Goal: Task Accomplishment & Management: Manage account settings

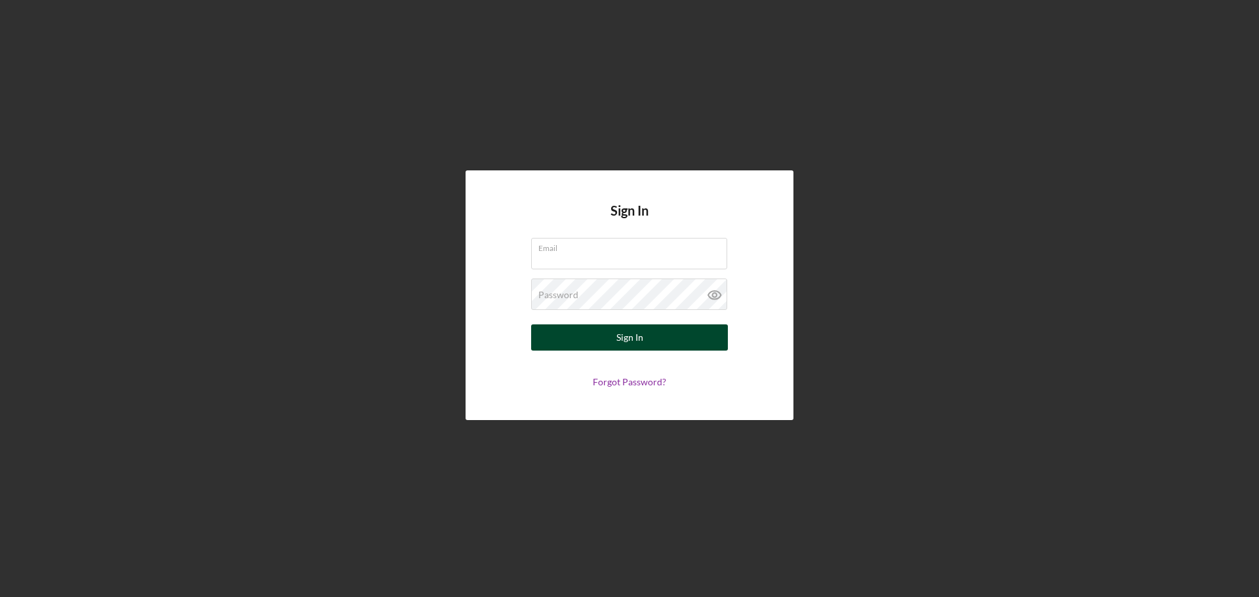
type input "[EMAIL_ADDRESS][DOMAIN_NAME]"
click at [685, 341] on button "Sign In" at bounding box center [629, 338] width 197 height 26
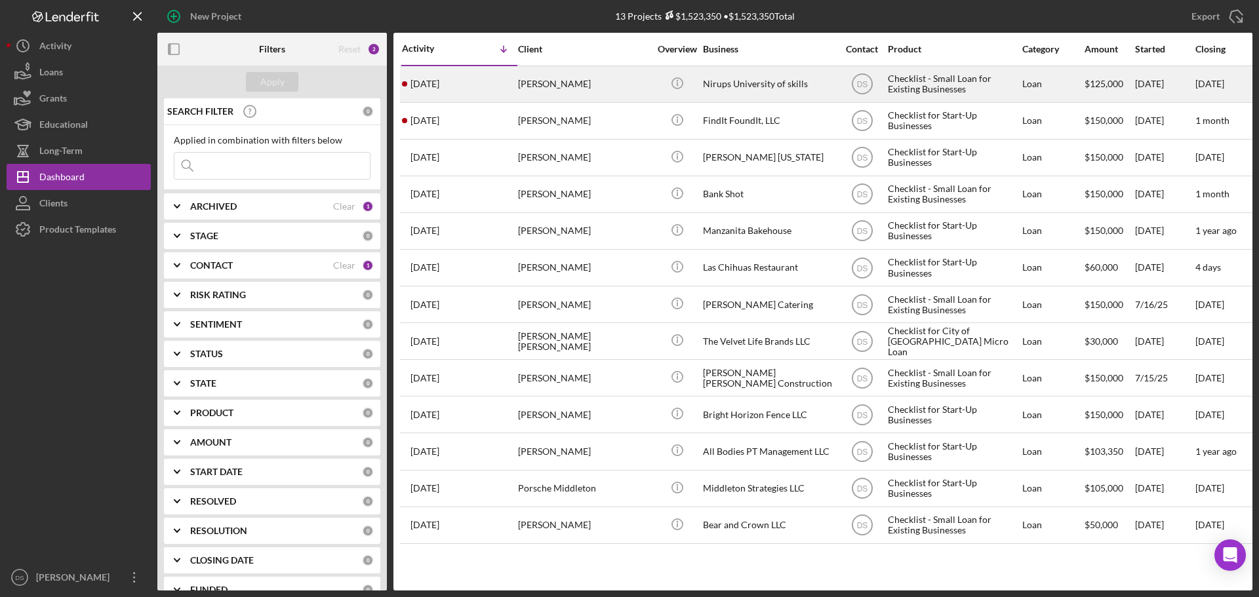
click at [734, 79] on div "Nirups University of skills" at bounding box center [768, 84] width 131 height 35
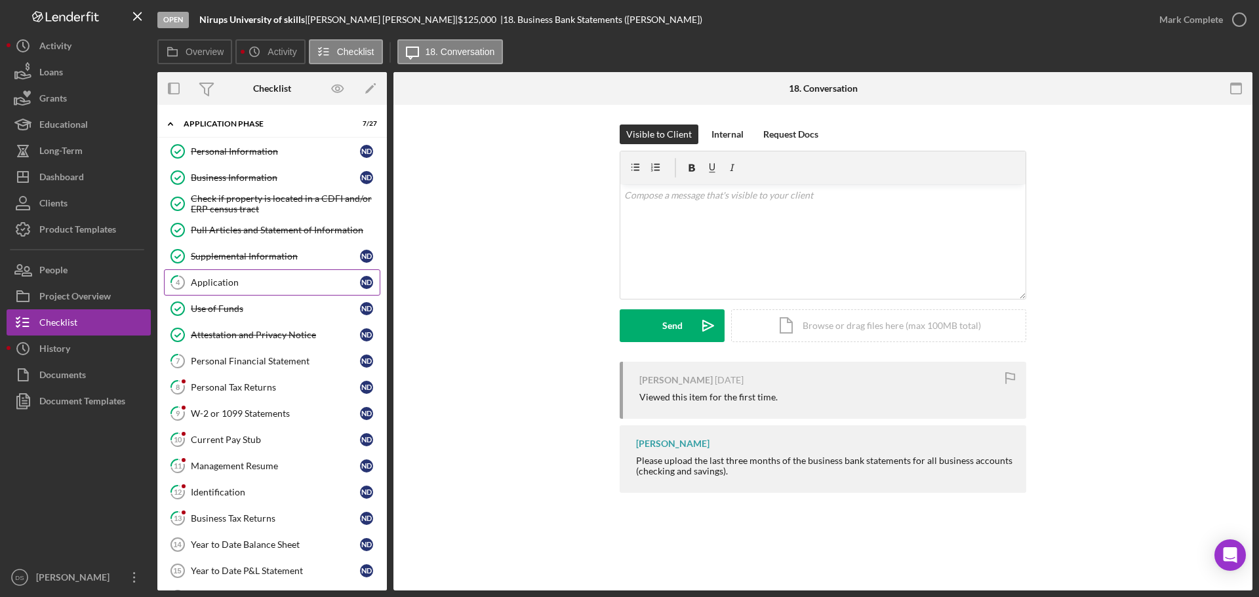
click at [256, 275] on link "4 Application N D" at bounding box center [272, 282] width 216 height 26
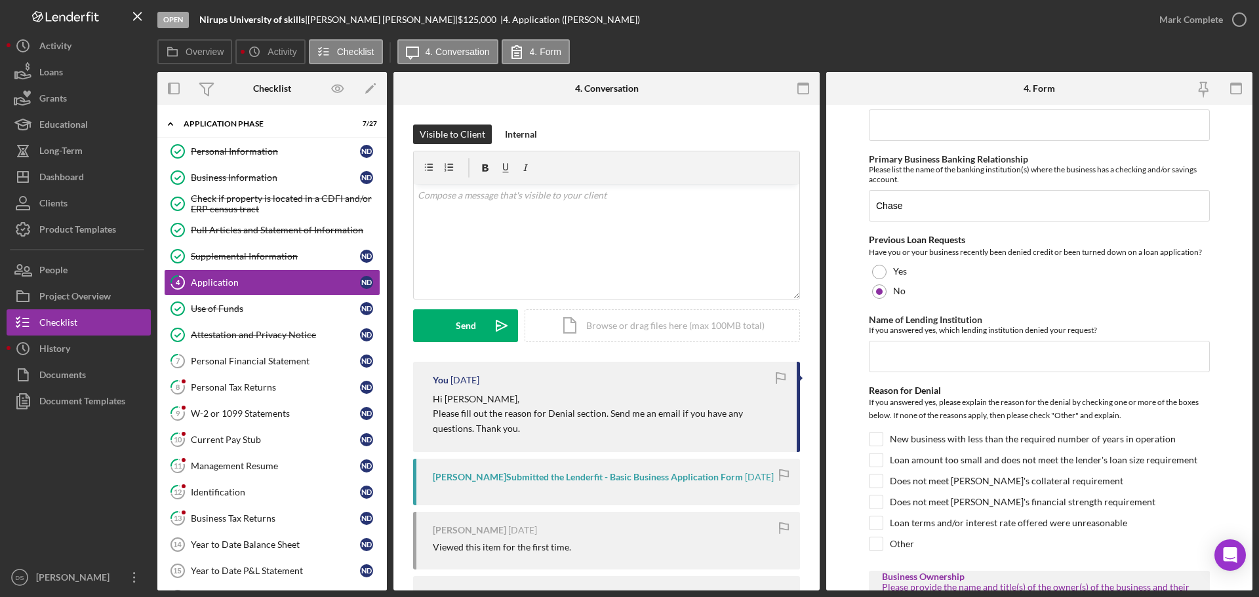
scroll to position [656, 0]
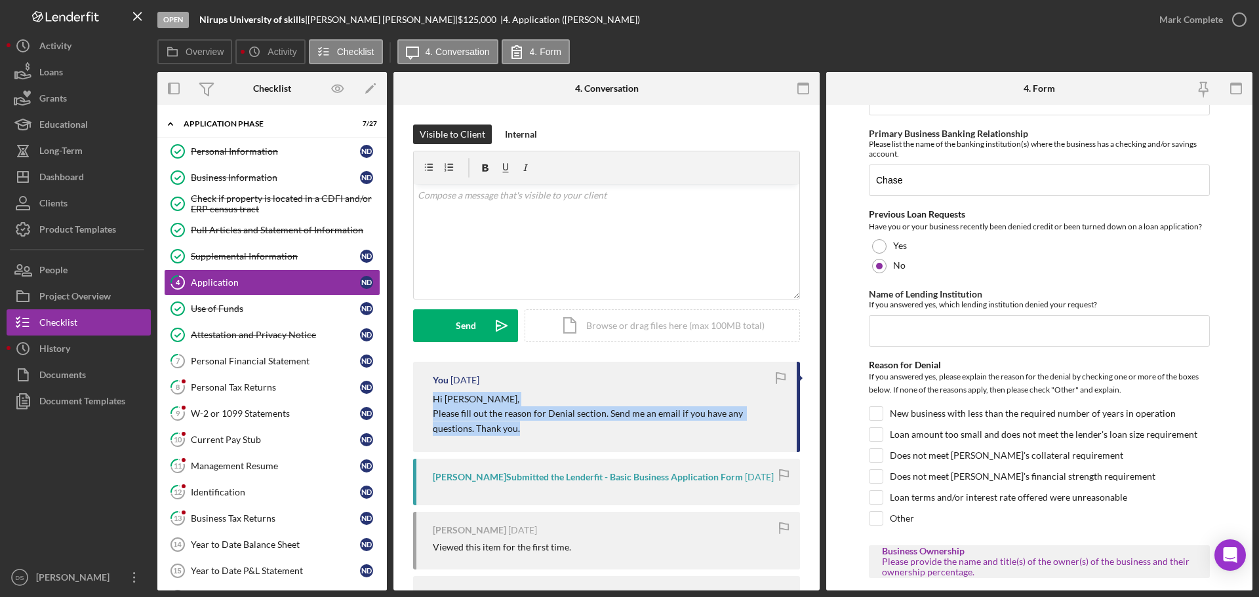
drag, startPoint x: 494, startPoint y: 424, endPoint x: 417, endPoint y: 394, distance: 82.2
click at [417, 394] on div "You [DATE] Hi [PERSON_NAME], Please fill out the reason for Denial section. Sen…" at bounding box center [606, 407] width 387 height 90
copy div "Hi [PERSON_NAME], Please fill out the reason for Denial section. Send me an ema…"
click at [467, 197] on p at bounding box center [607, 195] width 378 height 14
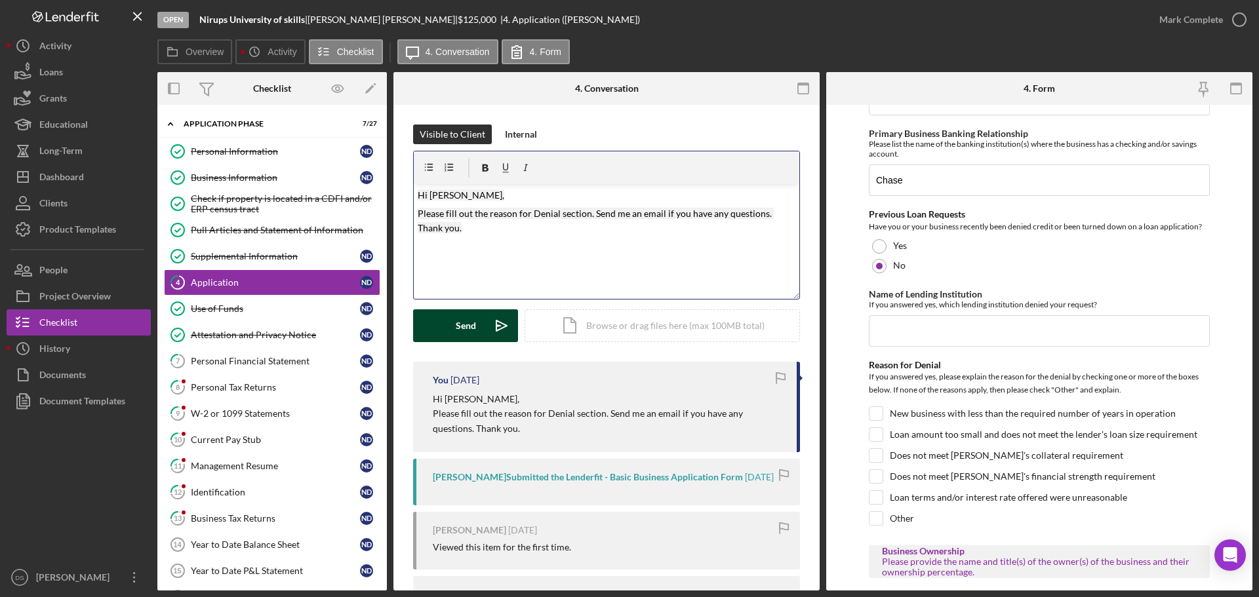
click at [476, 332] on button "Send Icon/icon-invite-send" at bounding box center [465, 325] width 105 height 33
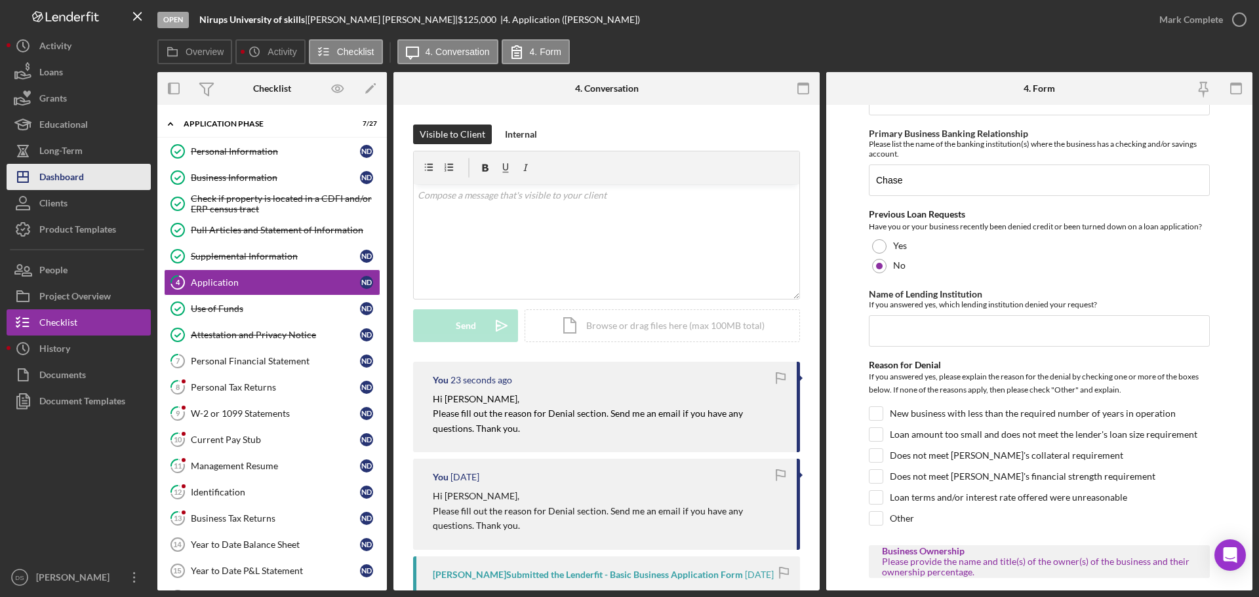
click at [71, 184] on div "Dashboard" at bounding box center [61, 179] width 45 height 30
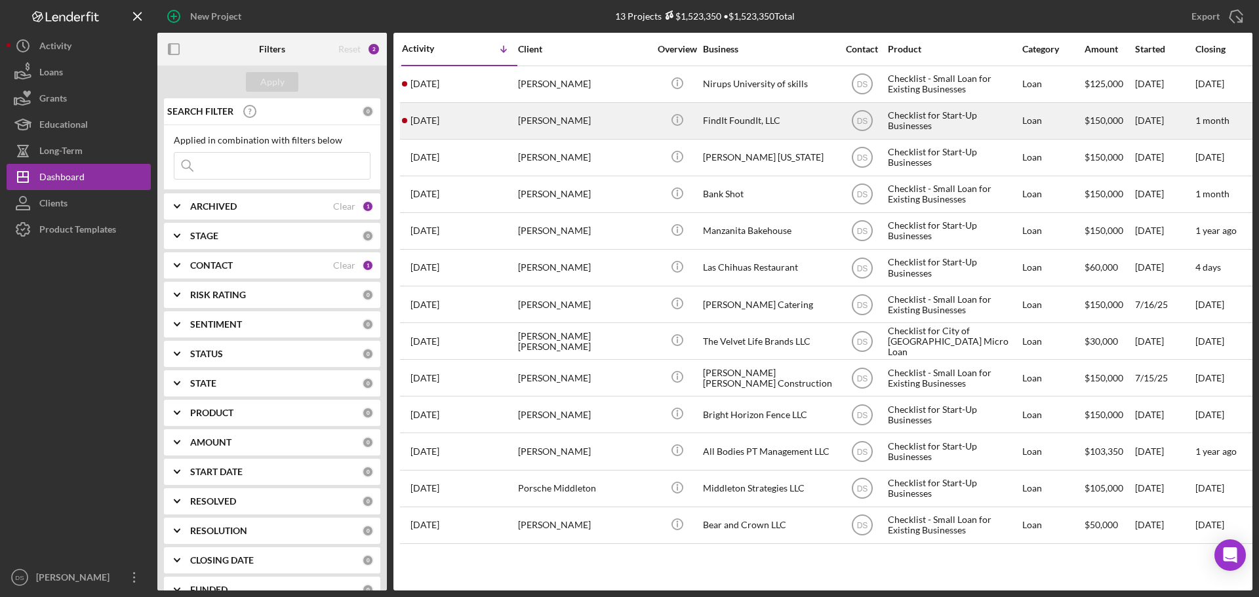
click at [609, 126] on div "[PERSON_NAME]" at bounding box center [583, 121] width 131 height 35
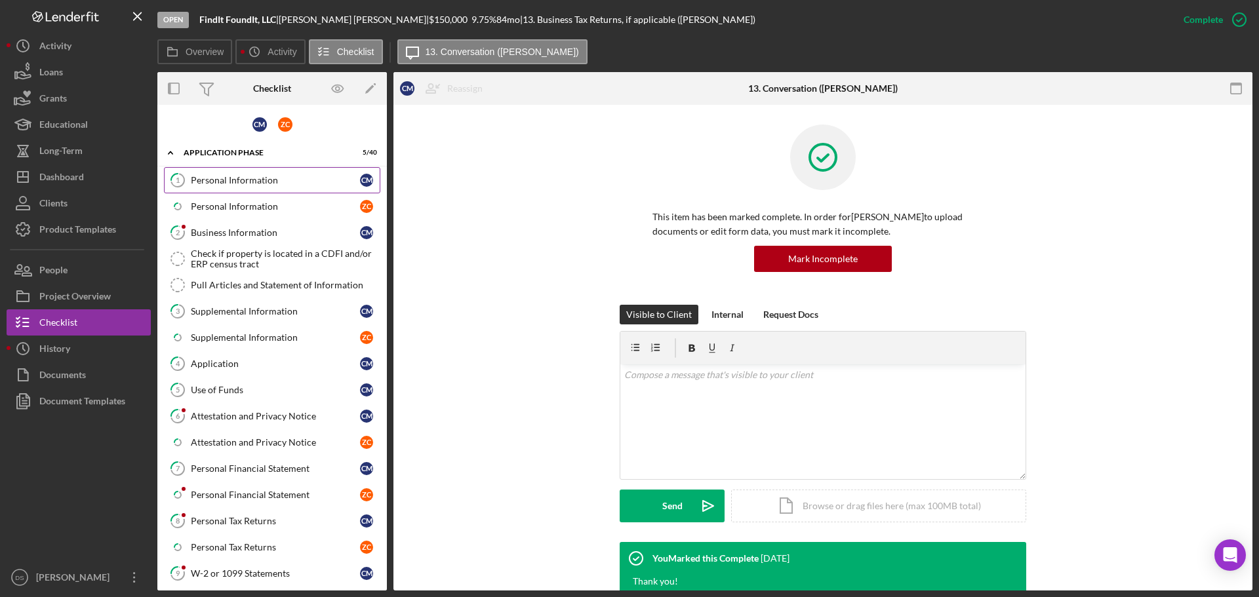
click at [264, 177] on div "Personal Information" at bounding box center [275, 180] width 169 height 10
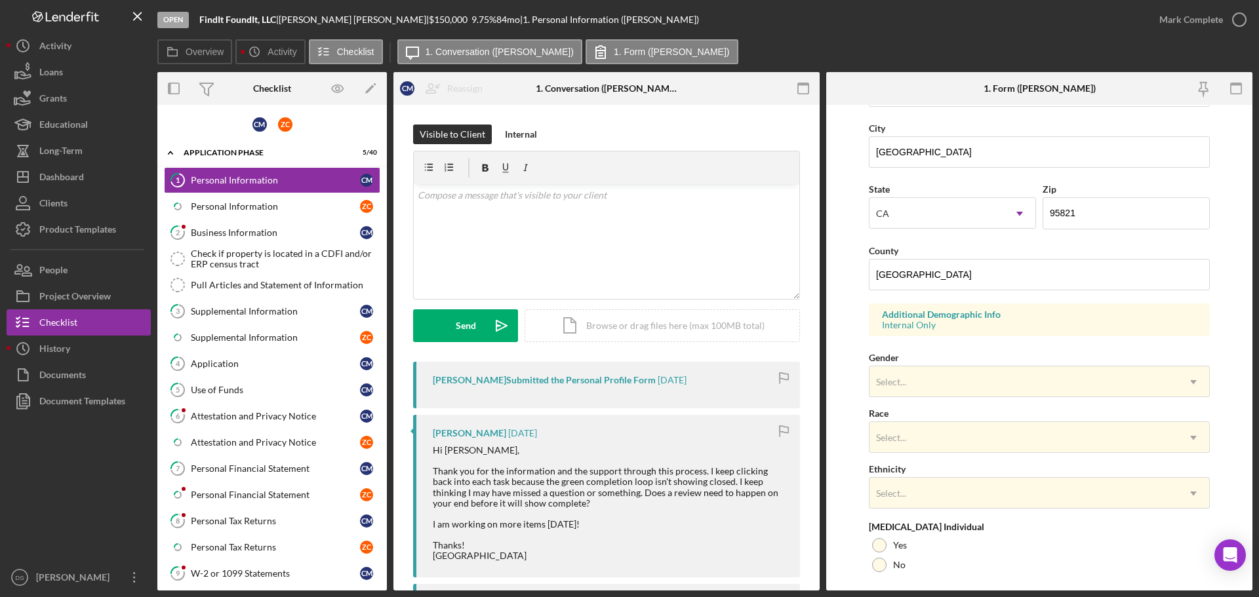
scroll to position [193, 0]
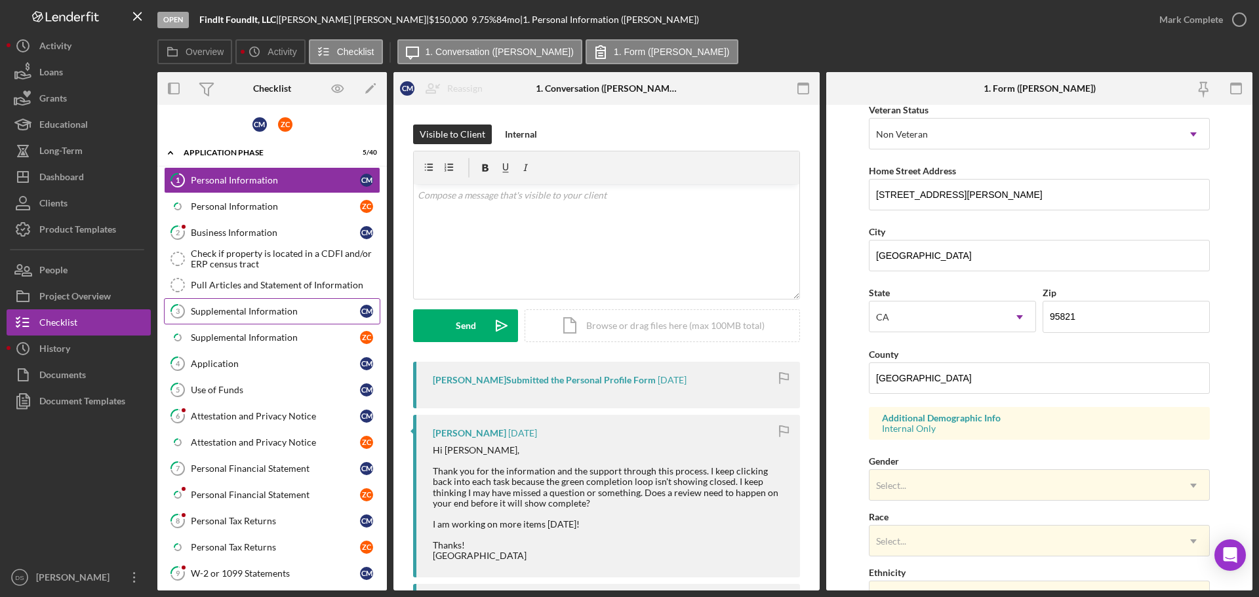
click at [268, 311] on div "Supplemental Information" at bounding box center [275, 311] width 169 height 10
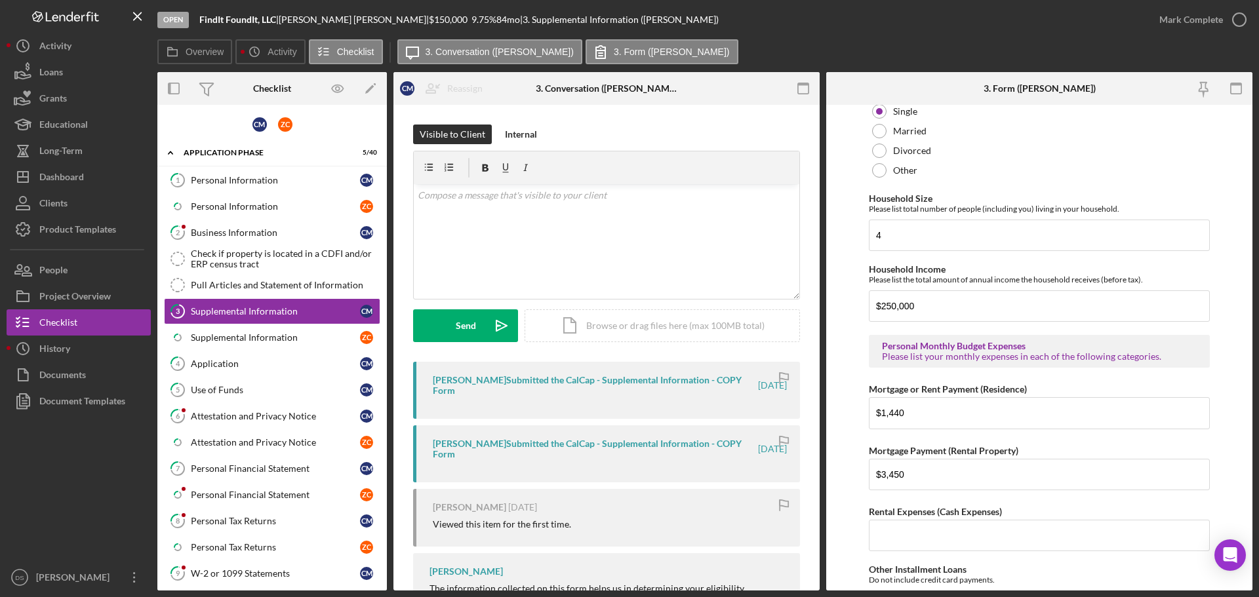
scroll to position [1115, 0]
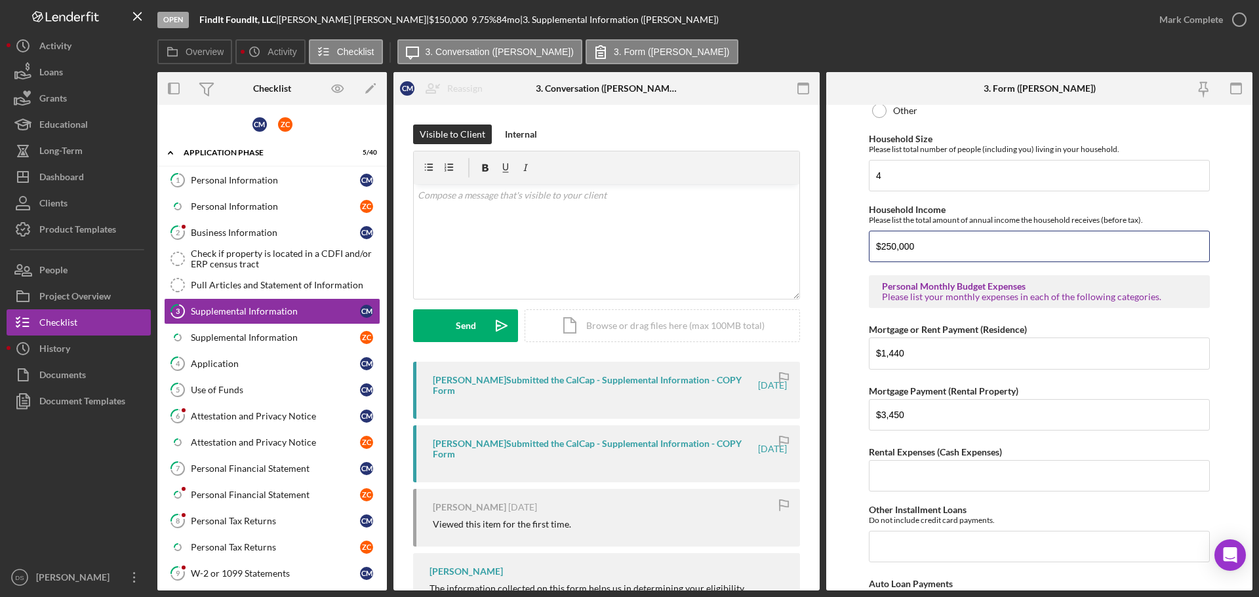
drag, startPoint x: 949, startPoint y: 245, endPoint x: 856, endPoint y: 241, distance: 92.5
click at [856, 241] on form "Supplemental Information This form must be completed by each 20% owner of the b…" at bounding box center [1039, 348] width 426 height 486
click at [247, 177] on div "Personal Information" at bounding box center [275, 180] width 169 height 10
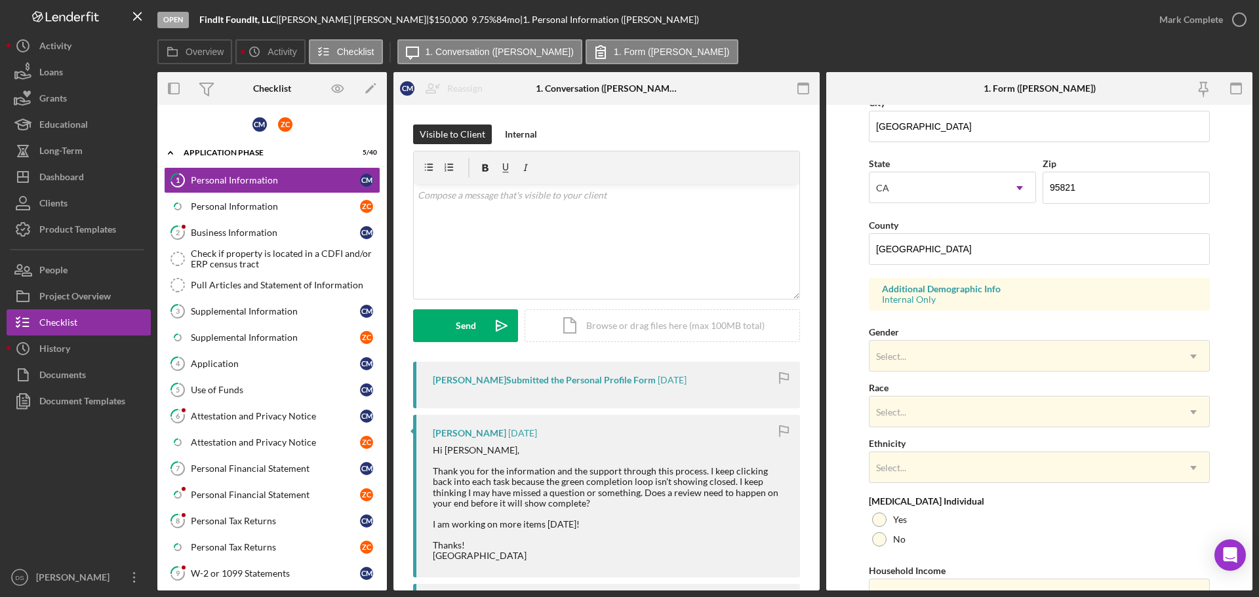
scroll to position [328, 0]
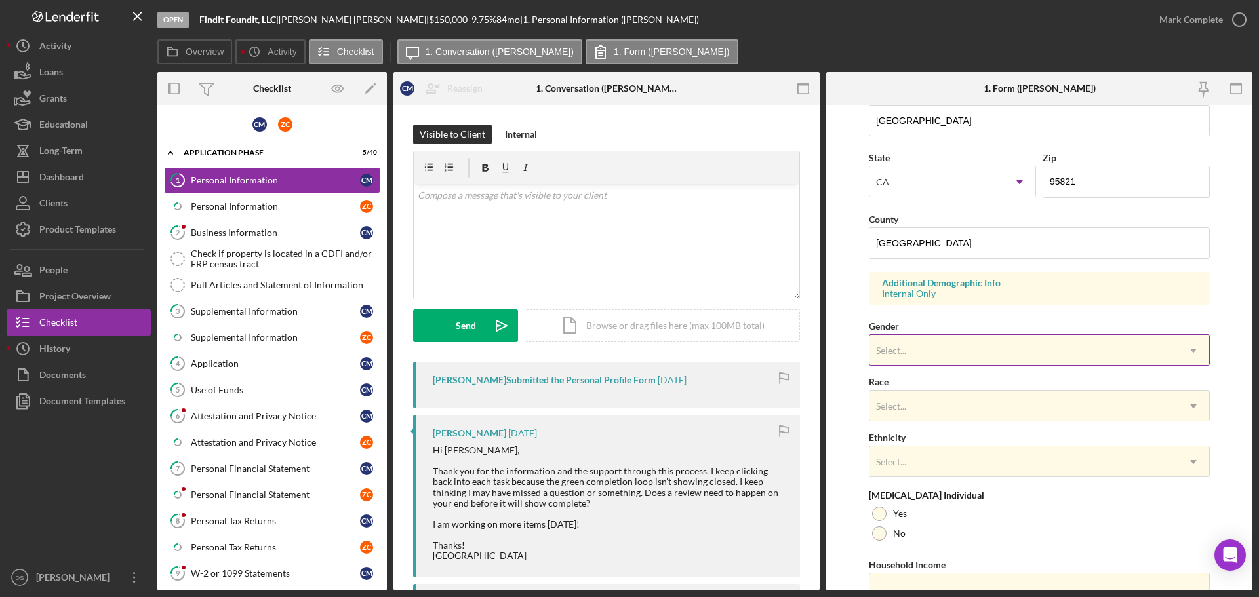
click at [936, 338] on div "Select..." at bounding box center [1023, 351] width 308 height 30
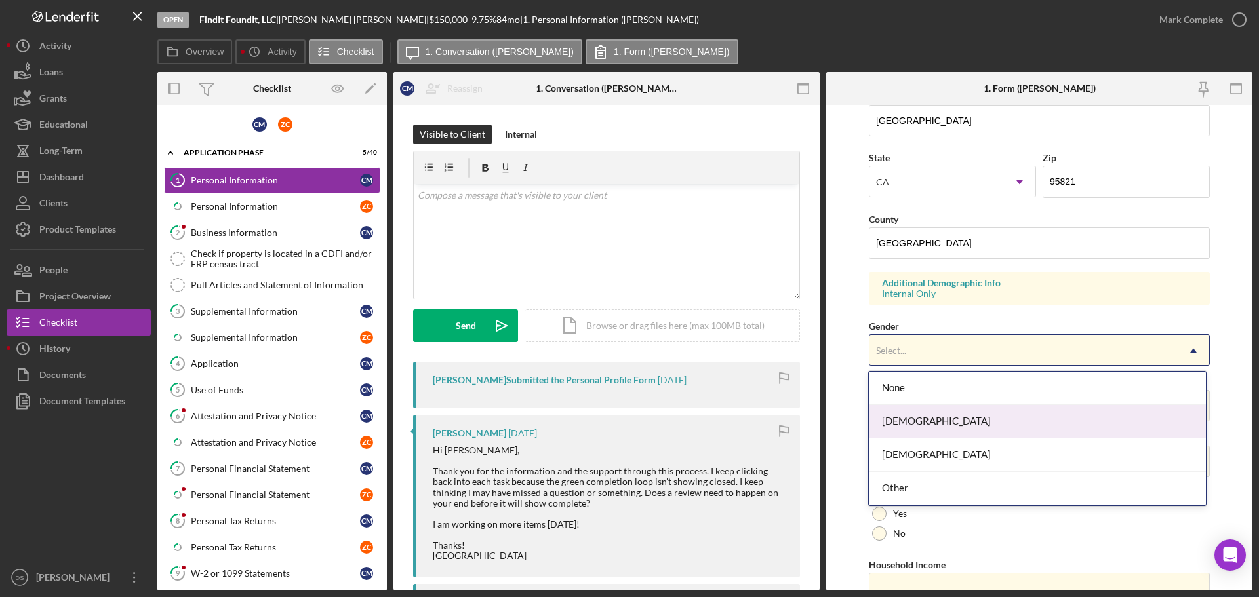
click at [943, 431] on div "Female" at bounding box center [1037, 421] width 336 height 33
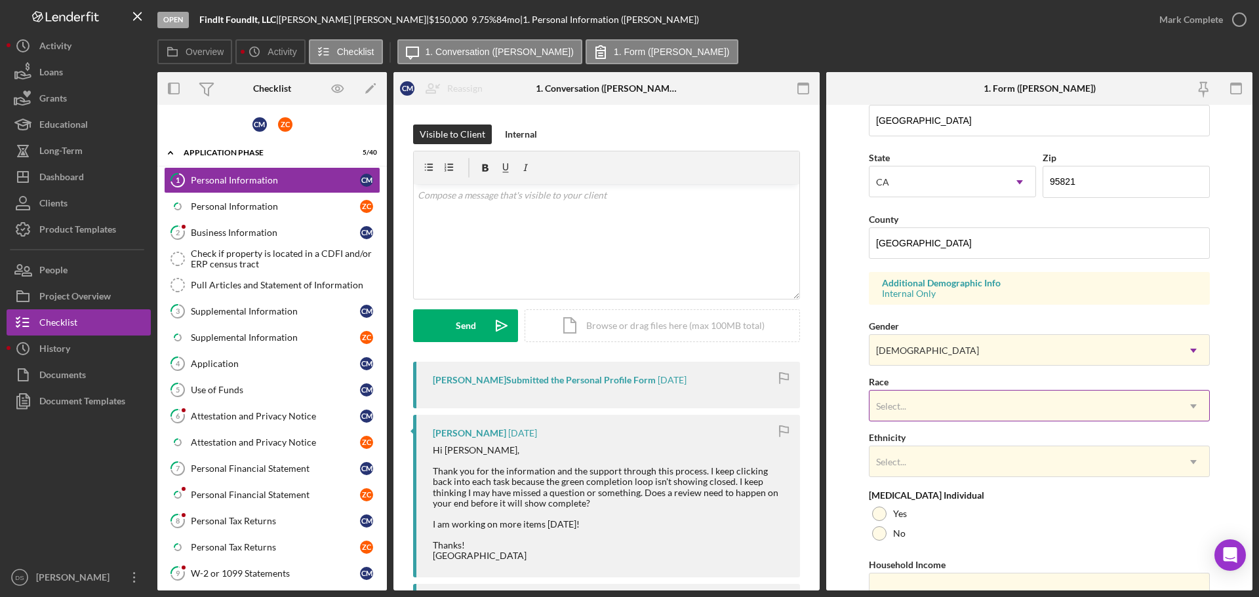
click at [938, 400] on div "Select..." at bounding box center [1023, 406] width 308 height 30
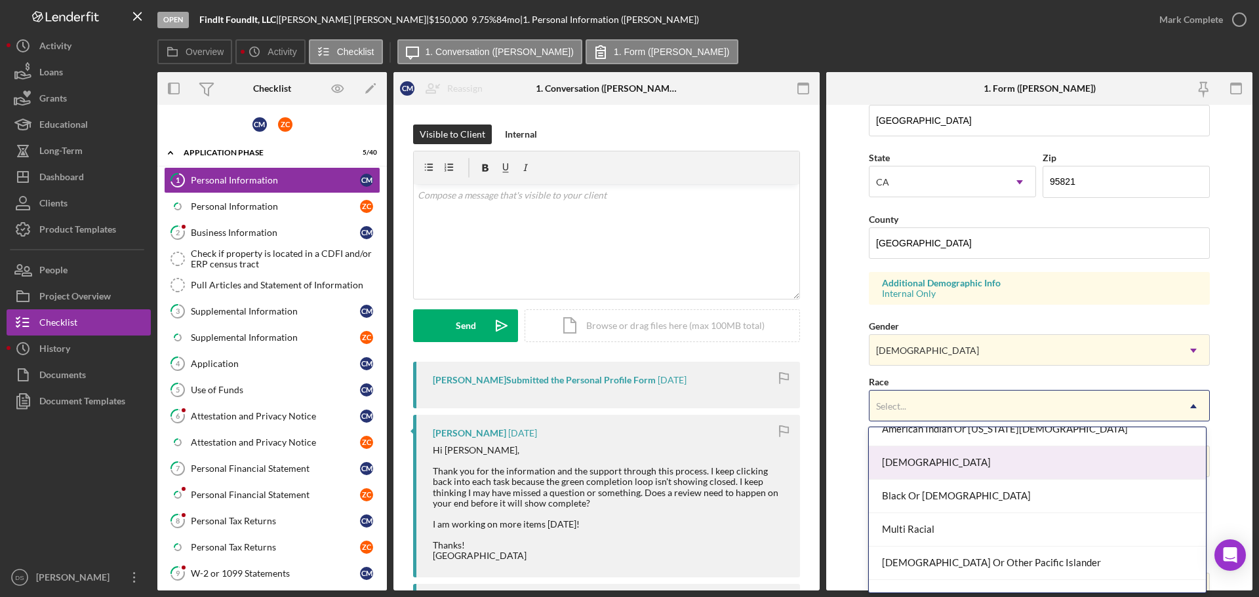
scroll to position [102, 0]
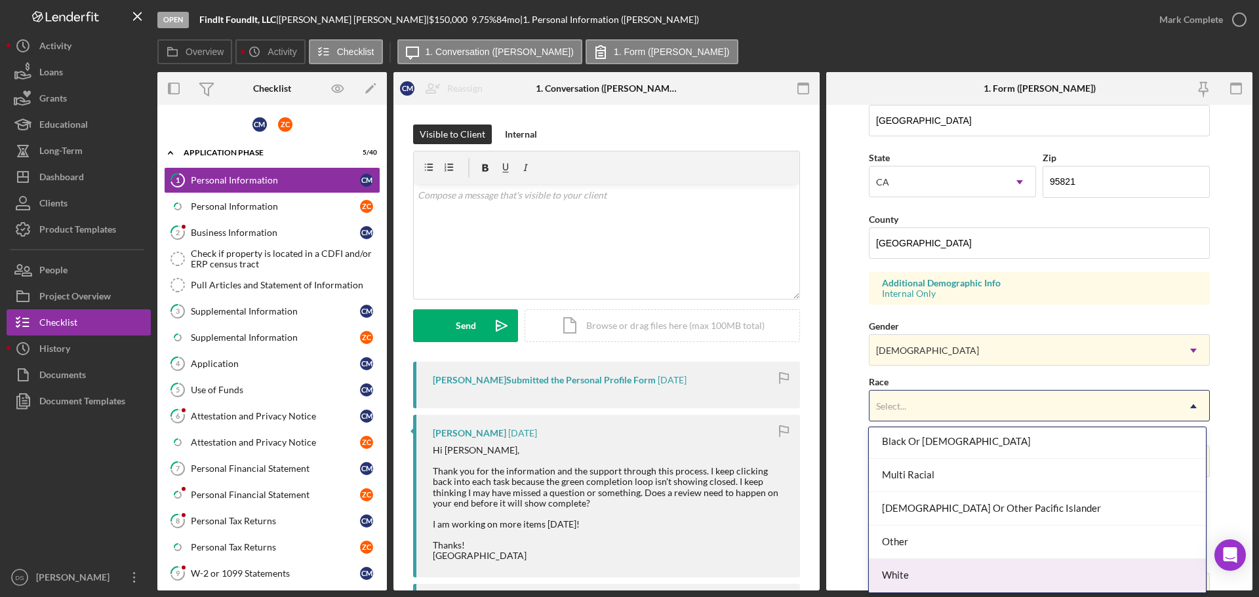
click at [957, 563] on div "White" at bounding box center [1037, 575] width 336 height 33
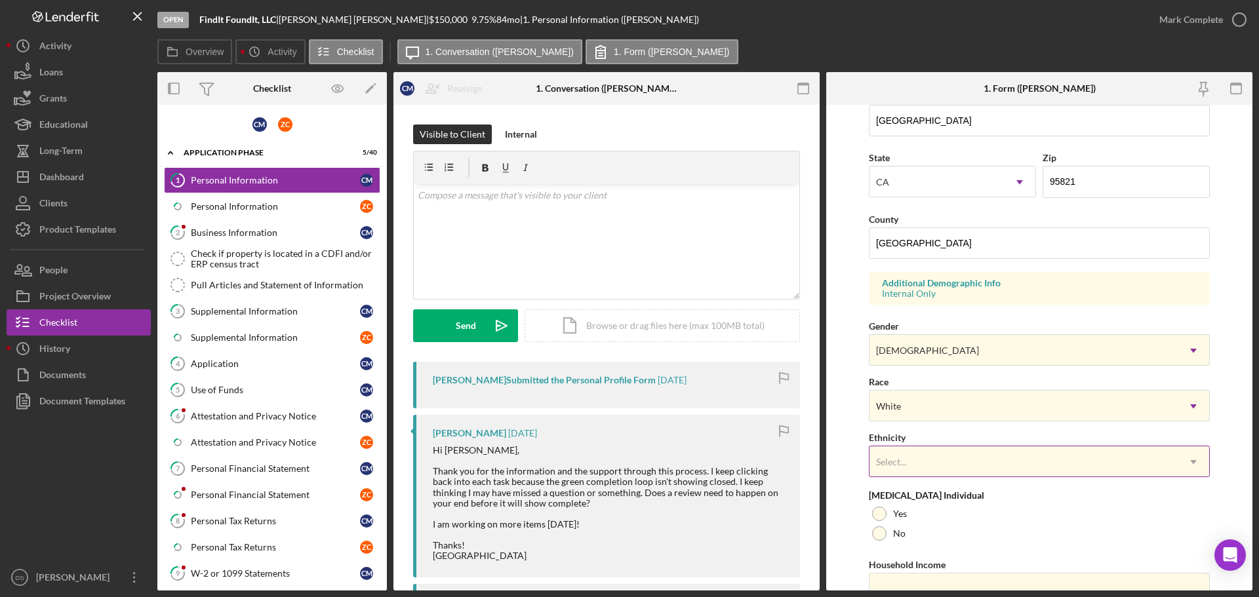
click at [960, 464] on div "Select..." at bounding box center [1023, 462] width 308 height 30
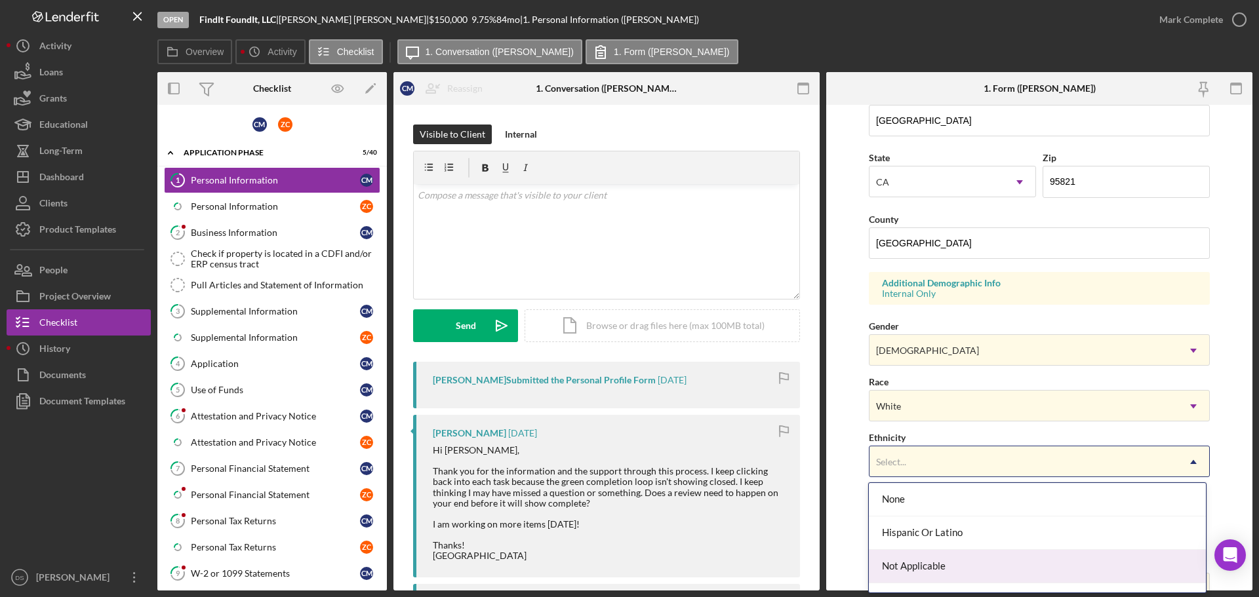
scroll to position [58, 0]
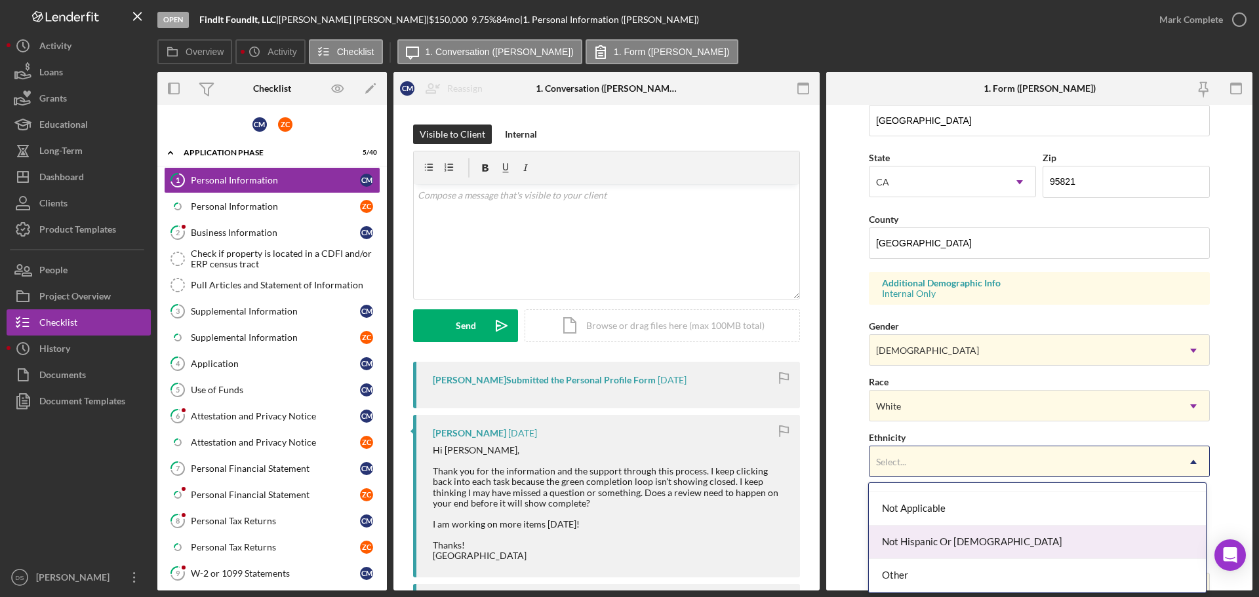
click at [962, 551] on div "Not Hispanic Or Latino" at bounding box center [1037, 542] width 336 height 33
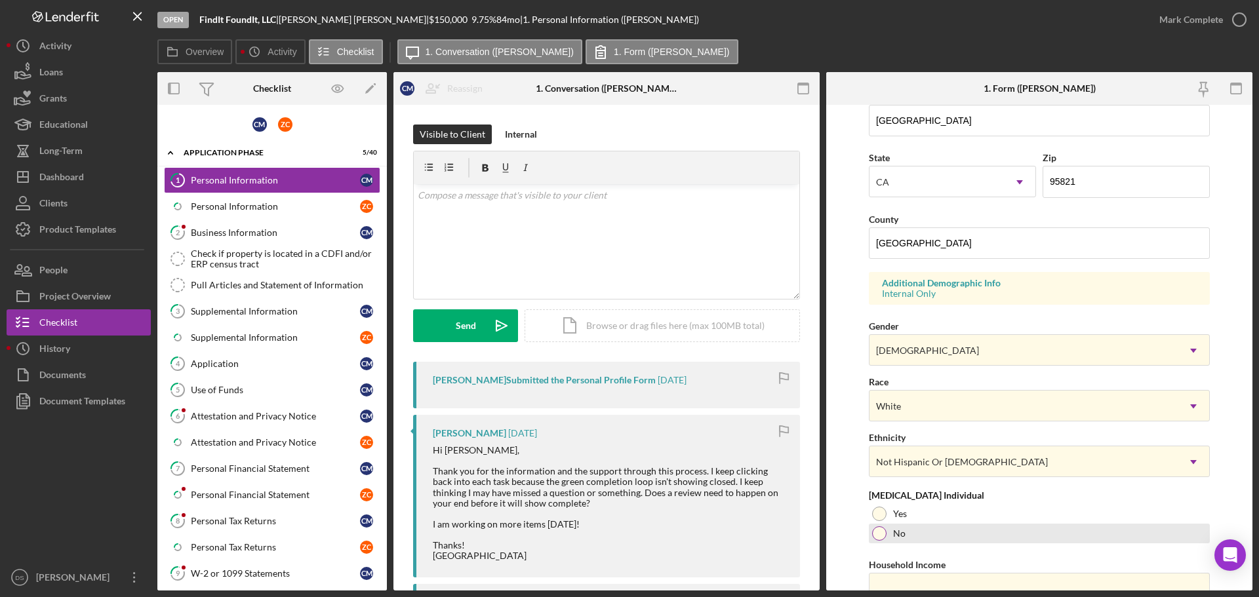
click at [901, 538] on label "No" at bounding box center [899, 533] width 12 height 10
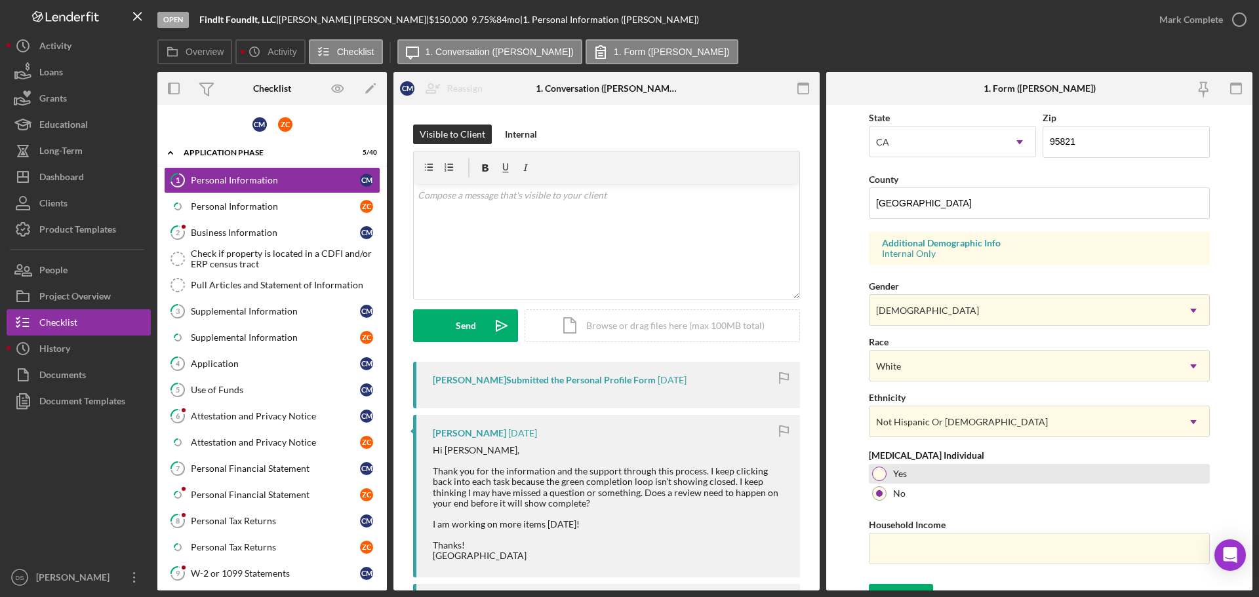
scroll to position [389, 0]
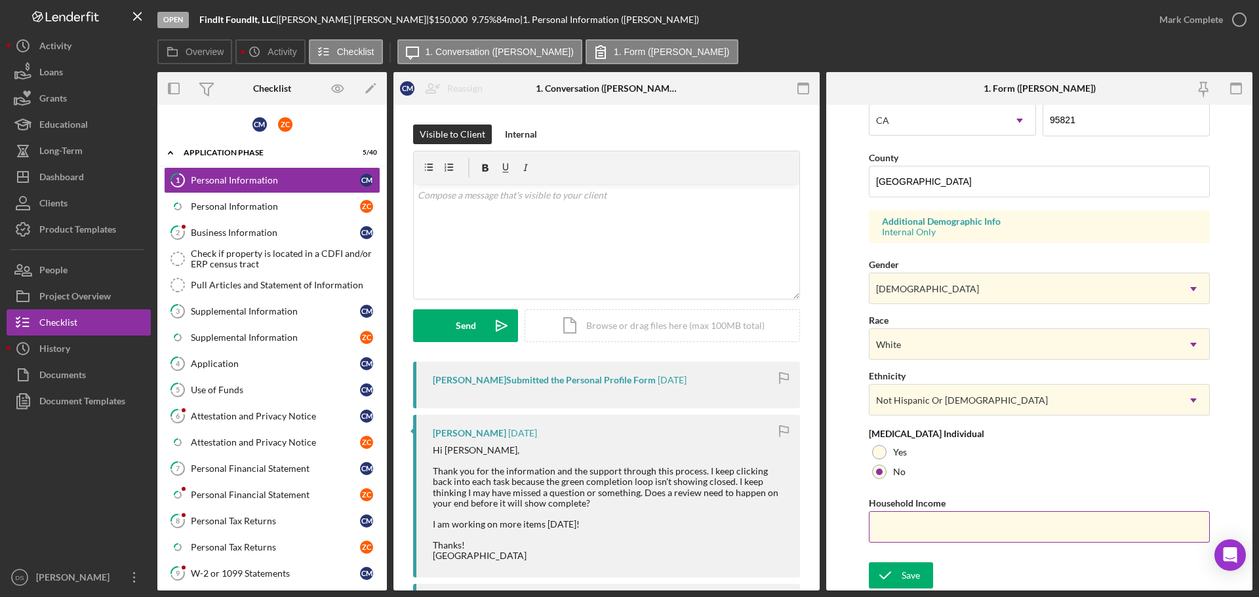
click at [919, 528] on input "Household Income" at bounding box center [1039, 526] width 341 height 31
paste input "$250,000"
type input "$250,000"
click at [922, 580] on button "Save" at bounding box center [901, 576] width 64 height 26
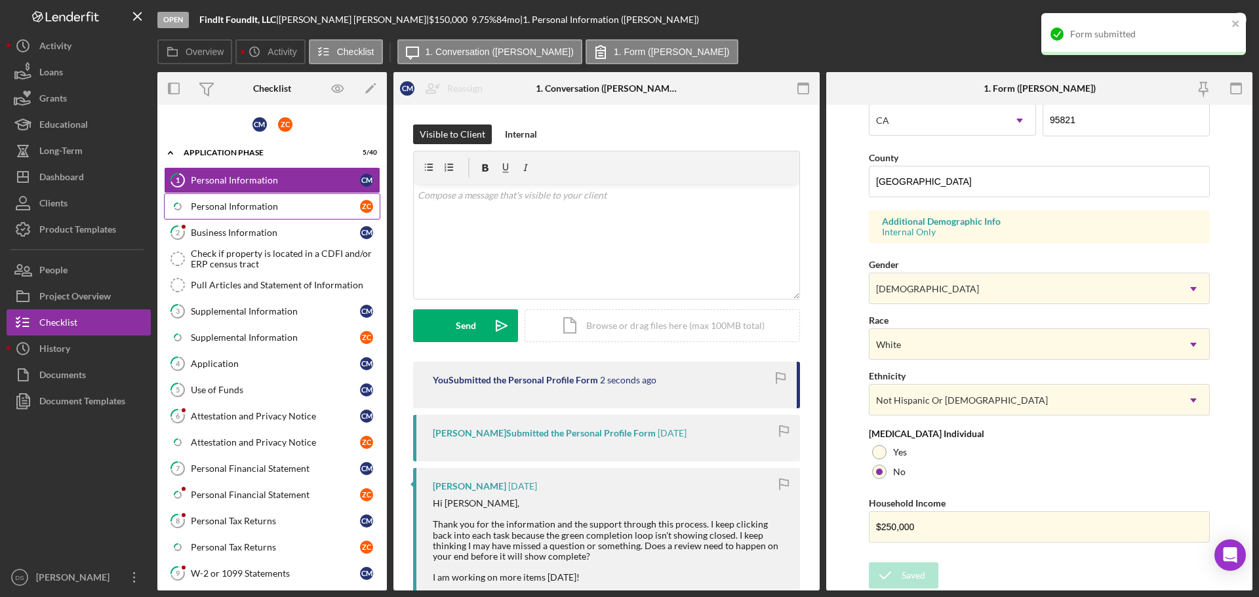
click at [235, 214] on link "Icon/Checklist Item Sub Partial Personal Information Z C" at bounding box center [272, 206] width 216 height 26
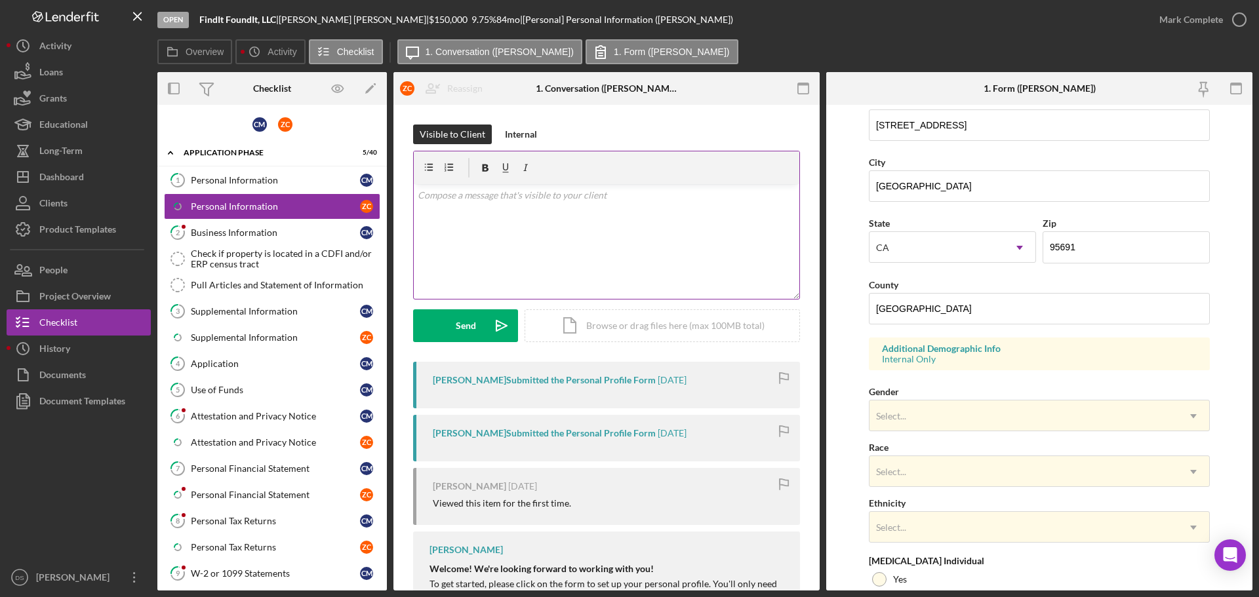
scroll to position [328, 0]
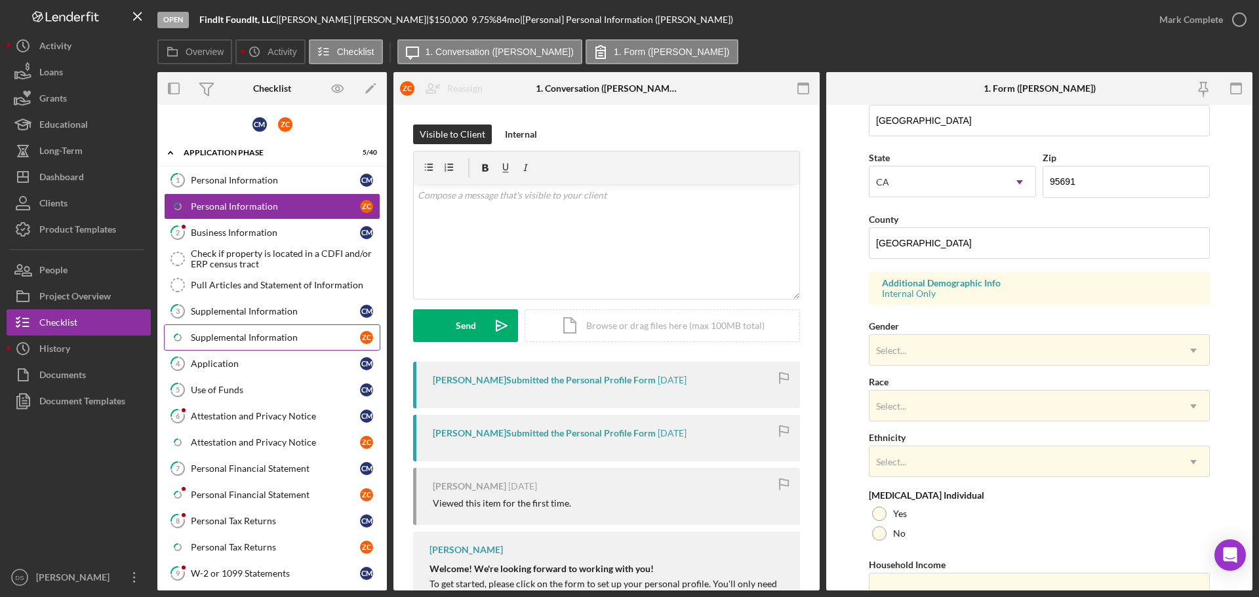
click at [271, 330] on link "Icon/Checklist Item Sub Partial Supplemental Information Z C" at bounding box center [272, 338] width 216 height 26
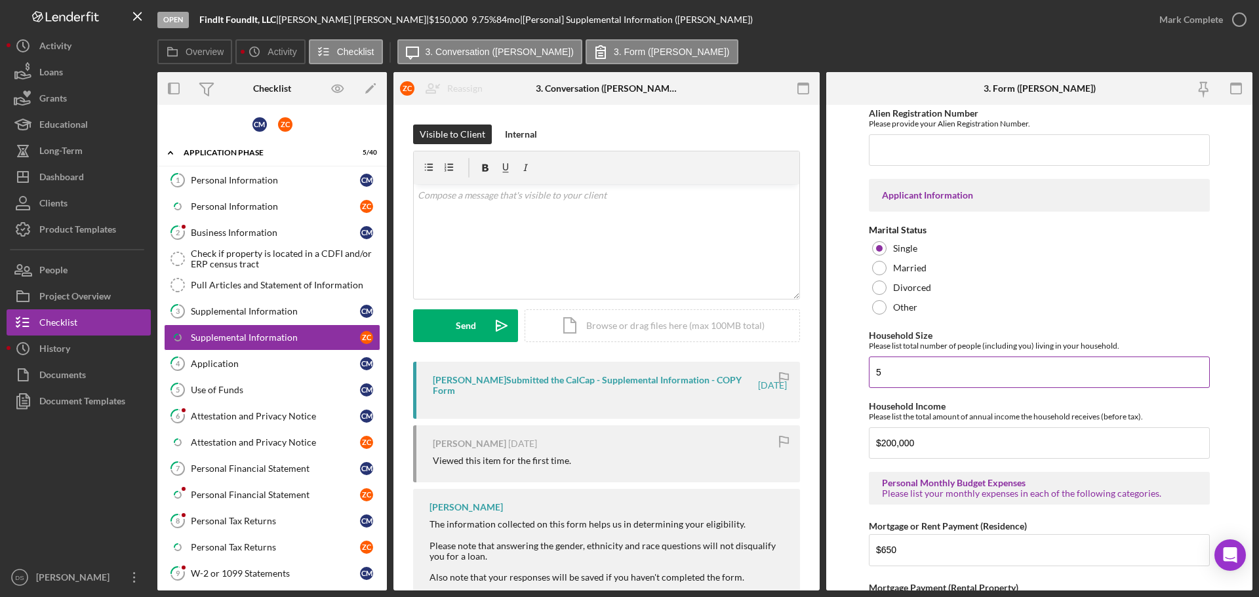
scroll to position [983, 0]
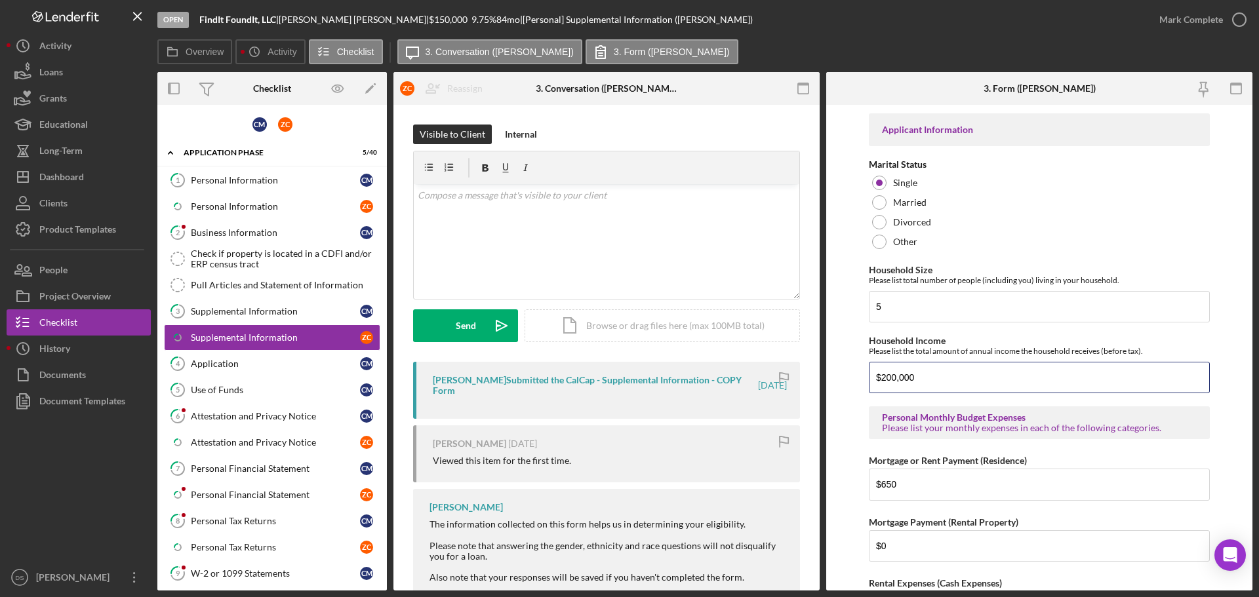
drag, startPoint x: 957, startPoint y: 371, endPoint x: 847, endPoint y: 364, distance: 109.7
click at [847, 364] on form "Supplemental Information This form must be completed by each 20% owner of the b…" at bounding box center [1039, 348] width 426 height 486
click at [231, 181] on div "Personal Information" at bounding box center [275, 180] width 169 height 10
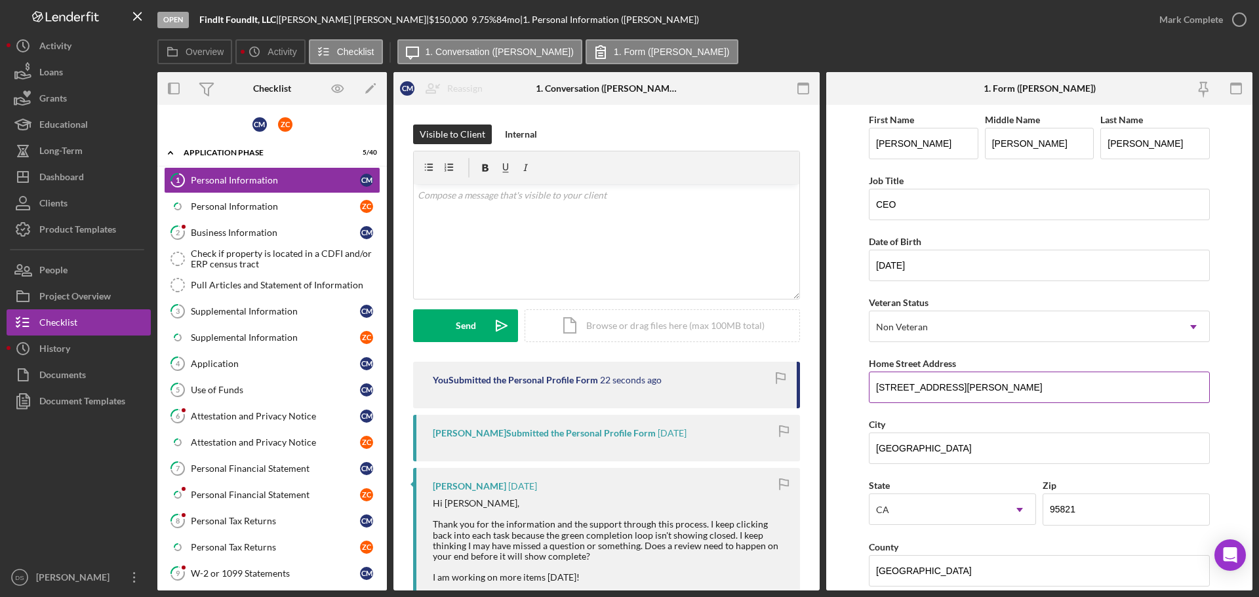
scroll to position [389, 0]
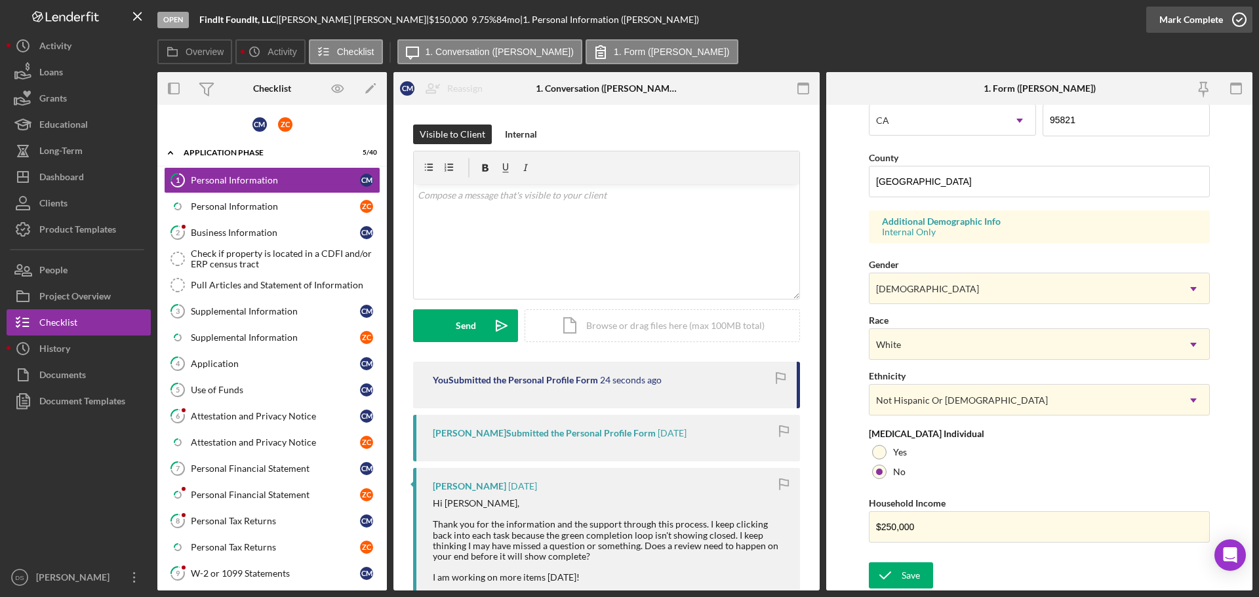
click at [1241, 17] on icon "button" at bounding box center [1239, 19] width 33 height 33
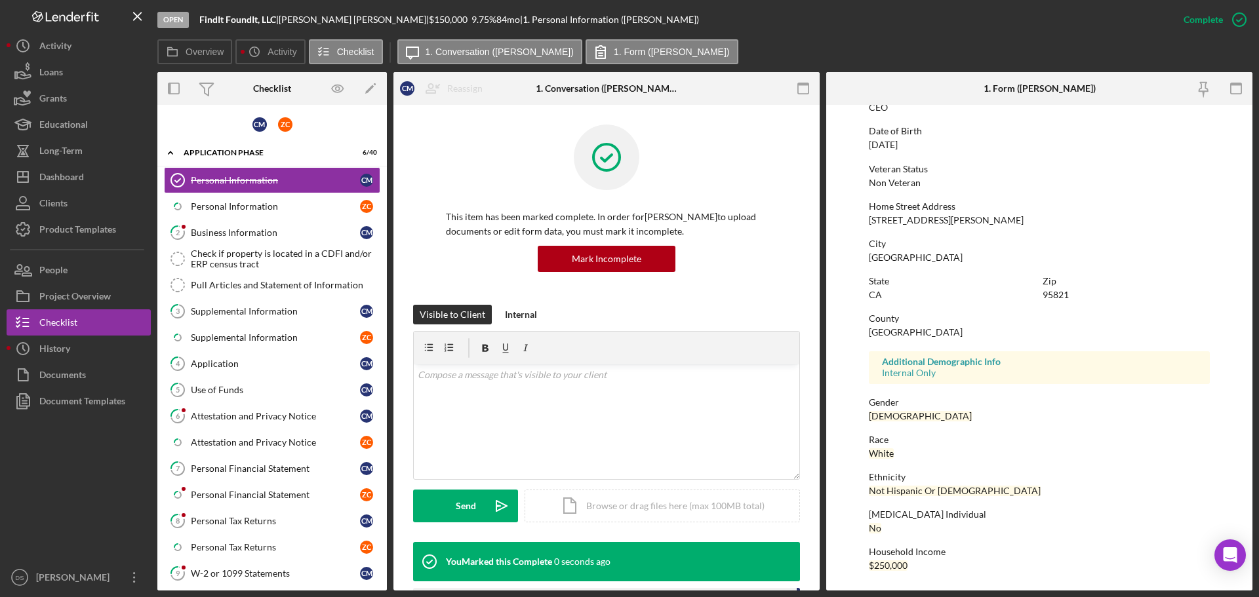
scroll to position [126, 0]
click at [237, 212] on link "Icon/Checklist Item Sub Partial Personal Information Z C" at bounding box center [272, 206] width 216 height 26
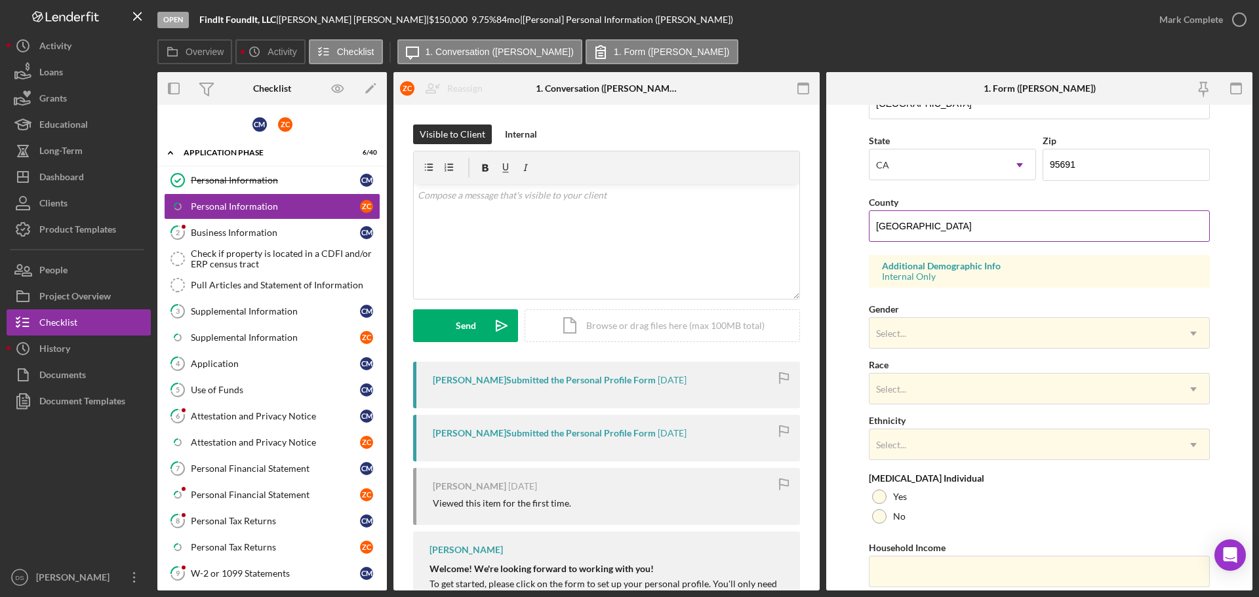
scroll to position [389, 0]
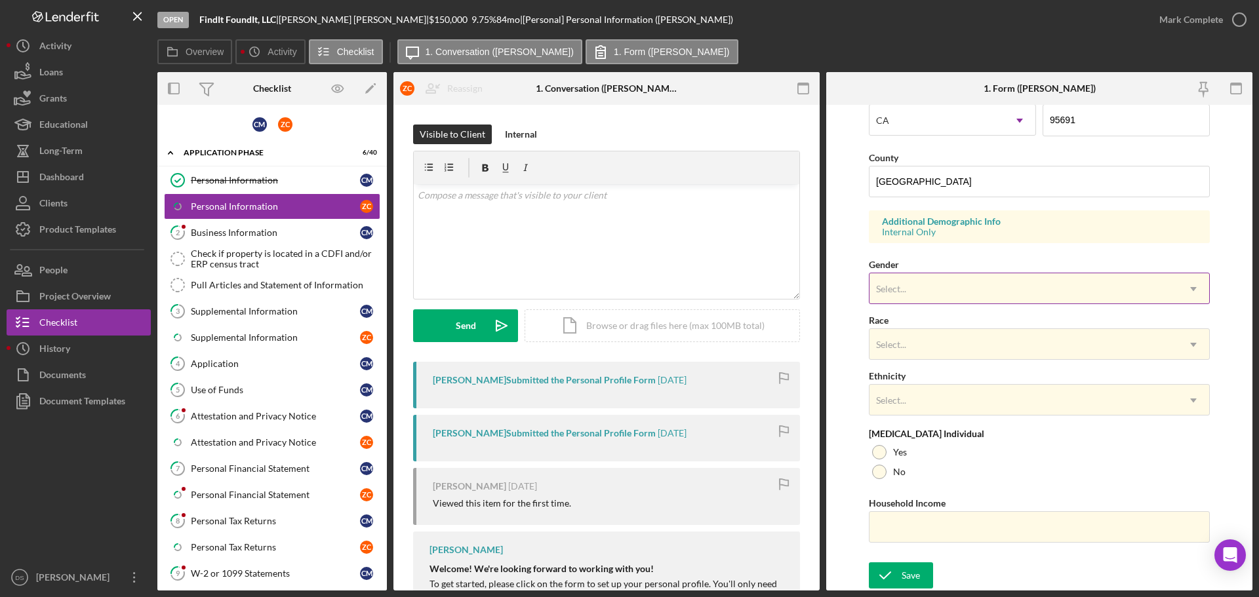
click at [922, 296] on div "Select..." at bounding box center [1023, 289] width 308 height 30
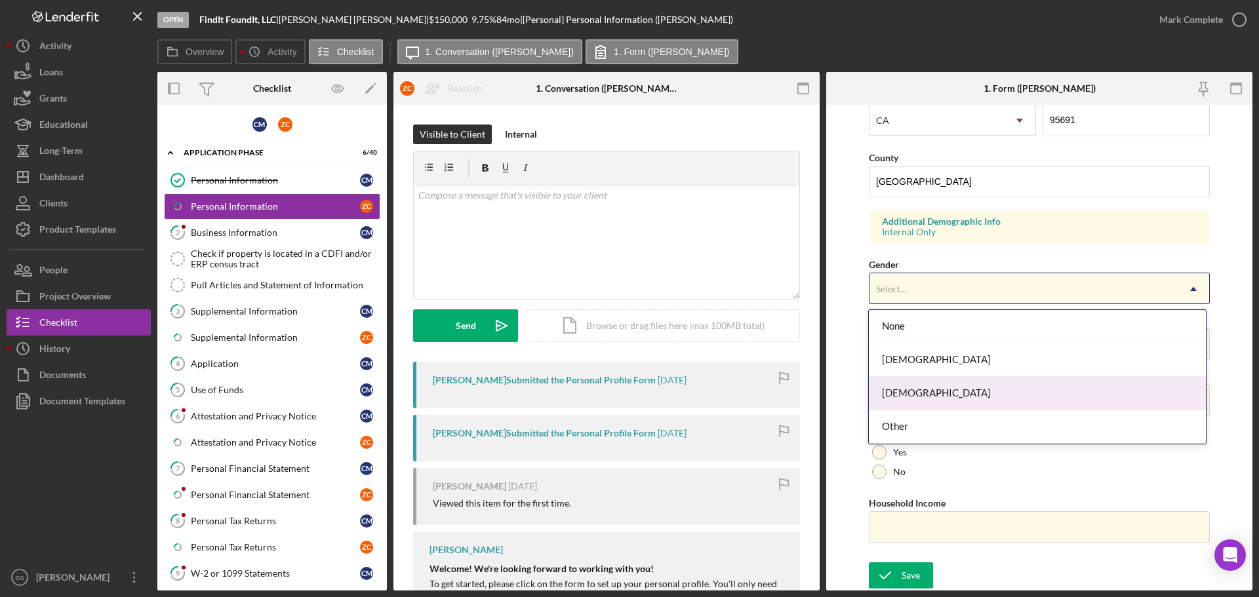
click at [949, 380] on div "Male" at bounding box center [1037, 393] width 336 height 33
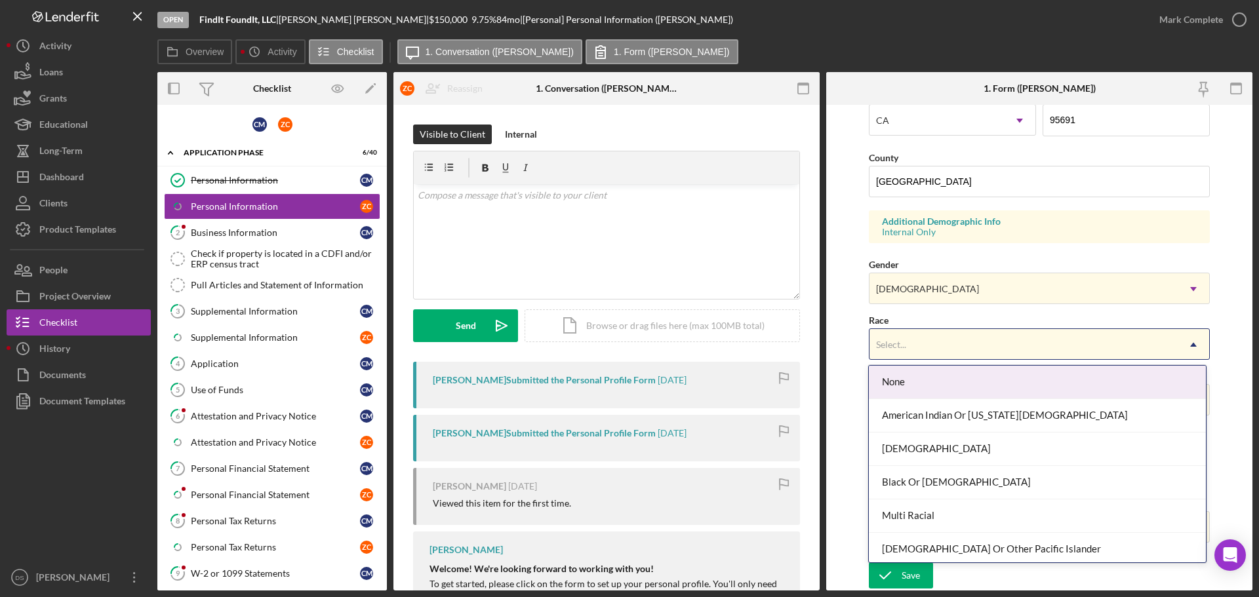
click at [954, 346] on div "Select..." at bounding box center [1023, 345] width 308 height 30
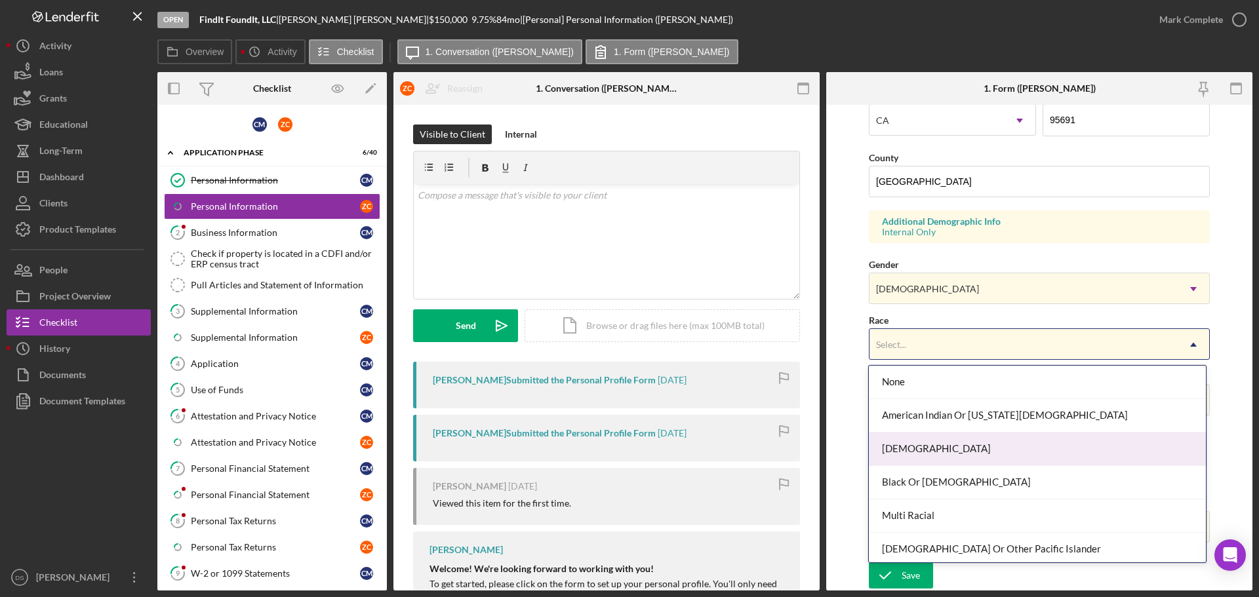
scroll to position [71, 0]
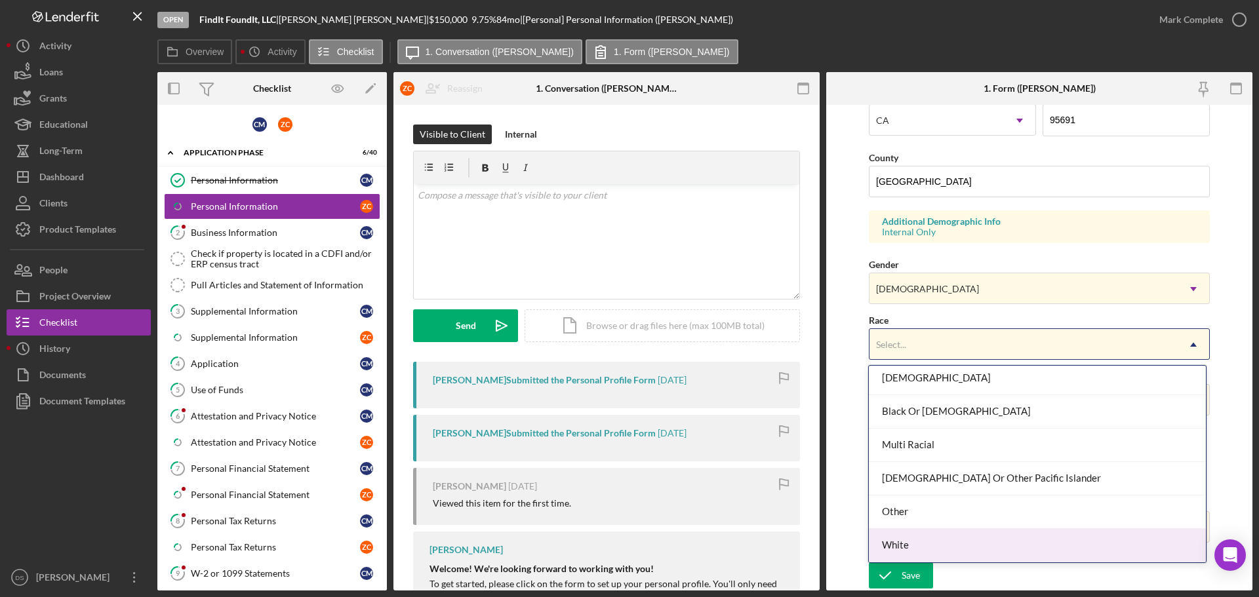
click at [978, 540] on div "White" at bounding box center [1037, 545] width 336 height 33
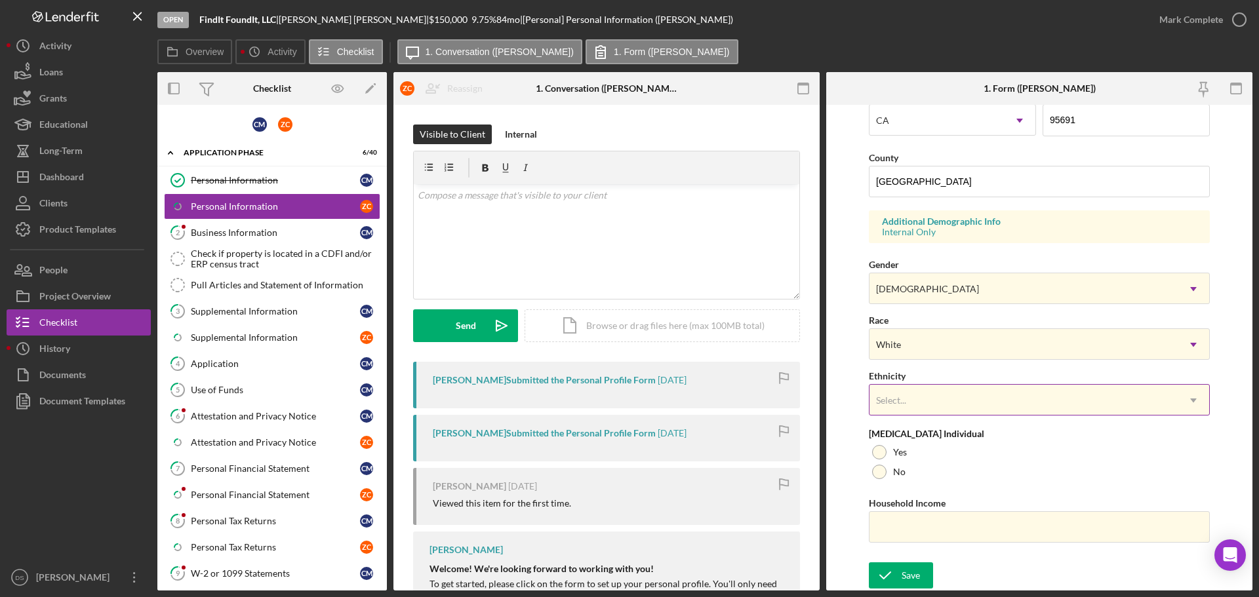
click at [970, 406] on div "Select..." at bounding box center [1023, 401] width 308 height 30
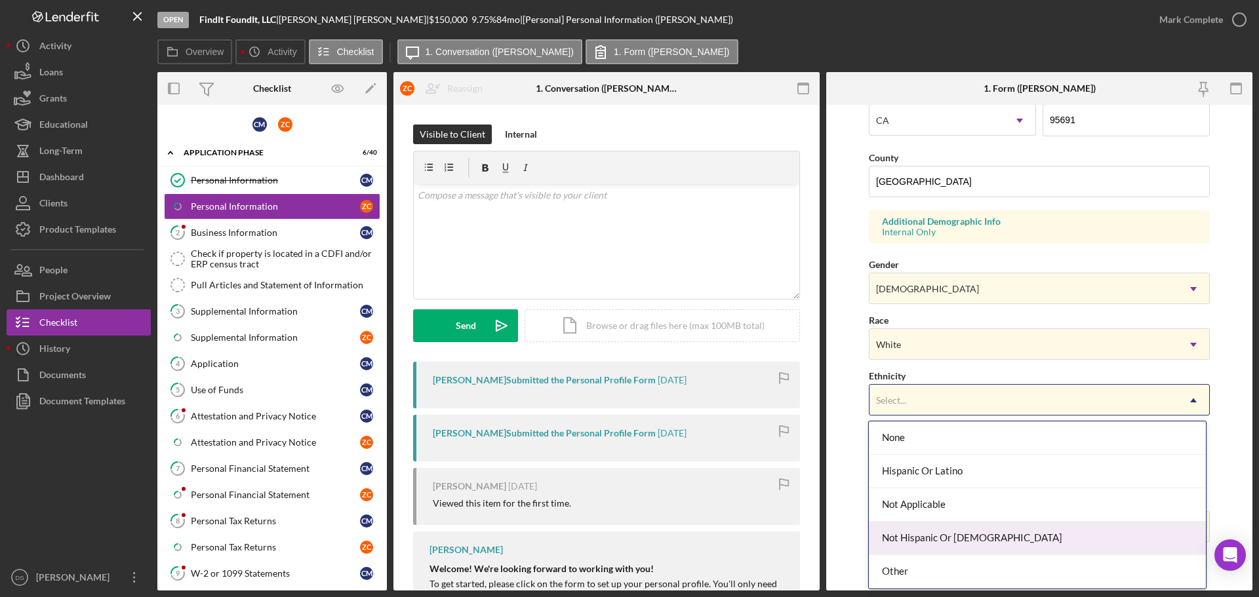
click at [969, 544] on div "Not Hispanic Or Latino" at bounding box center [1037, 538] width 336 height 33
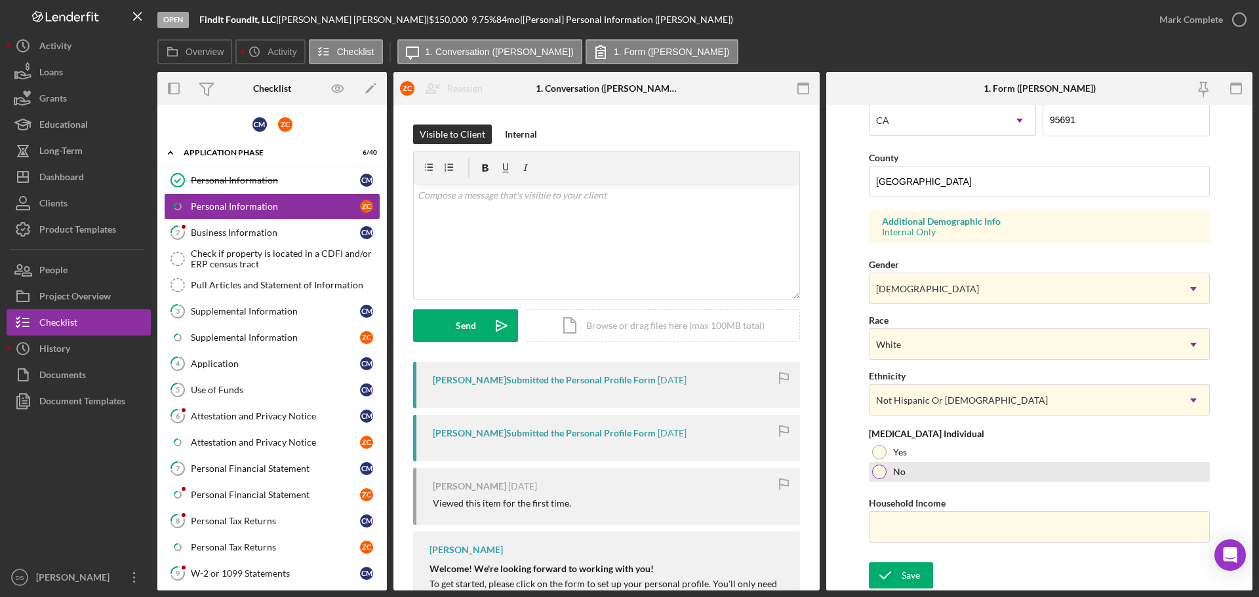
click at [883, 475] on div at bounding box center [879, 472] width 14 height 14
click at [911, 520] on input "Household Income" at bounding box center [1039, 526] width 341 height 31
paste input "$200,000"
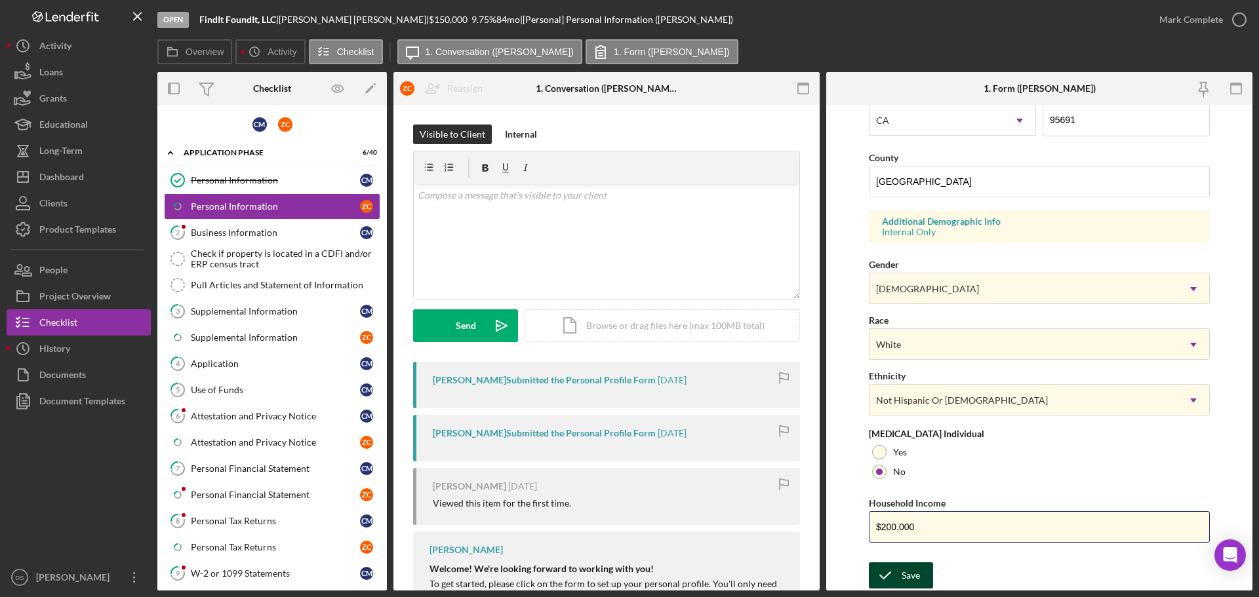
type input "$200,000"
click at [920, 579] on button "Save" at bounding box center [901, 576] width 64 height 26
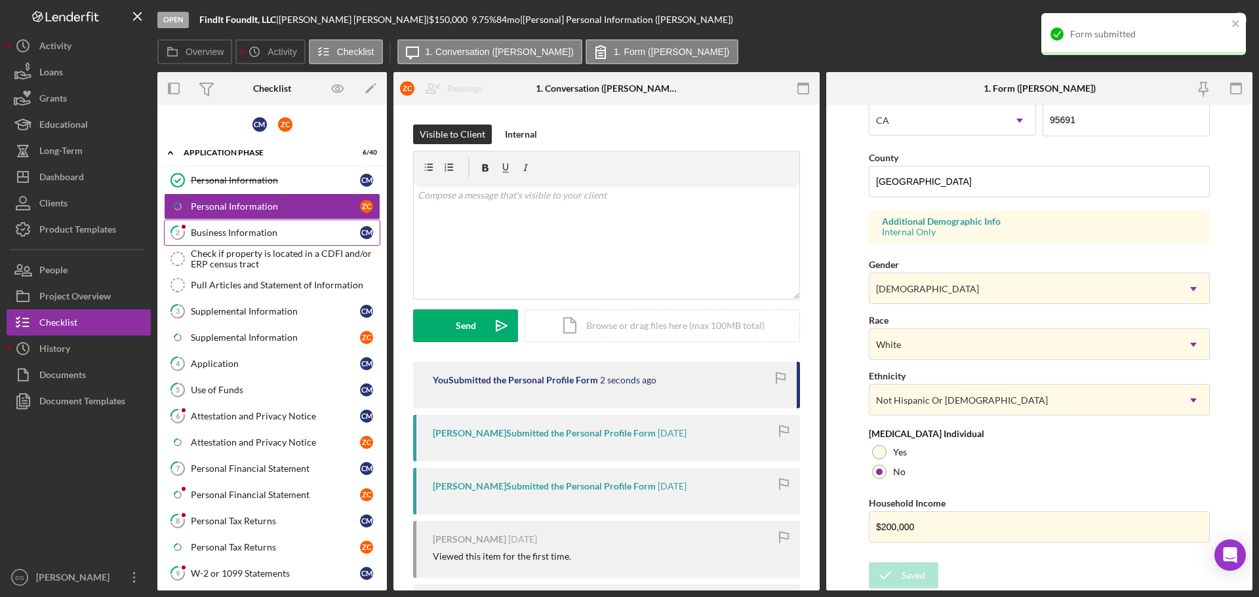
click at [280, 223] on link "2 Business Information C M" at bounding box center [272, 233] width 216 height 26
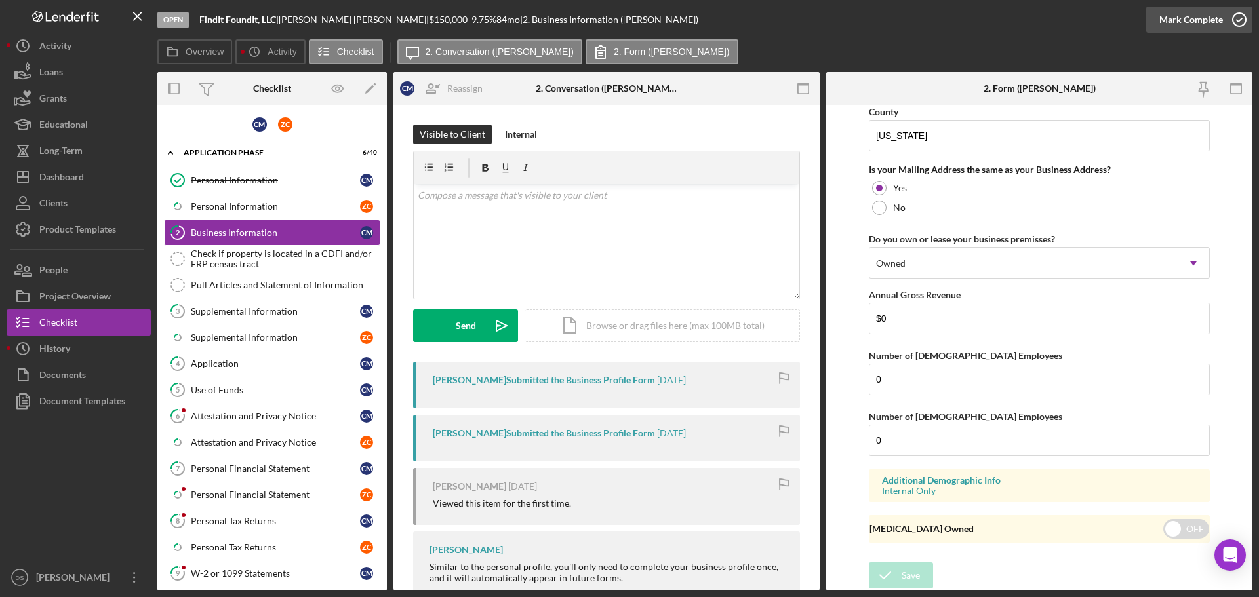
click at [1234, 17] on icon "button" at bounding box center [1239, 19] width 33 height 33
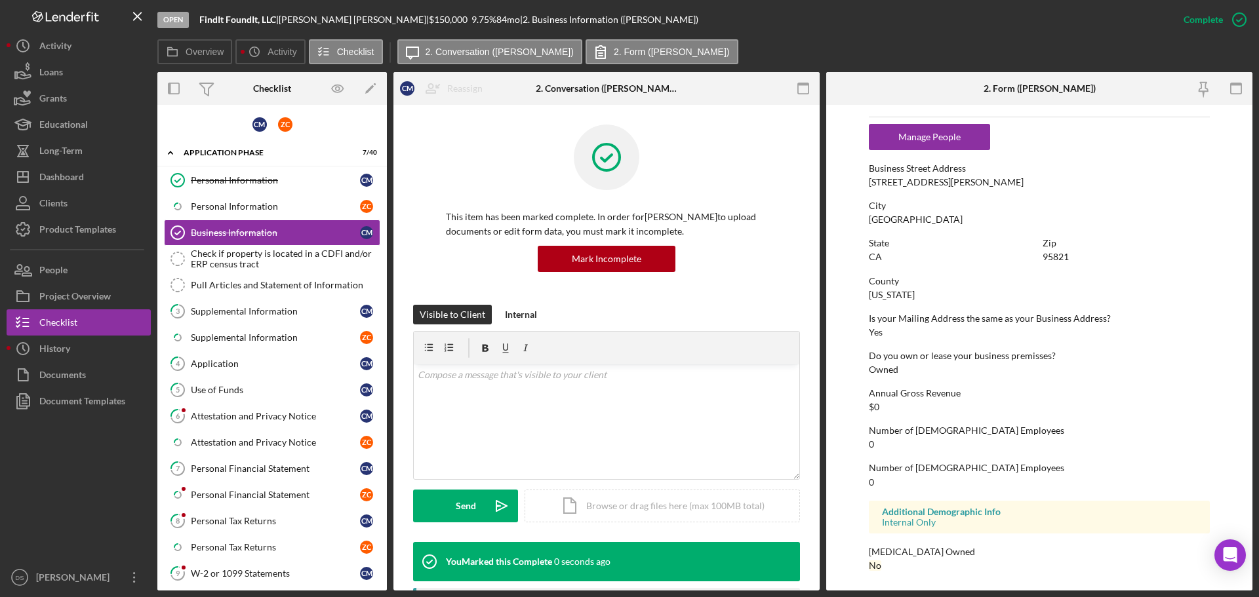
scroll to position [652, 0]
click at [219, 264] on div "Check if property is located in a CDFI and/or ERP census tract" at bounding box center [285, 258] width 189 height 21
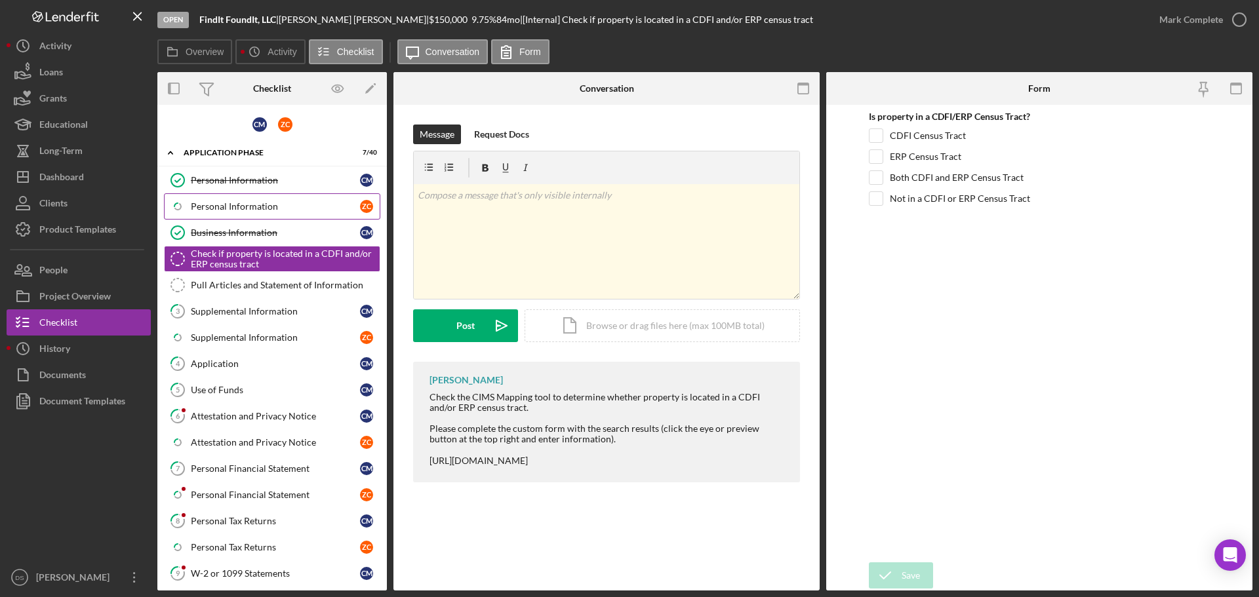
click at [222, 209] on div "Personal Information" at bounding box center [275, 206] width 169 height 10
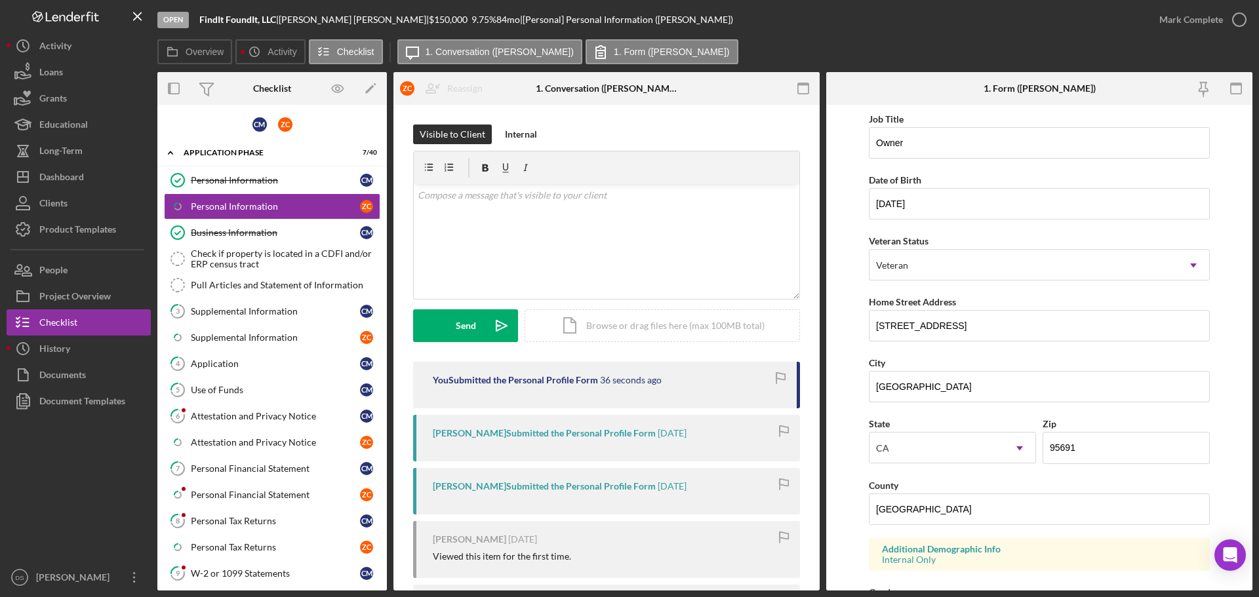
scroll to position [389, 0]
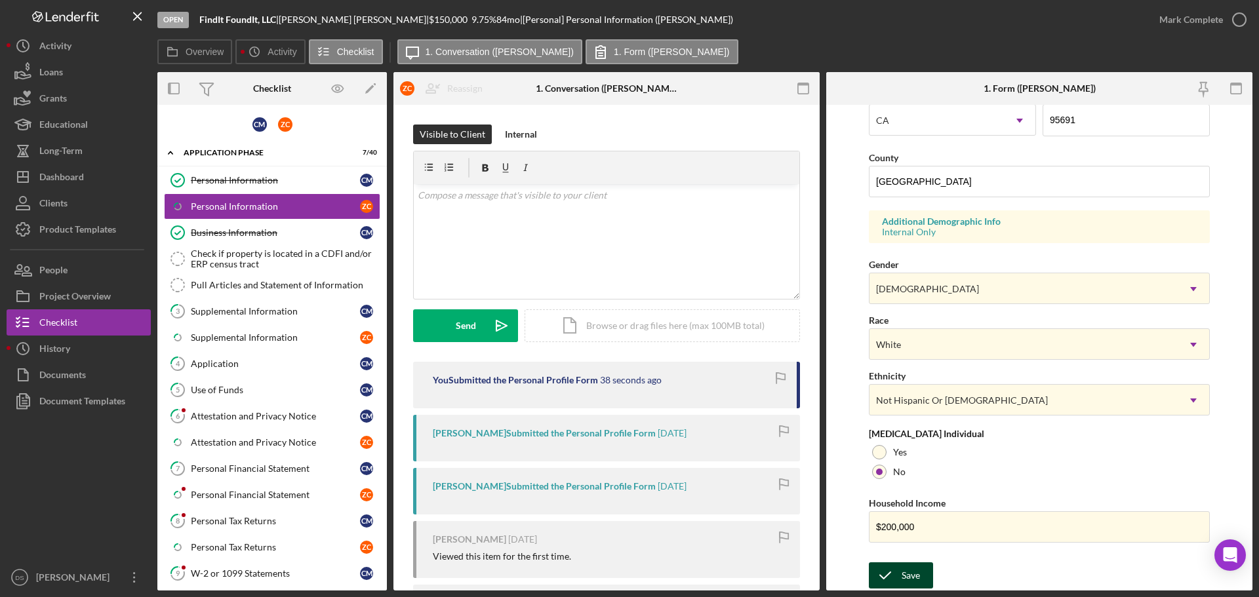
click at [911, 580] on div "Save" at bounding box center [911, 576] width 18 height 26
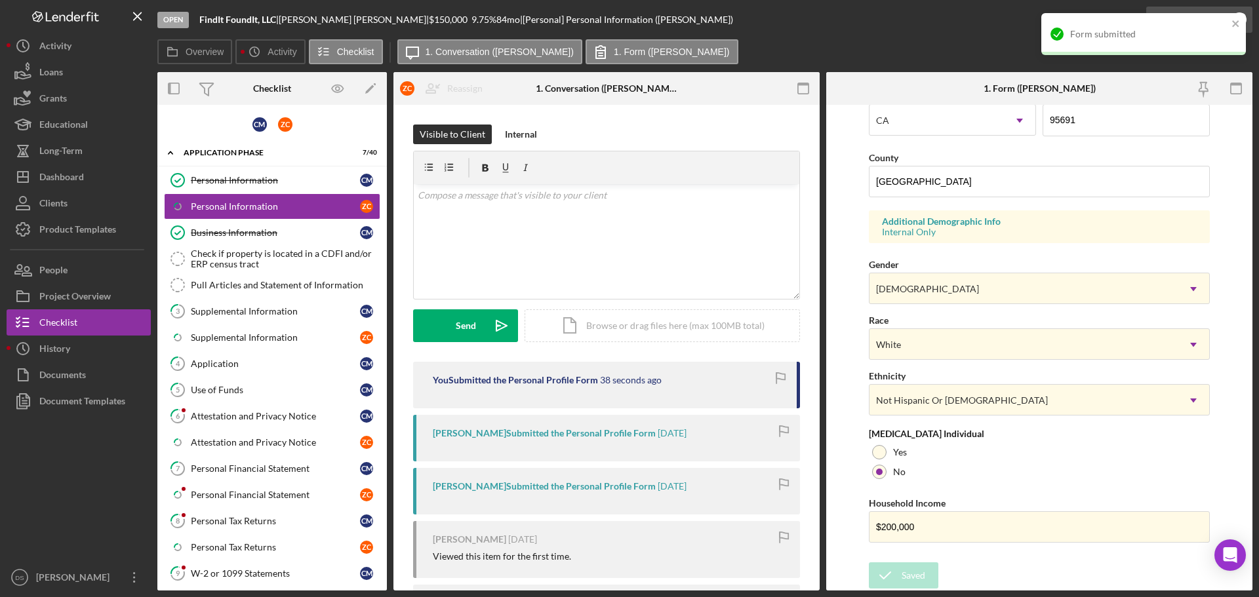
click at [1250, 20] on div "Mark Complete" at bounding box center [1199, 19] width 106 height 39
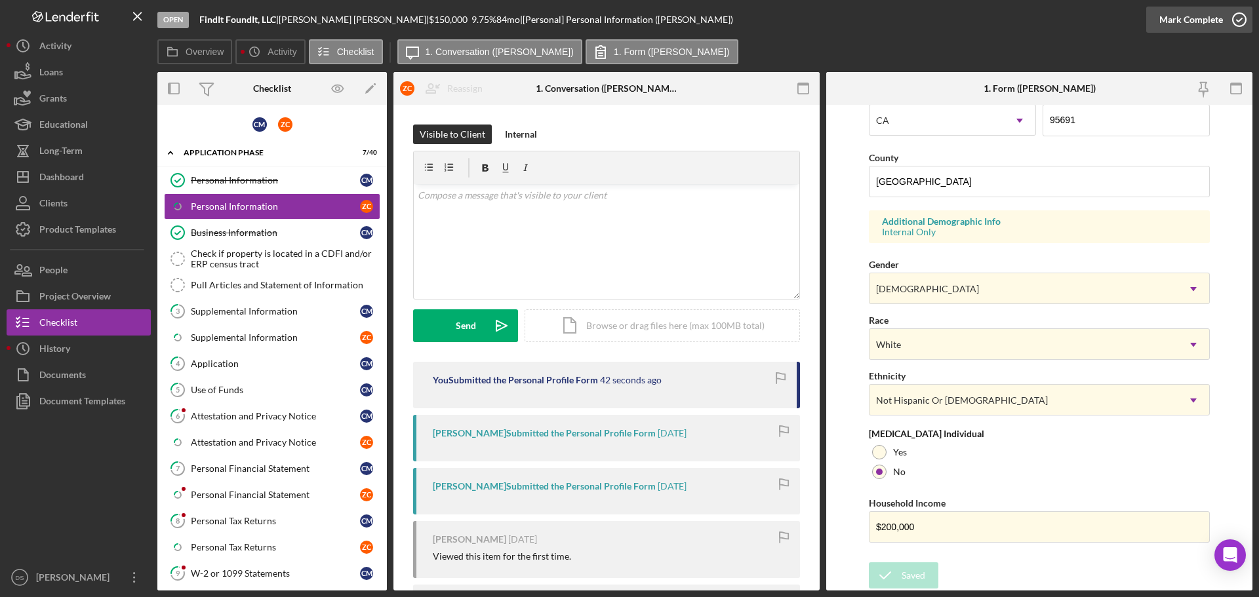
click at [1238, 16] on icon "button" at bounding box center [1239, 19] width 33 height 33
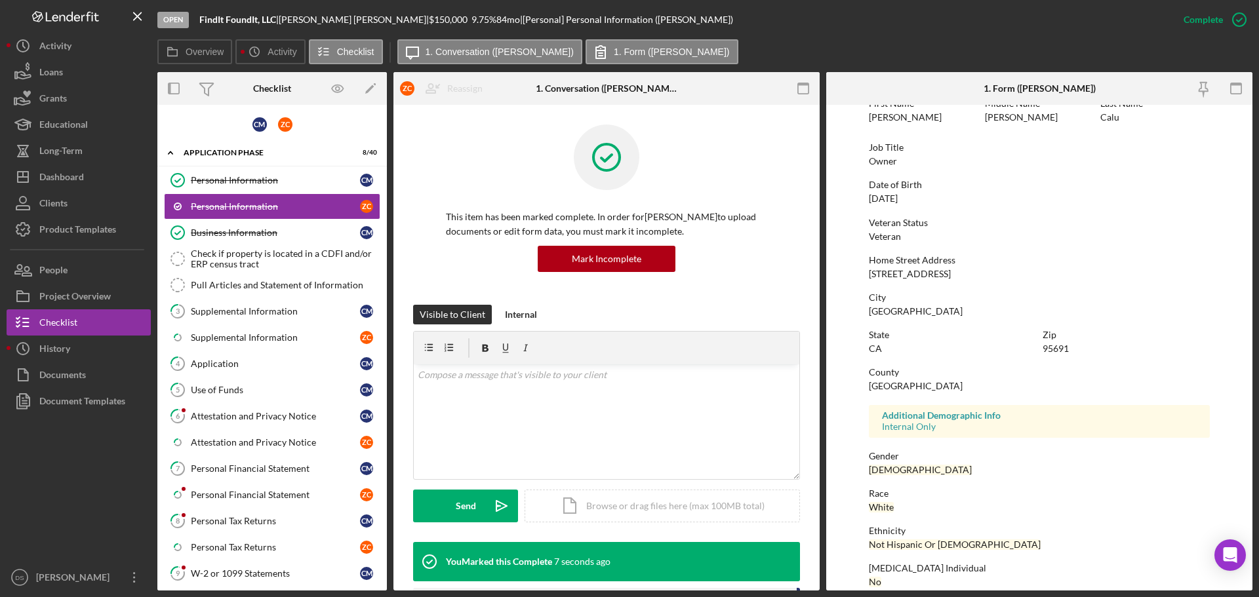
scroll to position [0, 0]
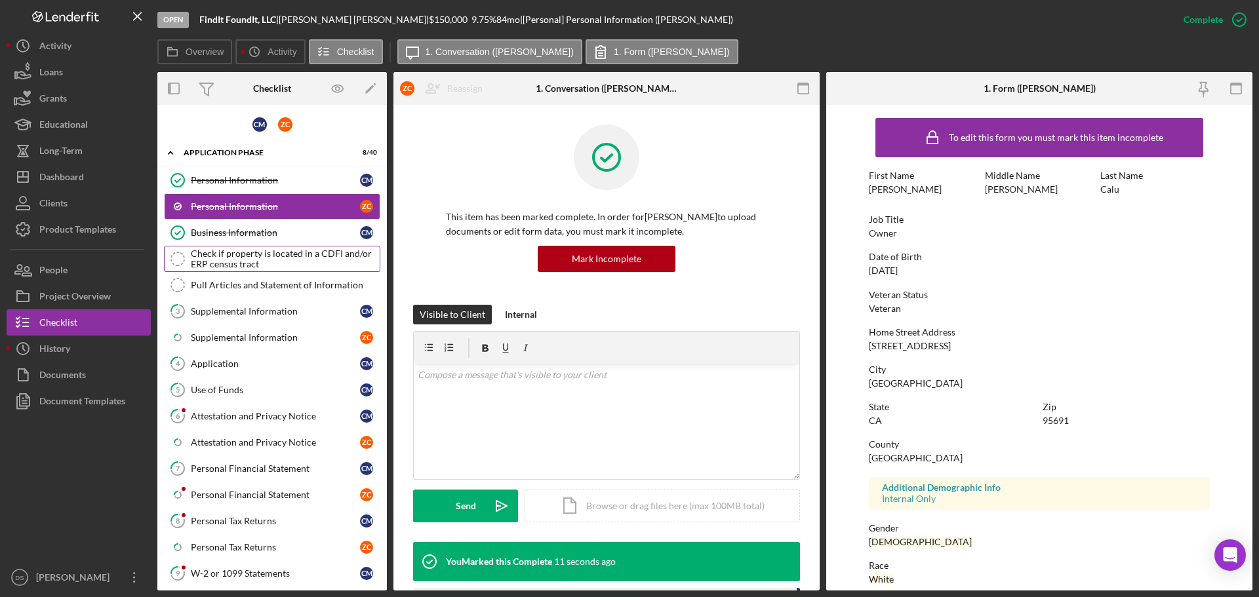
click at [258, 259] on div "Check if property is located in a CDFI and/or ERP census tract" at bounding box center [285, 258] width 189 height 21
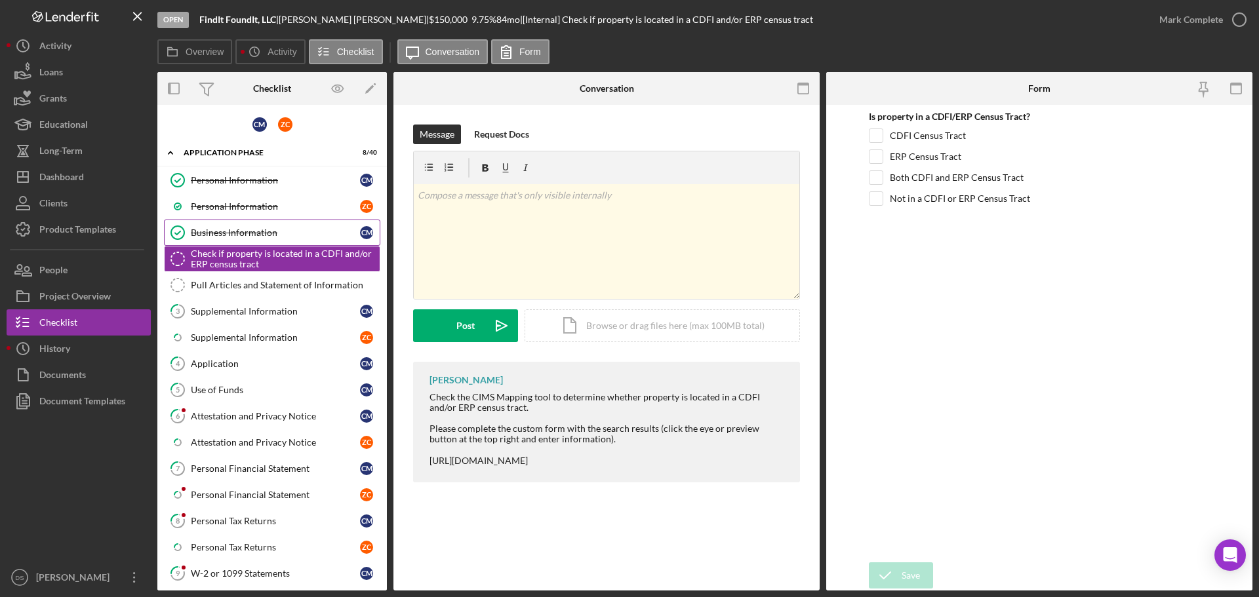
click at [257, 245] on link "Business Information Business Information C M" at bounding box center [272, 233] width 216 height 26
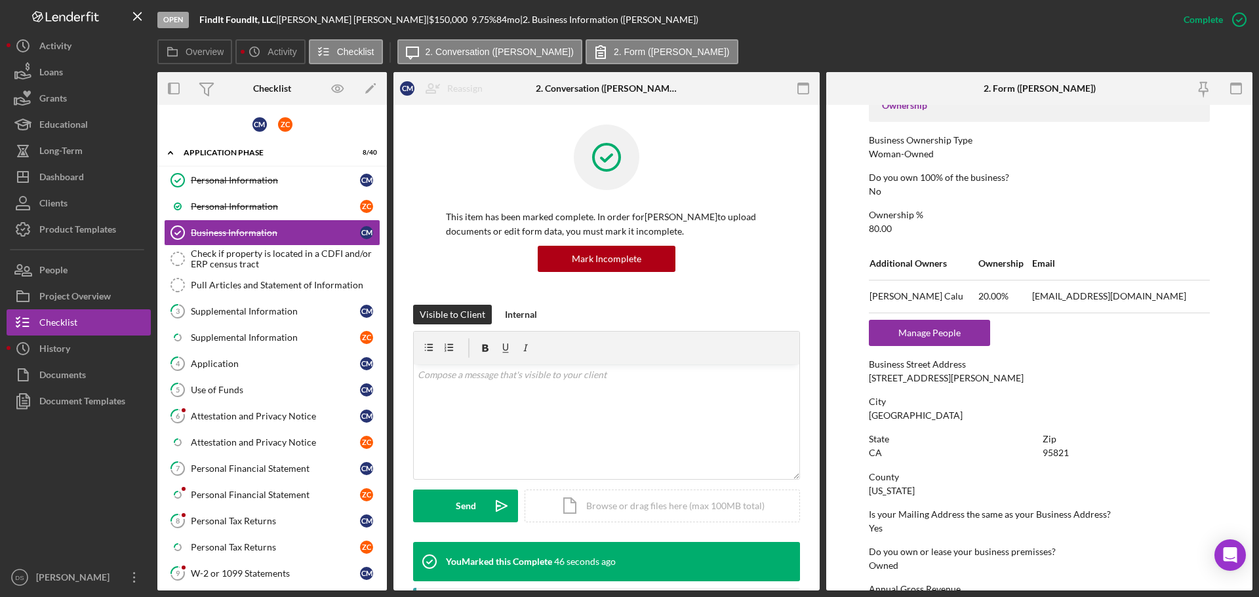
scroll to position [590, 0]
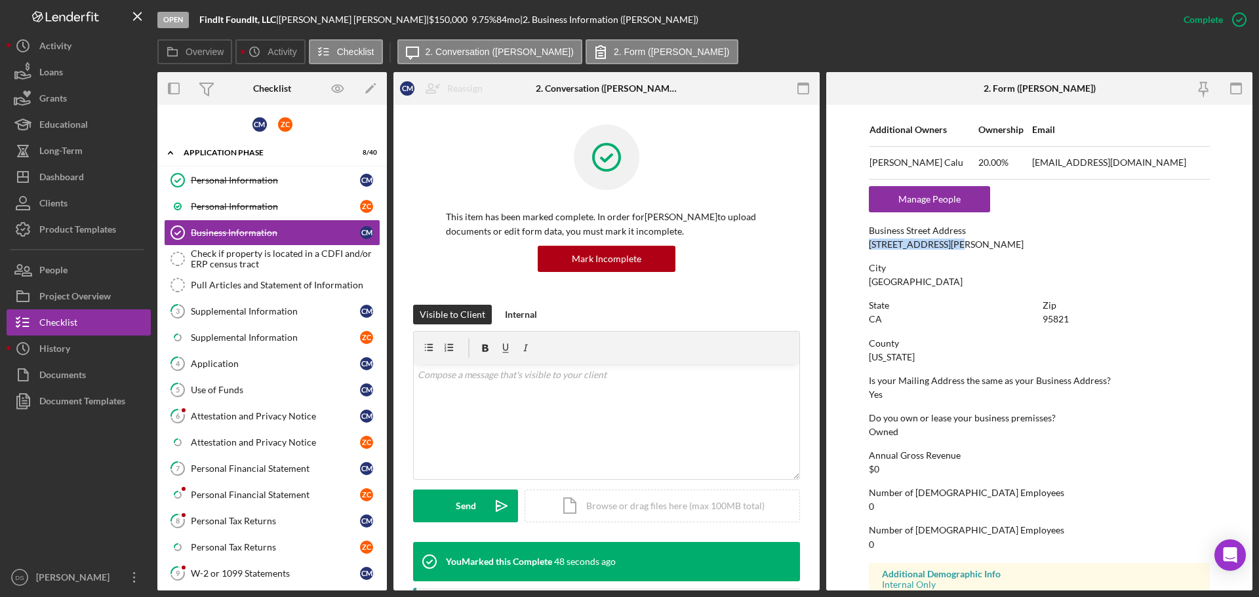
drag, startPoint x: 970, startPoint y: 245, endPoint x: 862, endPoint y: 247, distance: 108.9
click at [862, 247] on form "To edit this form you must mark this item incomplete Business Name FindIt Found…" at bounding box center [1039, 348] width 426 height 486
copy div "3600 Darlene Avenue"
click at [286, 264] on div "Check if property is located in a CDFI and/or ERP census tract" at bounding box center [285, 258] width 189 height 21
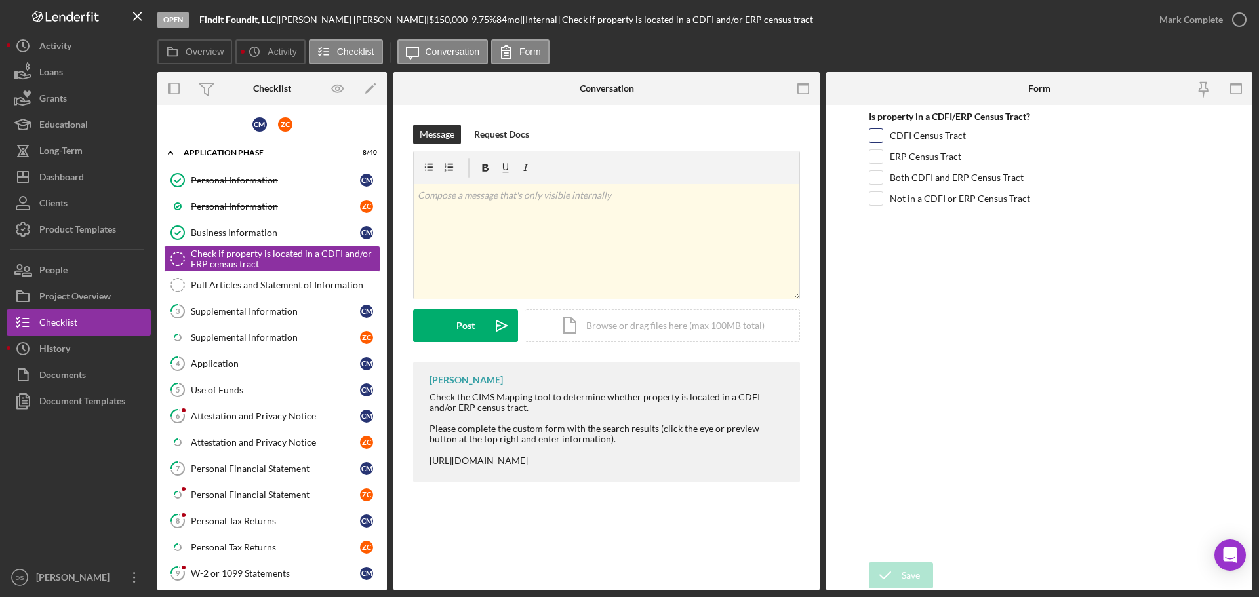
click at [905, 141] on label "CDFI Census Tract" at bounding box center [928, 135] width 76 height 13
click at [882, 141] on input "CDFI Census Tract" at bounding box center [875, 135] width 13 height 13
click at [879, 134] on input "CDFI Census Tract" at bounding box center [875, 135] width 13 height 13
checkbox input "false"
drag, startPoint x: 1026, startPoint y: 177, endPoint x: 892, endPoint y: 176, distance: 134.4
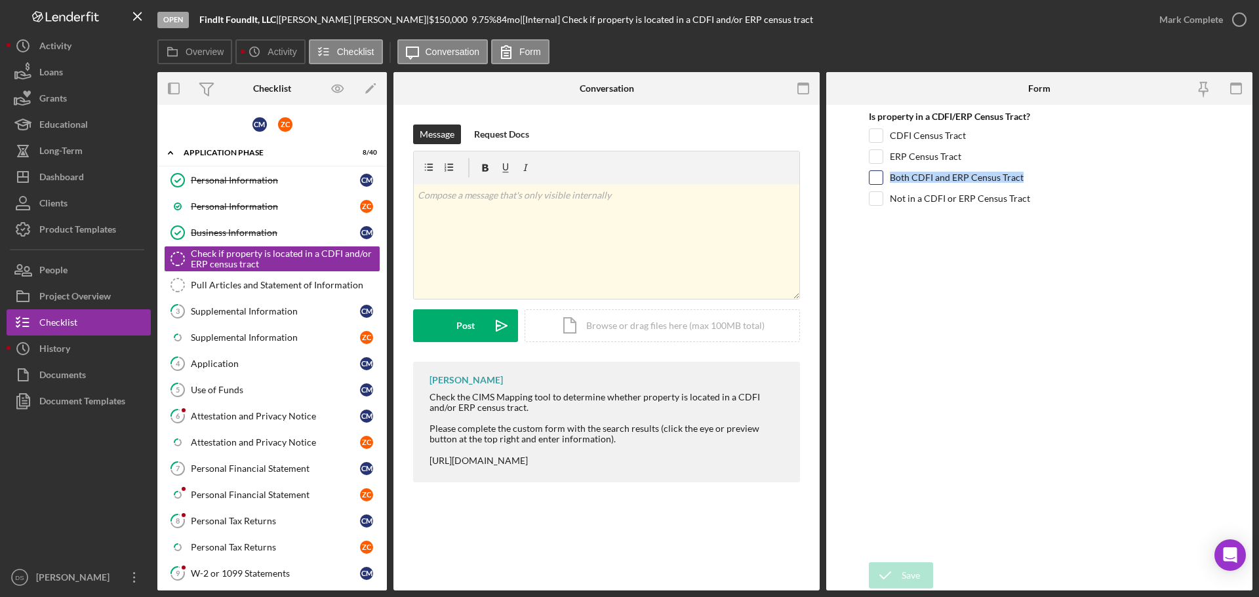
click at [892, 176] on div "Both CDFI and ERP Census Tract" at bounding box center [1039, 180] width 341 height 21
copy label "Both CDFI and ERP Census Tract"
click at [454, 210] on div "v Color teal Color pink Remove color Add row above Add row below Add column bef…" at bounding box center [607, 241] width 386 height 115
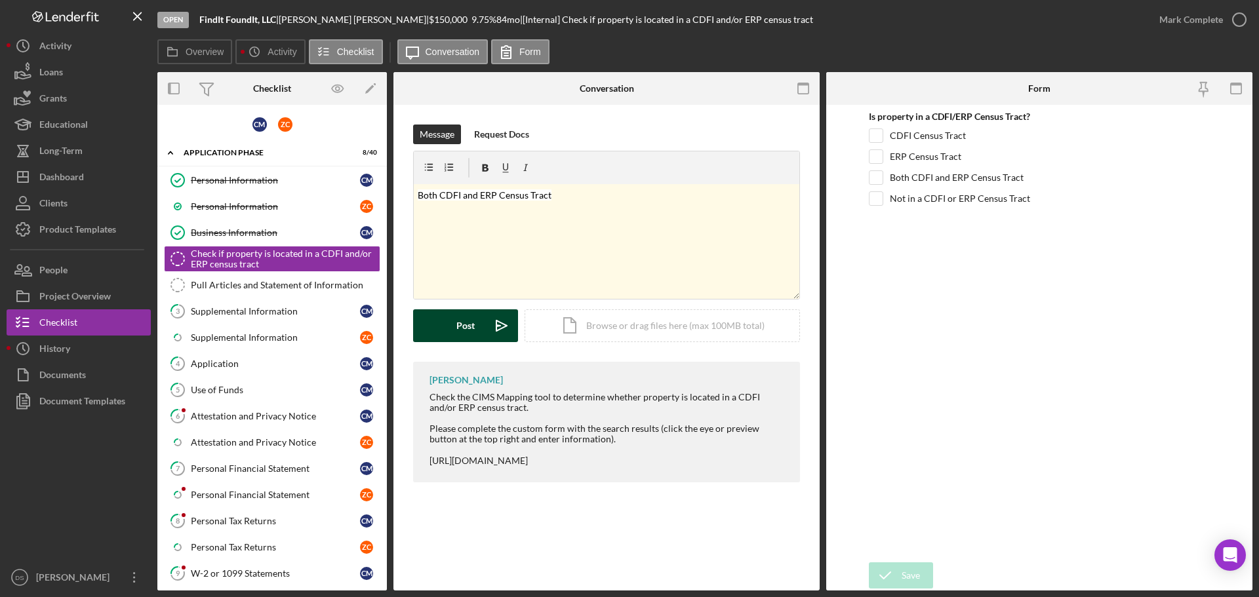
click at [484, 328] on button "Post Icon/icon-invite-send" at bounding box center [465, 325] width 105 height 33
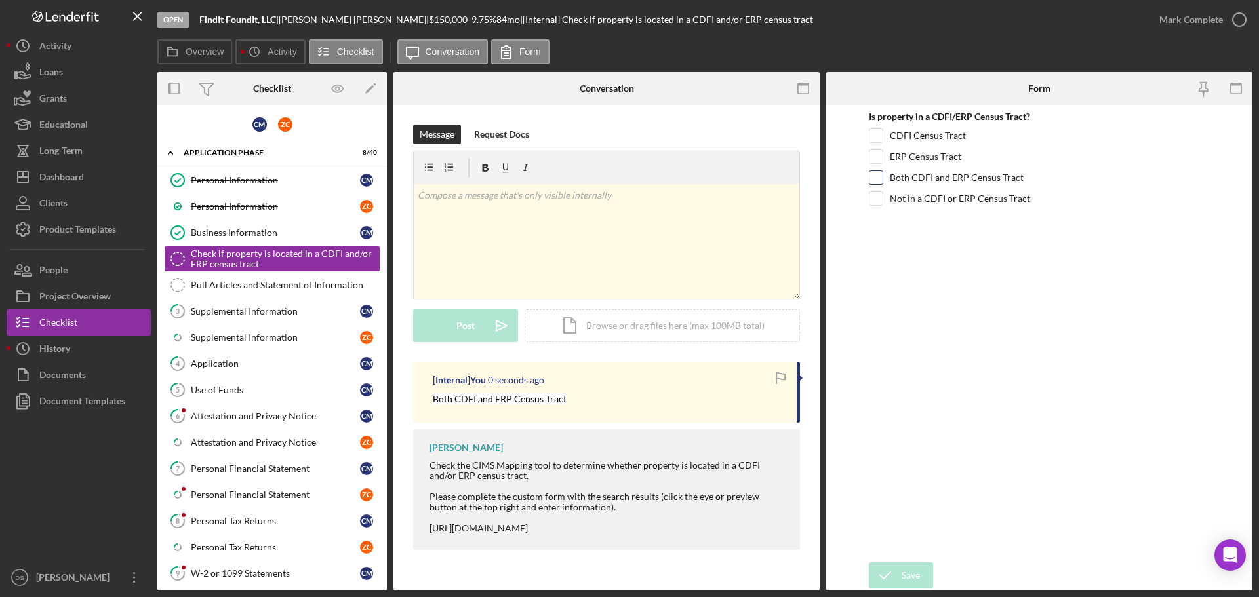
click at [877, 180] on input "Both CDFI and ERP Census Tract" at bounding box center [875, 177] width 13 height 13
checkbox input "true"
click at [920, 575] on button "Save" at bounding box center [901, 576] width 64 height 26
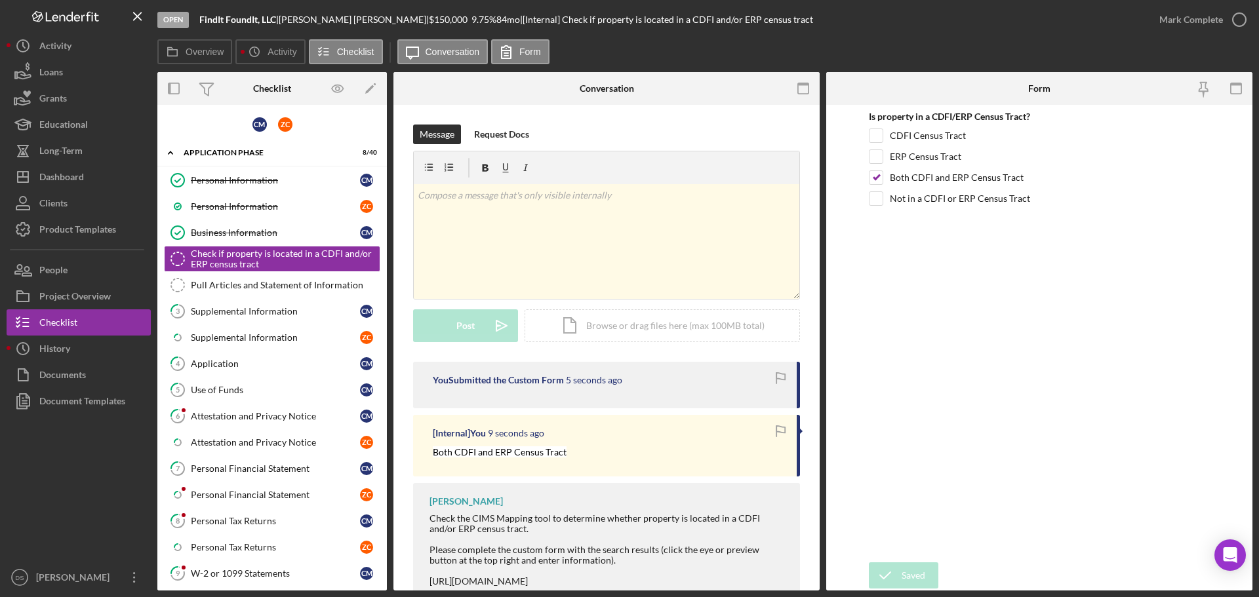
click at [0, 0] on icon "button" at bounding box center [0, 0] width 0 height 0
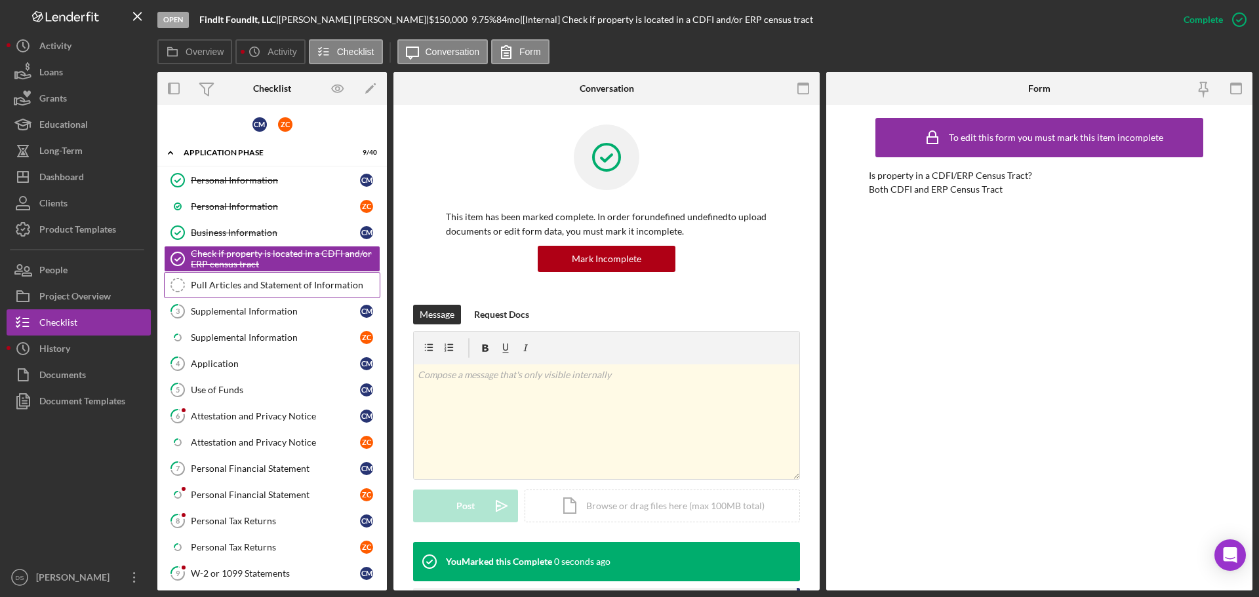
click at [225, 280] on div "Pull Articles and Statement of Information" at bounding box center [285, 285] width 189 height 10
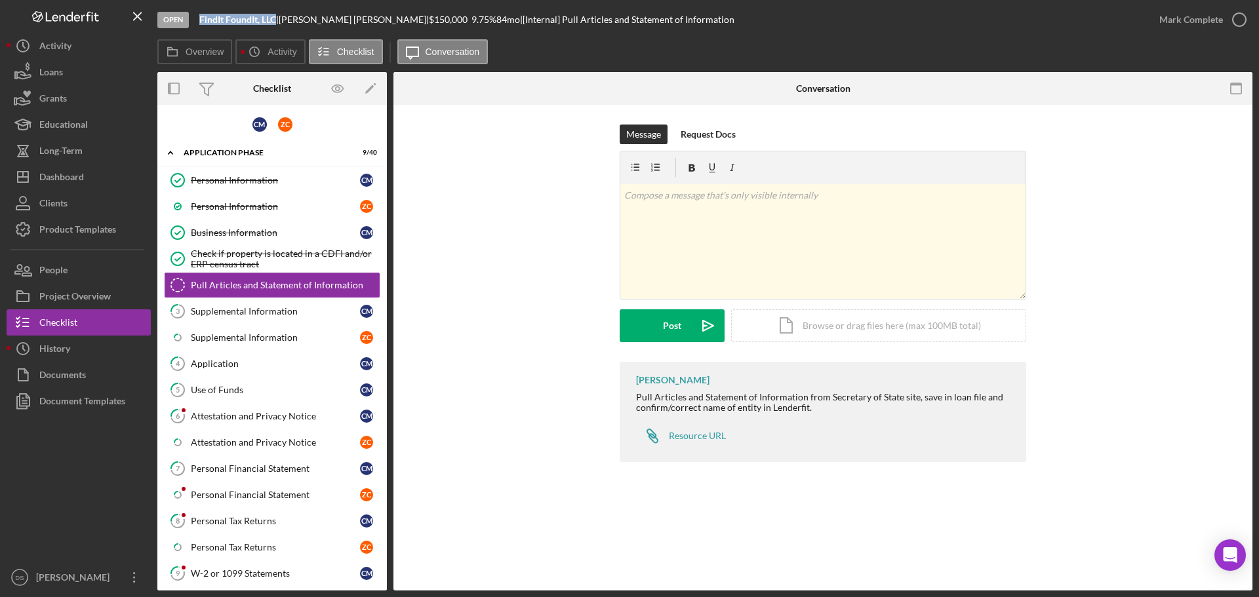
drag, startPoint x: 199, startPoint y: 16, endPoint x: 278, endPoint y: 24, distance: 79.8
click at [278, 24] on div "Open FindIt FoundIt, LLC | Cherisse Mekeel | $150,000 $150,000 9.75 % 84 mo | […" at bounding box center [651, 19] width 989 height 39
copy b "FindIt FoundIt, LLC"
click at [1240, 14] on icon "button" at bounding box center [1239, 19] width 33 height 33
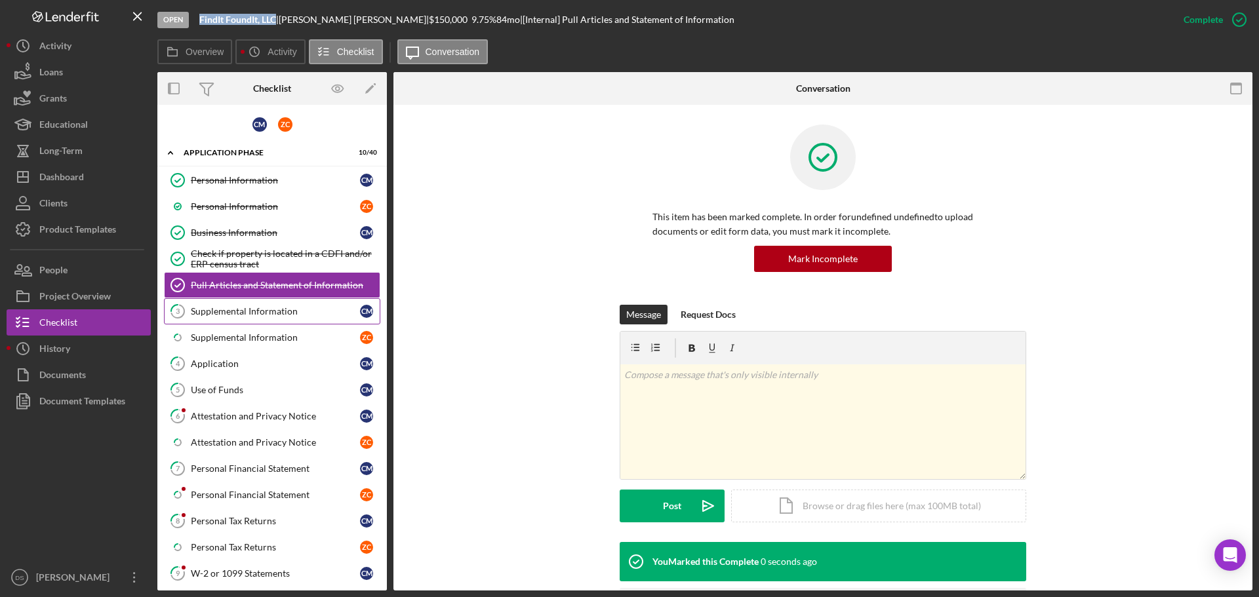
click at [252, 304] on link "3 Supplemental Information C M" at bounding box center [272, 311] width 216 height 26
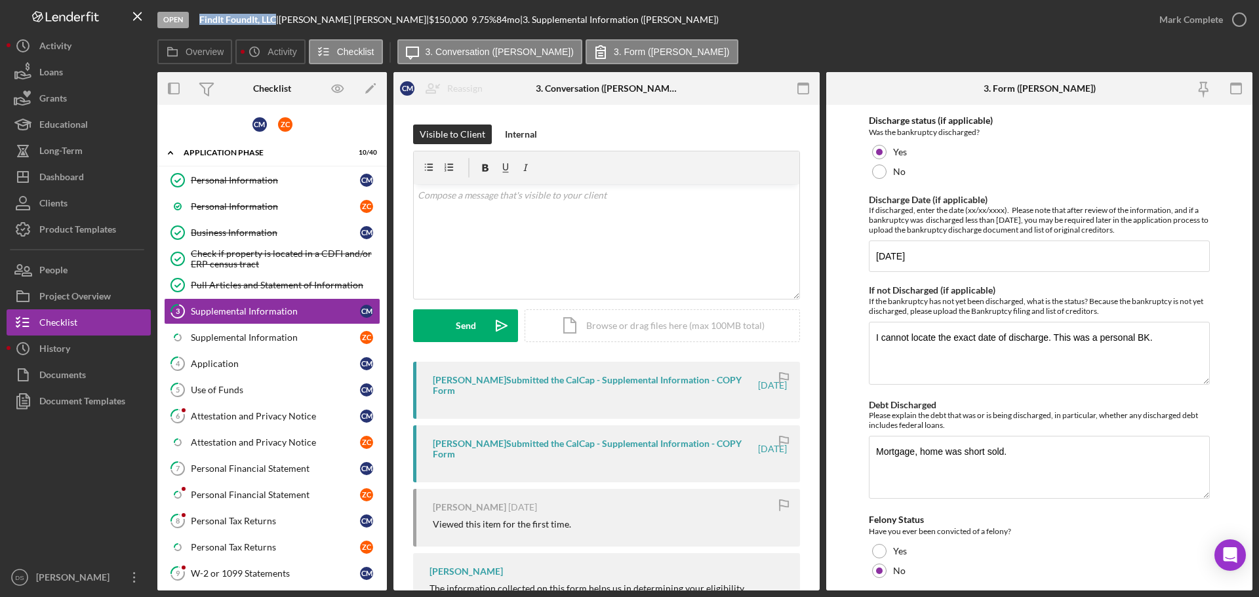
scroll to position [3308, 0]
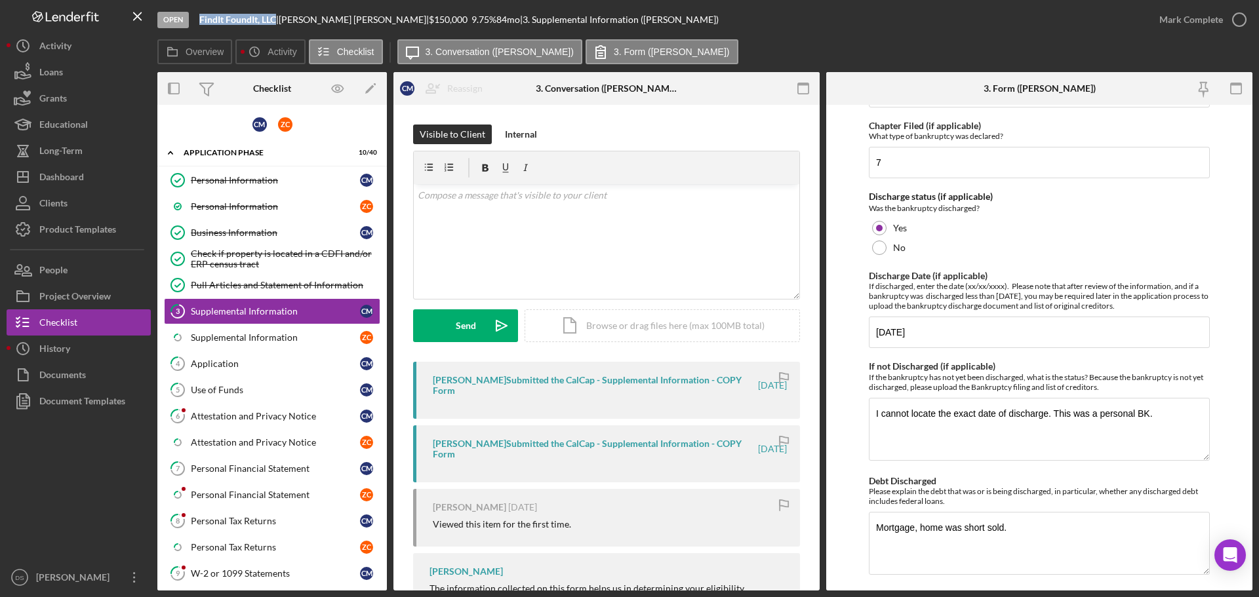
drag, startPoint x: 1254, startPoint y: 494, endPoint x: 1255, endPoint y: 479, distance: 15.1
click at [1255, 479] on div "Open FindIt FoundIt, LLC | Cherisse Mekeel | $150,000 $150,000 9.75 % 84 mo | 3…" at bounding box center [629, 298] width 1259 height 597
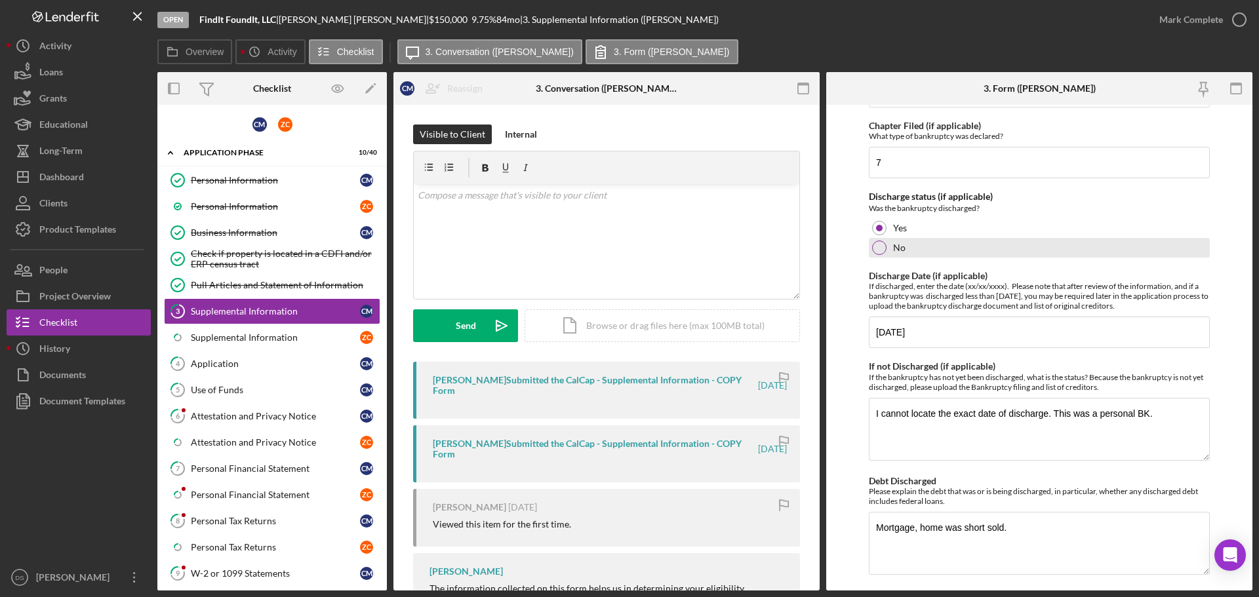
click at [1198, 246] on div "No" at bounding box center [1039, 248] width 341 height 20
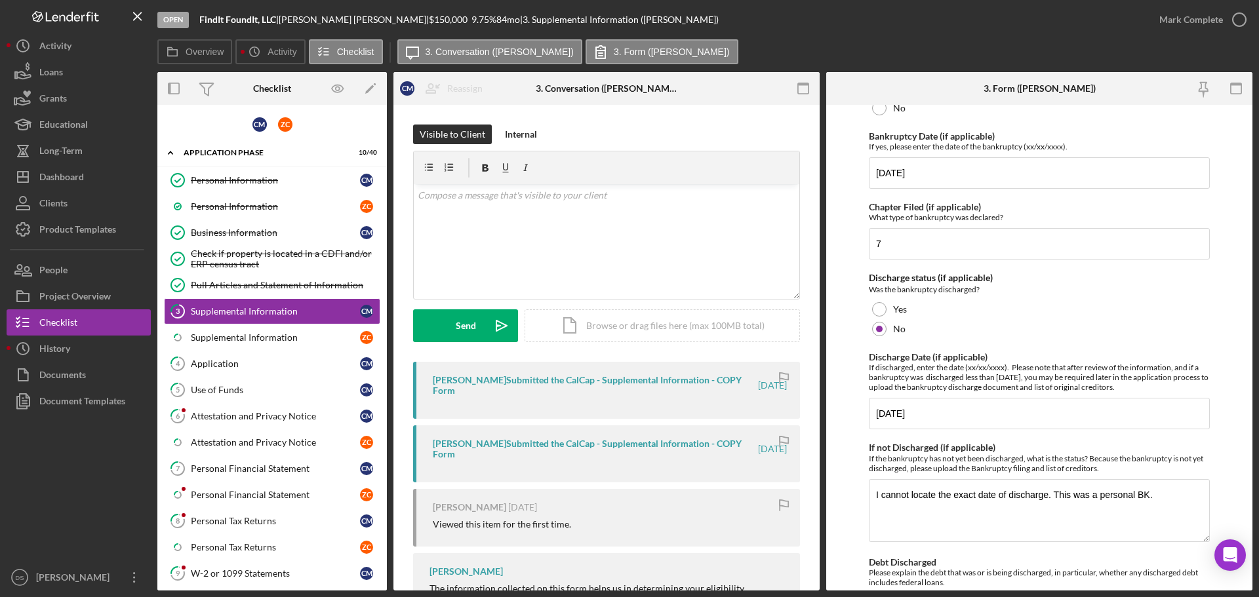
scroll to position [3177, 0]
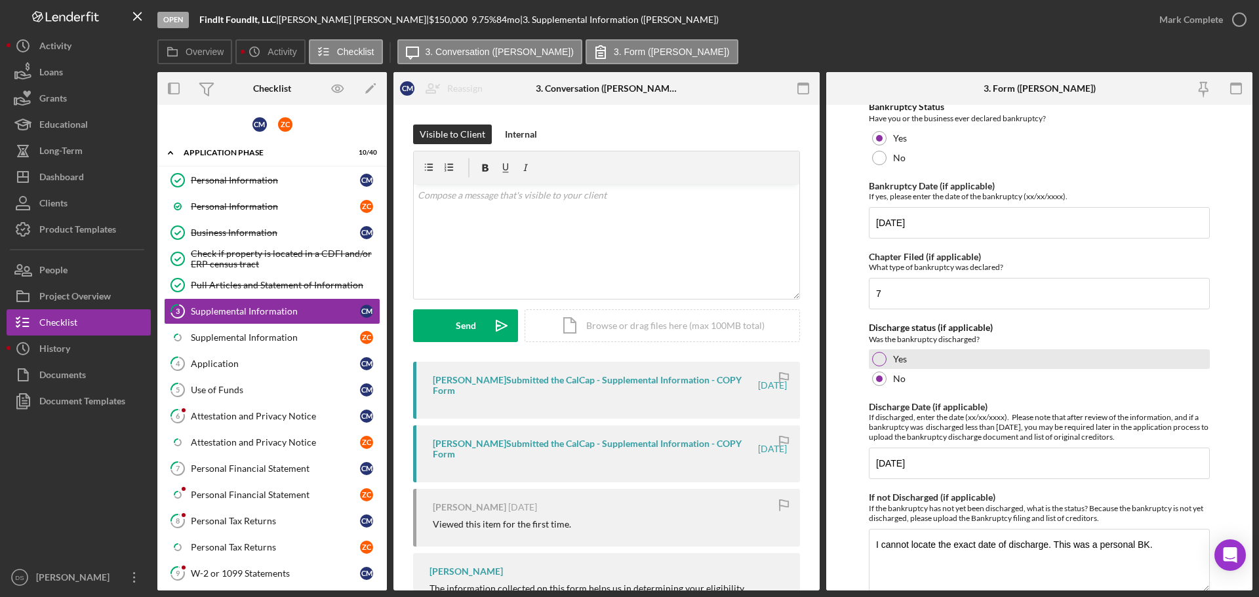
click at [879, 352] on div at bounding box center [879, 359] width 14 height 14
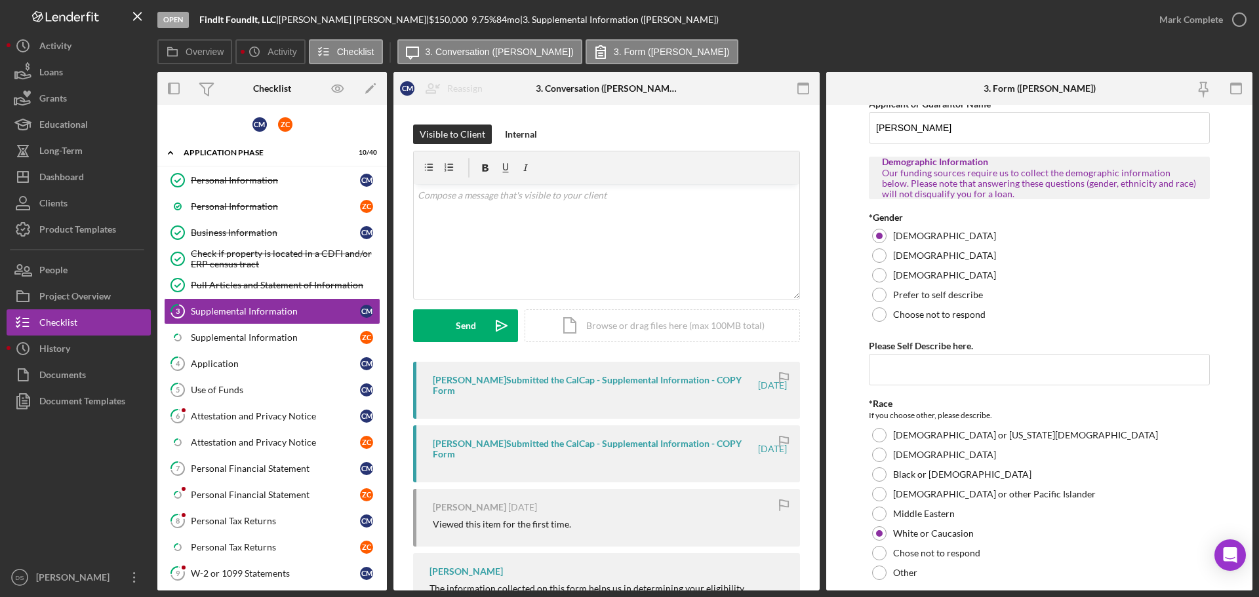
scroll to position [0, 0]
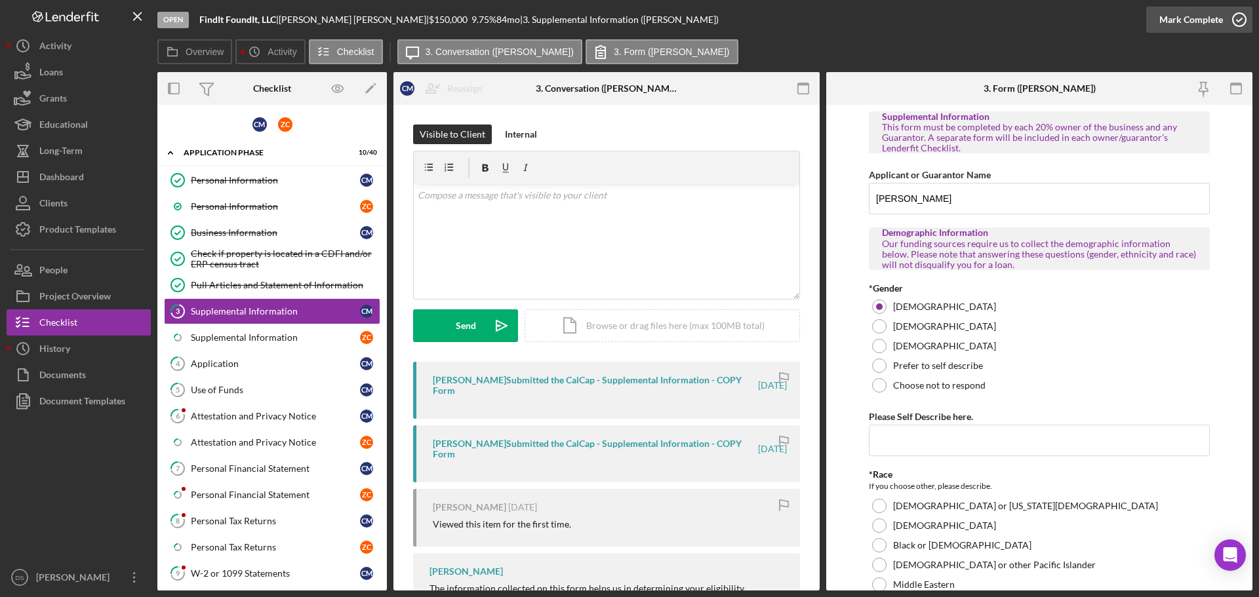
click at [1244, 12] on icon "button" at bounding box center [1239, 19] width 33 height 33
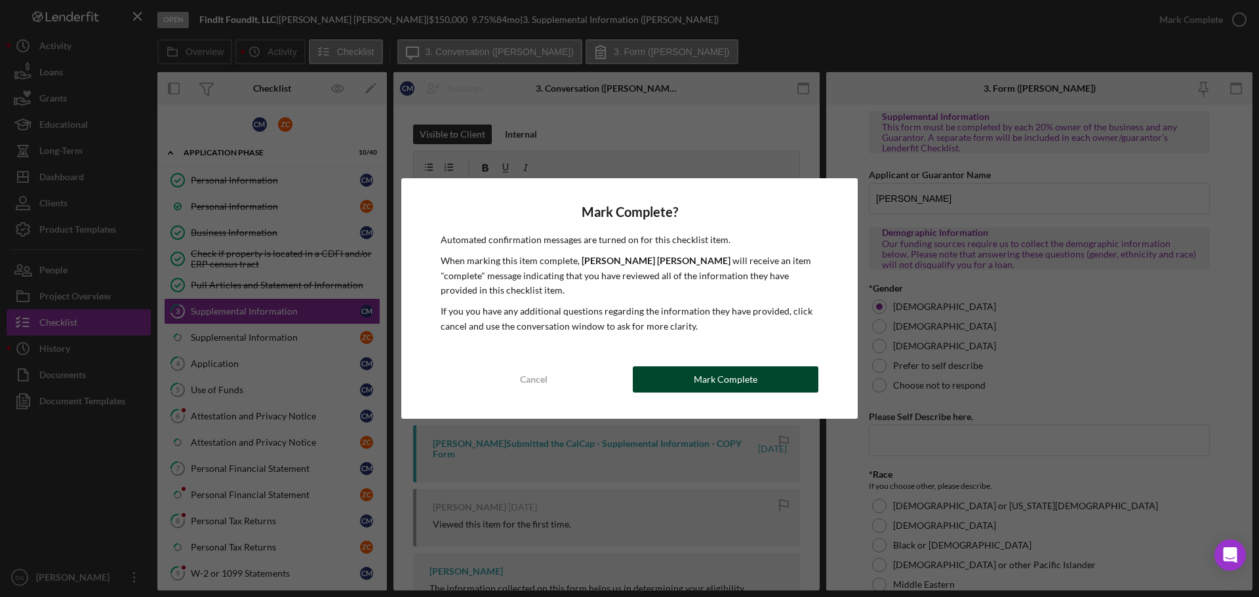
click at [736, 367] on div "Mark Complete" at bounding box center [726, 380] width 64 height 26
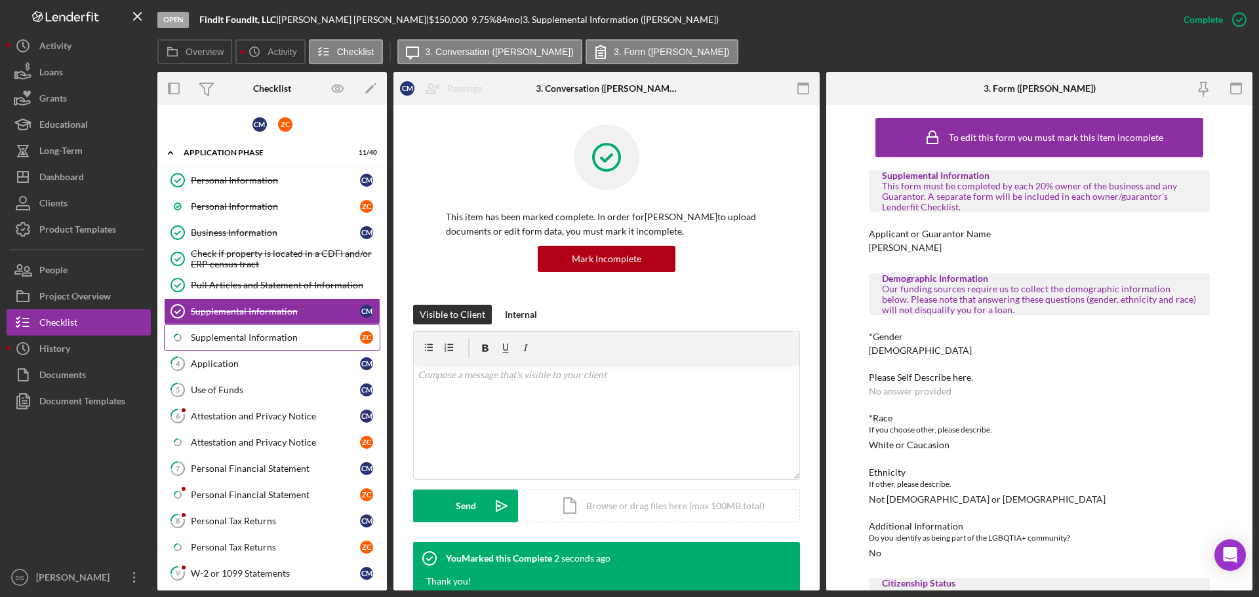
click at [314, 340] on div "Supplemental Information" at bounding box center [275, 337] width 169 height 10
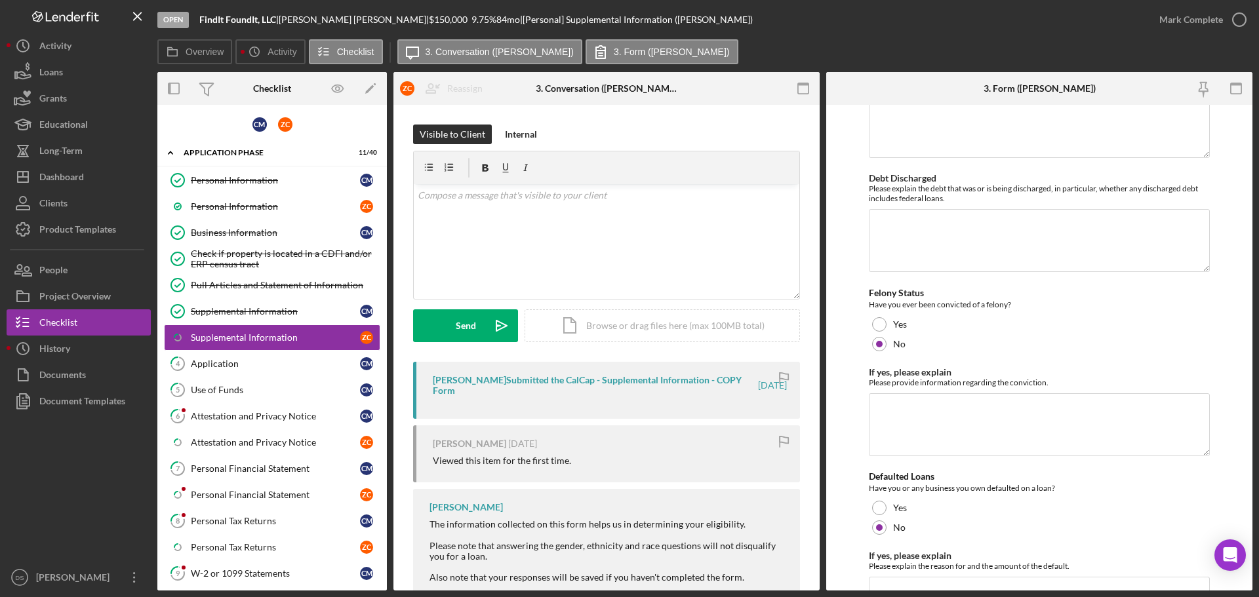
scroll to position [3701, 0]
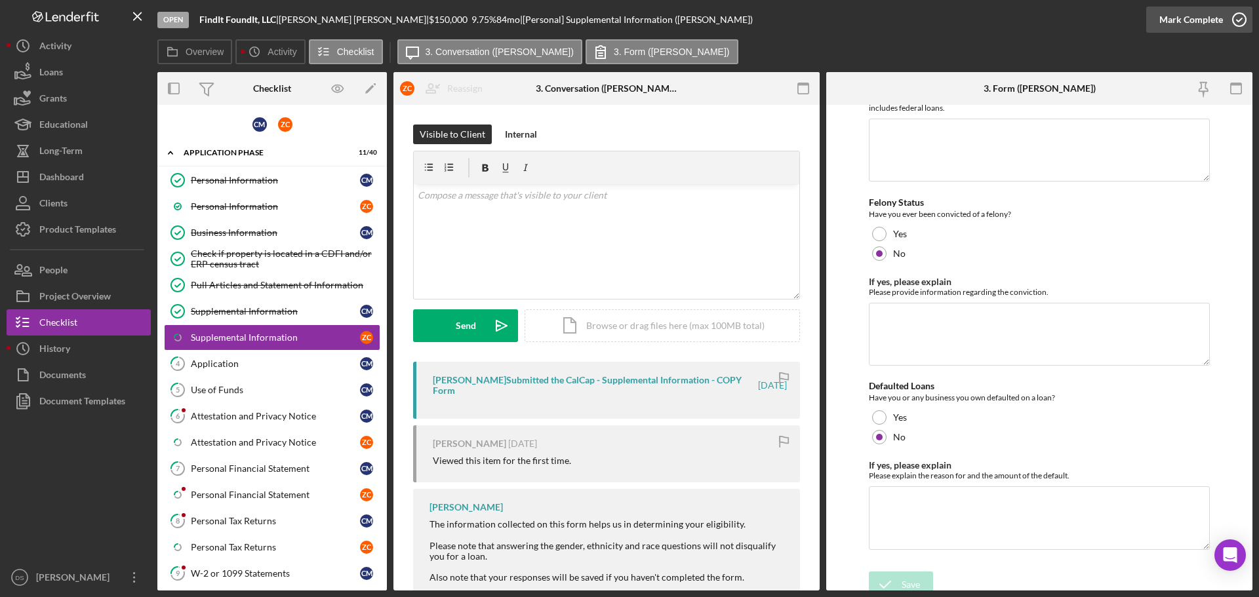
click at [1236, 18] on icon "button" at bounding box center [1239, 19] width 33 height 33
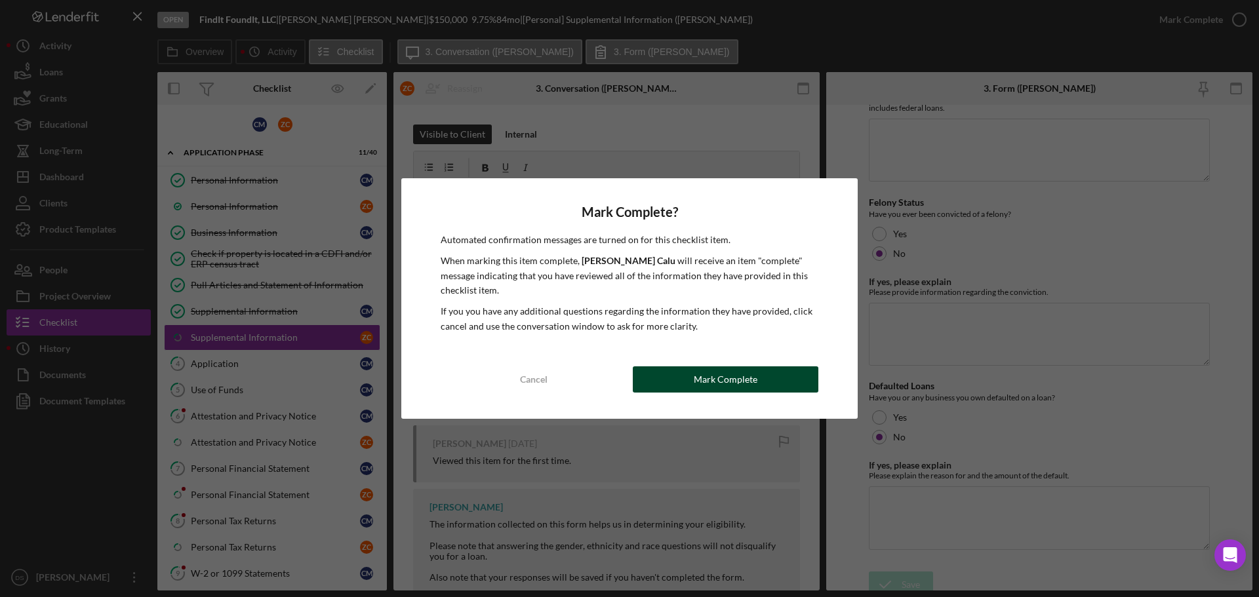
click at [731, 374] on div "Mark Complete" at bounding box center [726, 380] width 64 height 26
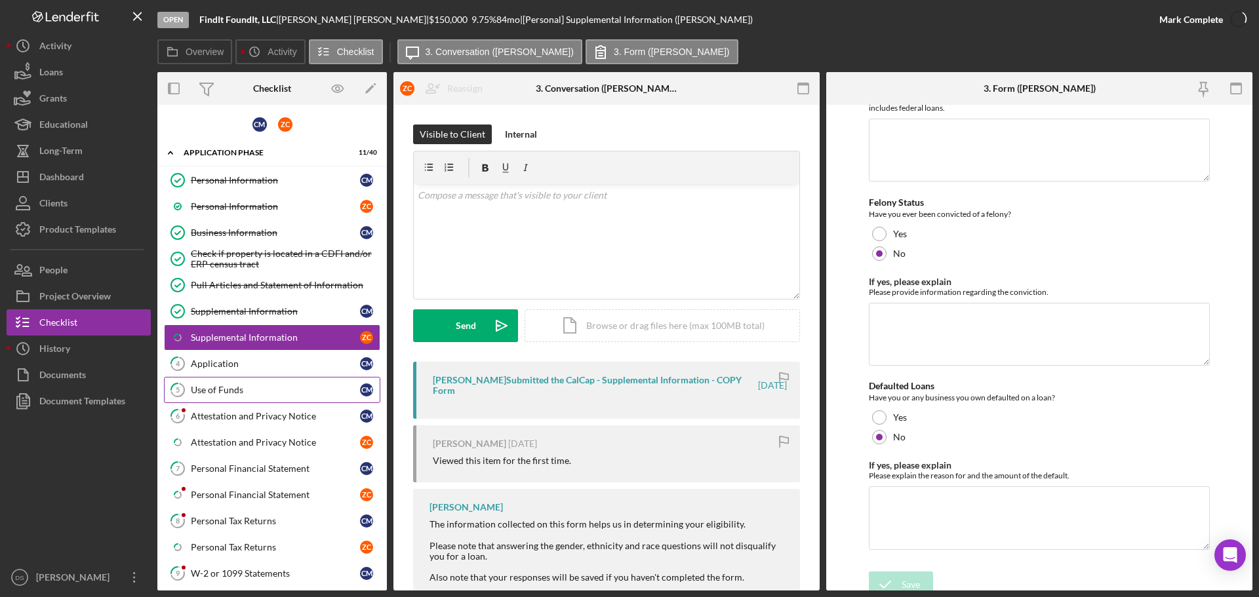
scroll to position [3754, 0]
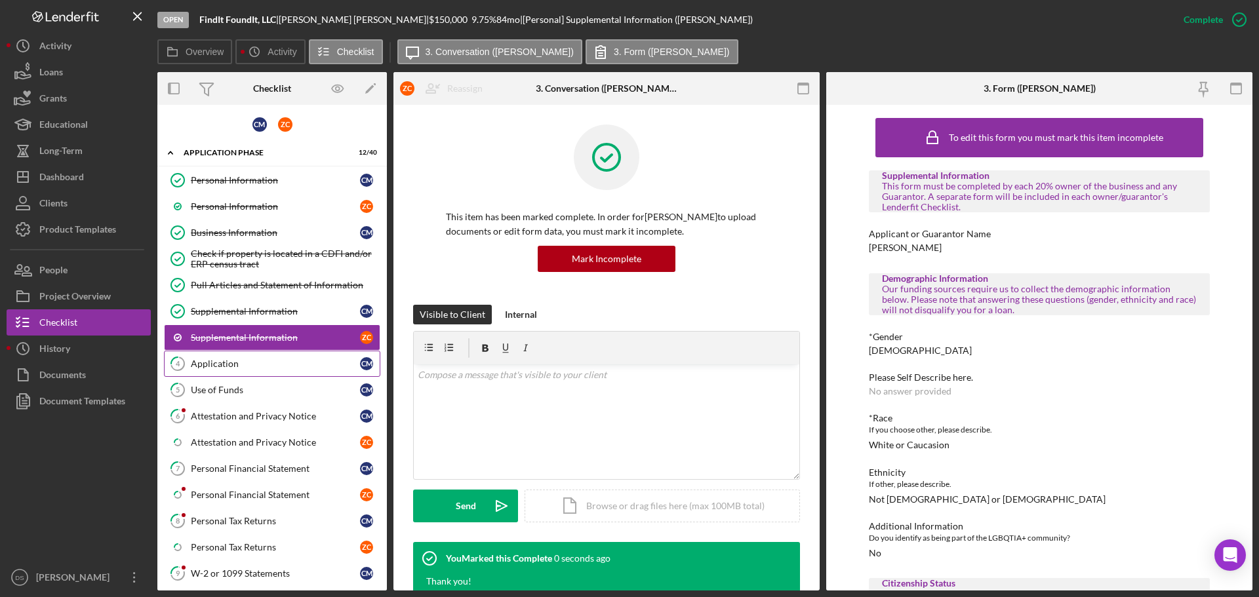
click at [268, 361] on div "Application" at bounding box center [275, 364] width 169 height 10
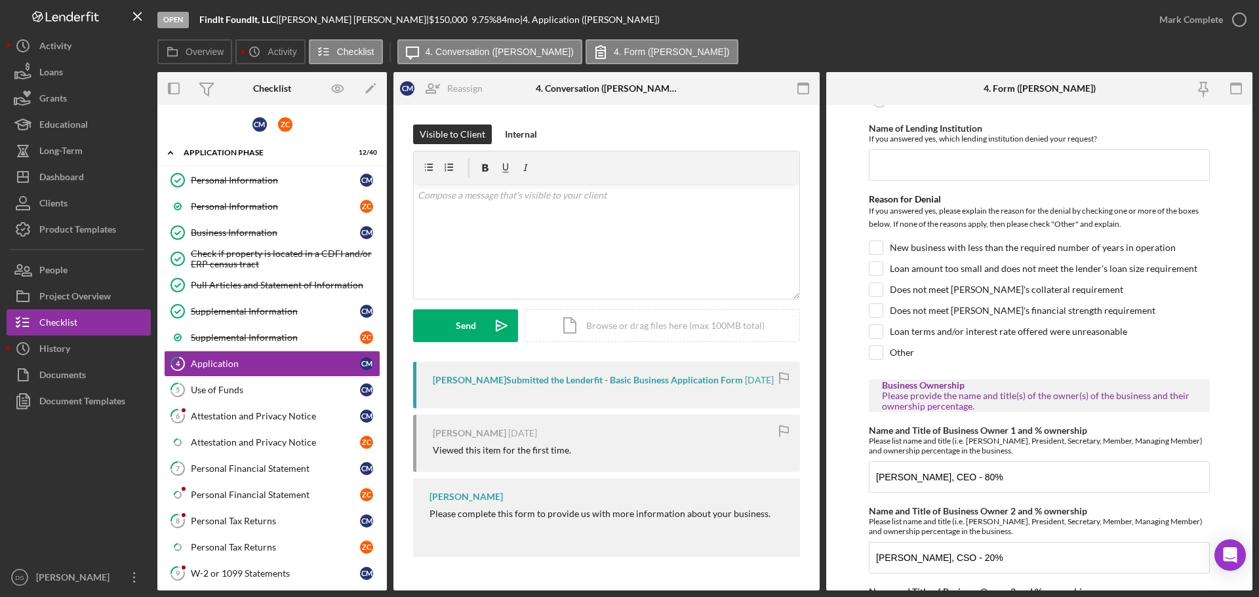
scroll to position [852, 0]
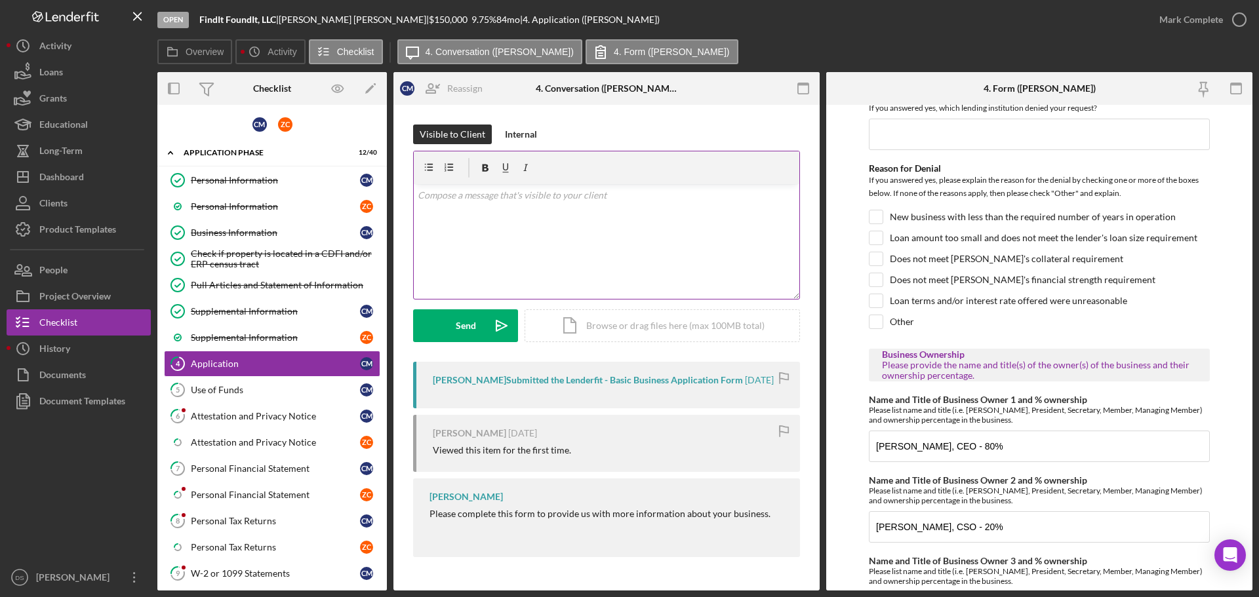
click at [448, 207] on div "v Color teal Color pink Remove color Add row above Add row below Add column bef…" at bounding box center [607, 241] width 386 height 115
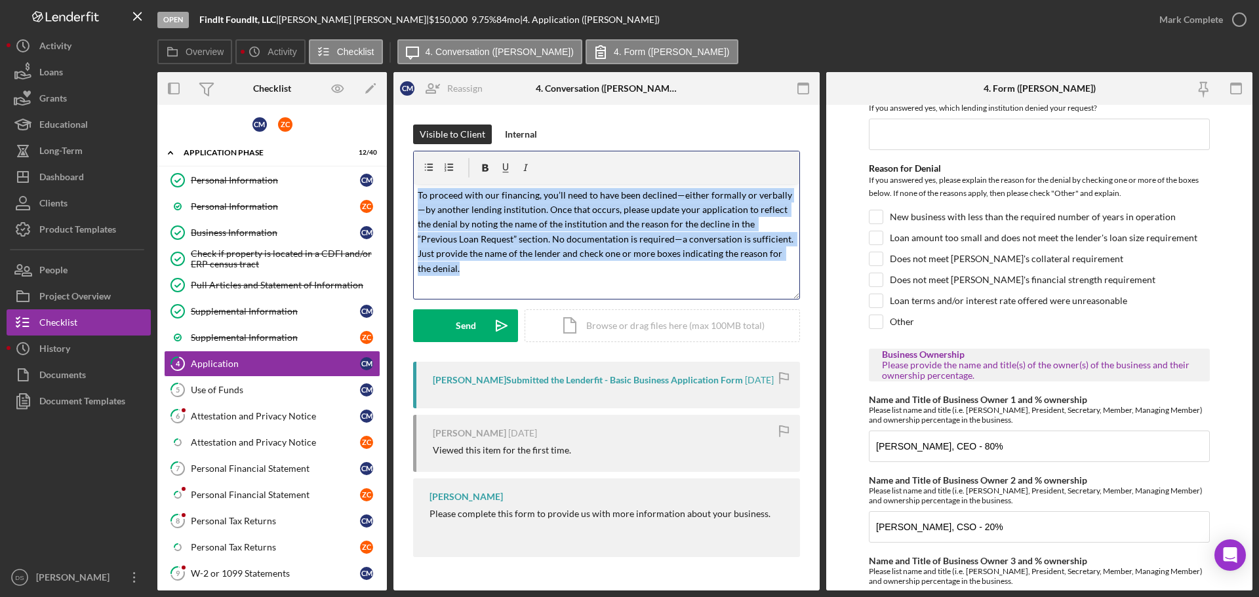
drag, startPoint x: 467, startPoint y: 272, endPoint x: 394, endPoint y: 186, distance: 113.5
click at [394, 186] on div "Visible to Client Internal v Color teal Color pink Remove color Add row above A…" at bounding box center [606, 344] width 426 height 479
copy mark "To proceed with our financing, you’ll need to have been declined—either formall…"
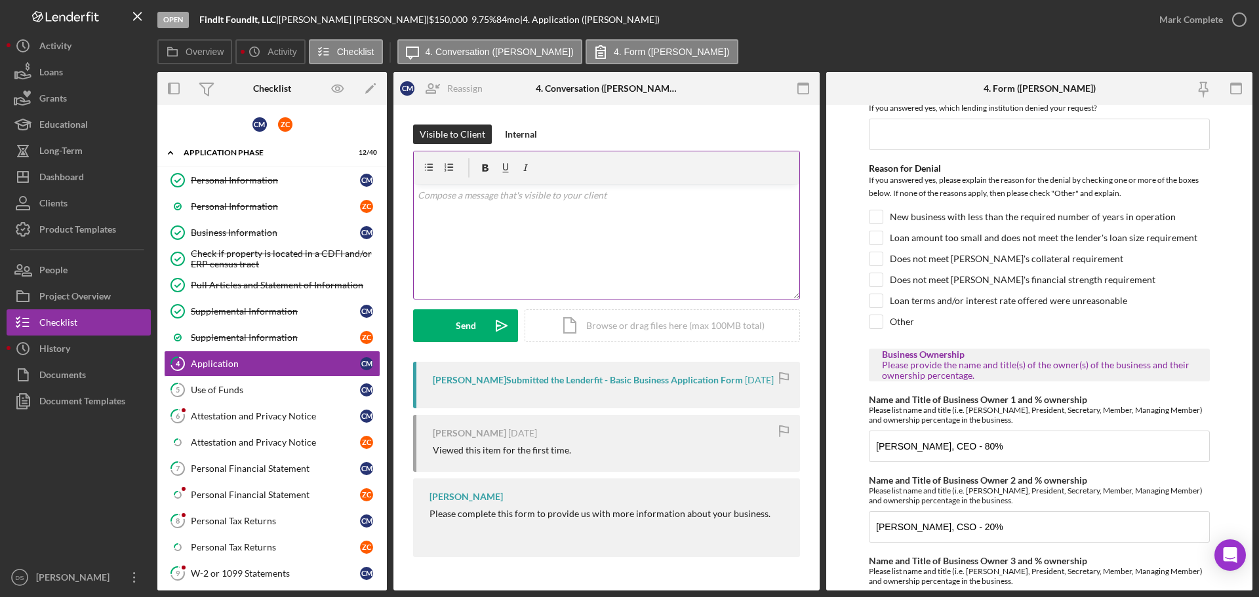
drag, startPoint x: 597, startPoint y: 209, endPoint x: 587, endPoint y: 209, distance: 10.5
click at [597, 210] on div "v Color teal Color pink Remove color Add row above Add row below Add column bef…" at bounding box center [607, 241] width 386 height 115
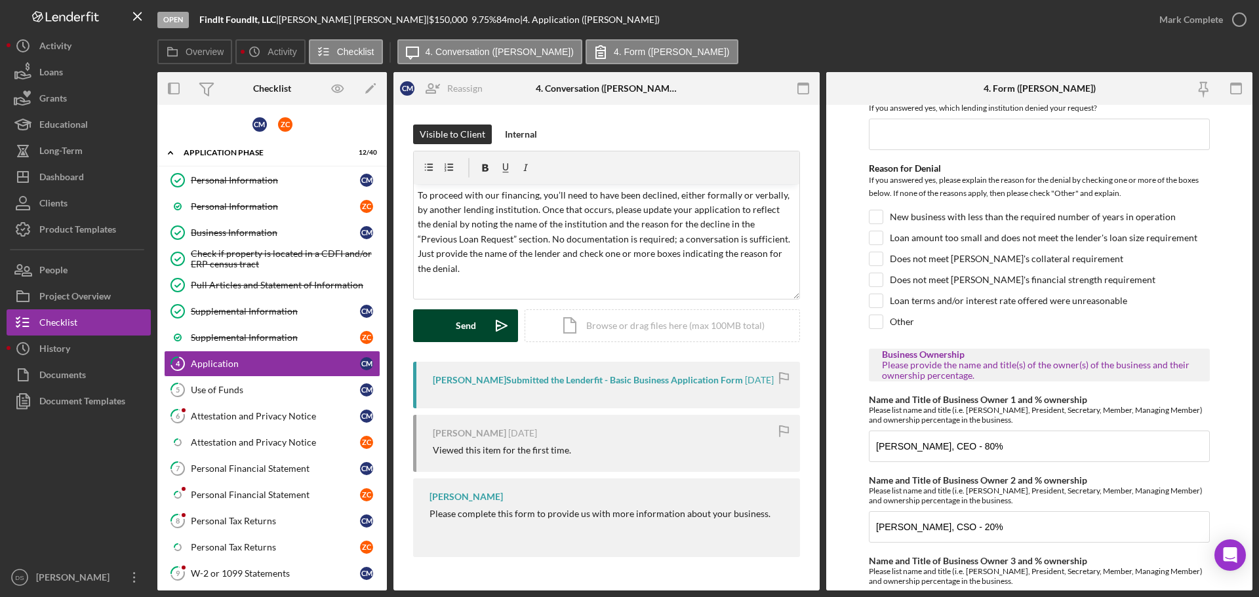
click at [475, 325] on button "Send Icon/icon-invite-send" at bounding box center [465, 325] width 105 height 33
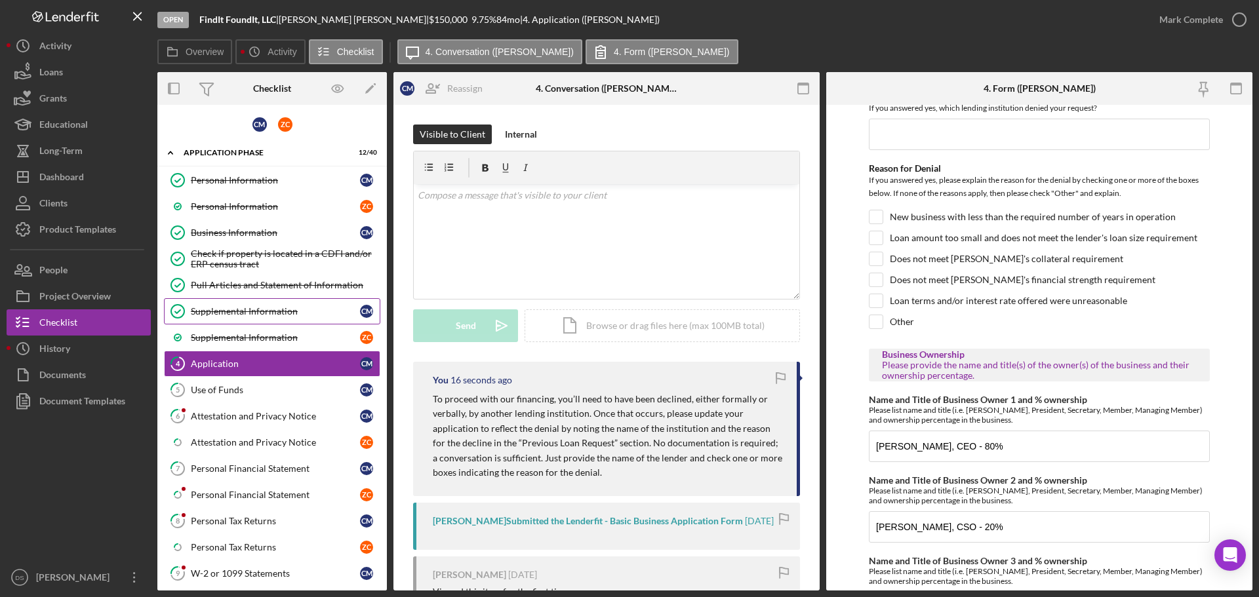
click at [258, 312] on div "Supplemental Information" at bounding box center [275, 311] width 169 height 10
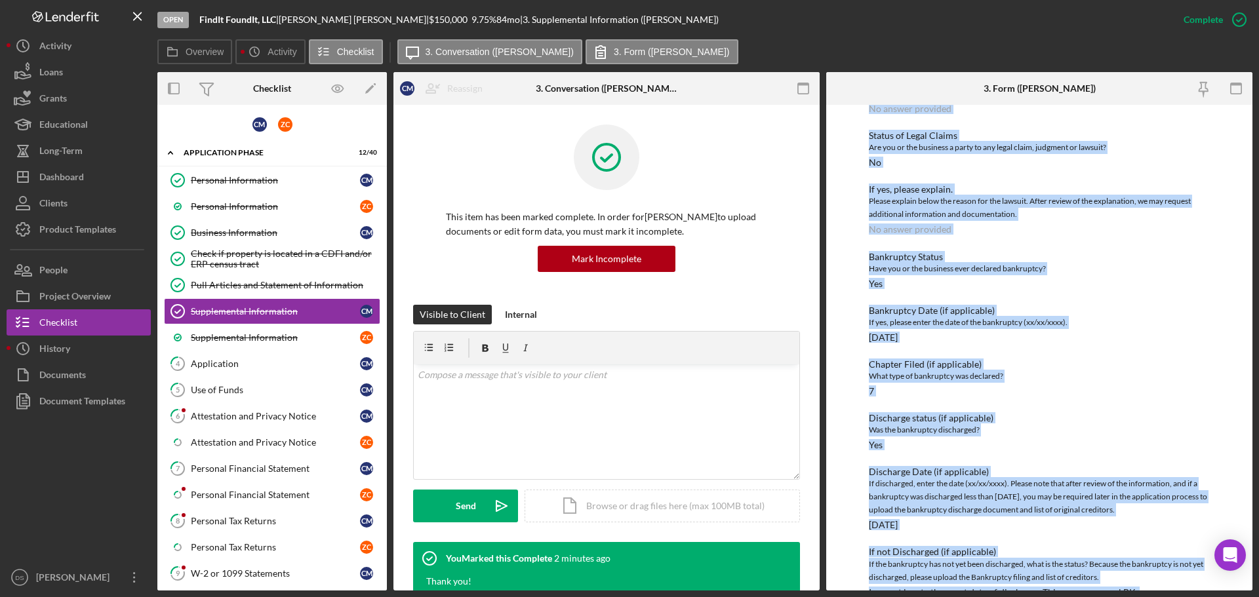
scroll to position [2312, 0]
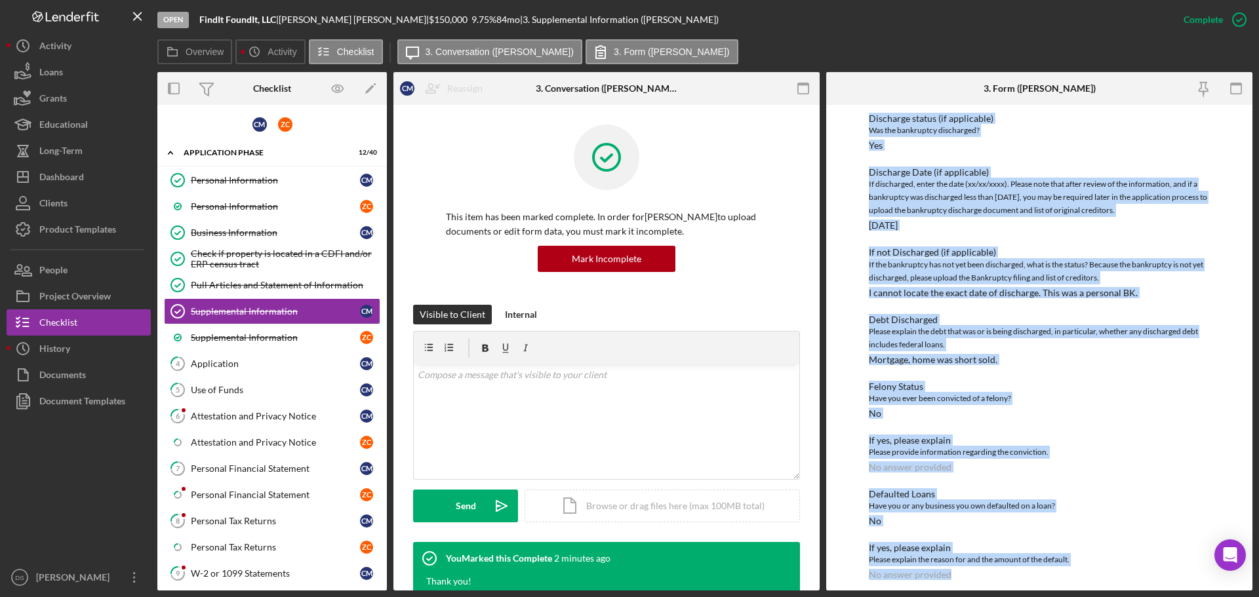
drag, startPoint x: 875, startPoint y: 167, endPoint x: 1046, endPoint y: 628, distance: 491.7
click at [1046, 597] on html "Open FindIt FoundIt, LLC | Cherisse Mekeel | $150,000 $150,000 9.75 % 84 mo | 3…" at bounding box center [629, 298] width 1259 height 597
copy div "Supplemental Information This form must be completed by each 20% owner of the b…"
click at [291, 332] on div "Supplemental Information" at bounding box center [275, 337] width 169 height 10
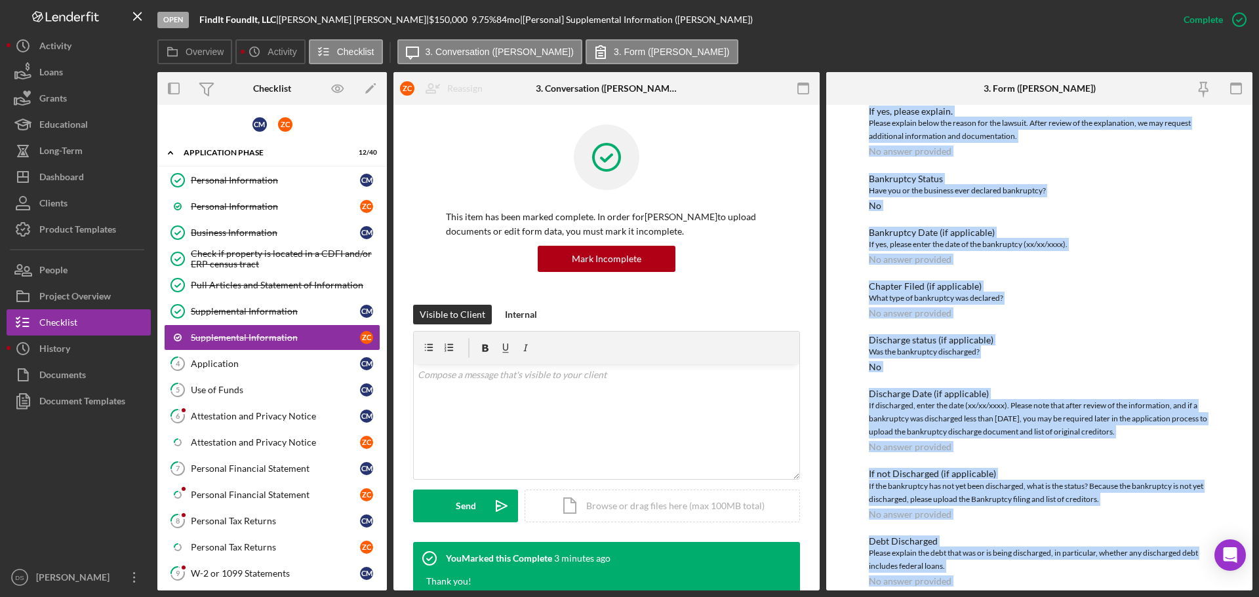
scroll to position [2312, 0]
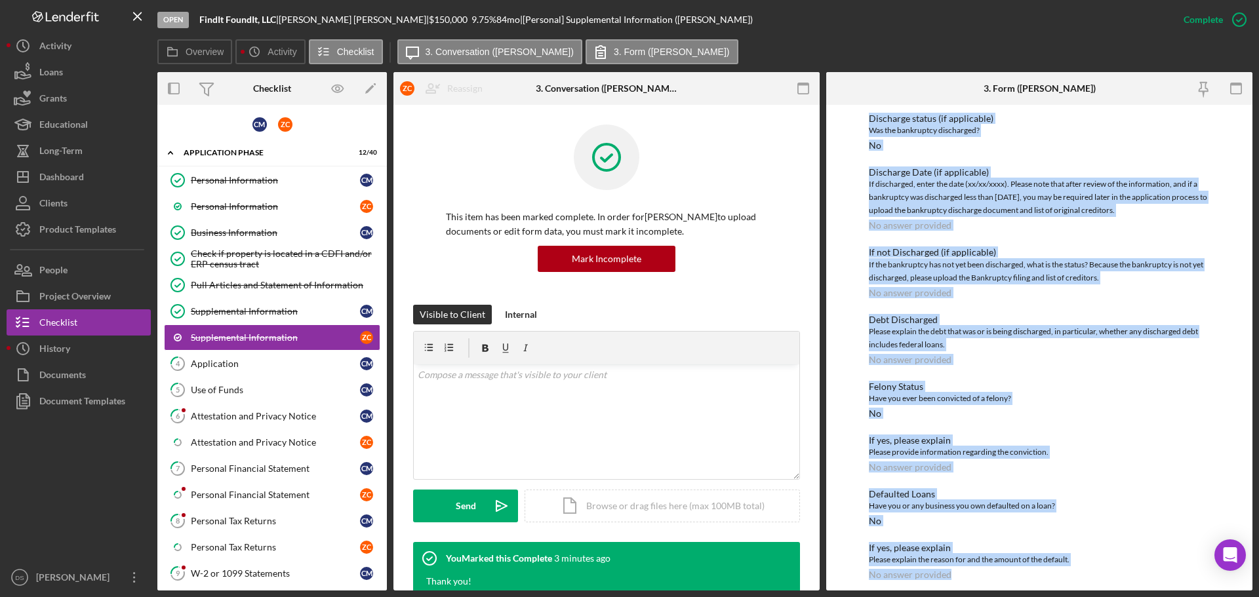
drag, startPoint x: 862, startPoint y: 175, endPoint x: 1049, endPoint y: 628, distance: 490.3
click at [1049, 597] on html "Open FindIt FoundIt, LLC | Cherisse Mekeel | $150,000 $150,000 9.75 % 84 mo | […" at bounding box center [629, 298] width 1259 height 597
copy div "Supplemental Information This form must be completed by each 20% owner of the b…"
click at [288, 376] on link "4 Application C M" at bounding box center [272, 364] width 216 height 26
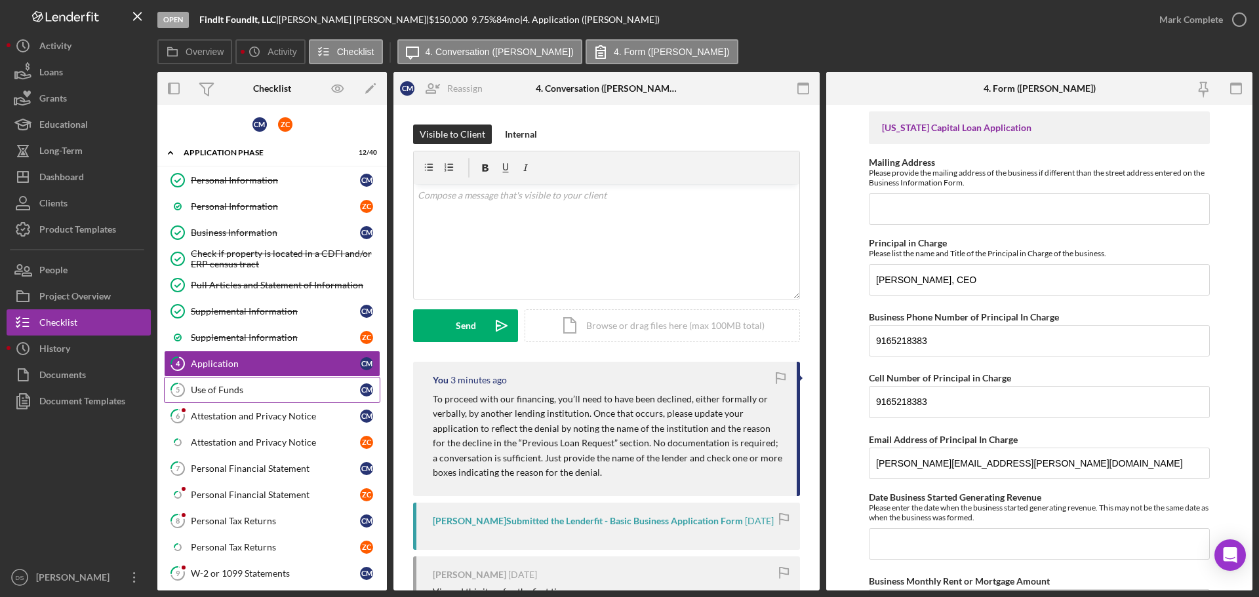
click at [282, 388] on div "Use of Funds" at bounding box center [275, 390] width 169 height 10
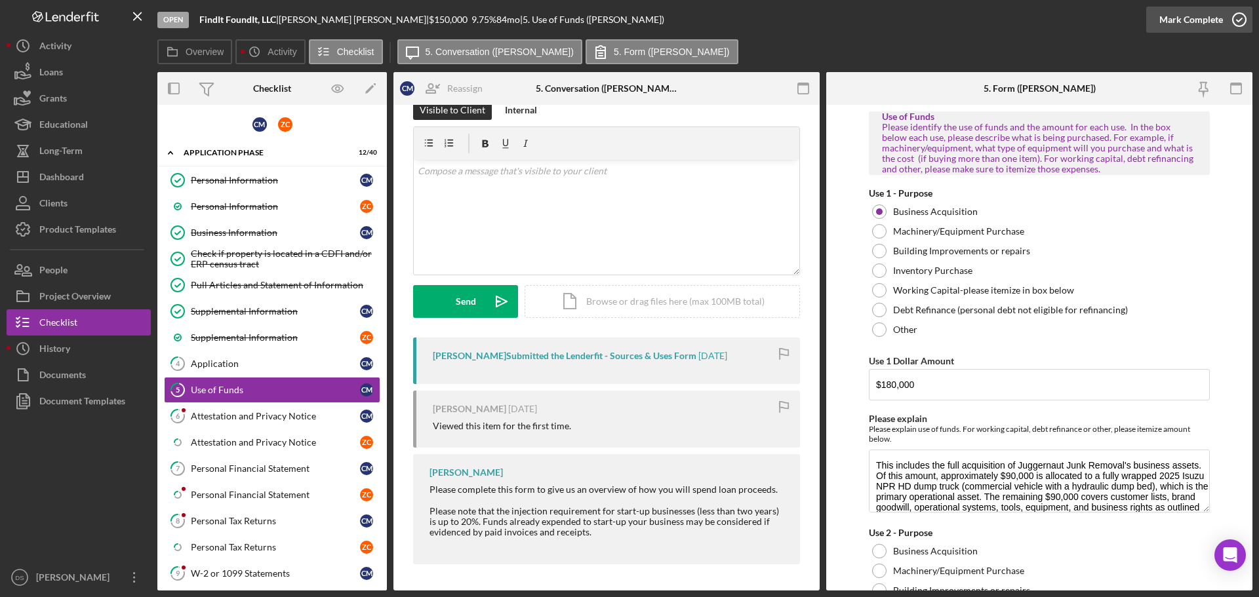
click at [1240, 12] on icon "button" at bounding box center [1239, 19] width 33 height 33
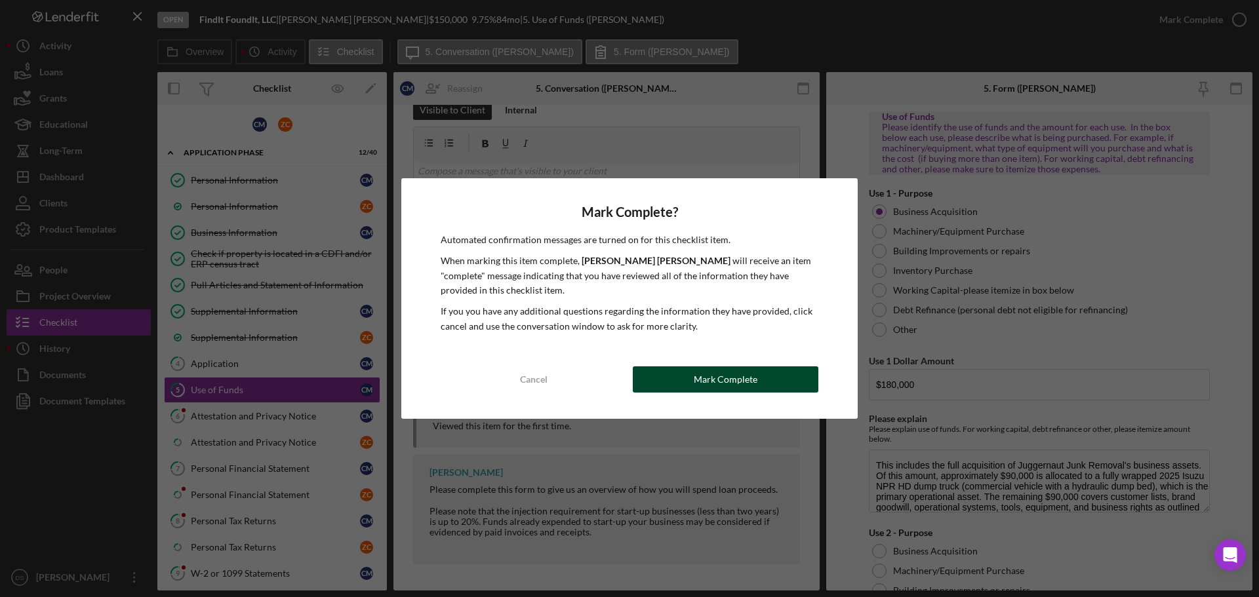
click at [719, 387] on div "Mark Complete" at bounding box center [726, 380] width 64 height 26
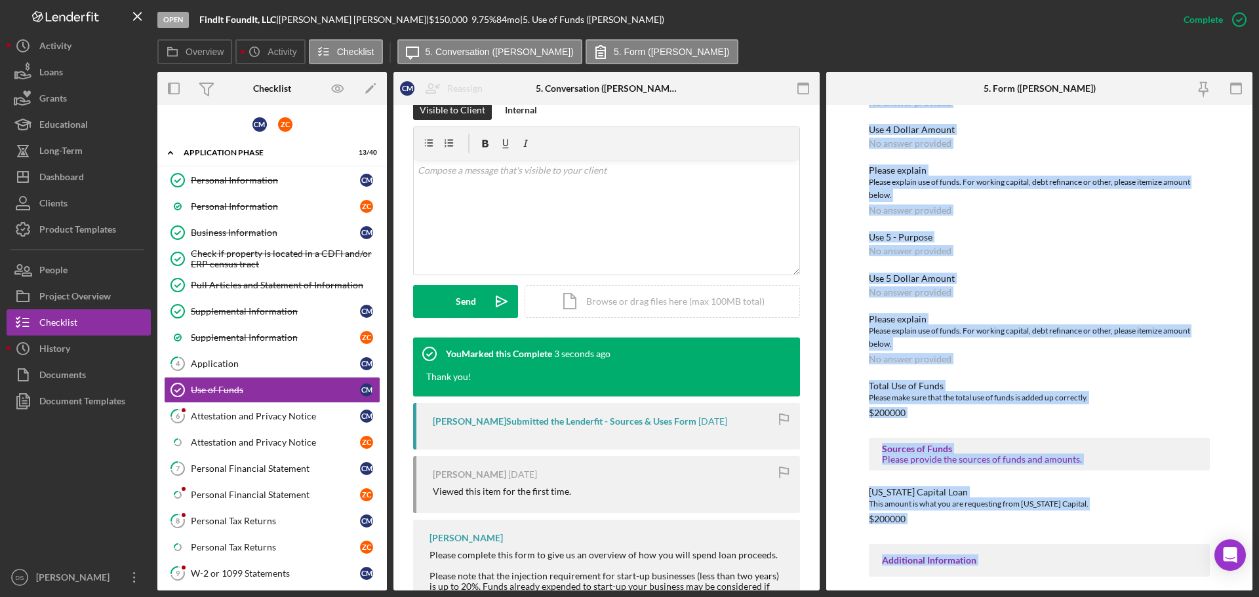
scroll to position [803, 0]
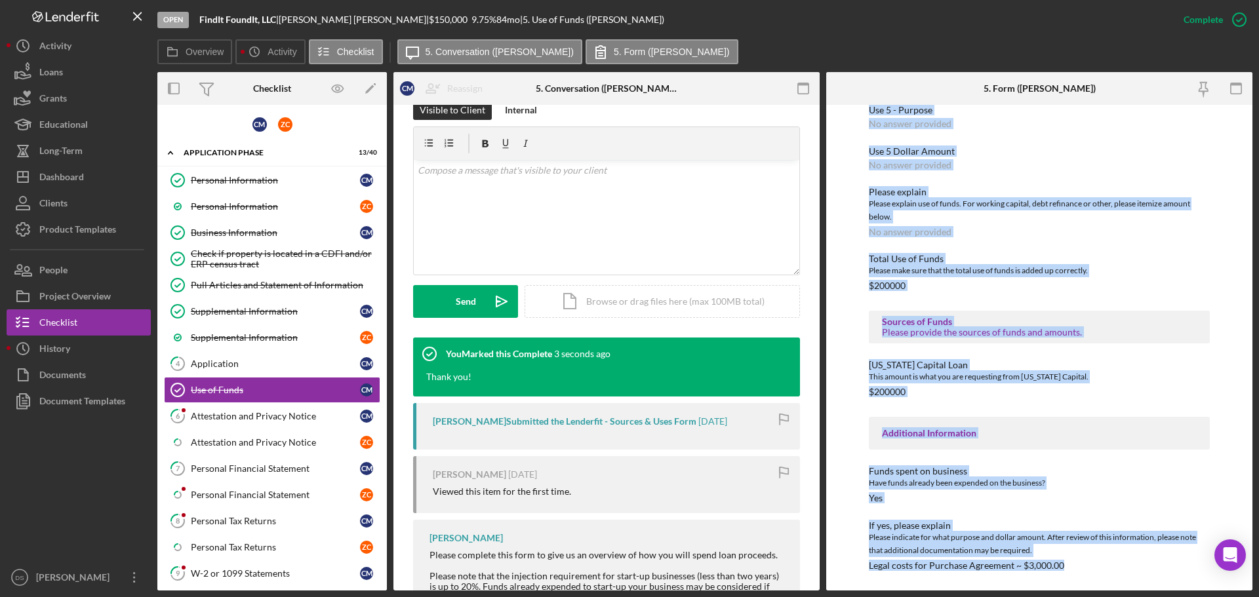
drag, startPoint x: 868, startPoint y: 174, endPoint x: 1092, endPoint y: 628, distance: 506.7
click at [1092, 597] on html "Open FindIt FoundIt, LLC | Cherisse Mekeel | $150,000 $150,000 9.75 % 84 mo | 5…" at bounding box center [629, 298] width 1259 height 597
copy div "Use of Funds Please identify the use of funds and the amount for each use. In t…"
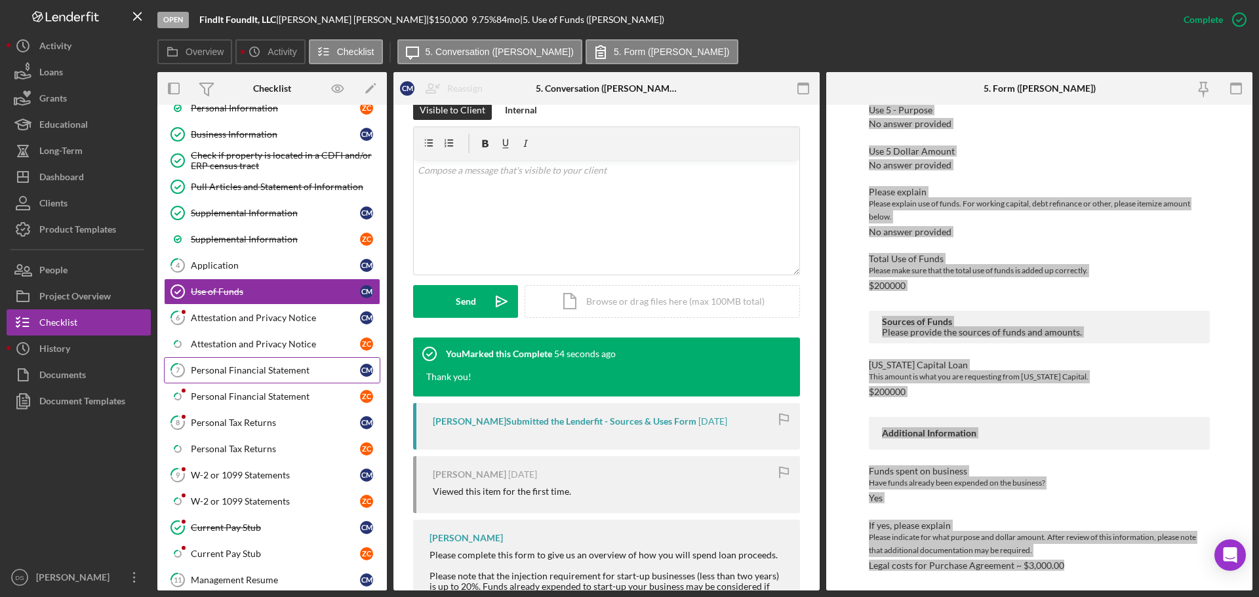
scroll to position [131, 0]
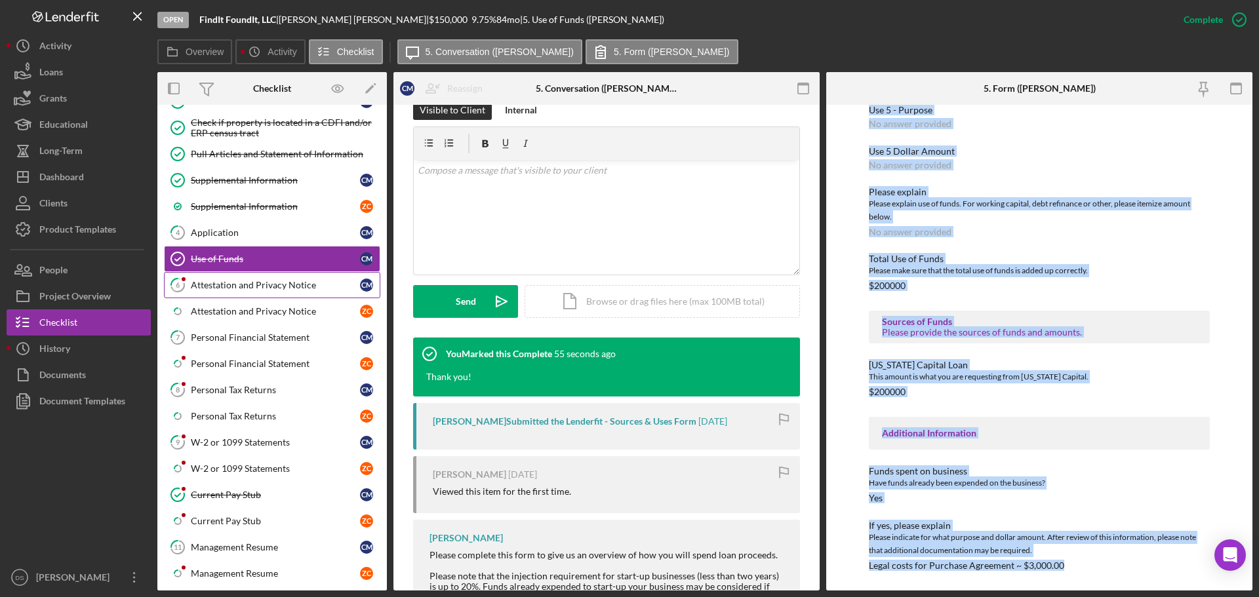
click at [247, 285] on div "Attestation and Privacy Notice" at bounding box center [275, 285] width 169 height 10
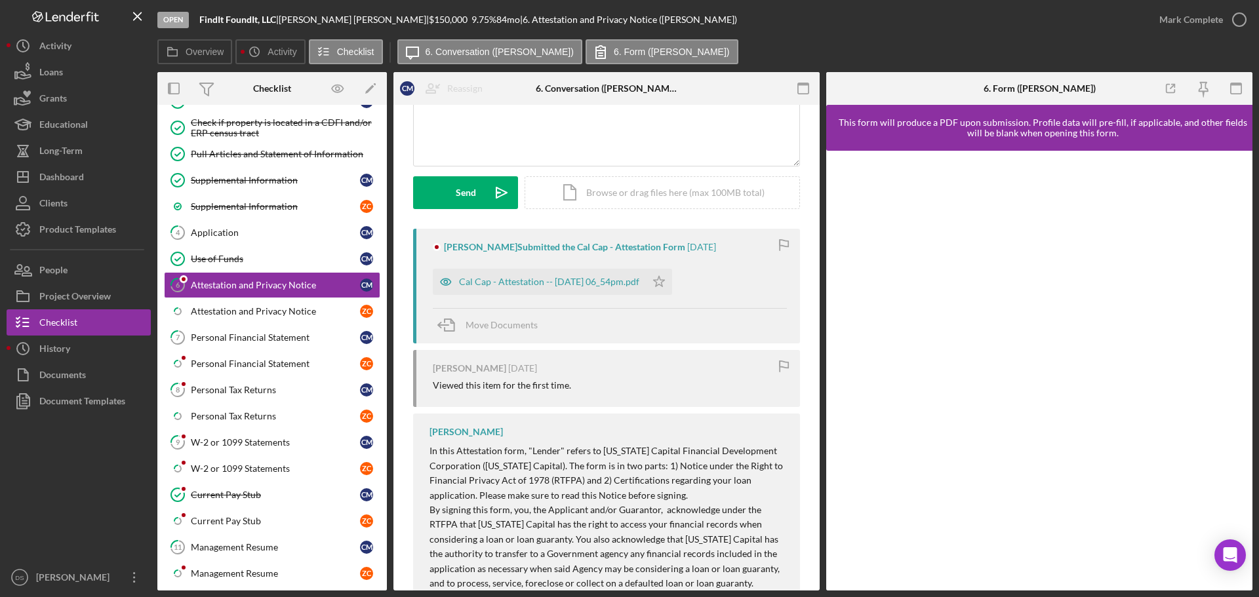
scroll to position [131, 0]
click at [672, 279] on icon "Icon/Star" at bounding box center [659, 284] width 26 height 26
click at [589, 287] on div "Cal Cap - Attestation -- 2025-09-08 06_54pm.pdf" at bounding box center [549, 284] width 180 height 10
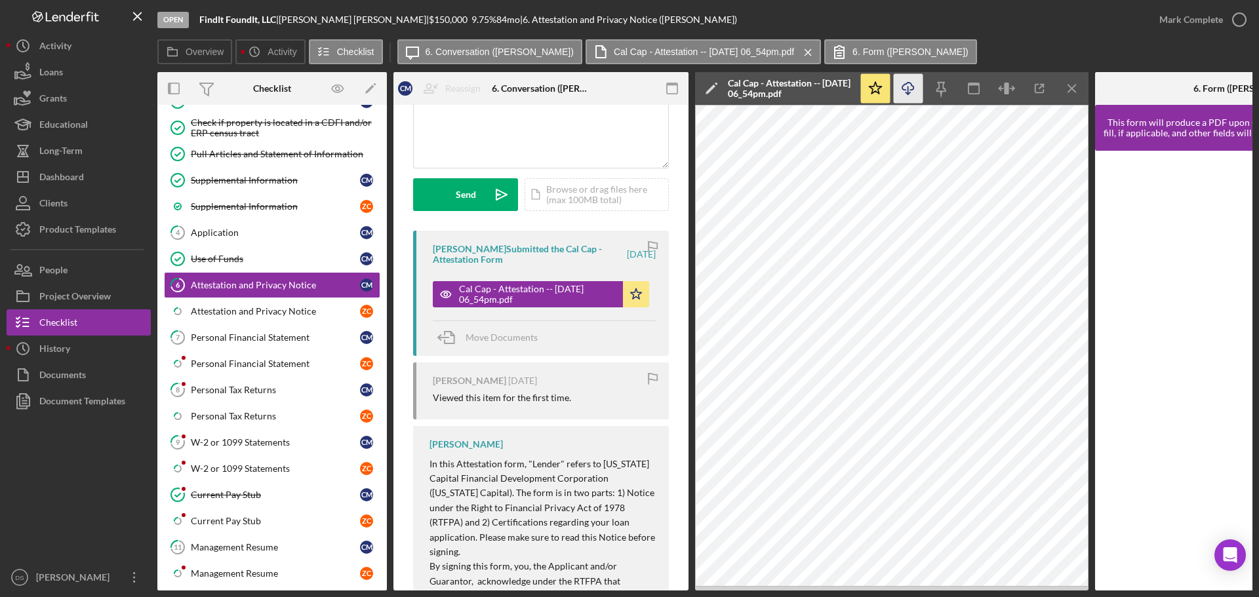
click at [915, 90] on icon "Icon/Download" at bounding box center [909, 89] width 30 height 30
click at [1242, 53] on div "Overview Icon/History Activity Checklist Icon/Message 6. Conversation (Cherisse…" at bounding box center [704, 52] width 1095 height 26
click at [1241, 20] on icon "button" at bounding box center [1239, 19] width 33 height 33
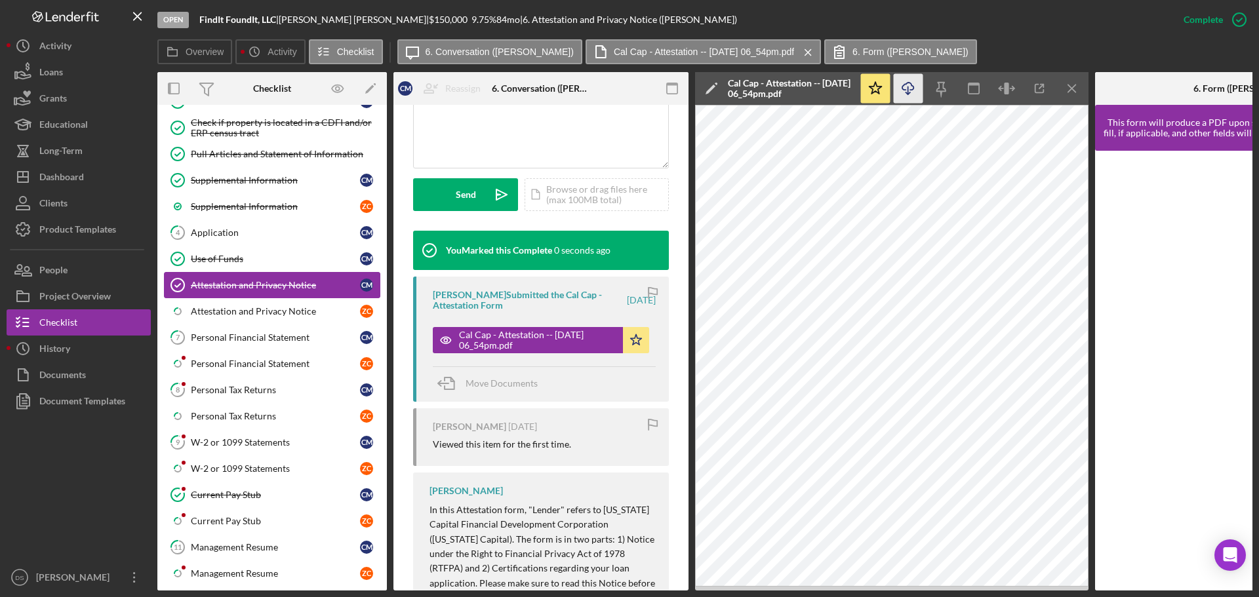
click at [237, 294] on link "Attestation and Privacy Notice Attestation and Privacy Notice C M" at bounding box center [272, 285] width 216 height 26
click at [241, 302] on link "Icon/Checklist Item Sub Partial Attestation and Privacy Notice Z C" at bounding box center [272, 311] width 216 height 26
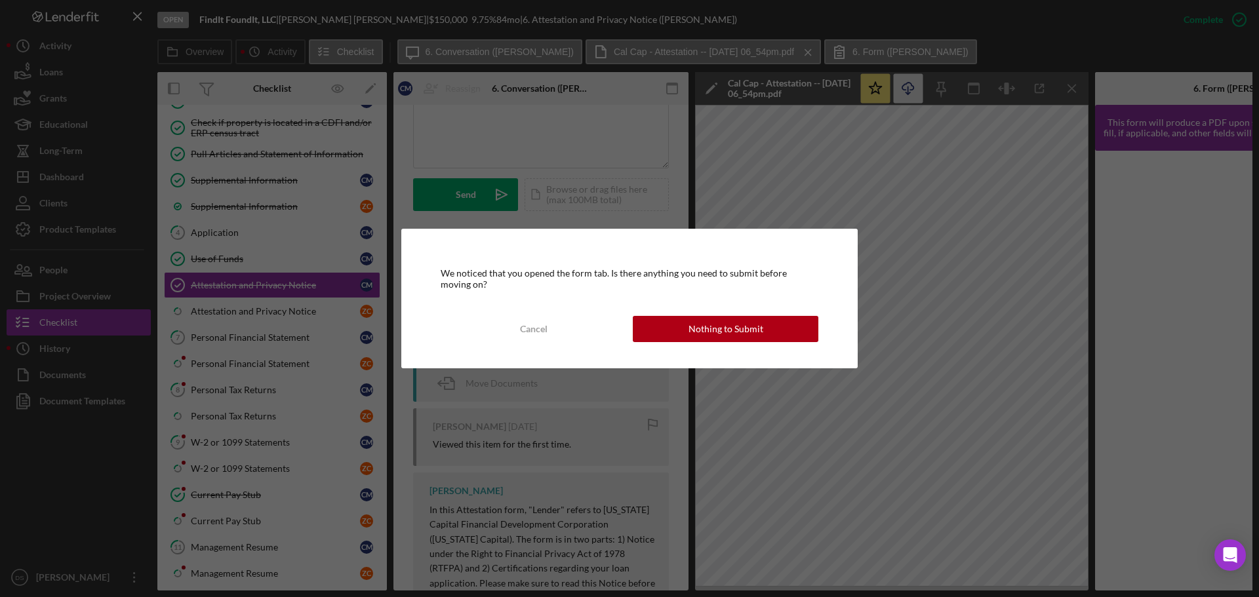
click at [525, 327] on div "Cancel" at bounding box center [534, 329] width 28 height 26
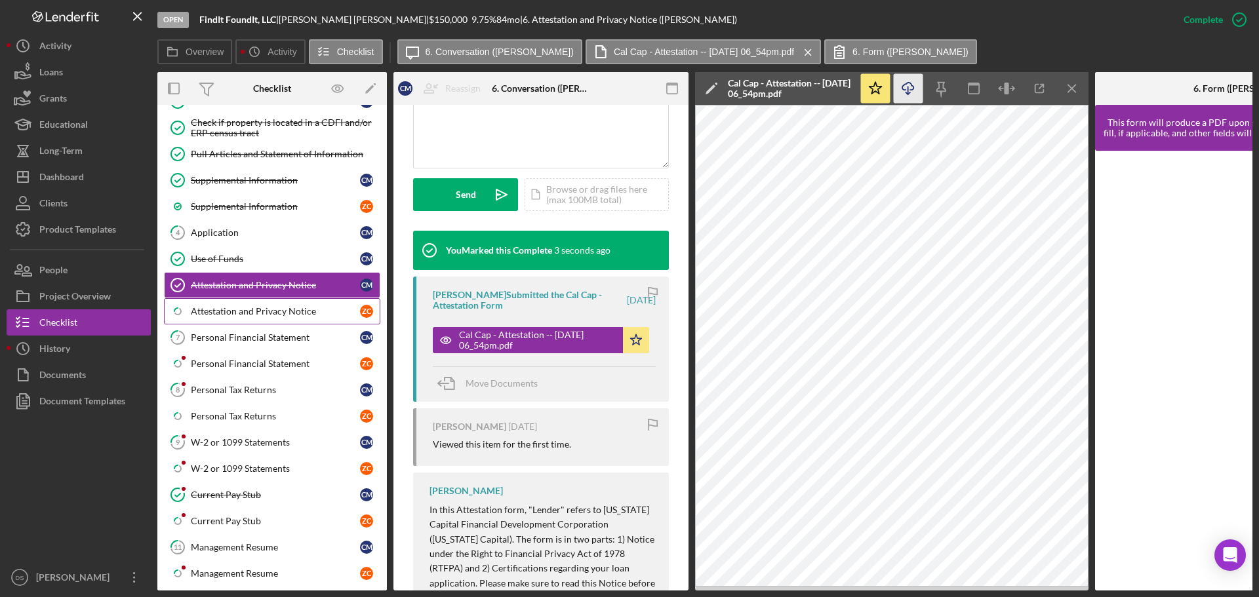
click at [290, 311] on div "Attestation and Privacy Notice" at bounding box center [275, 311] width 169 height 10
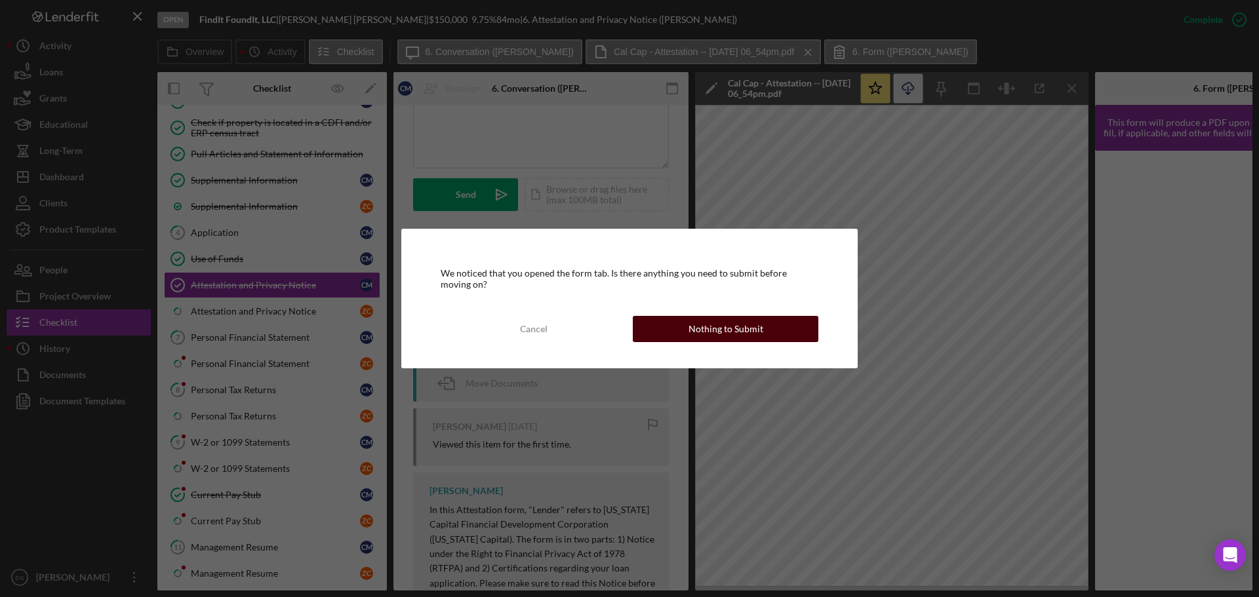
click at [709, 331] on div "Nothing to Submit" at bounding box center [725, 329] width 75 height 26
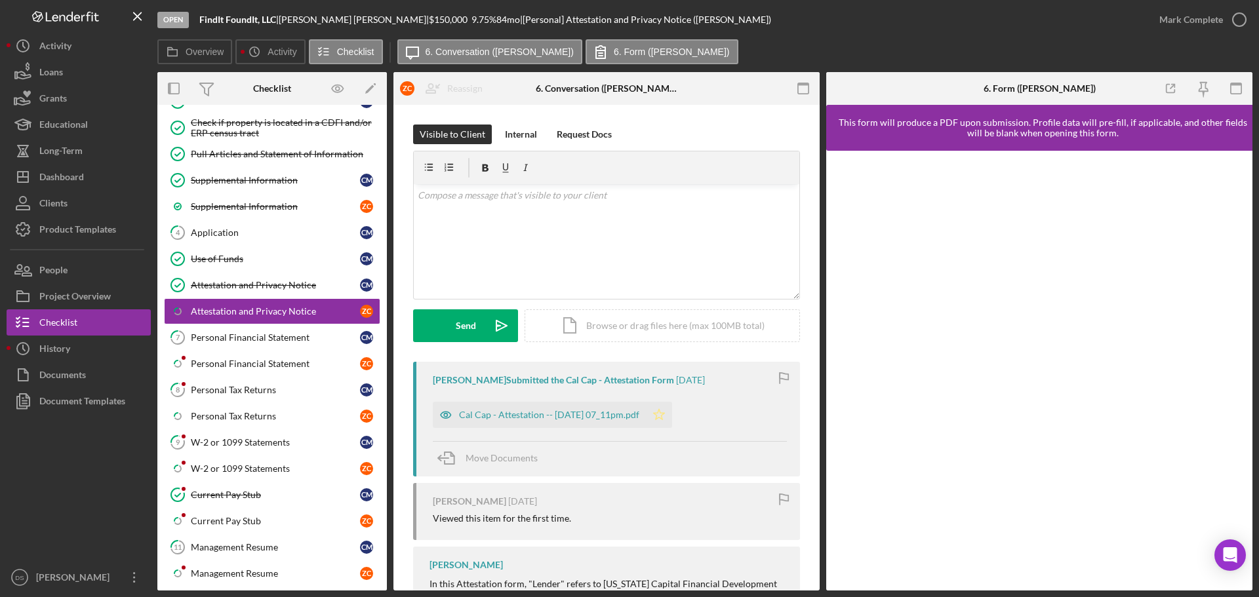
click at [672, 416] on icon "Icon/Star" at bounding box center [659, 415] width 26 height 26
click at [620, 416] on div "Cal Cap - Attestation -- 2025-09-08 07_11pm.pdf" at bounding box center [549, 415] width 180 height 10
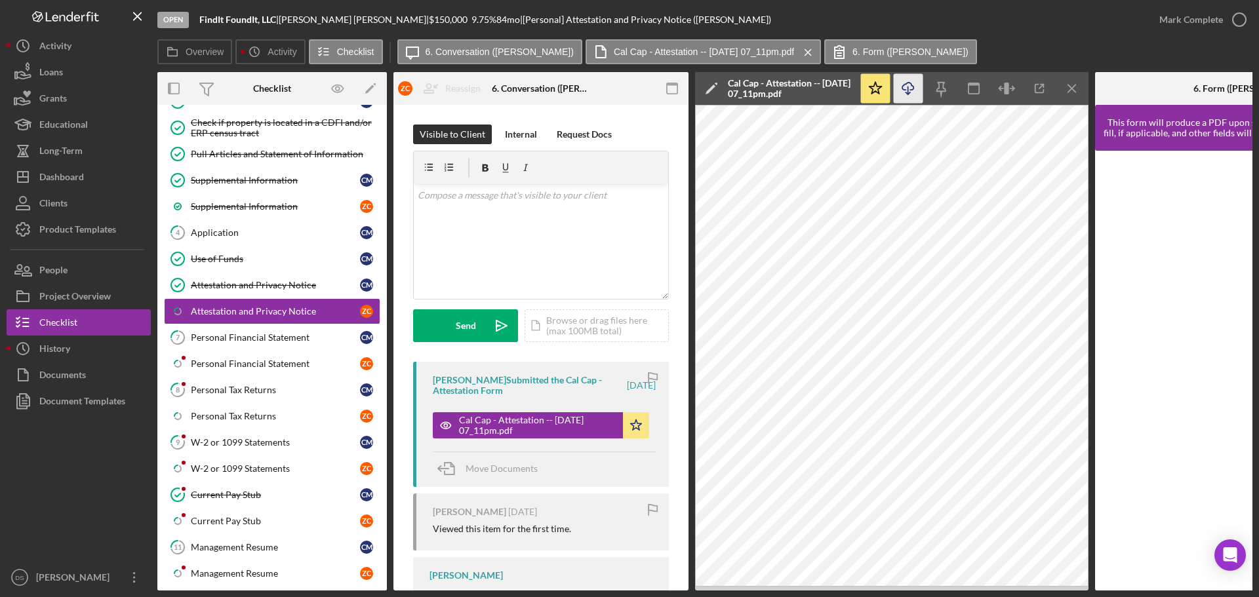
click at [913, 92] on icon "Icon/Download" at bounding box center [909, 89] width 30 height 30
click at [1071, 82] on icon "Icon/Menu Close" at bounding box center [1073, 89] width 30 height 30
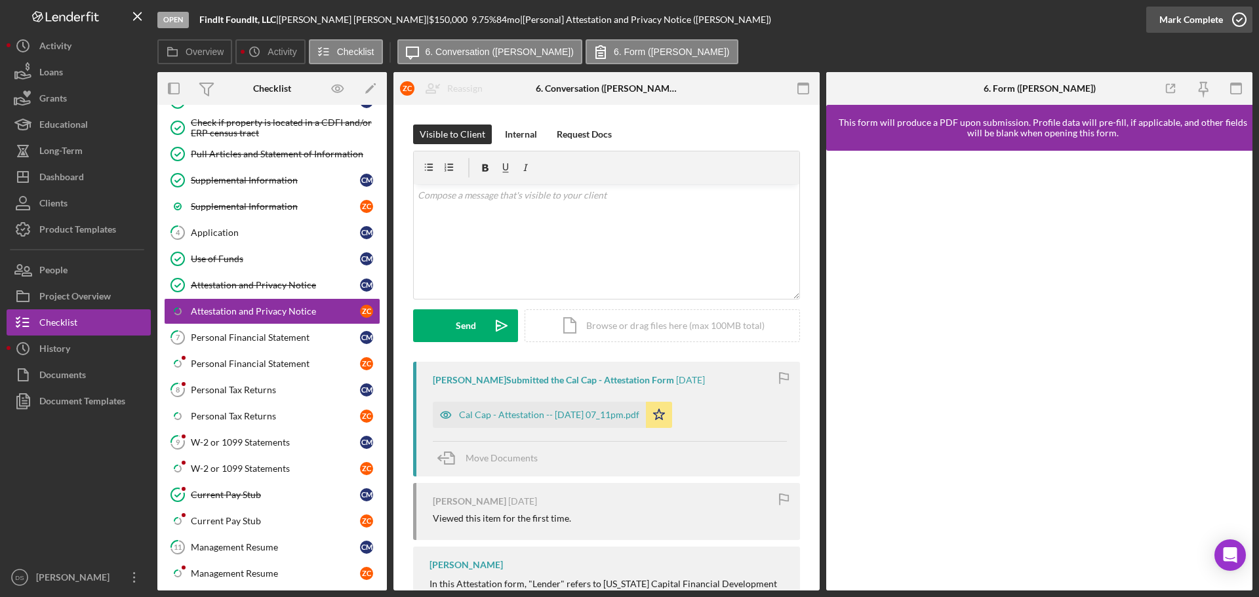
click at [1224, 22] on icon "button" at bounding box center [1239, 19] width 33 height 33
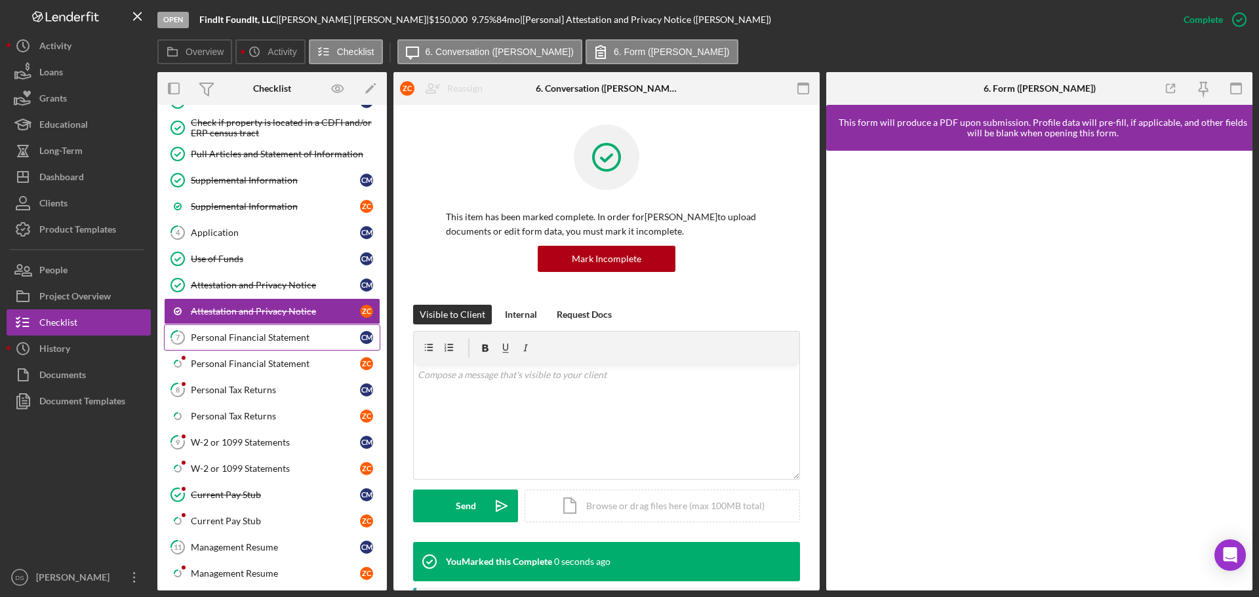
click at [275, 337] on div "Personal Financial Statement" at bounding box center [275, 337] width 169 height 10
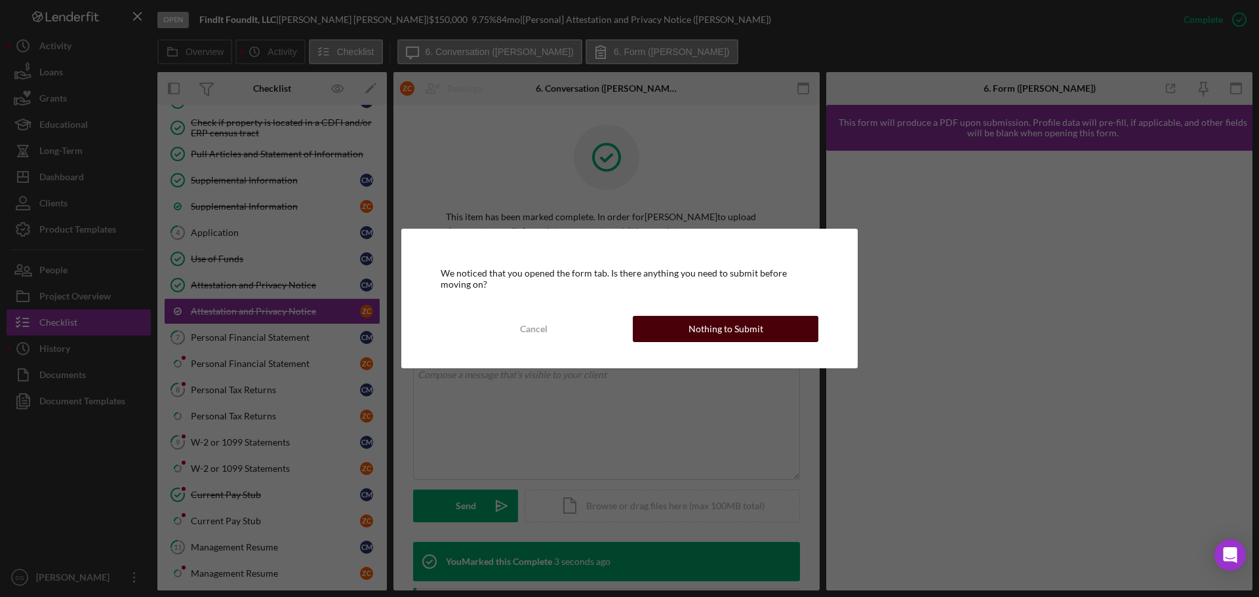
click at [731, 330] on div "Nothing to Submit" at bounding box center [725, 329] width 75 height 26
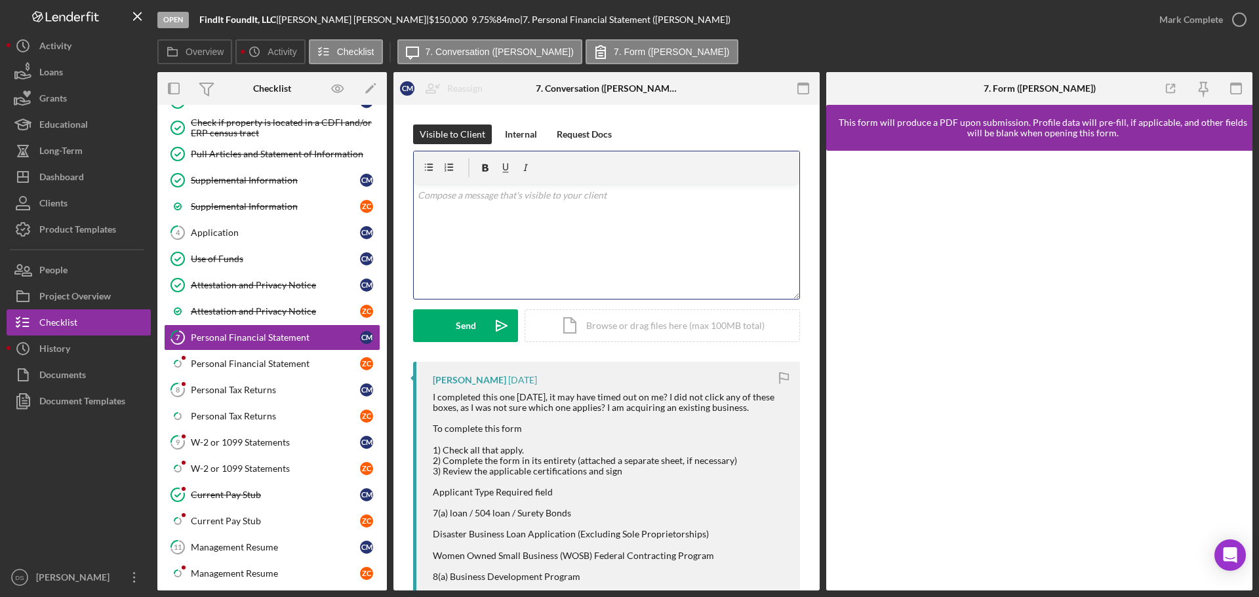
click at [493, 235] on div "v Color teal Color pink Remove color Add row above Add row below Add column bef…" at bounding box center [607, 241] width 386 height 115
drag, startPoint x: 631, startPoint y: 203, endPoint x: 370, endPoint y: 193, distance: 261.1
click at [370, 193] on div "Overview Internal Workflow Stage Open Icon/Dropdown Arrow Archive (can unarchiv…" at bounding box center [704, 331] width 1095 height 519
copy p "you would be a woman owned small business."
click at [496, 331] on icon "Icon/icon-invite-send" at bounding box center [501, 325] width 33 height 33
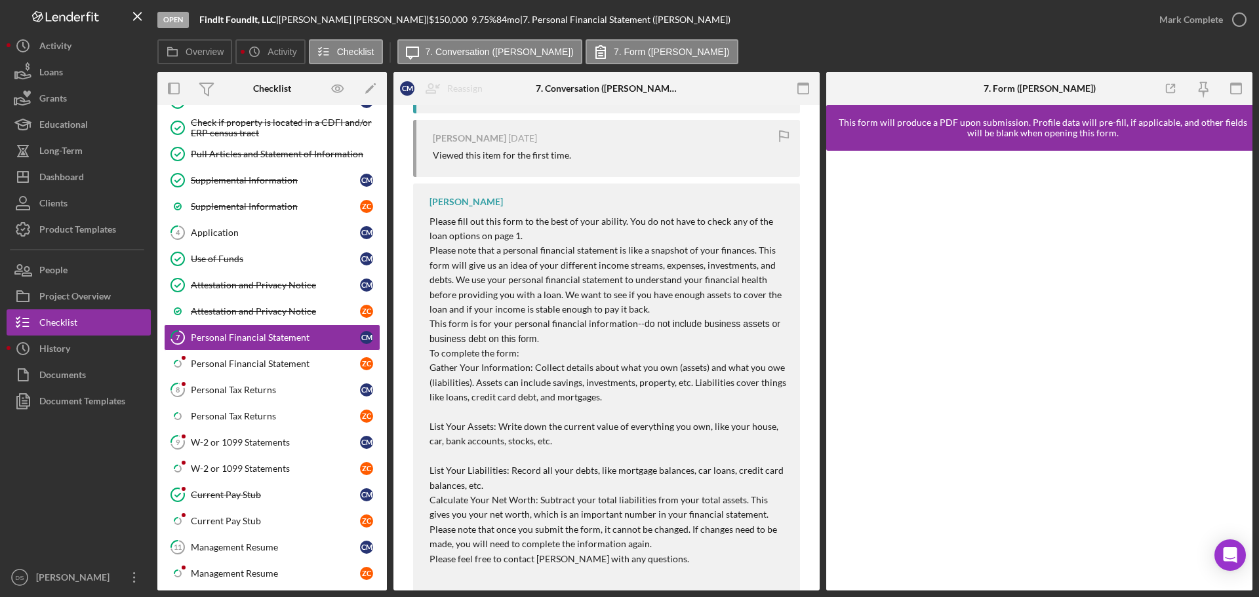
scroll to position [592, 0]
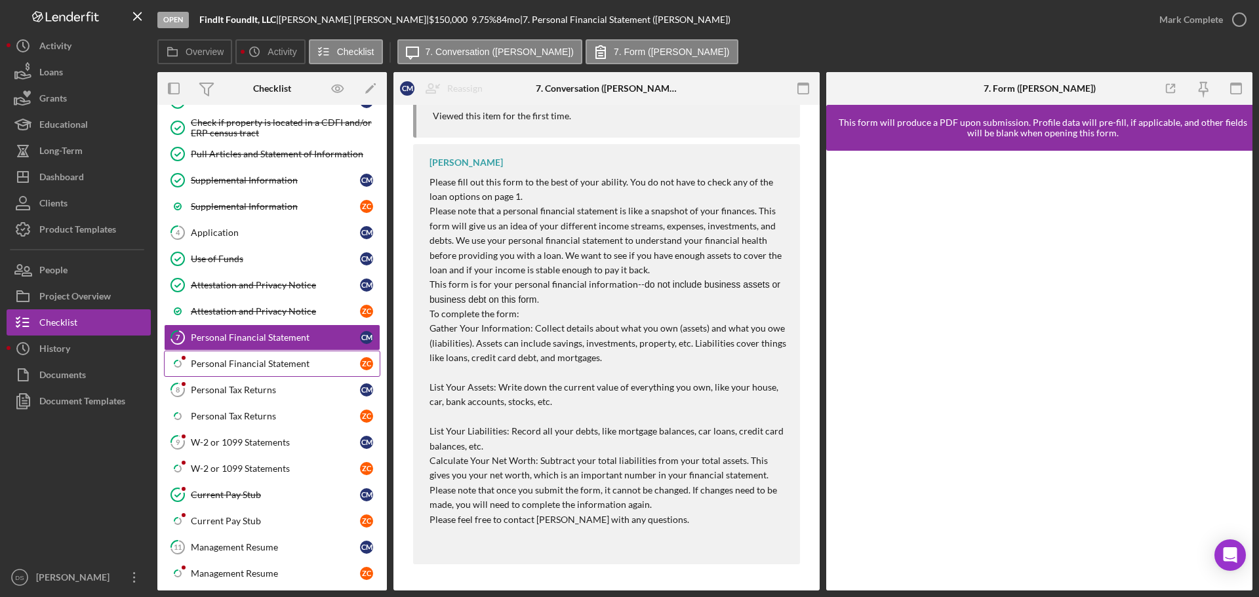
click at [256, 356] on link "Icon/Checklist Item Sub Partial Personal Financial Statement Z C" at bounding box center [272, 364] width 216 height 26
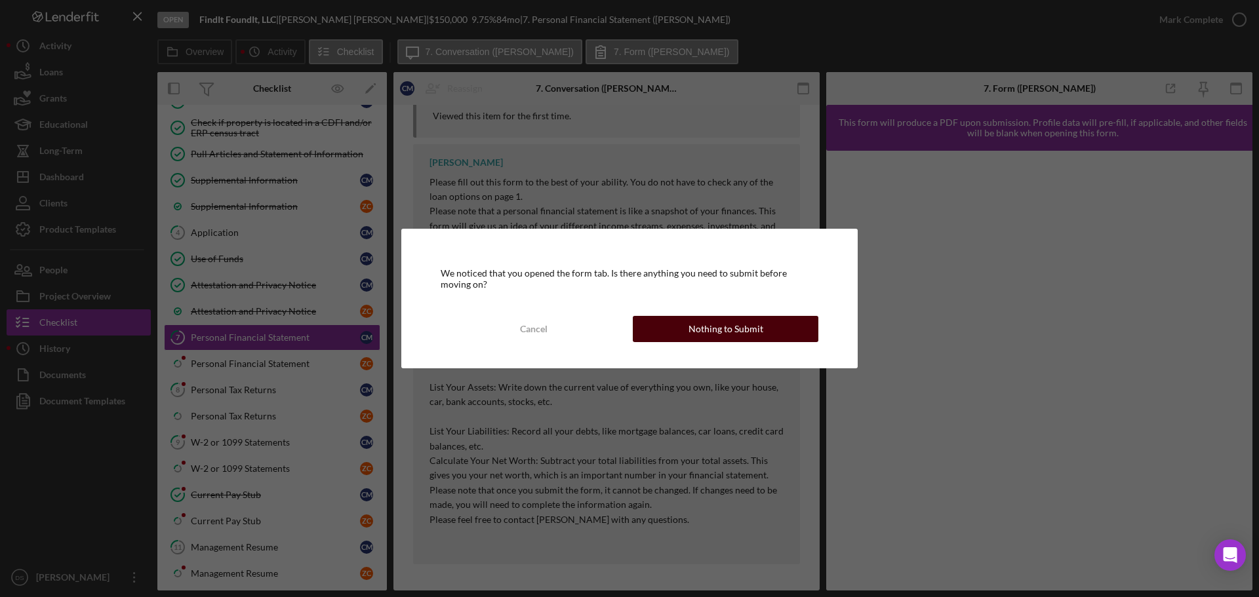
click at [696, 332] on div "Nothing to Submit" at bounding box center [725, 329] width 75 height 26
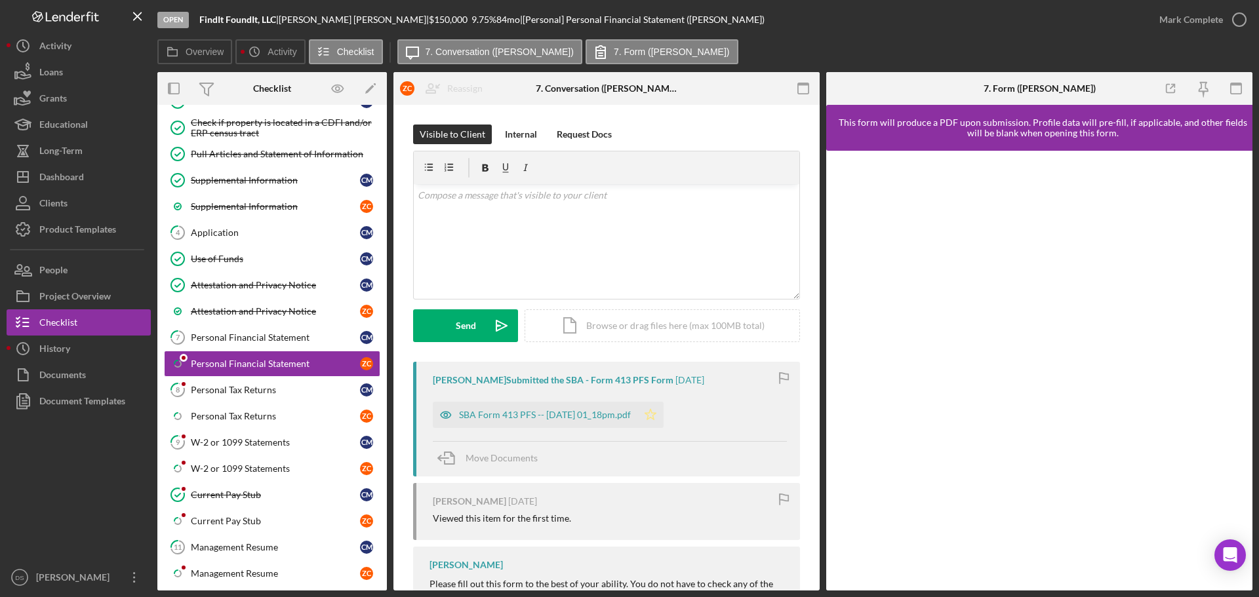
click at [664, 408] on icon "Icon/Star" at bounding box center [650, 415] width 26 height 26
click at [609, 413] on div "SBA Form 413 PFS -- 2025-09-09 01_18pm.pdf" at bounding box center [545, 415] width 172 height 10
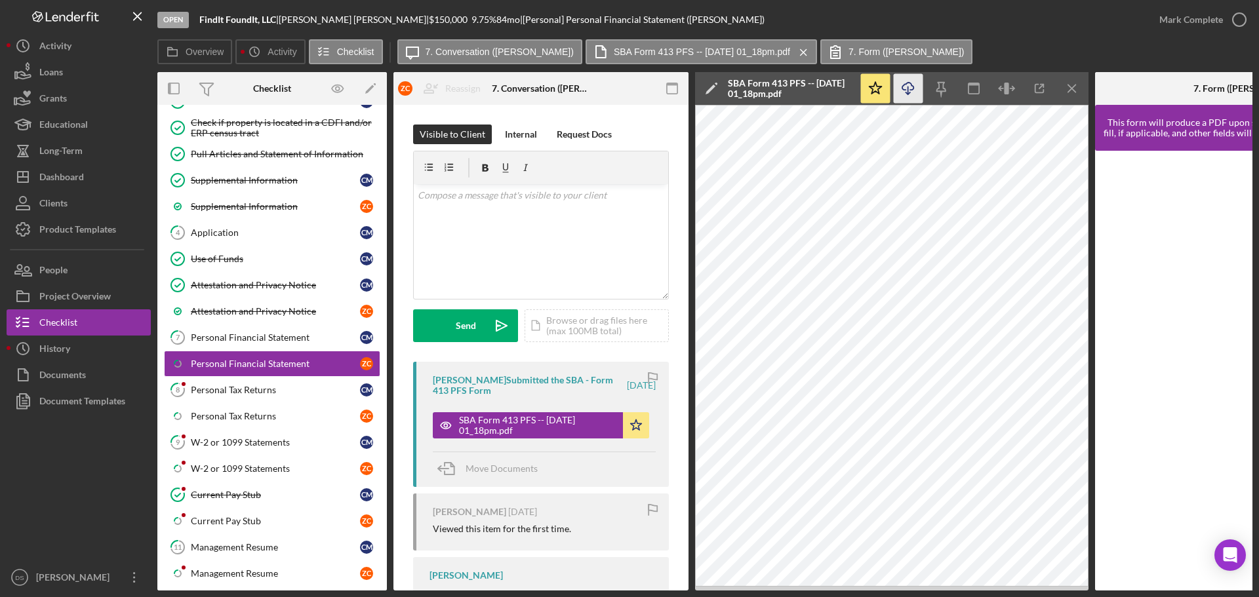
click at [916, 87] on icon "Icon/Download" at bounding box center [909, 89] width 30 height 30
click at [1227, 14] on icon "button" at bounding box center [1239, 19] width 33 height 33
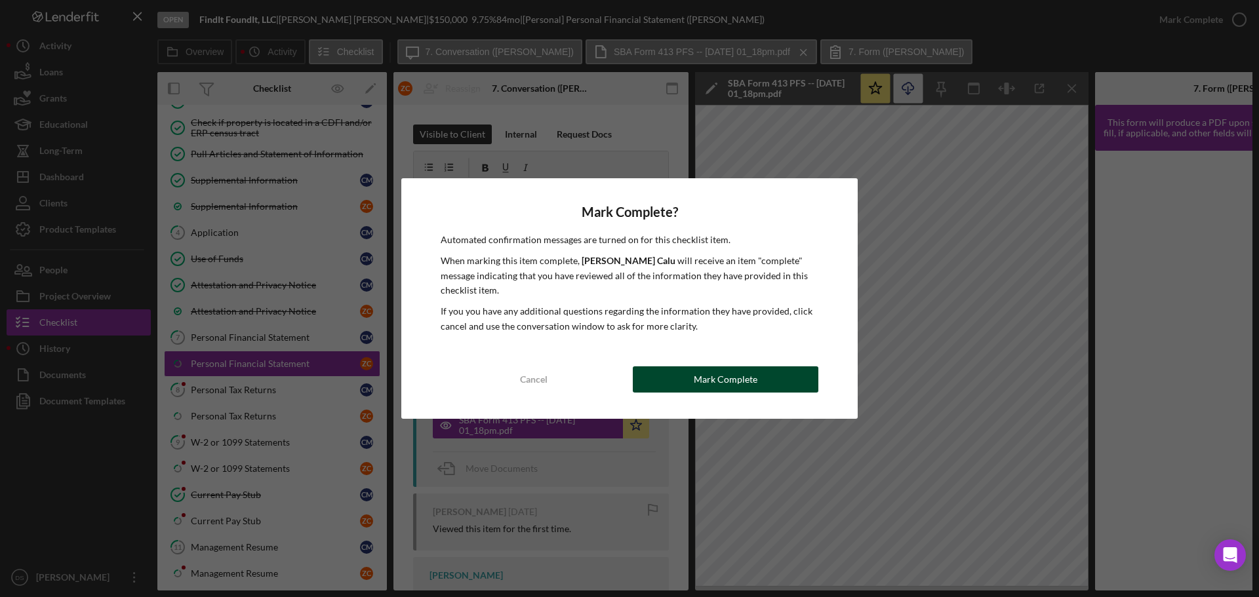
click at [770, 376] on button "Mark Complete" at bounding box center [726, 380] width 186 height 26
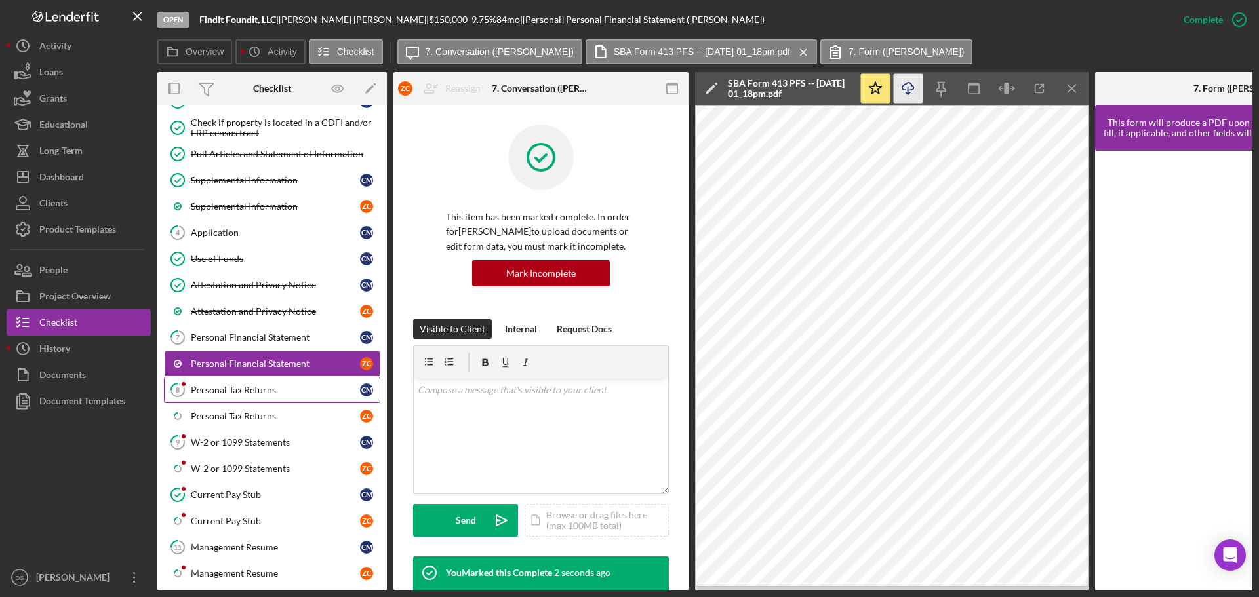
click at [228, 386] on div "Personal Tax Returns" at bounding box center [275, 390] width 169 height 10
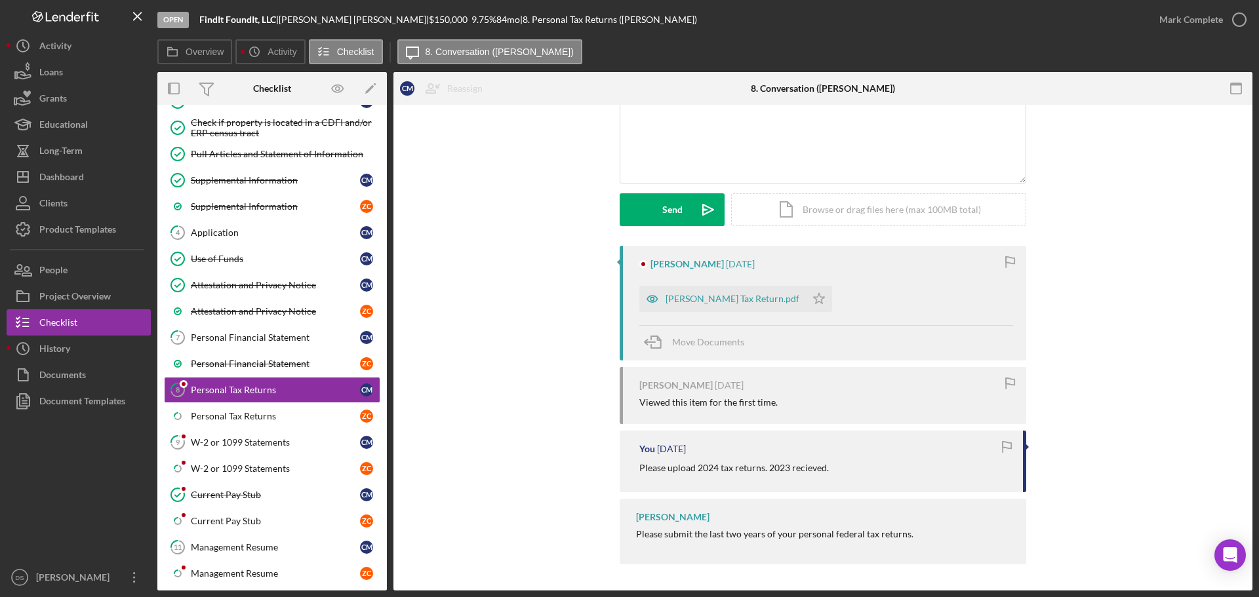
scroll to position [50, 0]
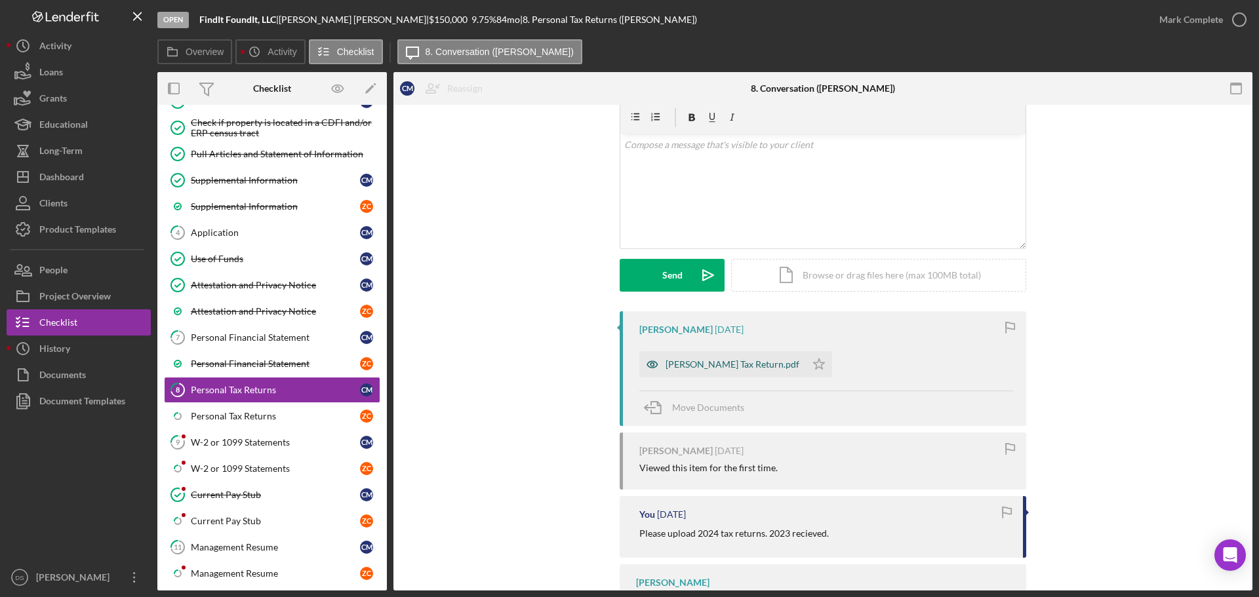
click at [713, 364] on div "Mekeel Tax Return.pdf" at bounding box center [732, 364] width 134 height 10
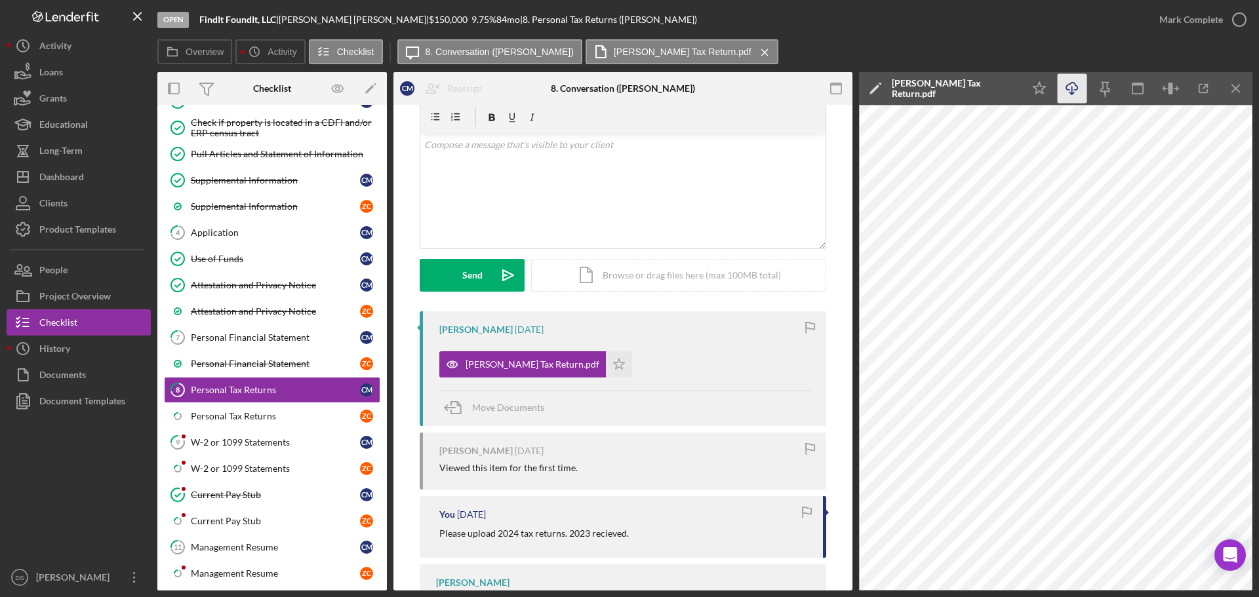
click at [1077, 89] on icon "button" at bounding box center [1071, 86] width 11 height 7
click at [930, 57] on div "Overview Icon/History Activity Checklist Icon/Message 8. Conversation (Cherisse…" at bounding box center [704, 52] width 1095 height 26
click at [1239, 12] on icon "button" at bounding box center [1239, 19] width 33 height 33
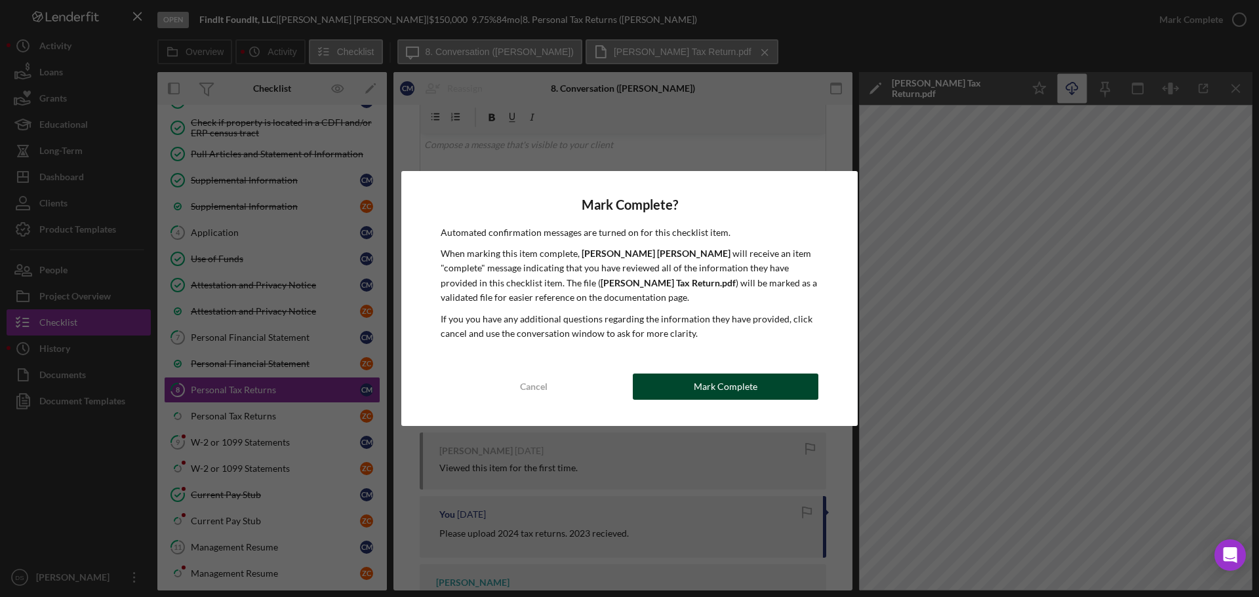
click at [768, 385] on button "Mark Complete" at bounding box center [726, 387] width 186 height 26
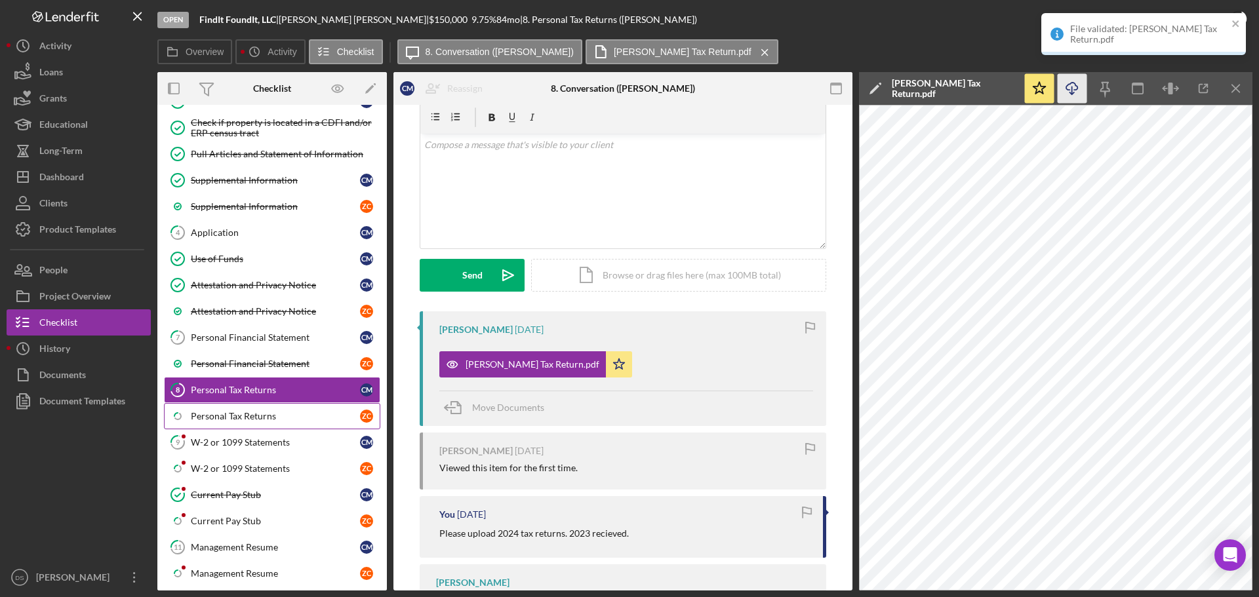
scroll to position [231, 0]
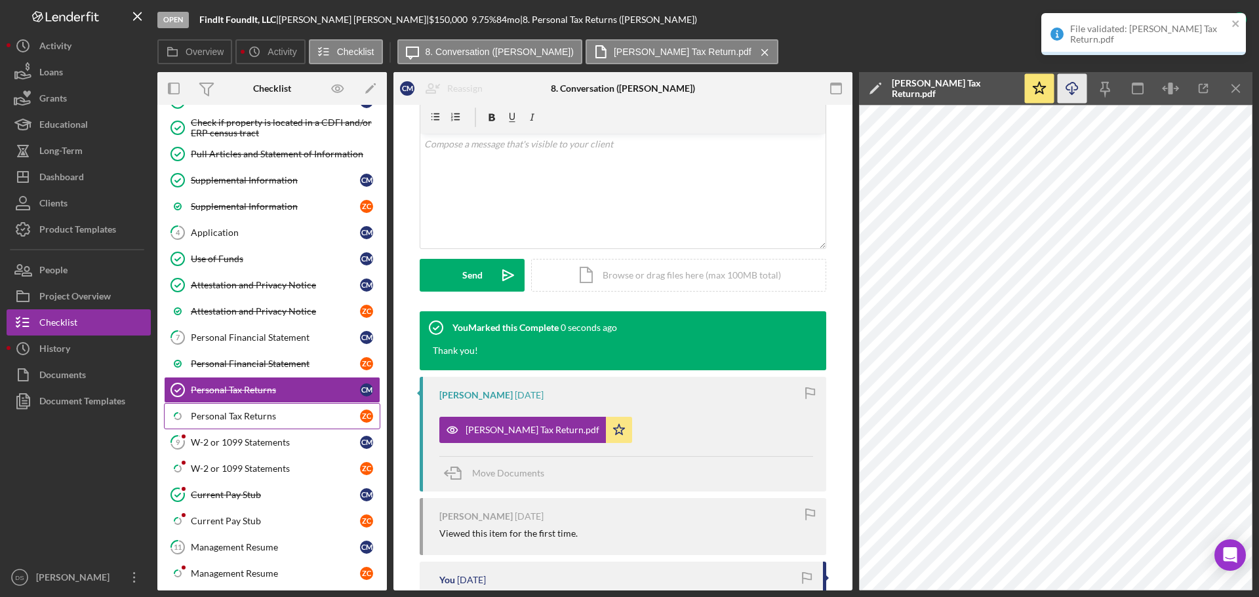
click at [290, 420] on div "Personal Tax Returns" at bounding box center [275, 416] width 169 height 10
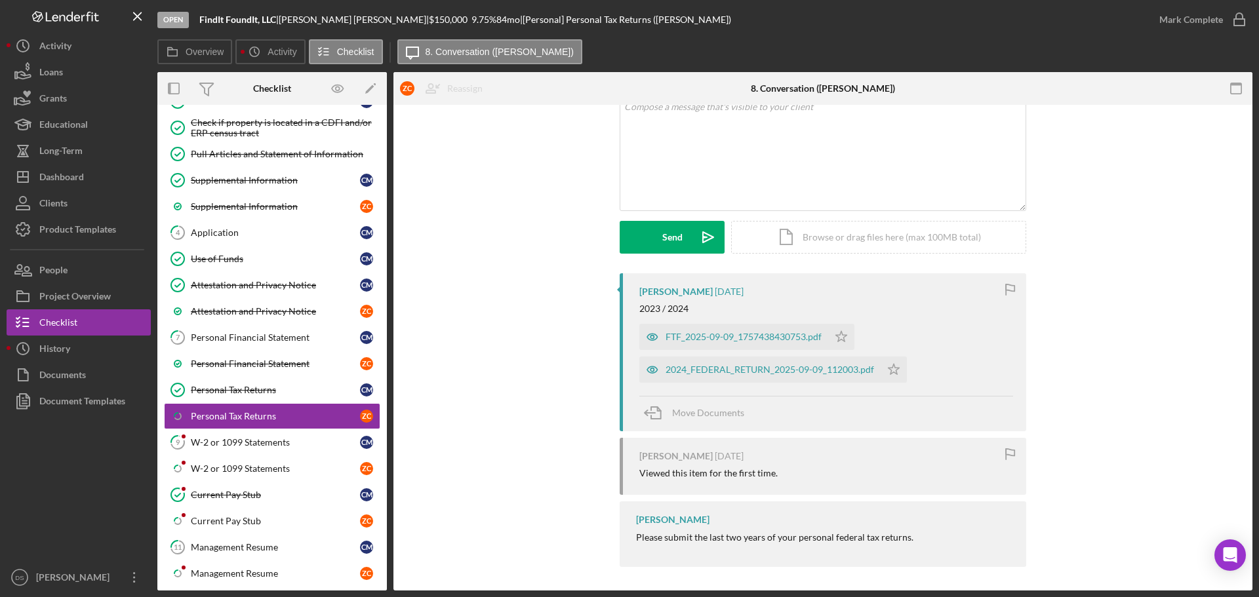
scroll to position [91, 0]
click at [898, 367] on icon "Icon/Star" at bounding box center [894, 367] width 26 height 26
click at [847, 338] on icon "Icon/Star" at bounding box center [841, 334] width 26 height 26
click at [763, 368] on div "2024_FEDERAL_RETURN_2025-09-09_112003.pdf" at bounding box center [769, 367] width 208 height 10
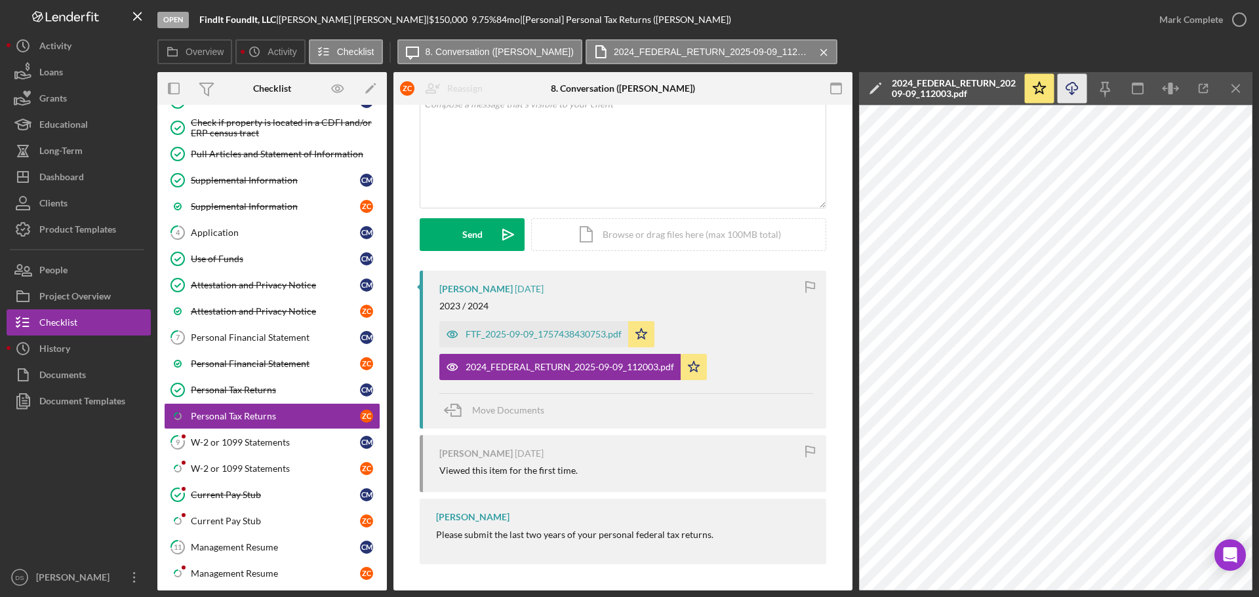
click at [1071, 92] on icon "Icon/Download" at bounding box center [1073, 89] width 30 height 30
click at [509, 329] on div "FTF_2025-09-09_1757438430753.pdf" at bounding box center [544, 334] width 156 height 10
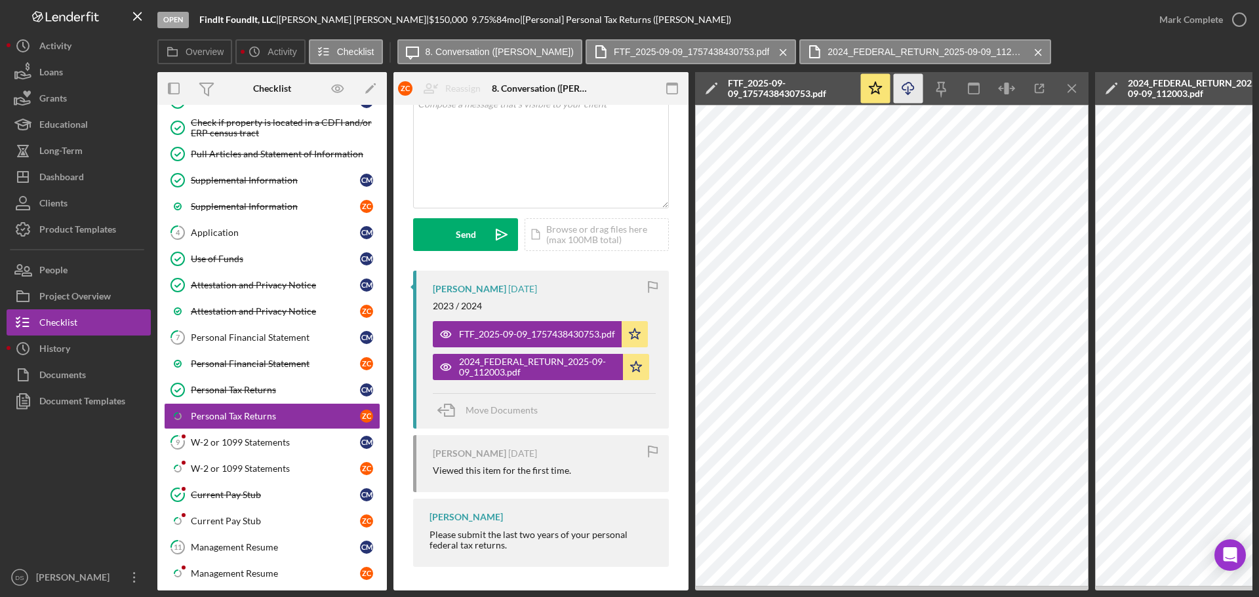
click at [912, 94] on icon "Icon/Download" at bounding box center [909, 89] width 30 height 30
click at [1071, 85] on icon "Icon/Menu Close" at bounding box center [1073, 89] width 30 height 30
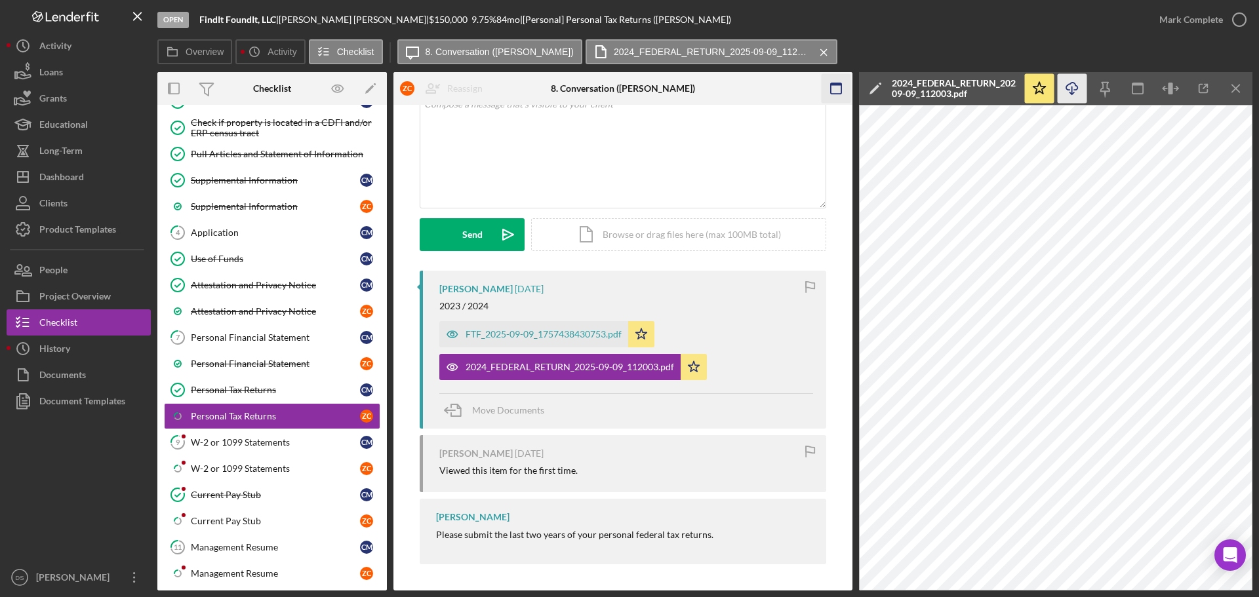
click at [1231, 87] on icon "Icon/Menu Close" at bounding box center [1236, 89] width 30 height 30
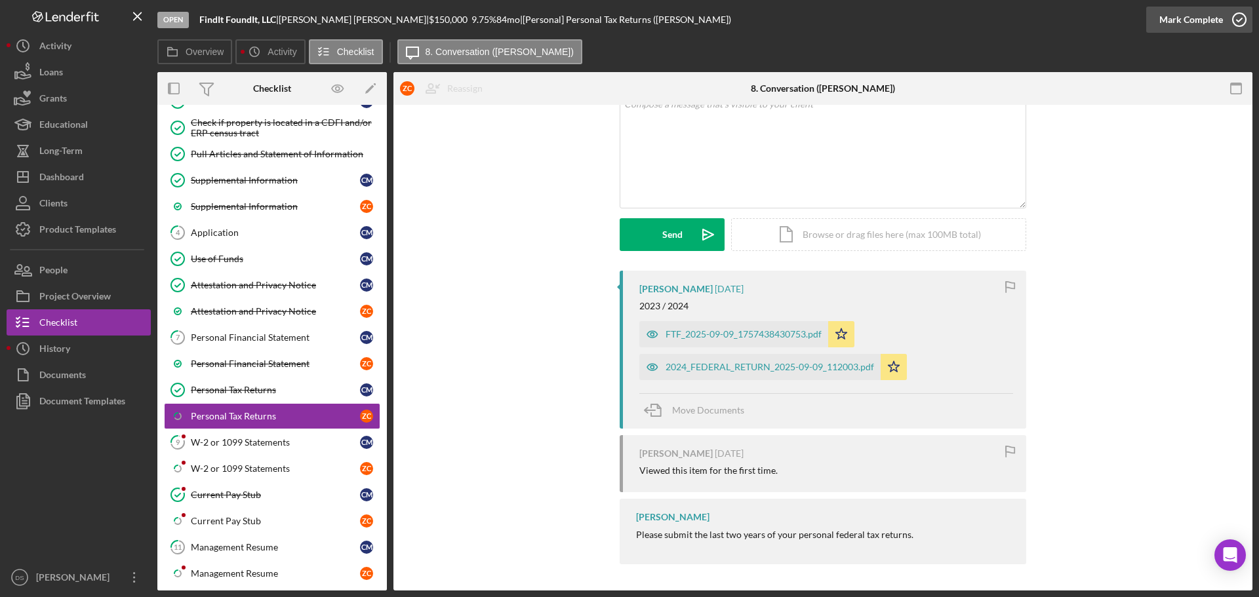
click at [1246, 12] on icon "button" at bounding box center [1239, 19] width 33 height 33
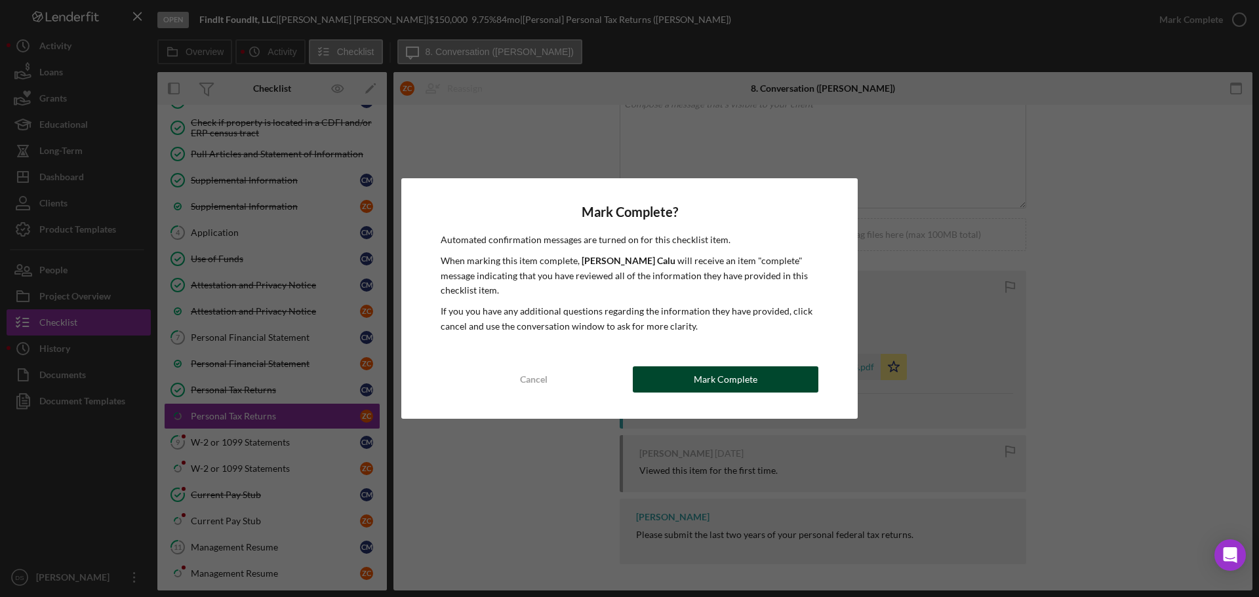
click at [767, 374] on button "Mark Complete" at bounding box center [726, 380] width 186 height 26
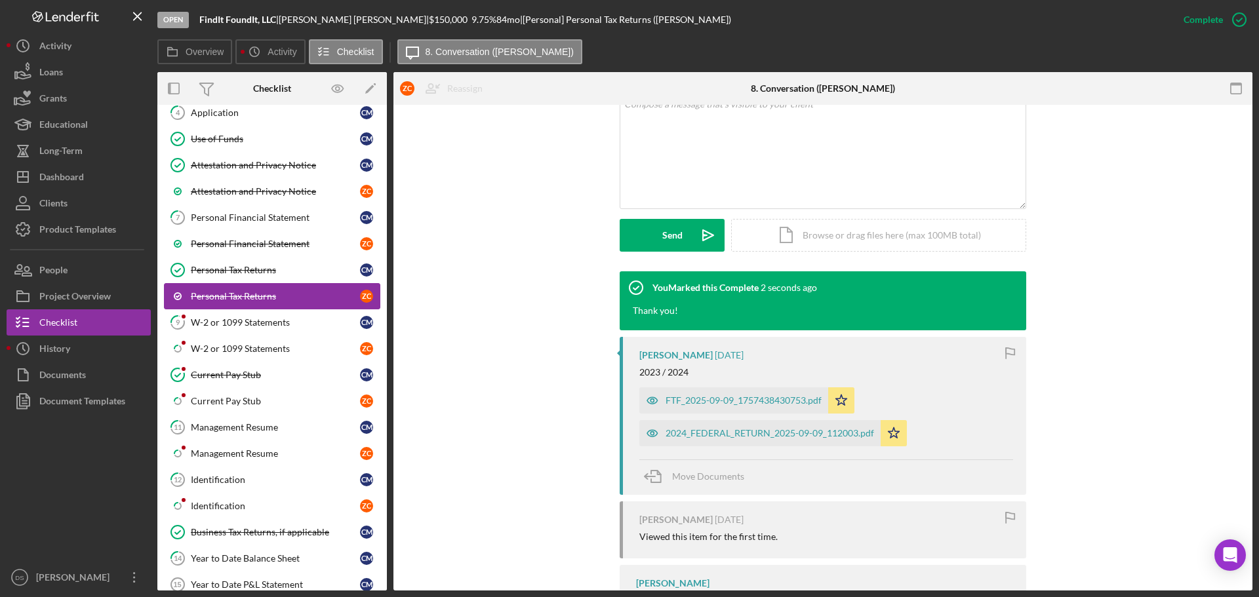
scroll to position [262, 0]
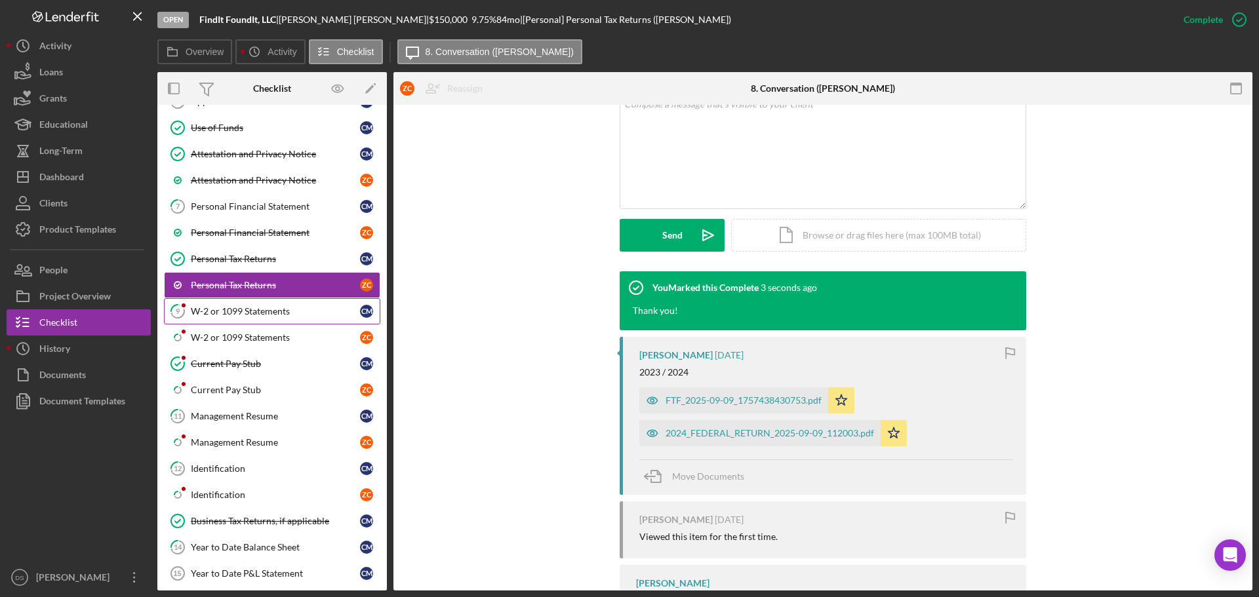
click at [277, 313] on div "W-2 or 1099 Statements" at bounding box center [275, 311] width 169 height 10
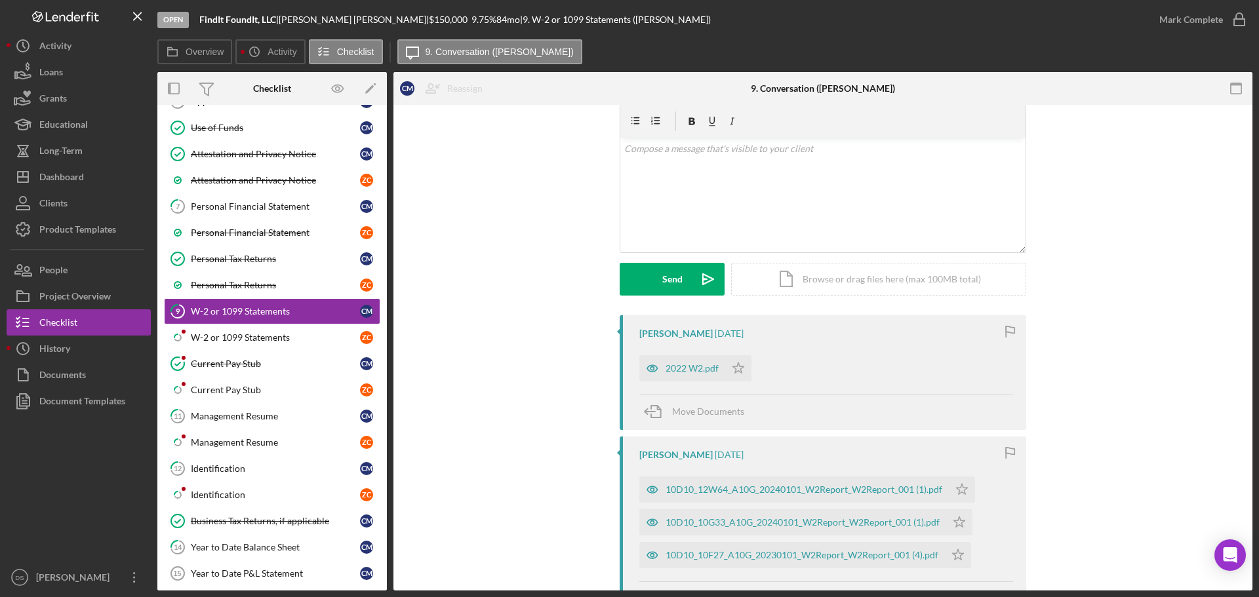
scroll to position [39, 0]
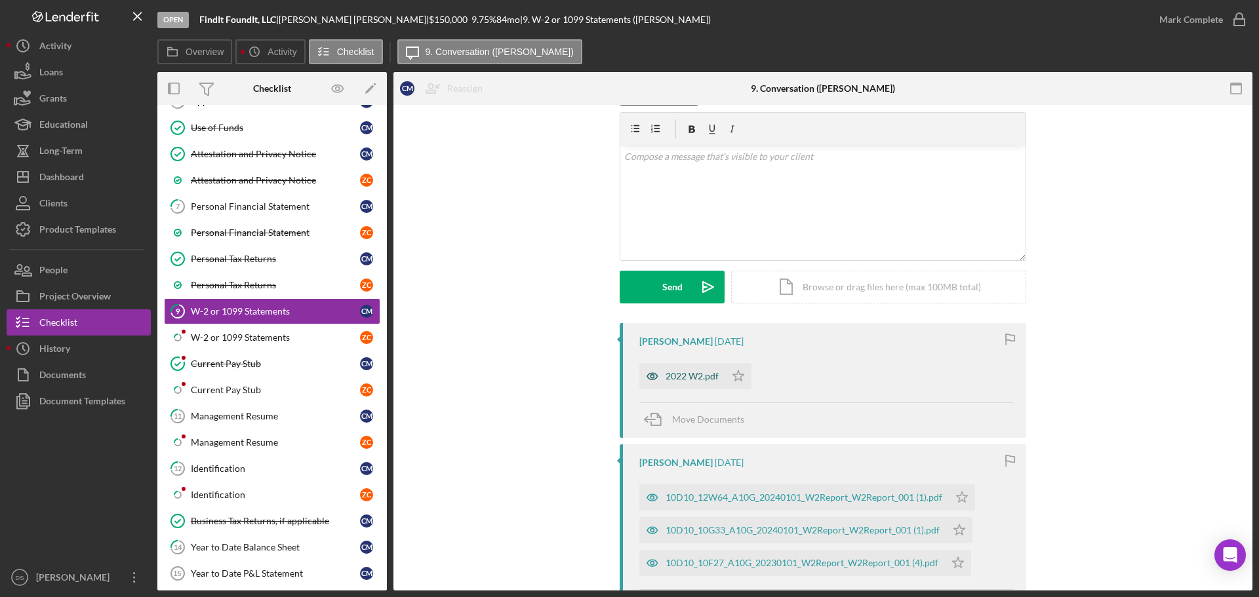
click at [700, 376] on div "2022 W2.pdf" at bounding box center [691, 376] width 53 height 10
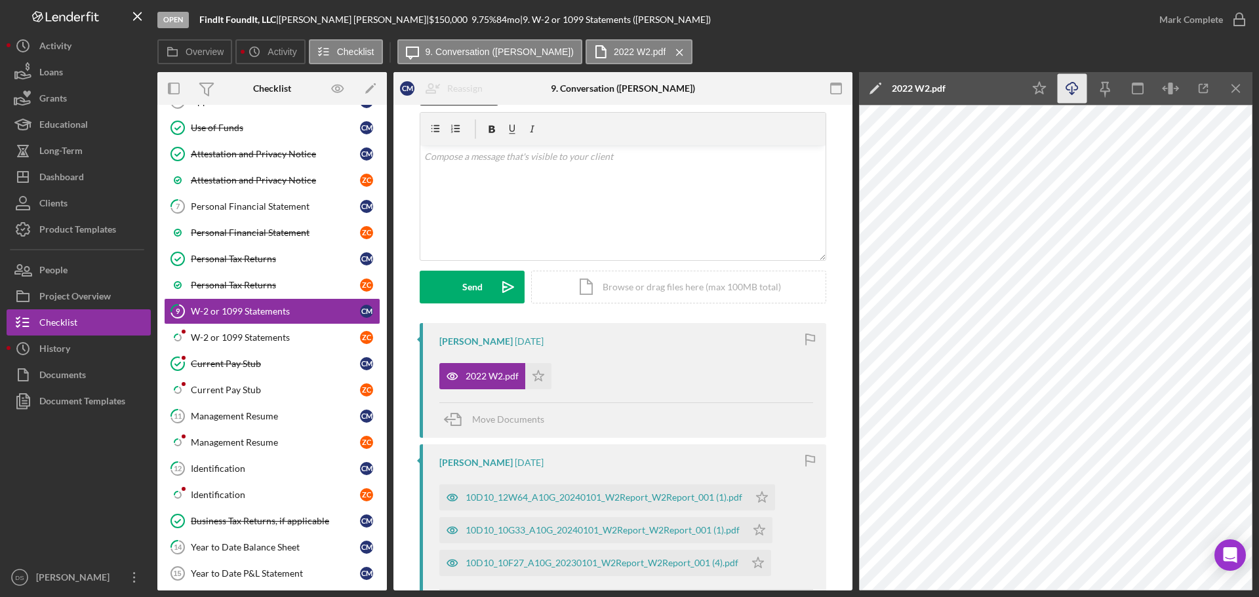
click at [1075, 85] on icon "Icon/Download" at bounding box center [1073, 89] width 30 height 30
click at [745, 305] on div "Visible to Client Internal Request Docs v Color teal Color pink Remove color Ad…" at bounding box center [623, 204] width 406 height 237
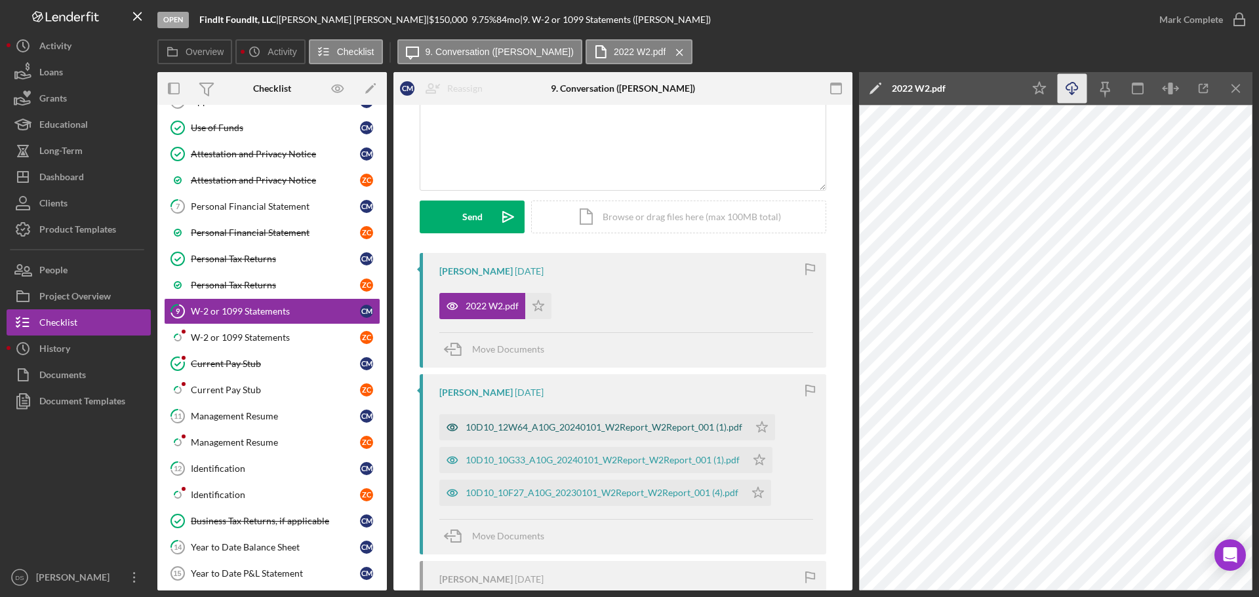
scroll to position [235, 0]
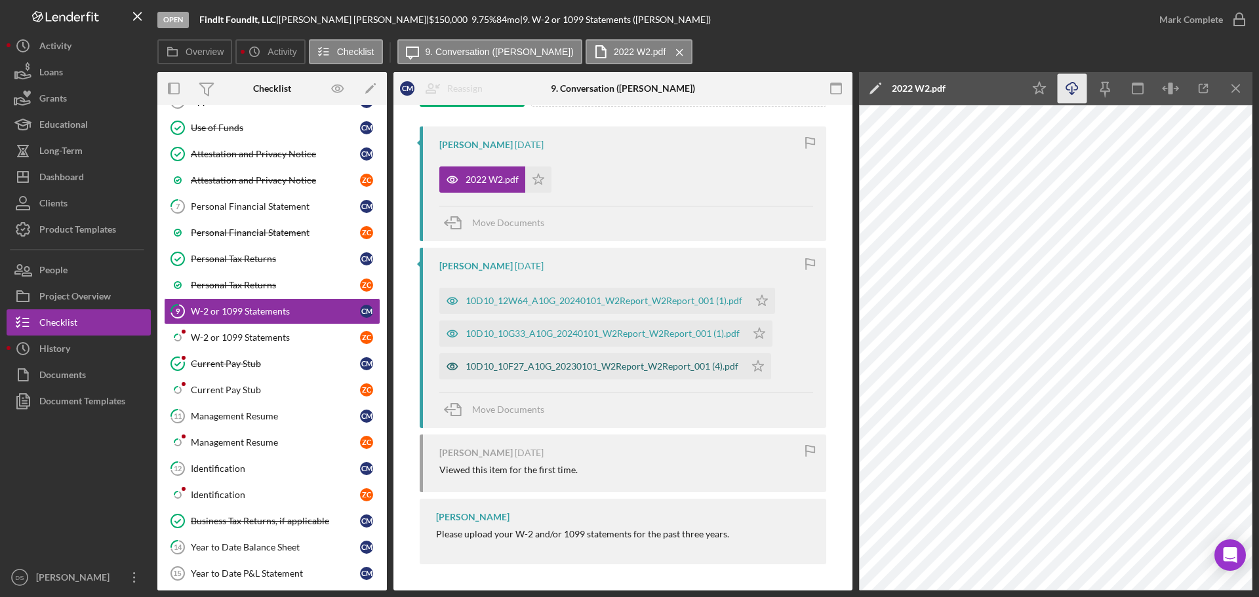
click at [622, 367] on div "10D10_10F27_A10G_20230101_W2Report_W2Report_001 (4).pdf" at bounding box center [602, 366] width 273 height 10
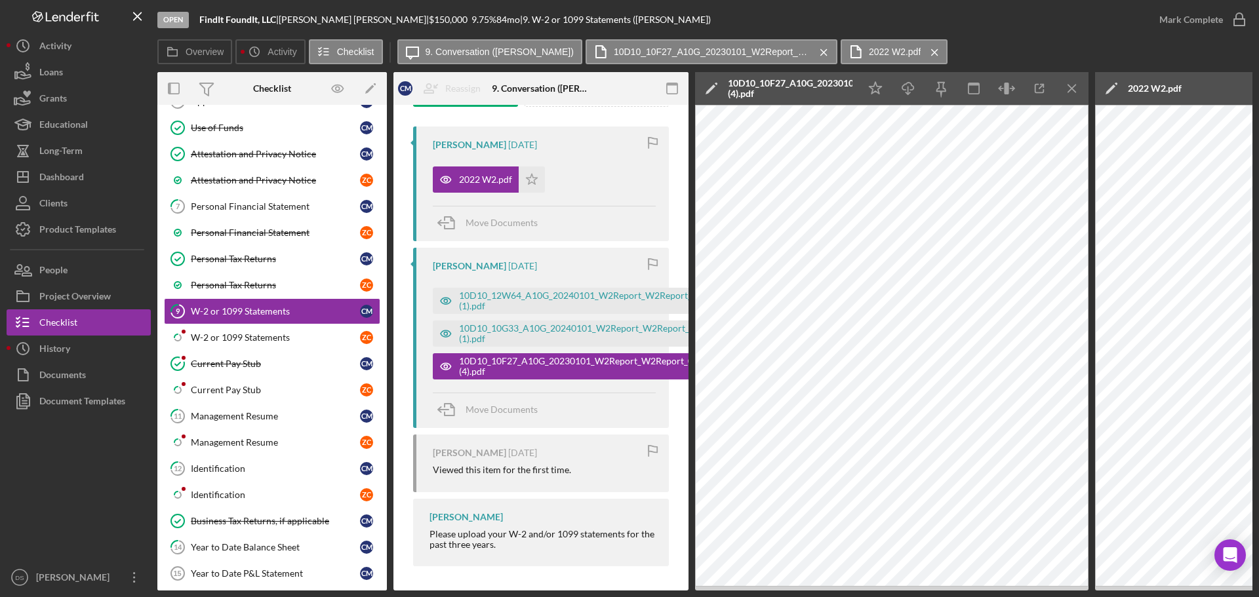
click at [610, 347] on div "10D10_10F27_A10G_20230101_W2Report_W2Report_001 (4).pdf Icon/Star" at bounding box center [588, 363] width 310 height 33
click at [607, 338] on div "10D10_10G33_A10G_20240101_W2Report_W2Report_001 (1).pdf" at bounding box center [582, 333] width 246 height 21
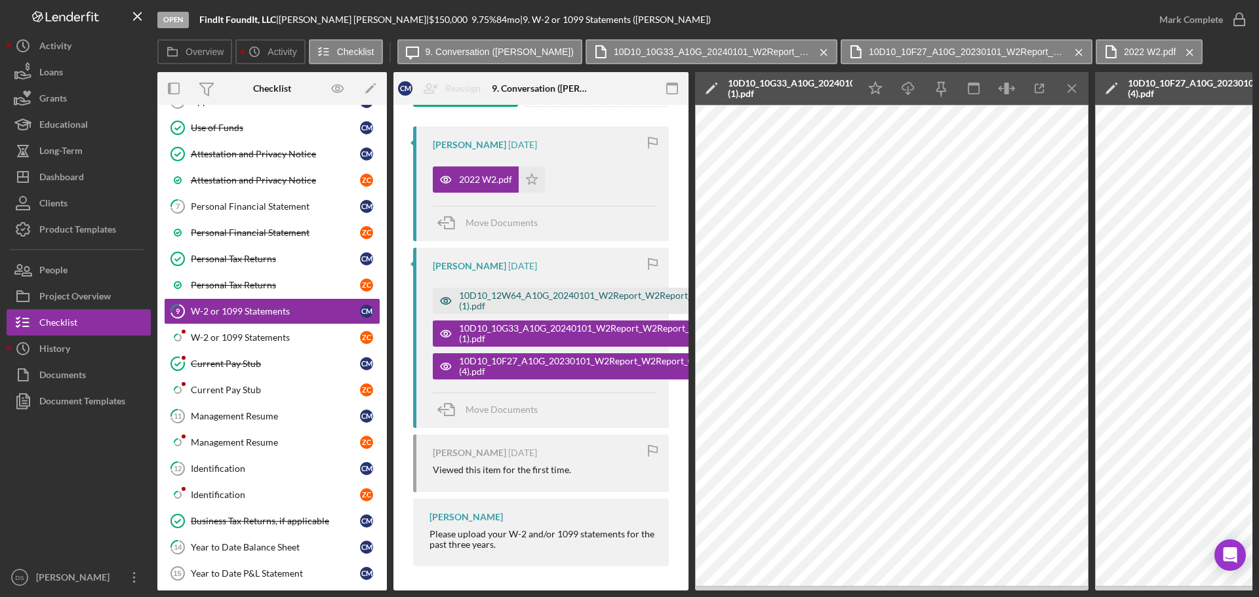
click at [613, 301] on div "10D10_12W64_A10G_20240101_W2Report_W2Report_001 (1).pdf" at bounding box center [583, 300] width 248 height 21
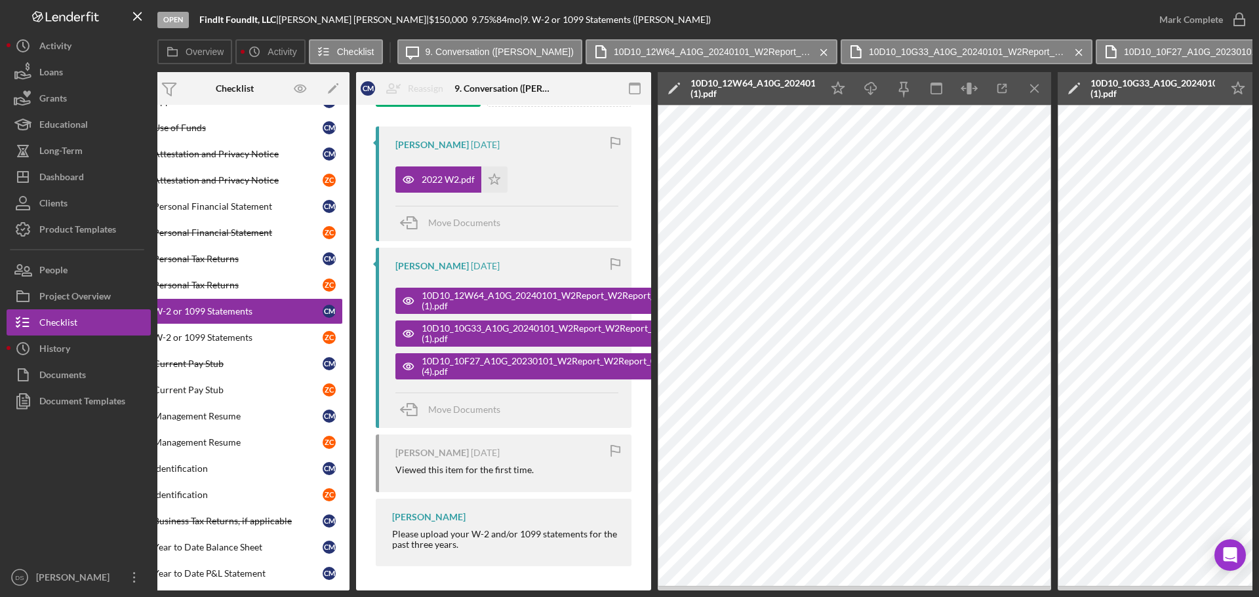
scroll to position [0, 16]
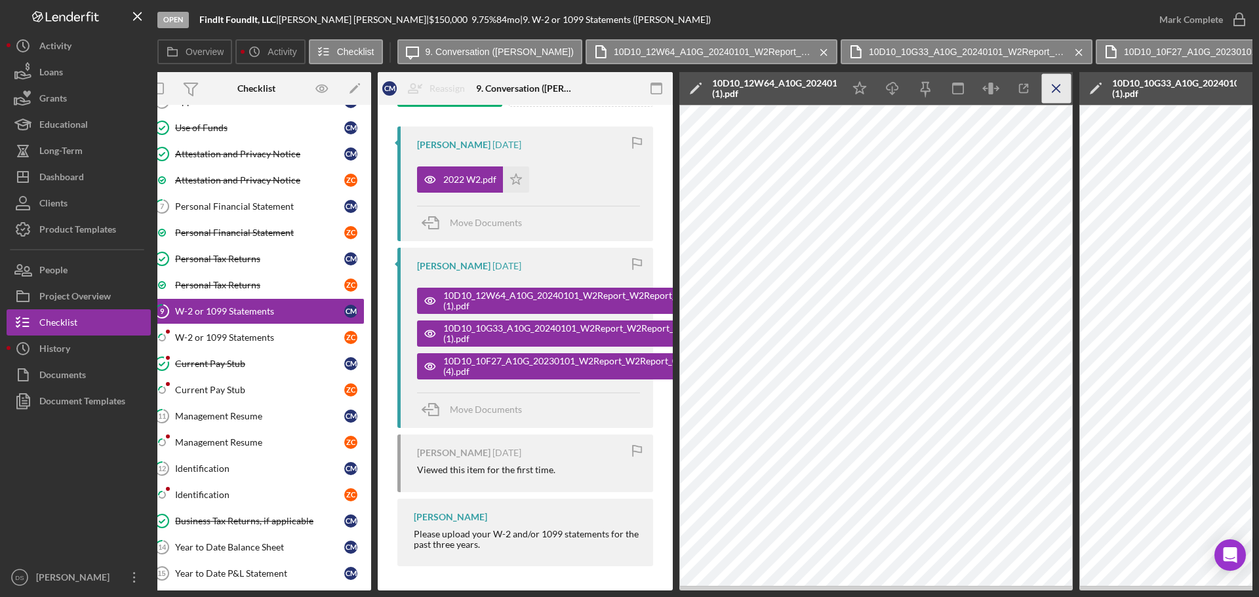
click at [1060, 92] on line "button" at bounding box center [1055, 88] width 7 height 7
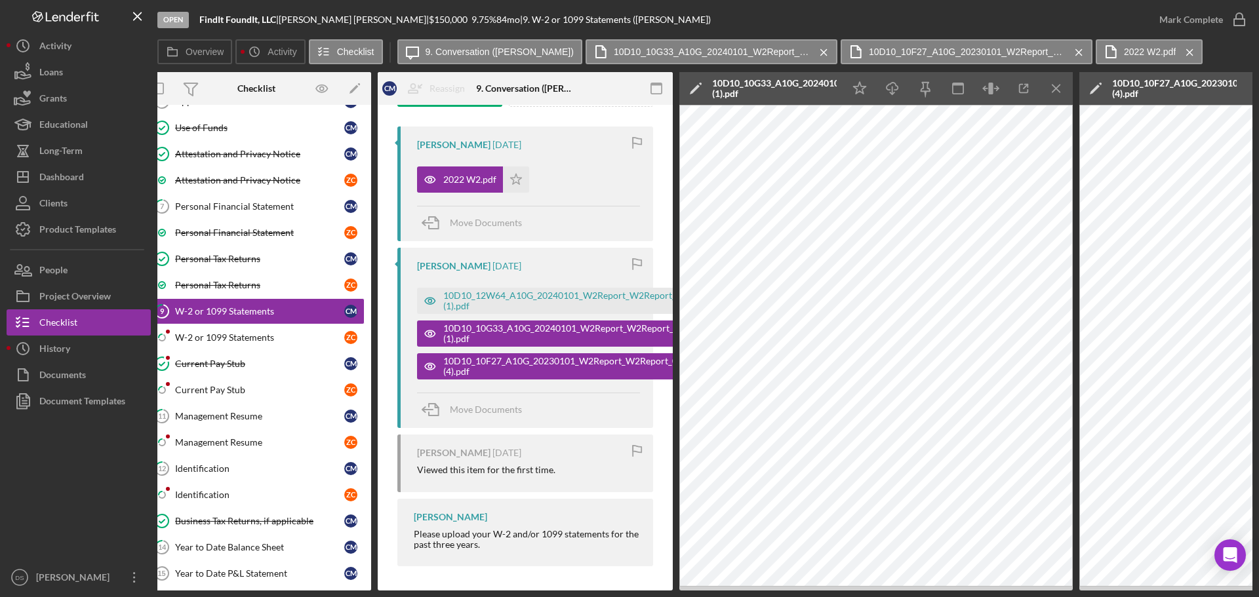
click at [1069, 83] on icon "Icon/Menu Close" at bounding box center [1057, 89] width 30 height 30
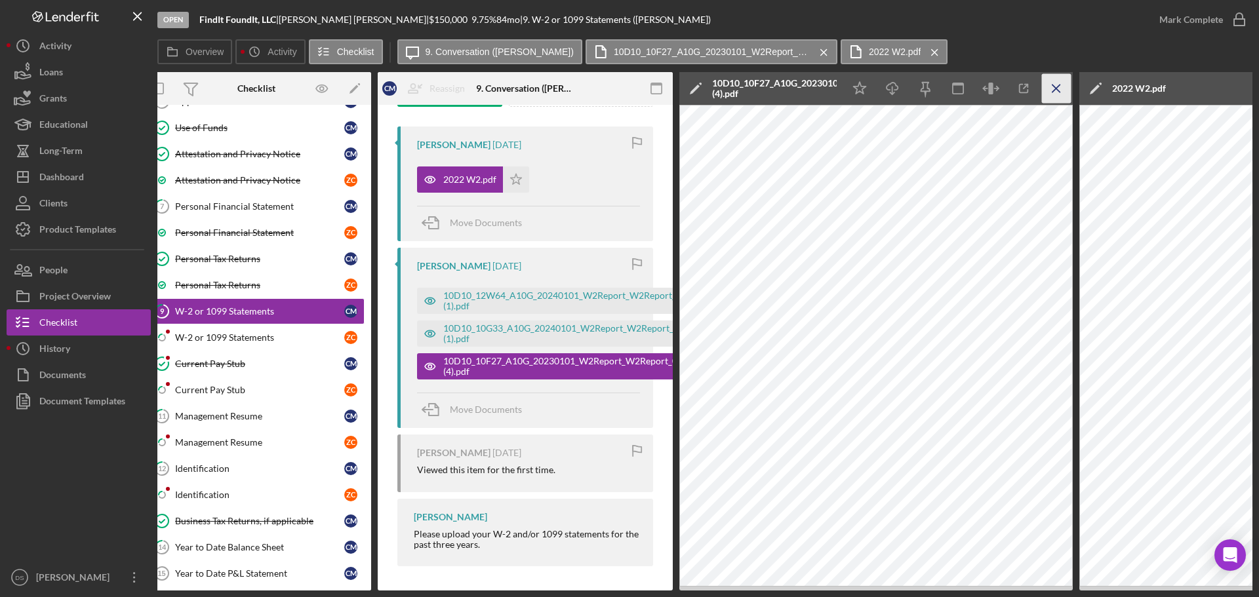
click at [1064, 83] on icon "Icon/Menu Close" at bounding box center [1057, 89] width 30 height 30
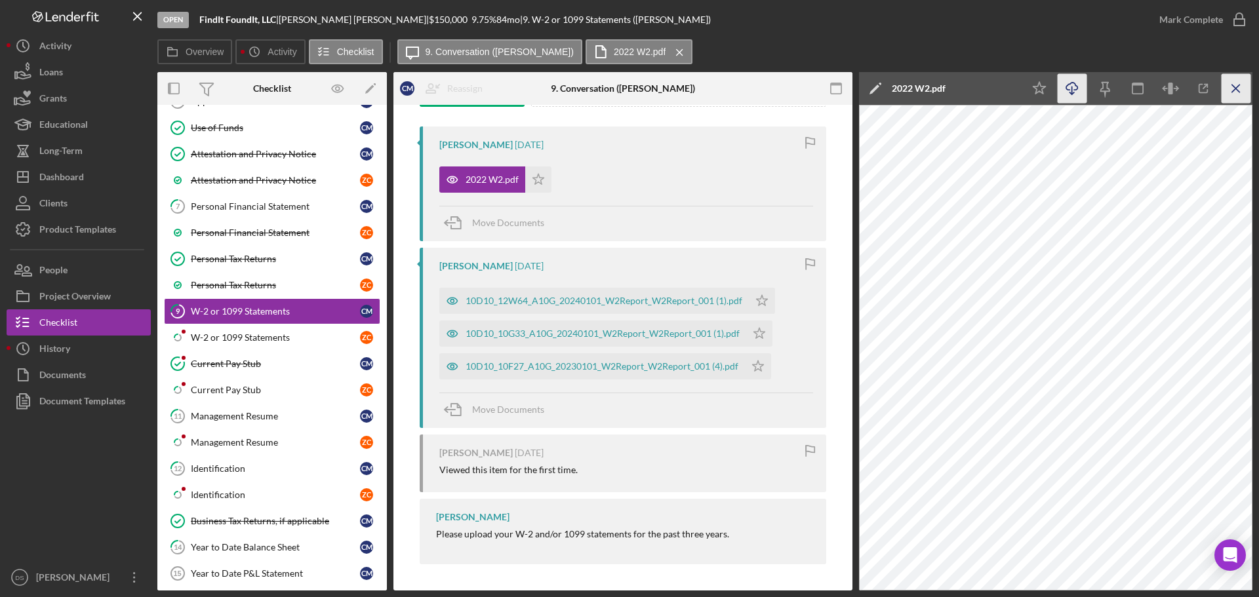
click at [1232, 83] on icon "Icon/Menu Close" at bounding box center [1236, 89] width 30 height 30
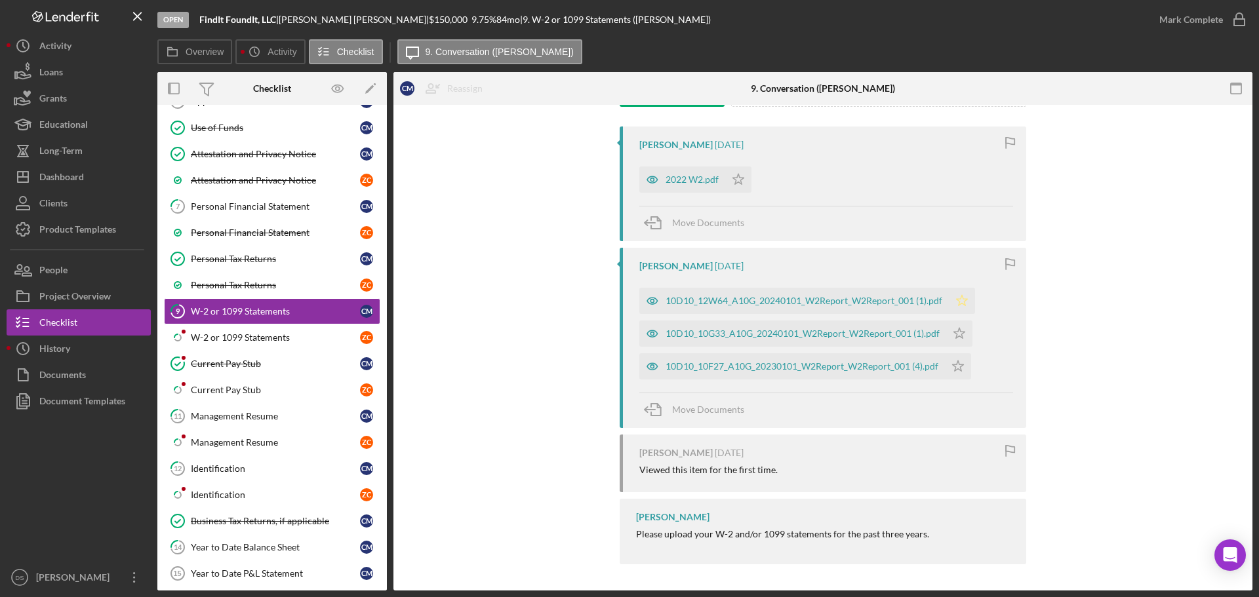
click at [957, 297] on icon "Icon/Star" at bounding box center [962, 301] width 26 height 26
click at [954, 336] on polygon "button" at bounding box center [959, 333] width 11 height 10
click at [954, 368] on icon "Icon/Star" at bounding box center [958, 366] width 26 height 26
drag, startPoint x: 1235, startPoint y: 19, endPoint x: 955, endPoint y: 162, distance: 314.9
click at [1052, 150] on div "Open FindIt FoundIt, LLC | Cherisse Mekeel | $150,000 $150,000 9.75 % 84 mo | 9…" at bounding box center [704, 295] width 1095 height 591
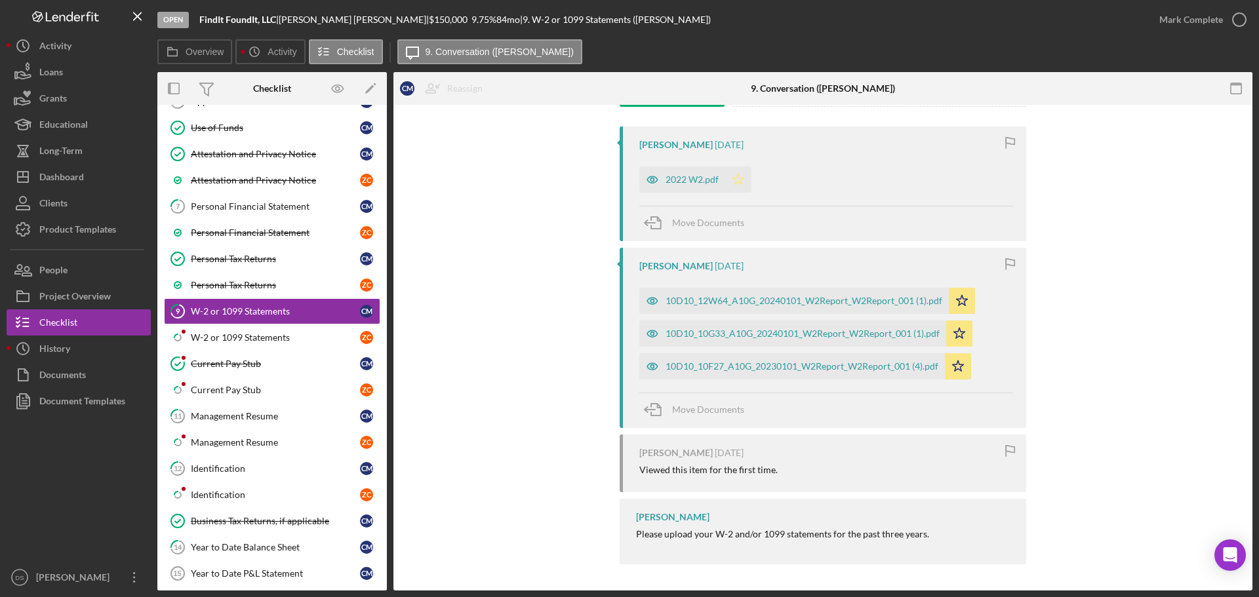
click at [744, 184] on icon "Icon/Star" at bounding box center [738, 180] width 26 height 26
click at [1248, 16] on icon "button" at bounding box center [1239, 19] width 33 height 33
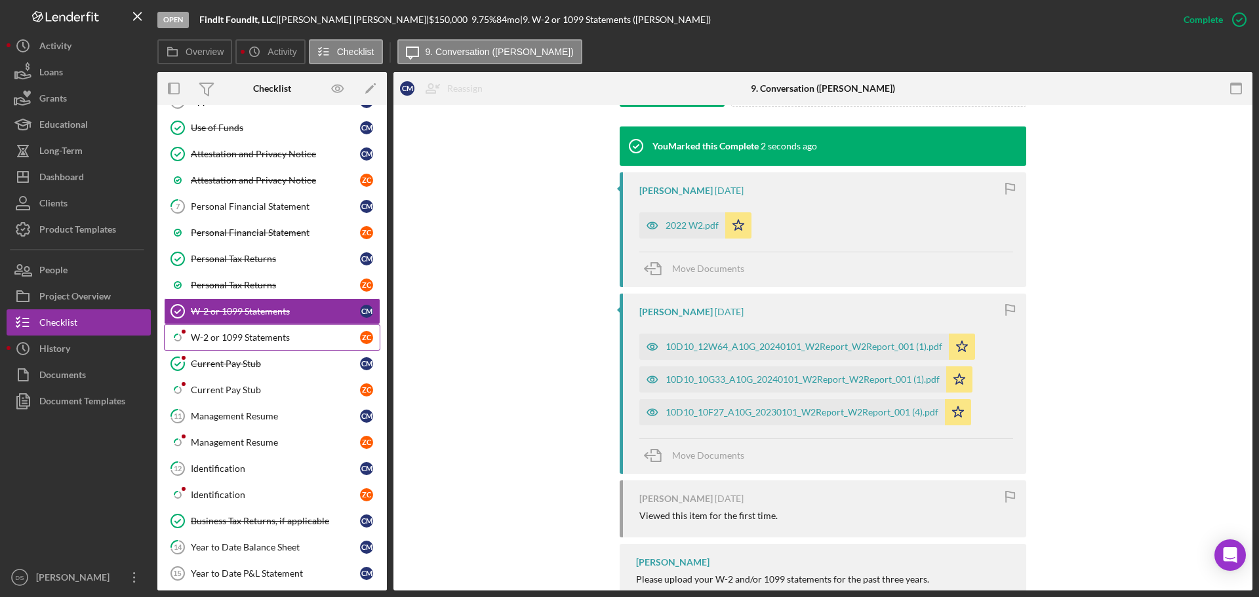
click at [224, 338] on div "W-2 or 1099 Statements" at bounding box center [275, 337] width 169 height 10
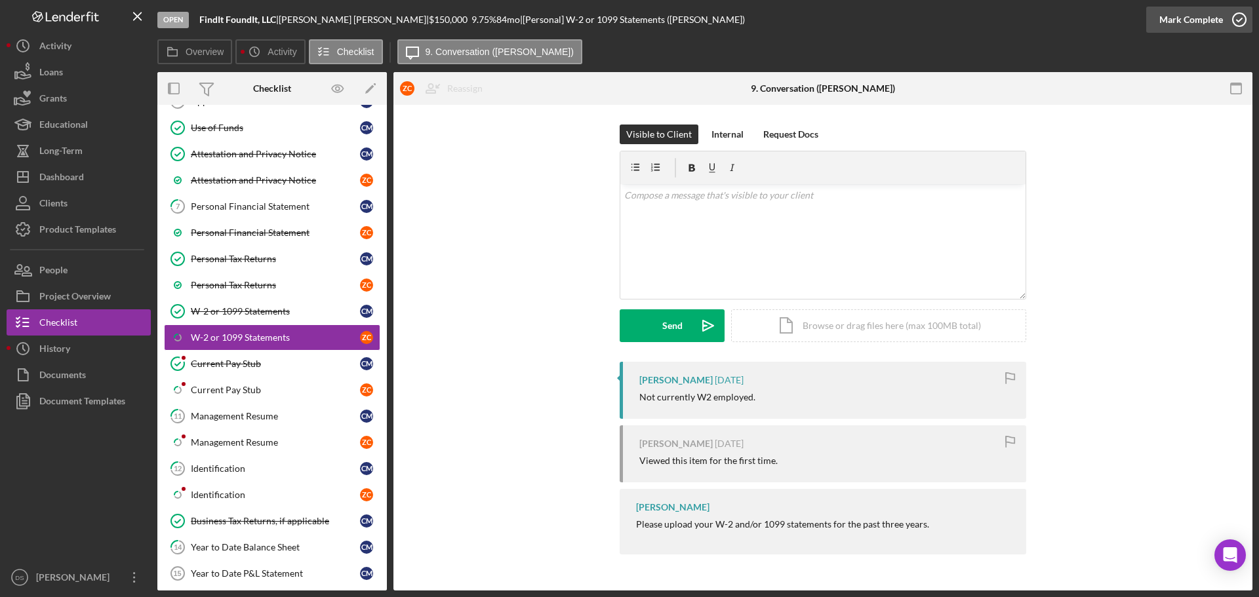
click at [1247, 23] on icon "button" at bounding box center [1239, 19] width 33 height 33
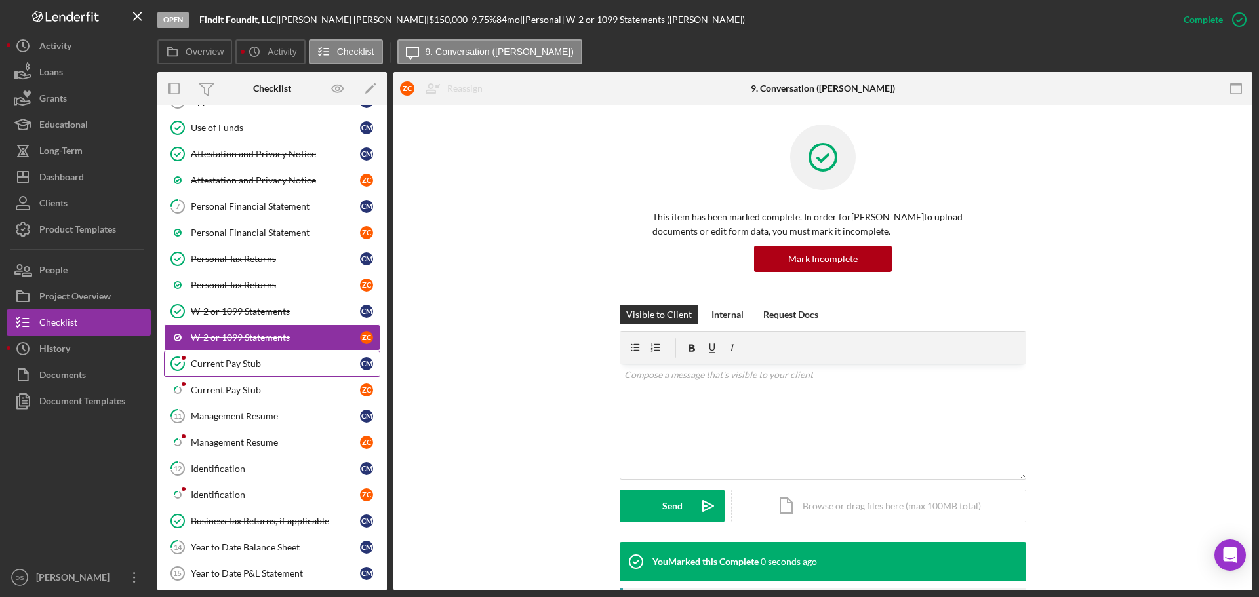
click at [262, 359] on div "Current Pay Stub" at bounding box center [275, 364] width 169 height 10
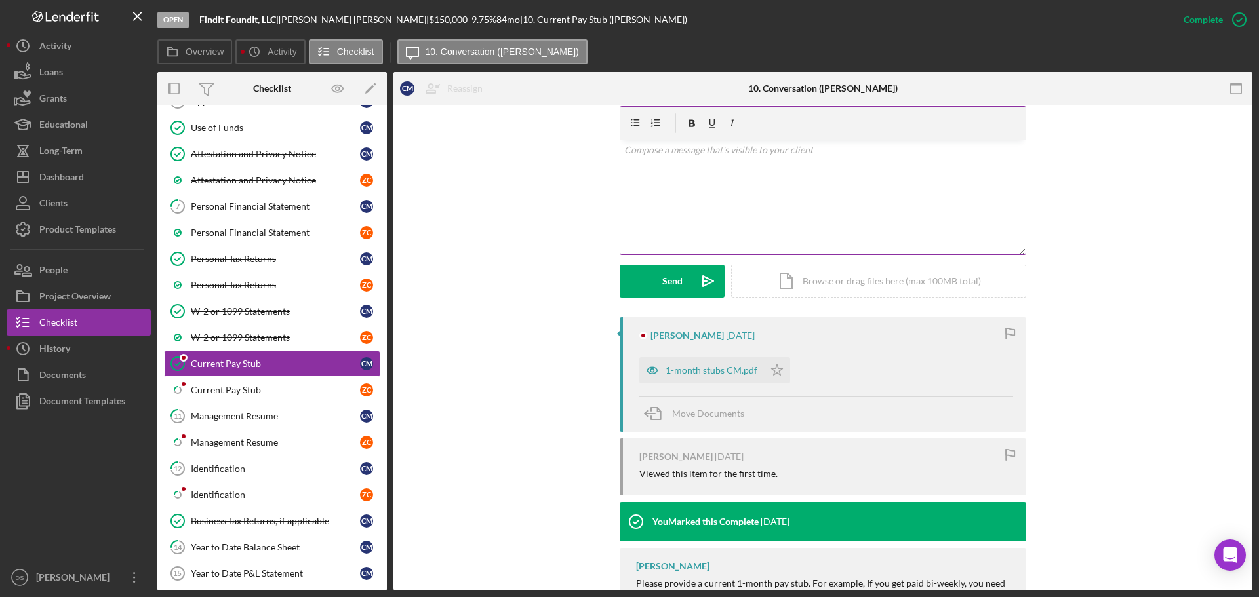
scroll to position [262, 0]
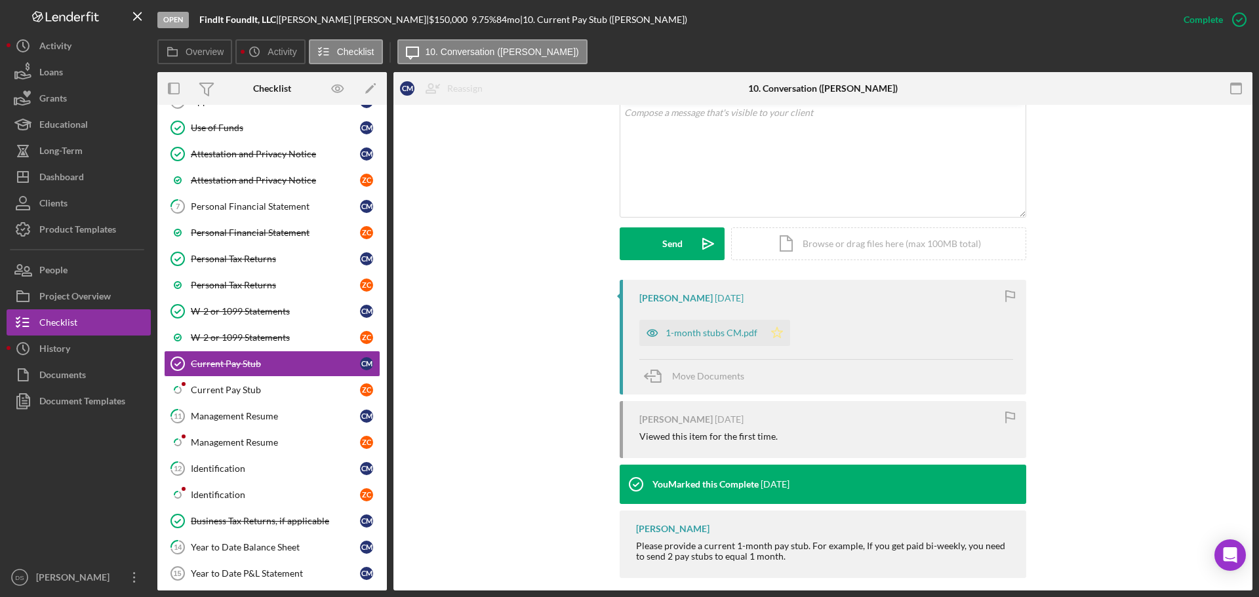
click at [775, 329] on icon "Icon/Star" at bounding box center [777, 333] width 26 height 26
click at [781, 335] on icon "Icon/Star" at bounding box center [777, 333] width 26 height 26
click at [773, 330] on icon "Icon/Star" at bounding box center [777, 333] width 26 height 26
click at [233, 395] on div "Current Pay Stub" at bounding box center [275, 390] width 169 height 10
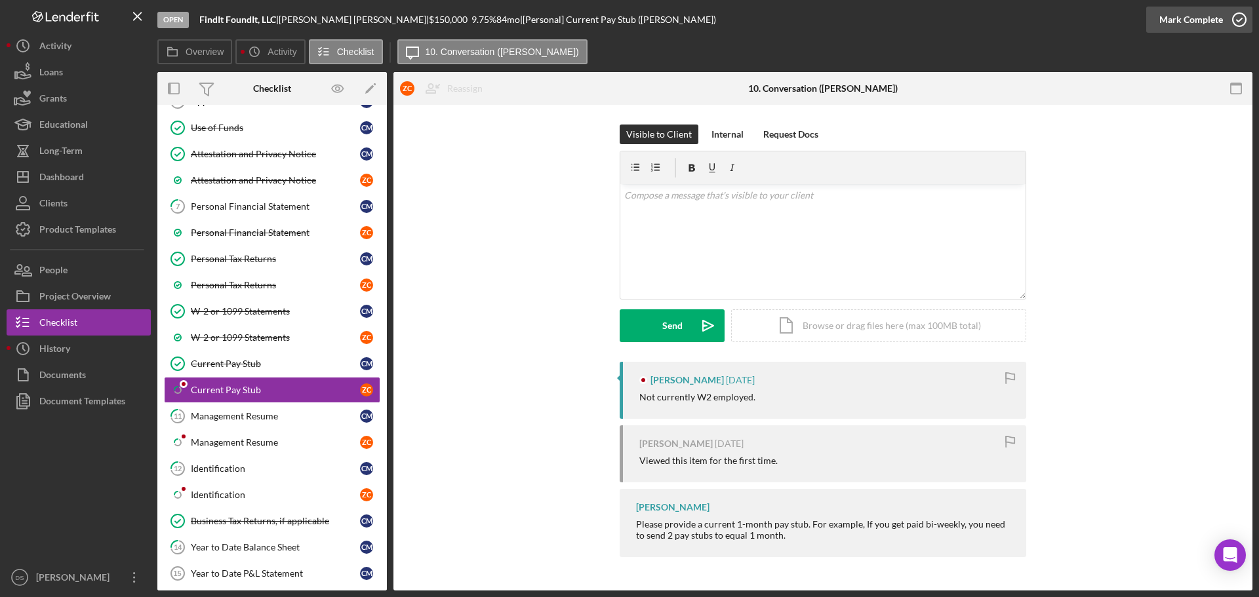
click at [1227, 23] on icon "button" at bounding box center [1239, 19] width 33 height 33
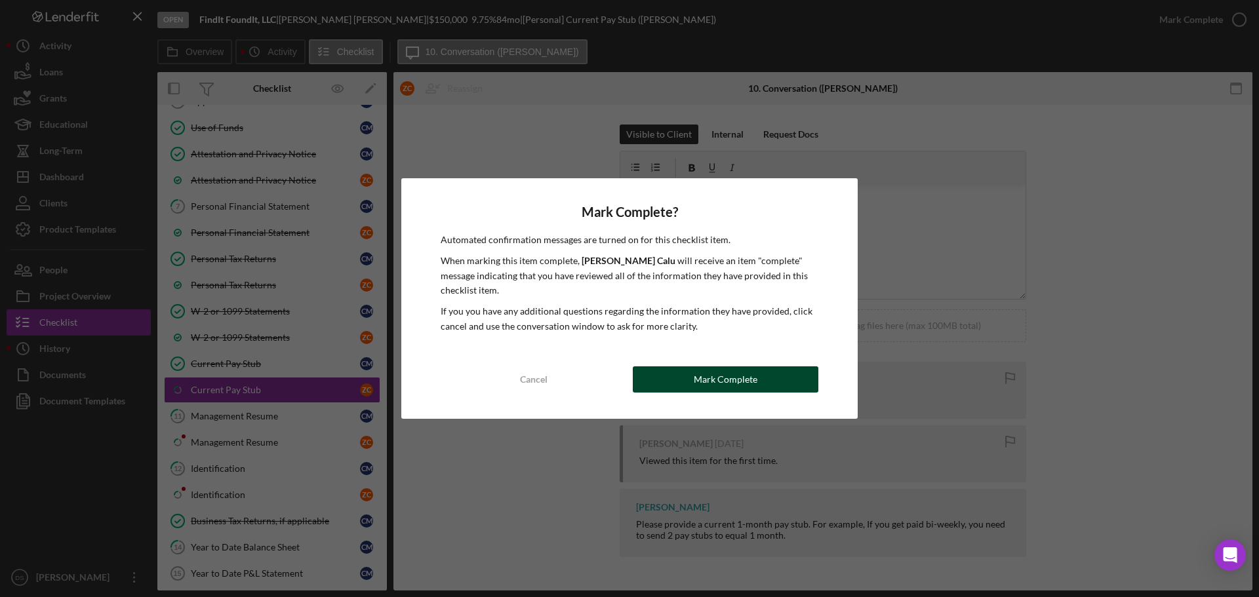
click at [787, 377] on button "Mark Complete" at bounding box center [726, 380] width 186 height 26
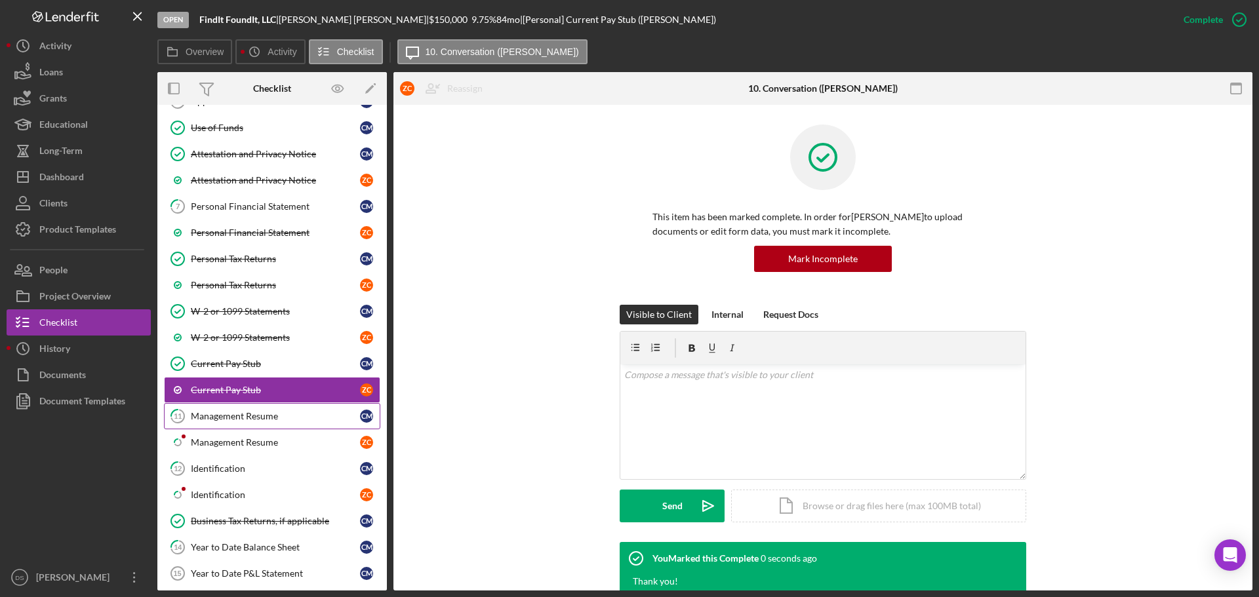
click at [312, 426] on link "11 Management Resume C M" at bounding box center [272, 416] width 216 height 26
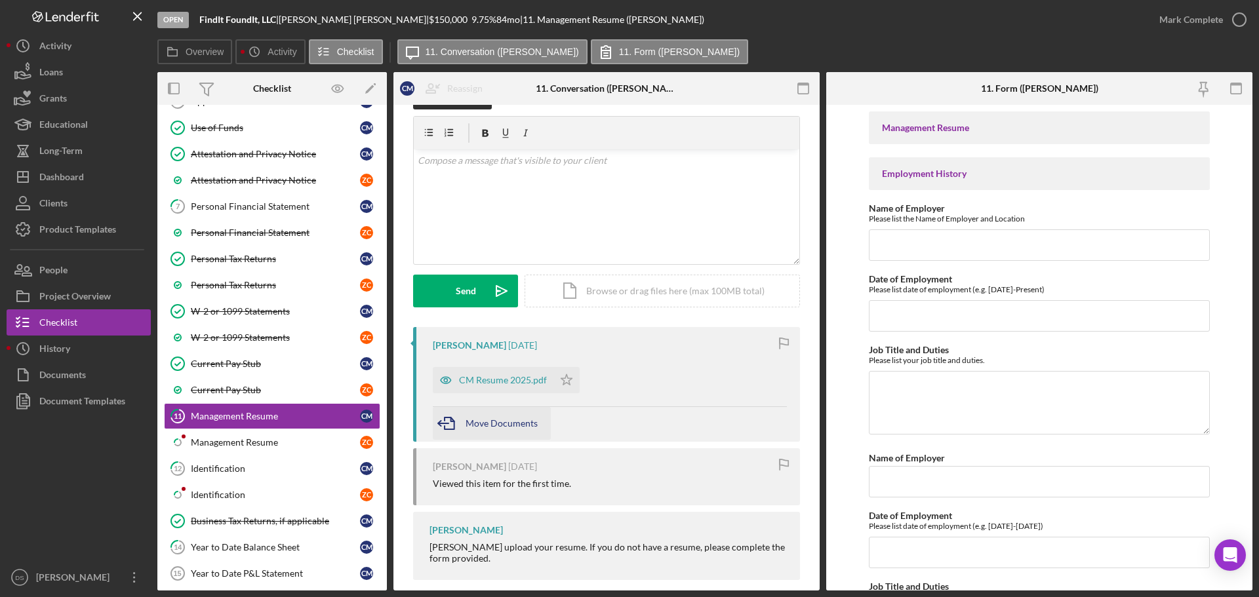
scroll to position [50, 0]
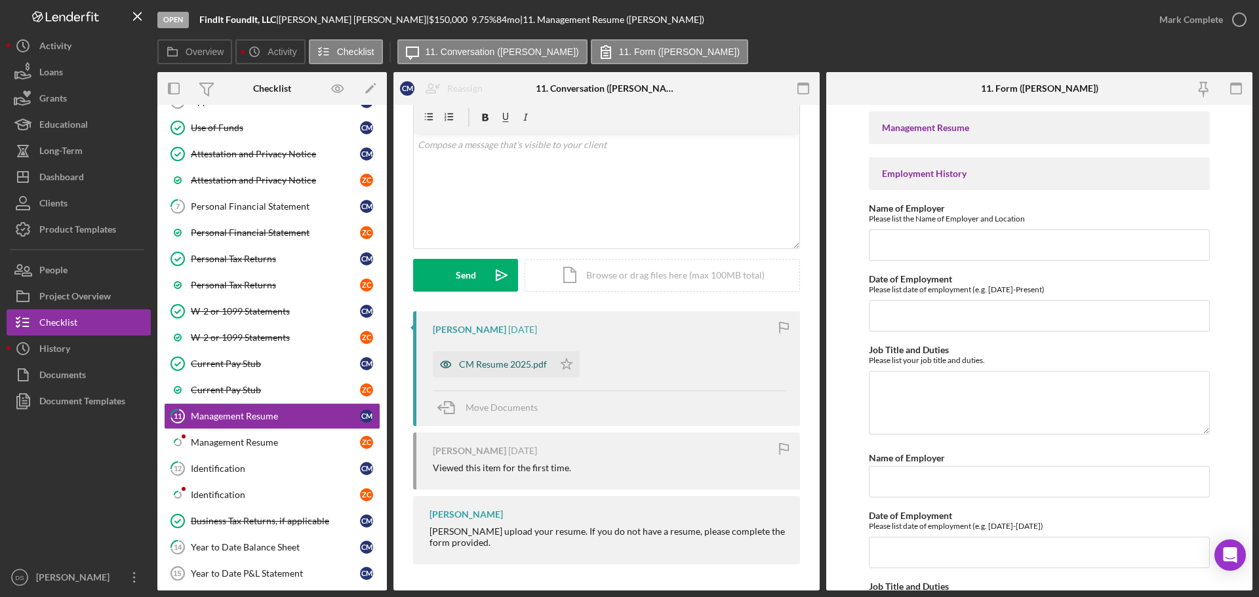
click at [501, 368] on div "CM Resume 2025.pdf" at bounding box center [503, 364] width 88 height 10
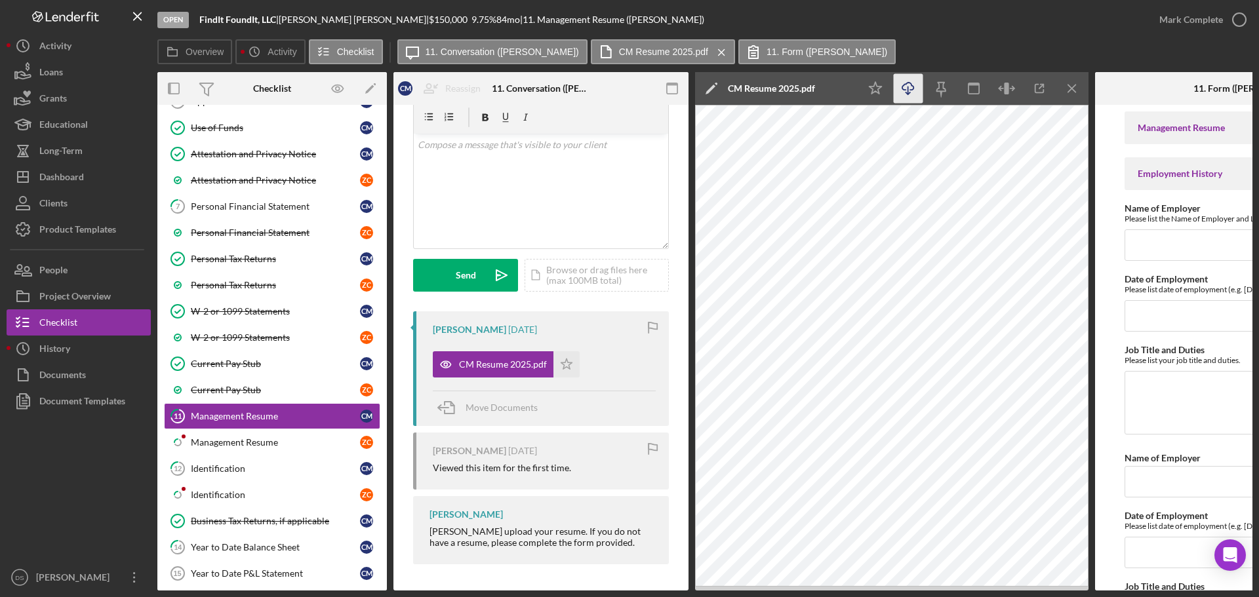
click at [907, 92] on icon "Icon/Download" at bounding box center [909, 89] width 30 height 30
click at [563, 365] on icon "Icon/Star" at bounding box center [566, 364] width 26 height 26
click at [1248, 18] on icon "button" at bounding box center [1239, 19] width 33 height 33
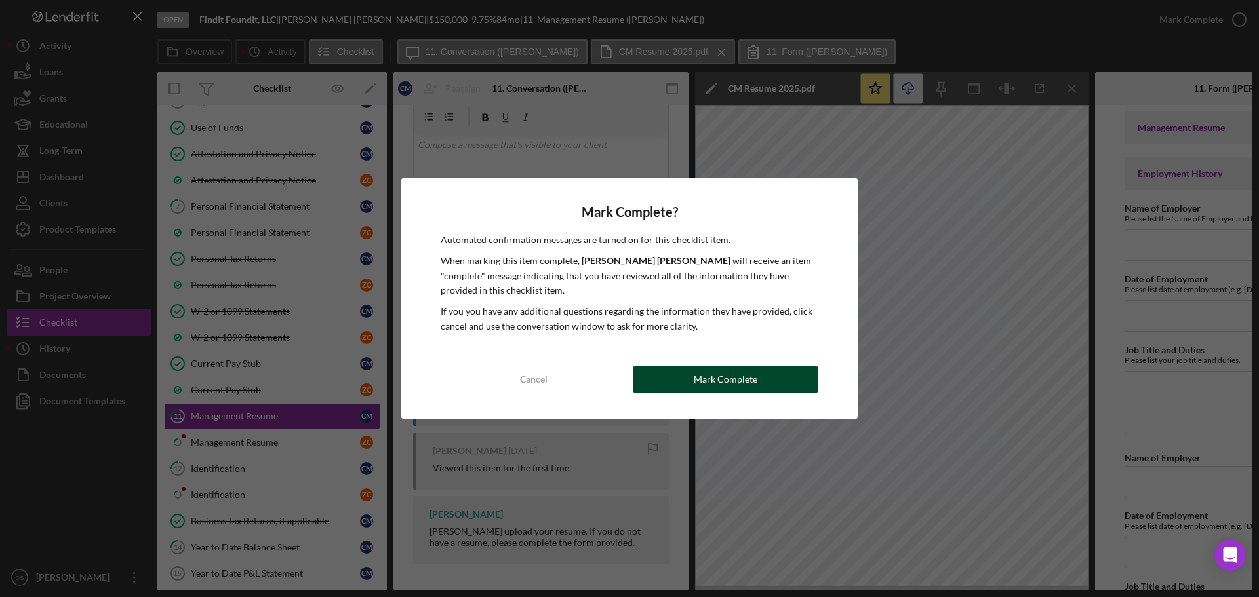
click at [773, 380] on button "Mark Complete" at bounding box center [726, 380] width 186 height 26
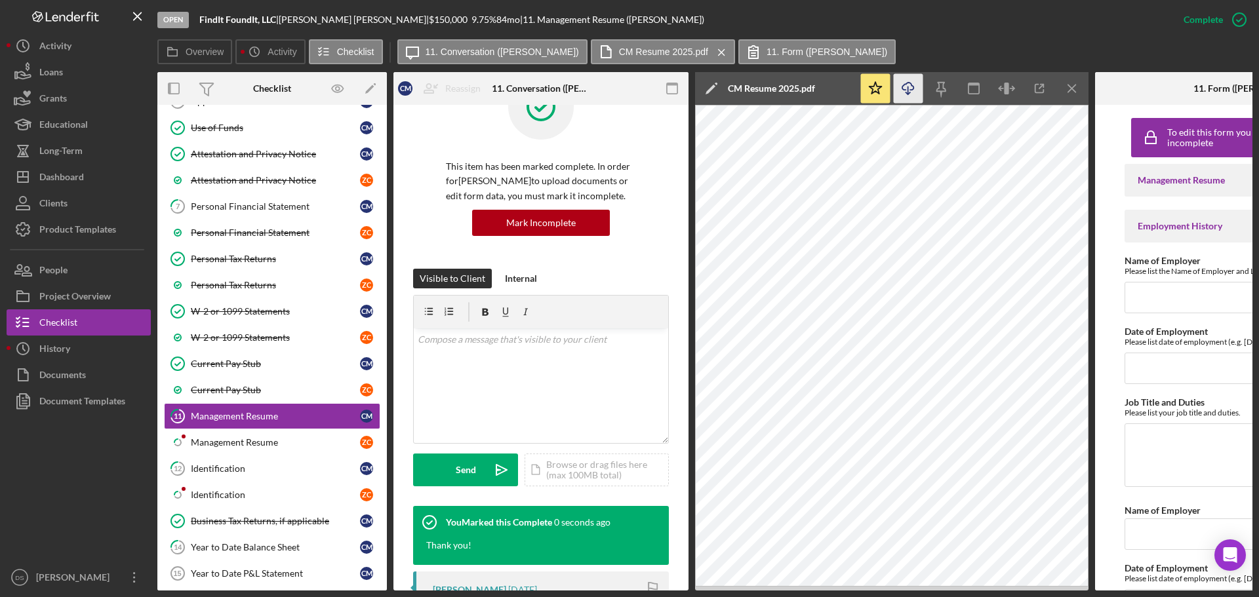
scroll to position [245, 0]
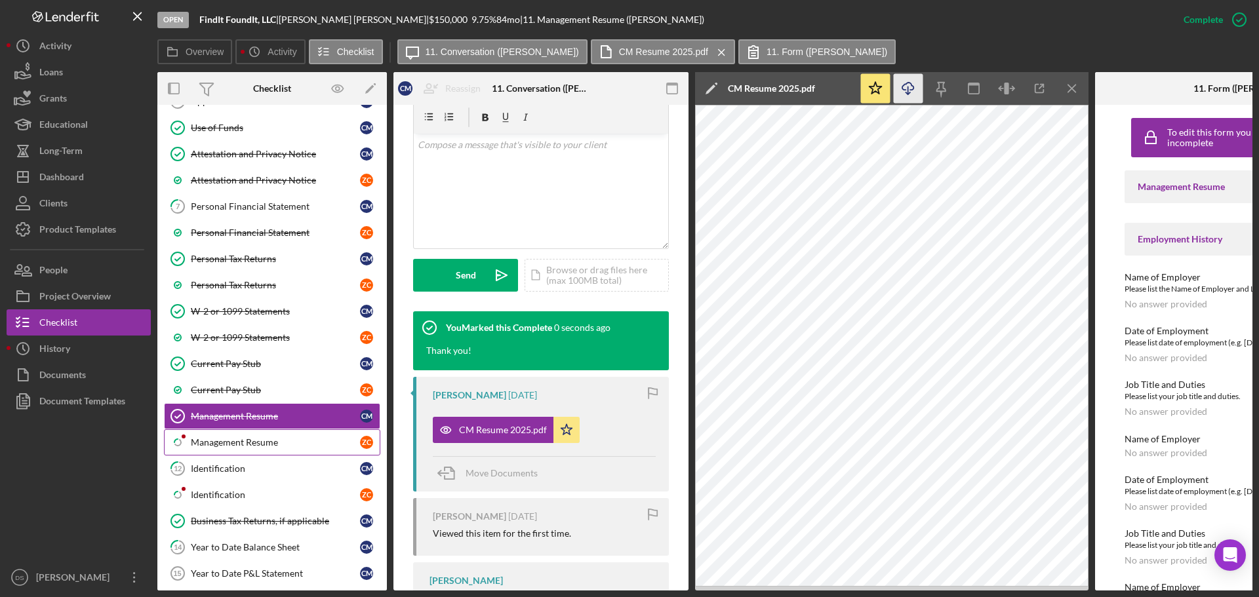
click at [290, 441] on div "Management Resume" at bounding box center [275, 442] width 169 height 10
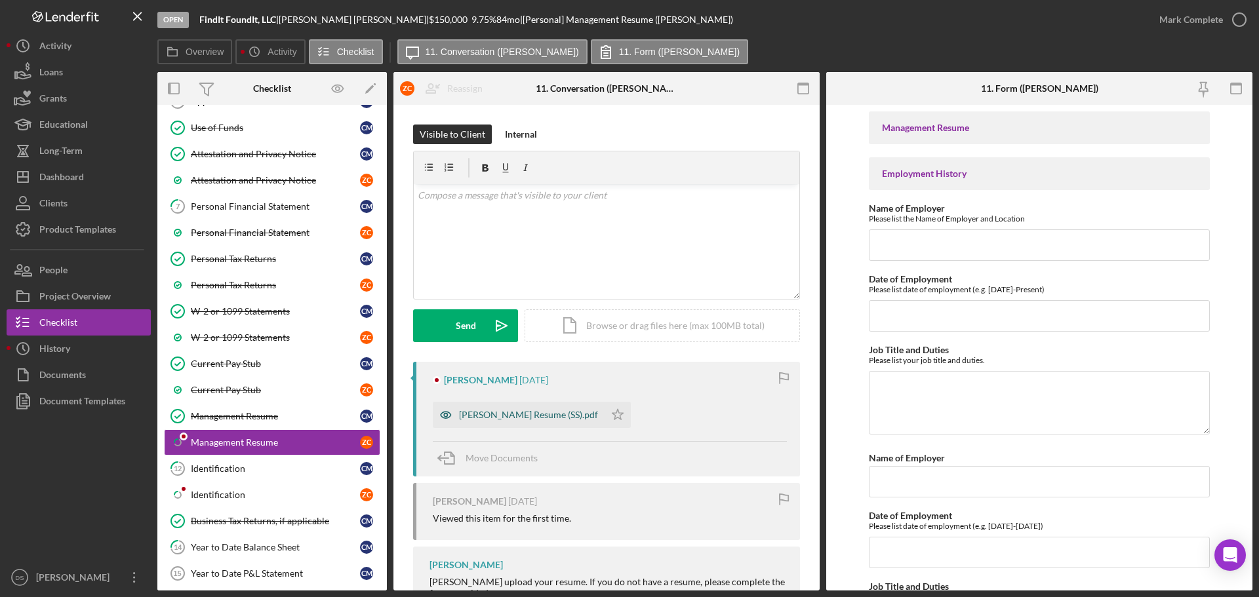
click at [566, 416] on div "Zach Calu Resume (SS).pdf" at bounding box center [519, 415] width 172 height 26
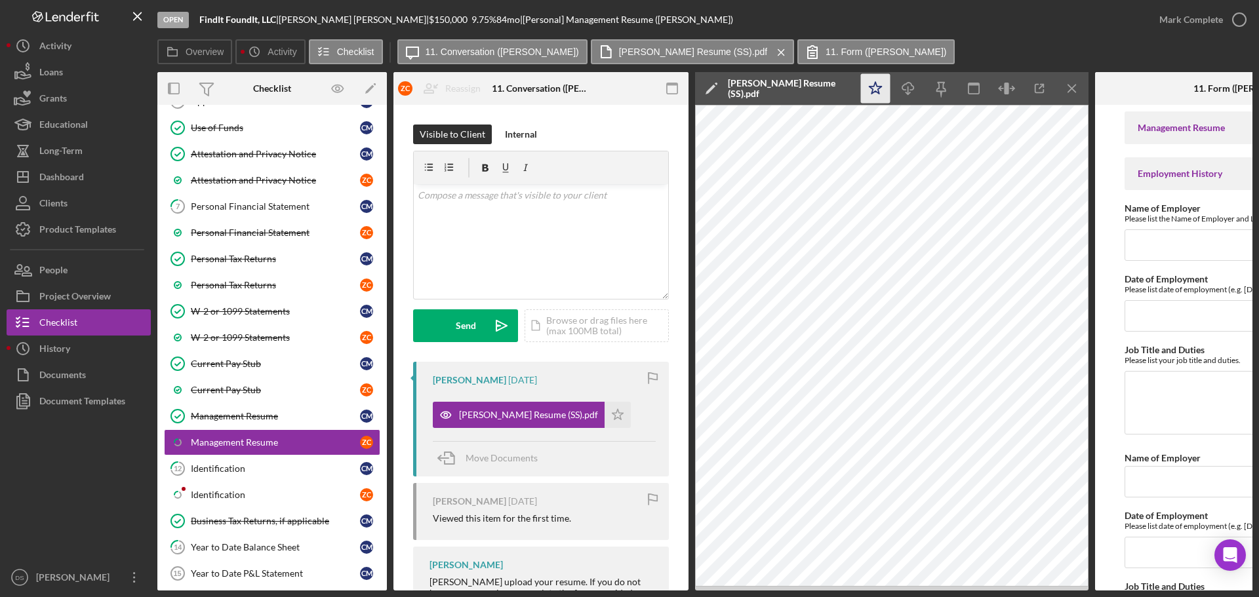
click at [880, 88] on polygon "button" at bounding box center [875, 88] width 12 height 12
click at [908, 91] on line "button" at bounding box center [908, 90] width 0 height 7
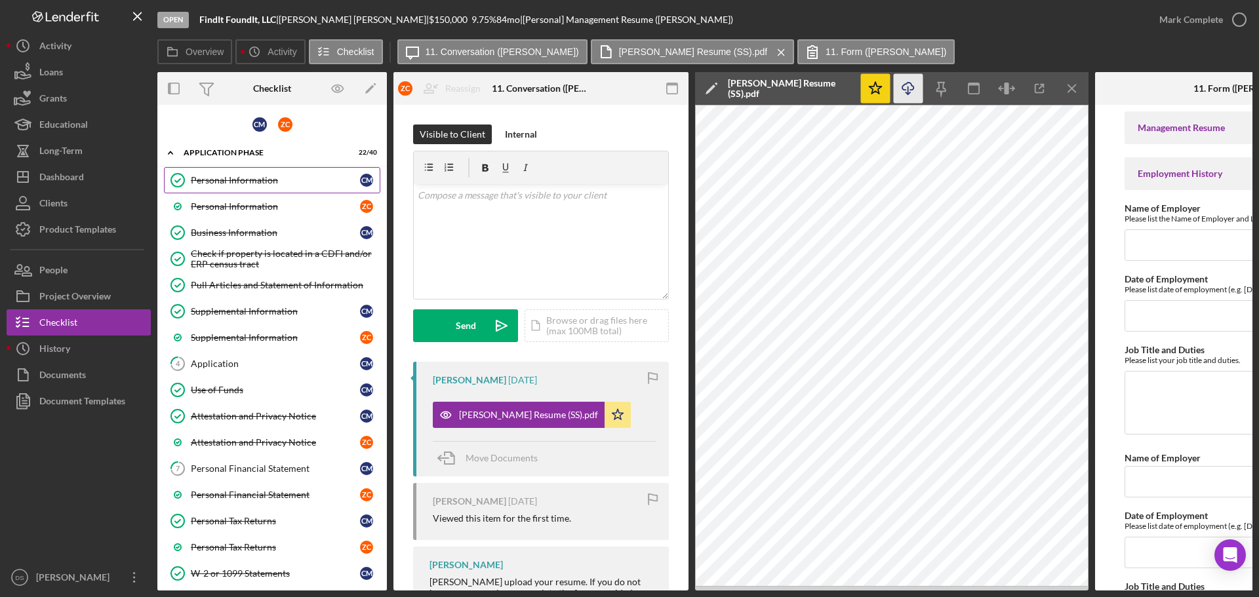
click at [268, 189] on link "Personal Information Personal Information C M" at bounding box center [272, 180] width 216 height 26
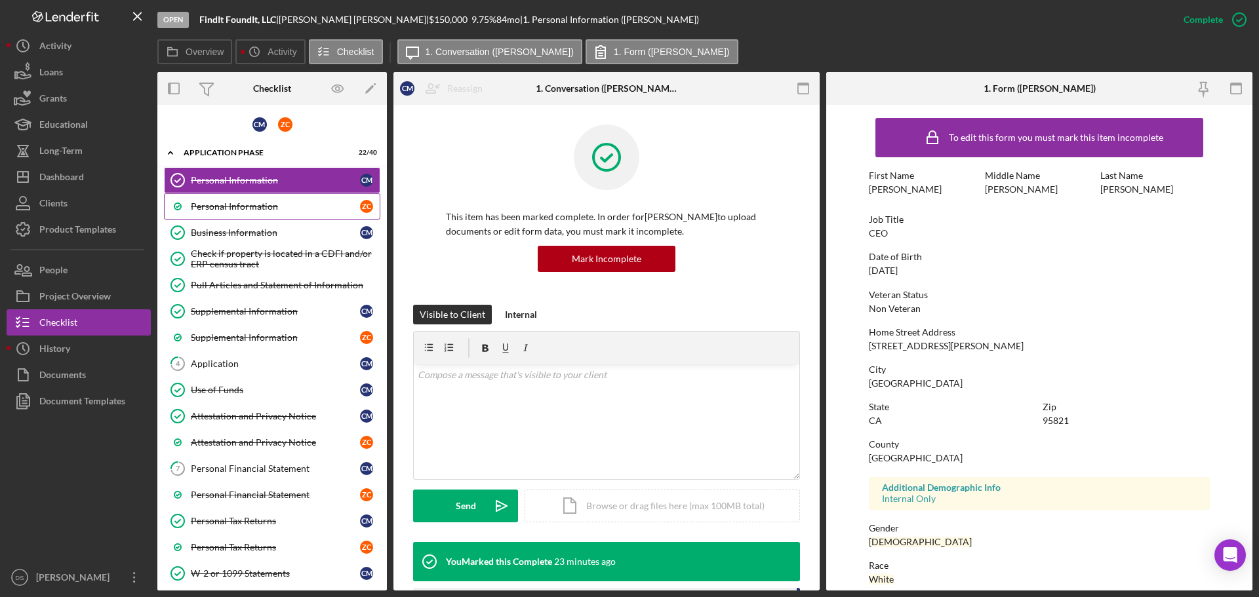
drag, startPoint x: 288, startPoint y: 206, endPoint x: 308, endPoint y: 205, distance: 20.3
click at [288, 206] on div "Personal Information" at bounding box center [275, 206] width 169 height 10
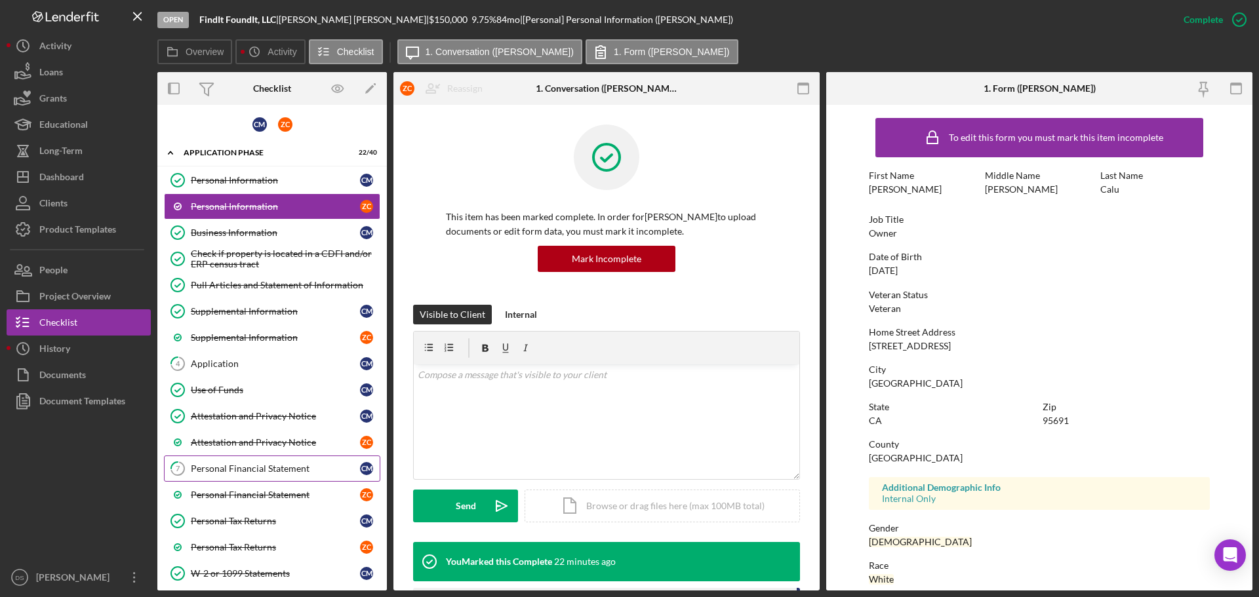
click at [242, 462] on link "7 Personal Financial Statement C M" at bounding box center [272, 469] width 216 height 26
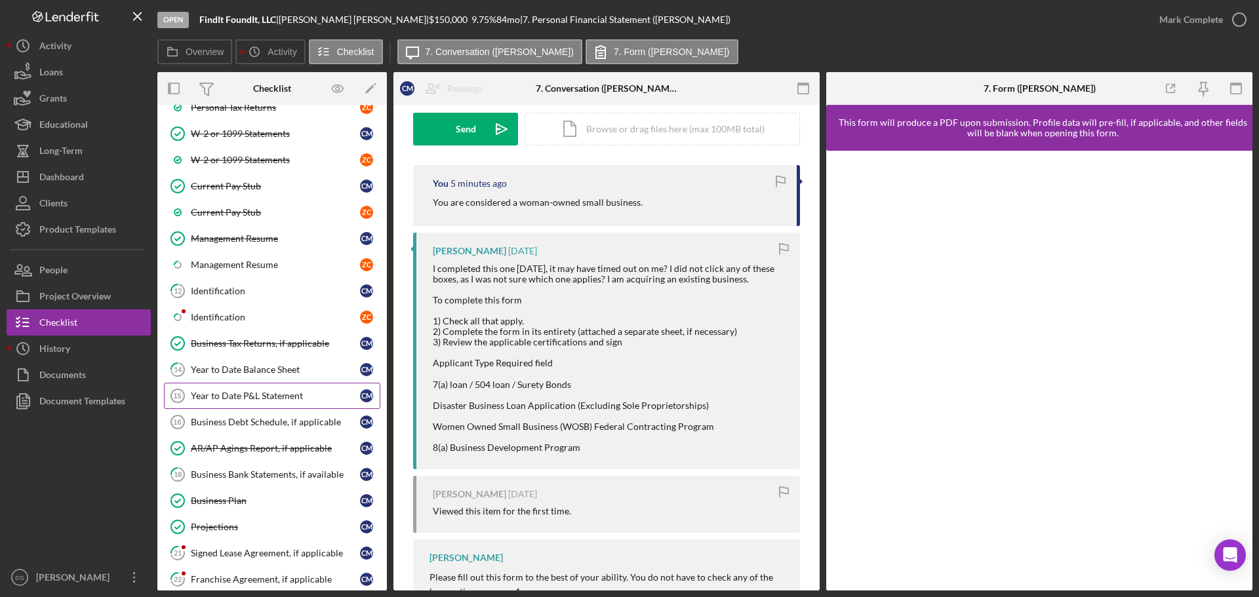
scroll to position [459, 0]
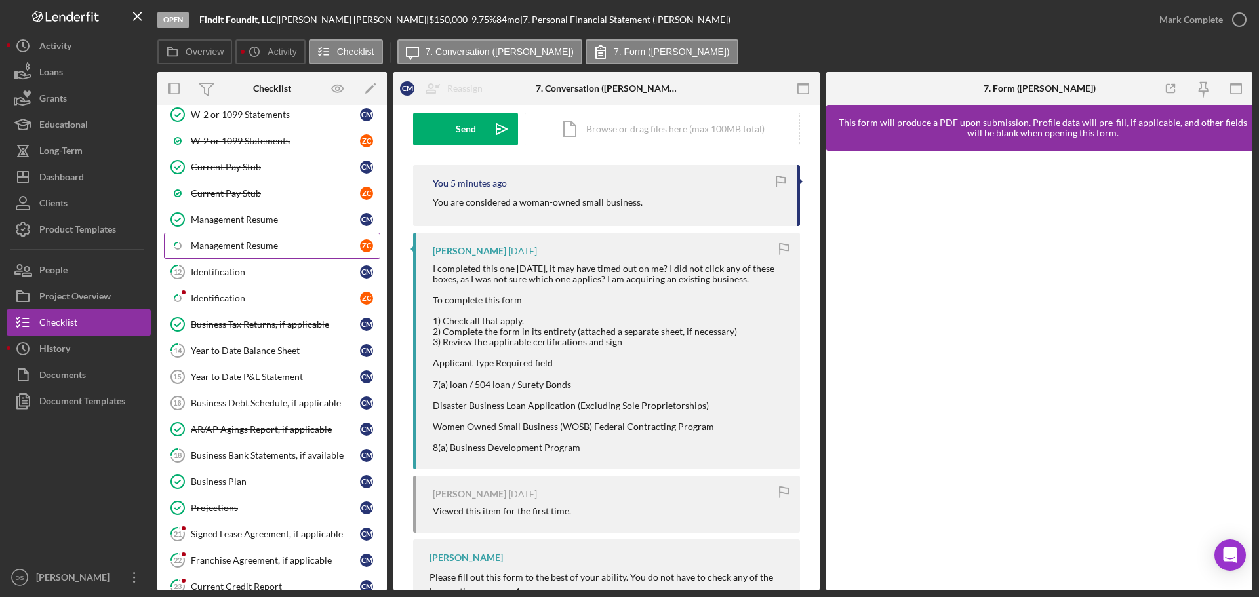
click at [247, 246] on div "Management Resume" at bounding box center [275, 246] width 169 height 10
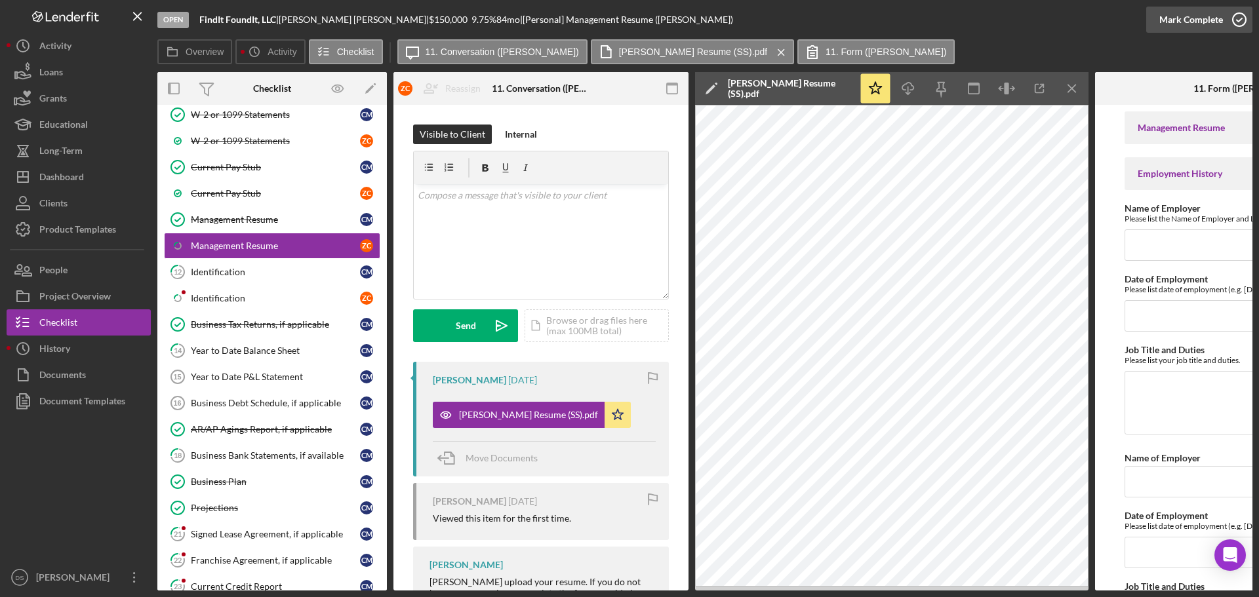
click at [1227, 22] on icon "button" at bounding box center [1239, 19] width 33 height 33
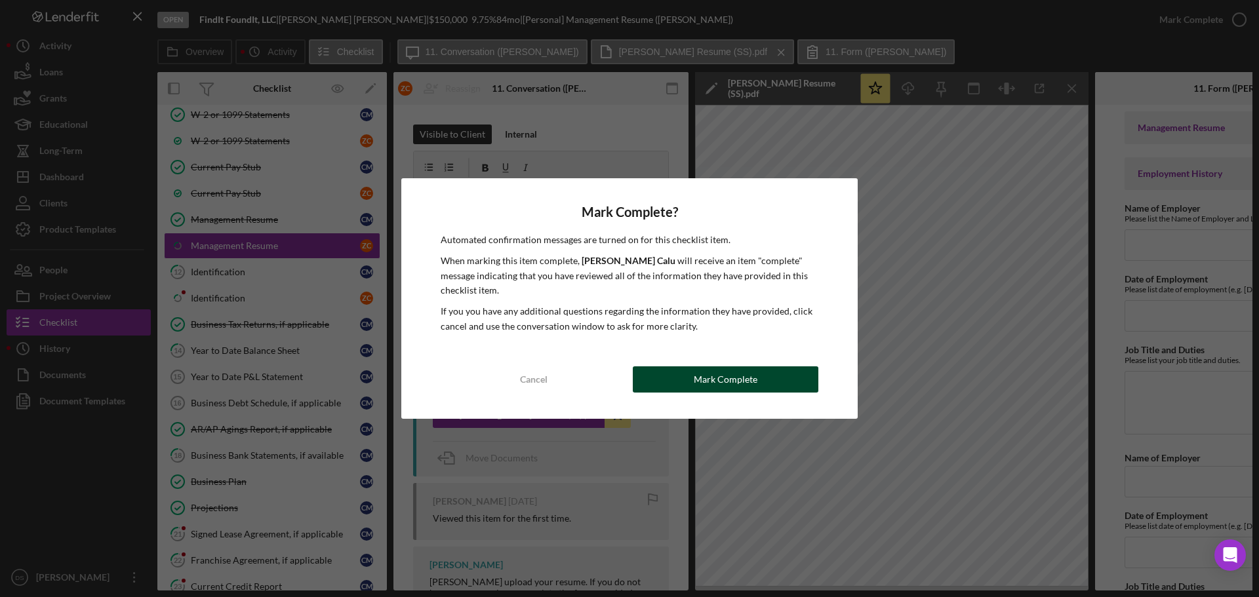
click at [770, 380] on button "Mark Complete" at bounding box center [726, 380] width 186 height 26
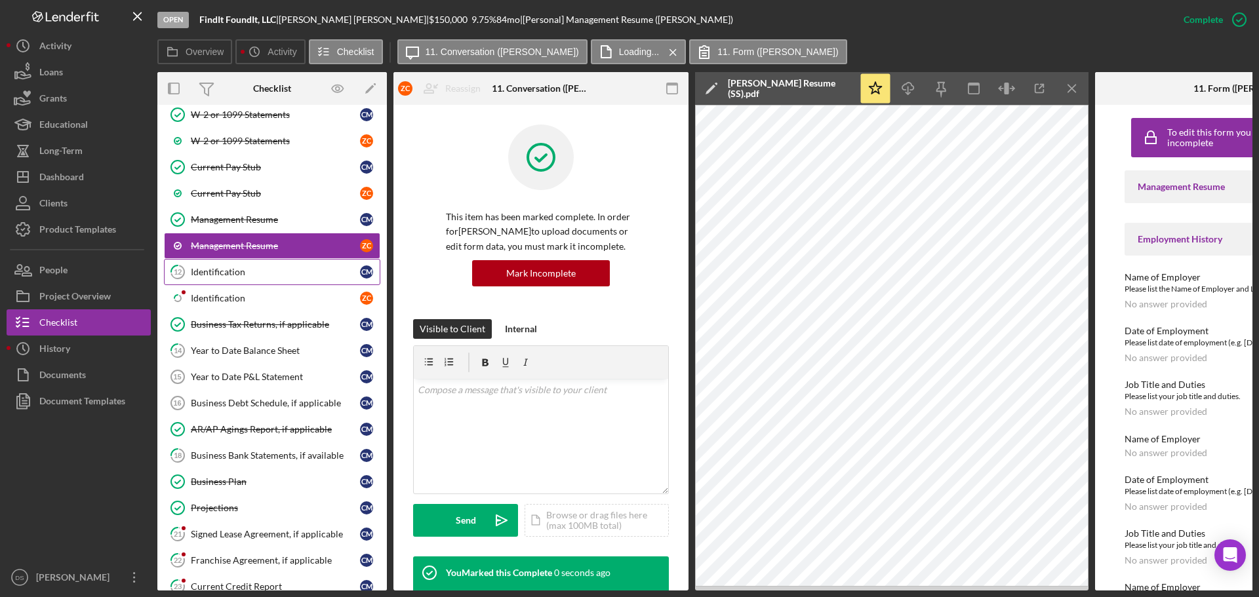
click at [271, 276] on div "Identification" at bounding box center [275, 272] width 169 height 10
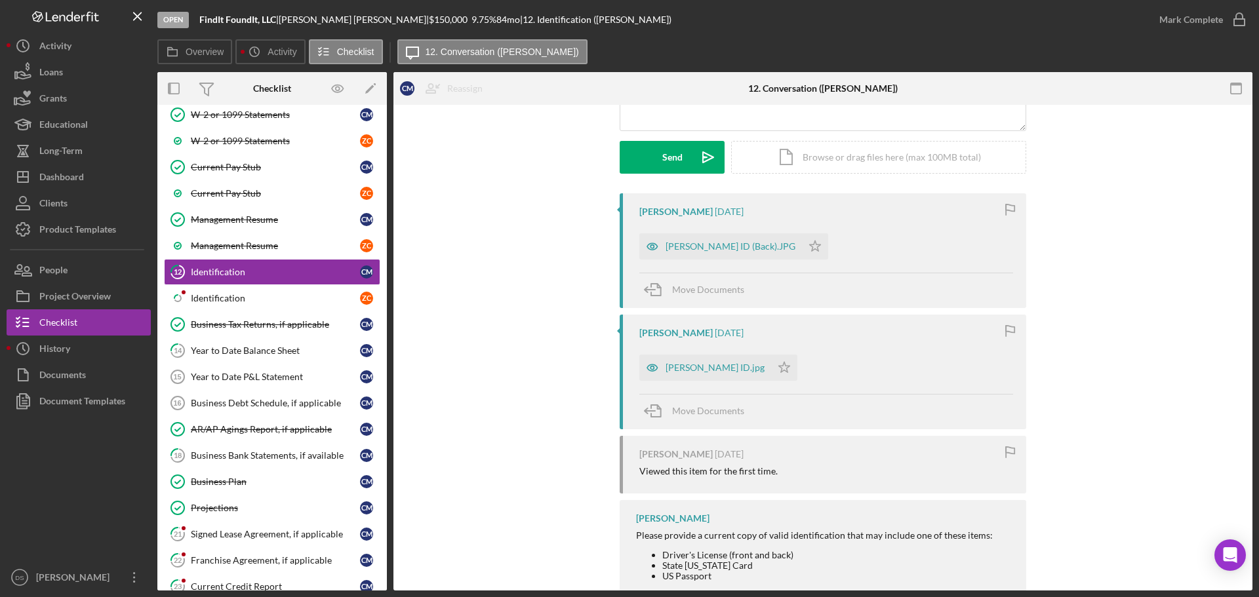
scroll to position [197, 0]
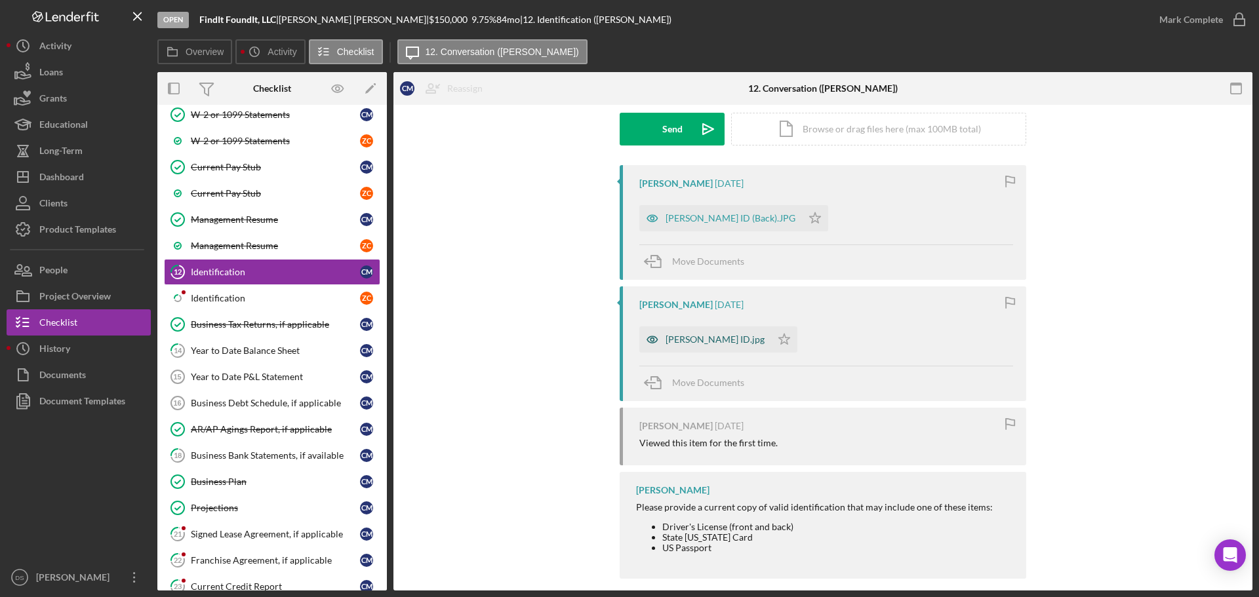
click at [711, 341] on div "Cherisse ID.jpg" at bounding box center [714, 339] width 99 height 10
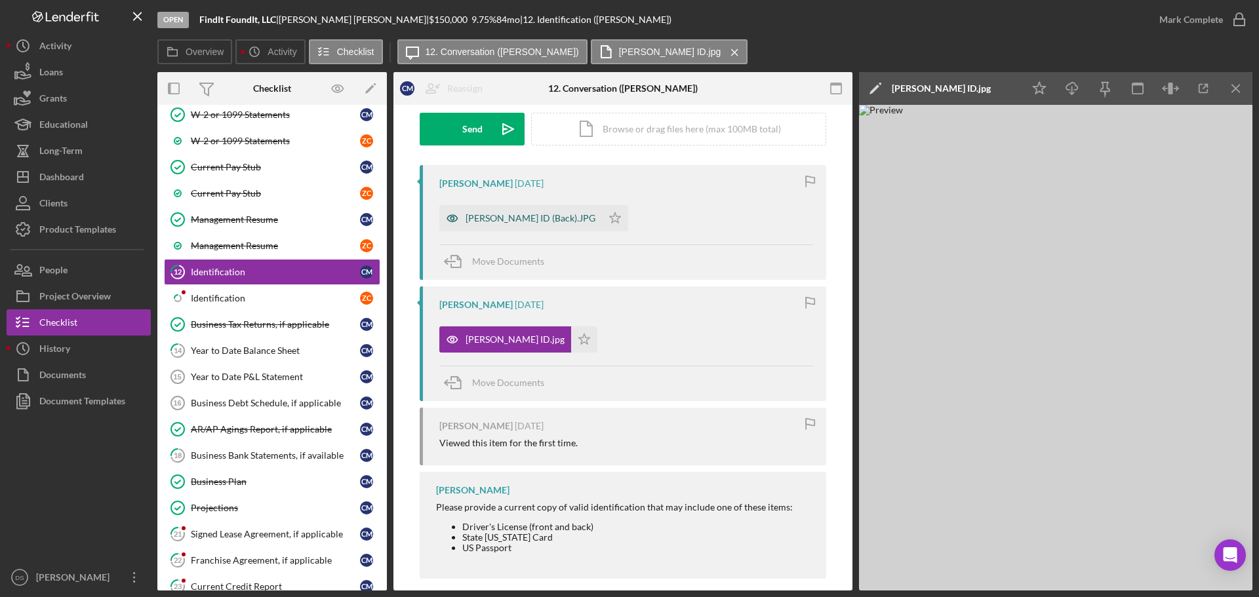
click at [521, 218] on div "Cherisse ID (Back).JPG" at bounding box center [531, 218] width 130 height 10
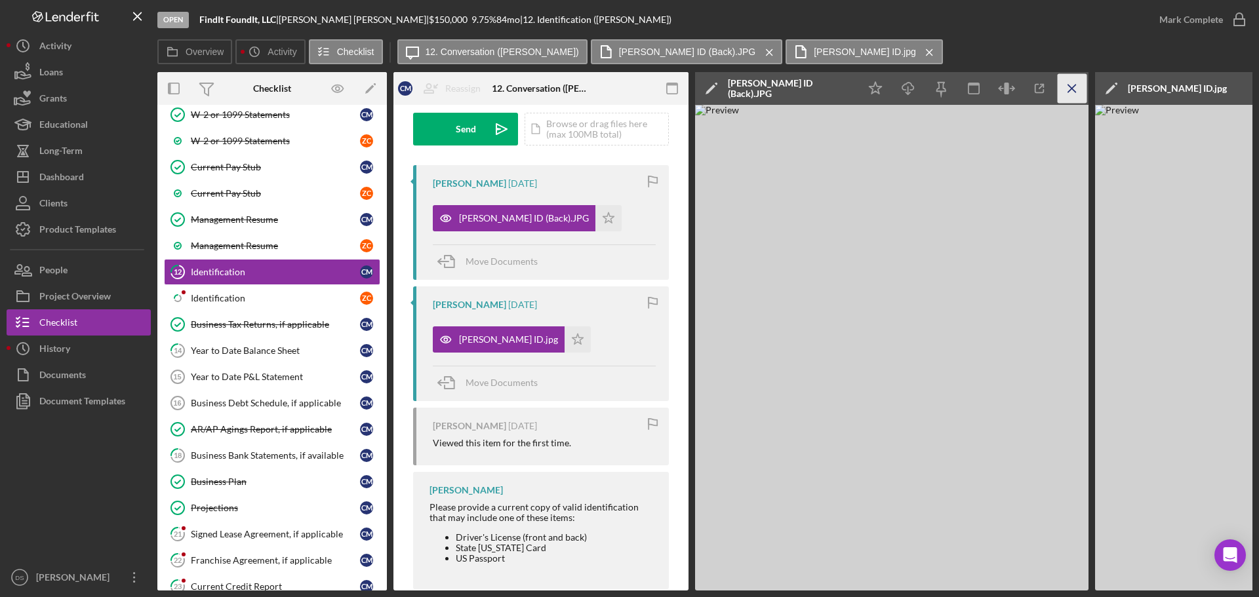
click at [1073, 90] on line "button" at bounding box center [1071, 88] width 7 height 7
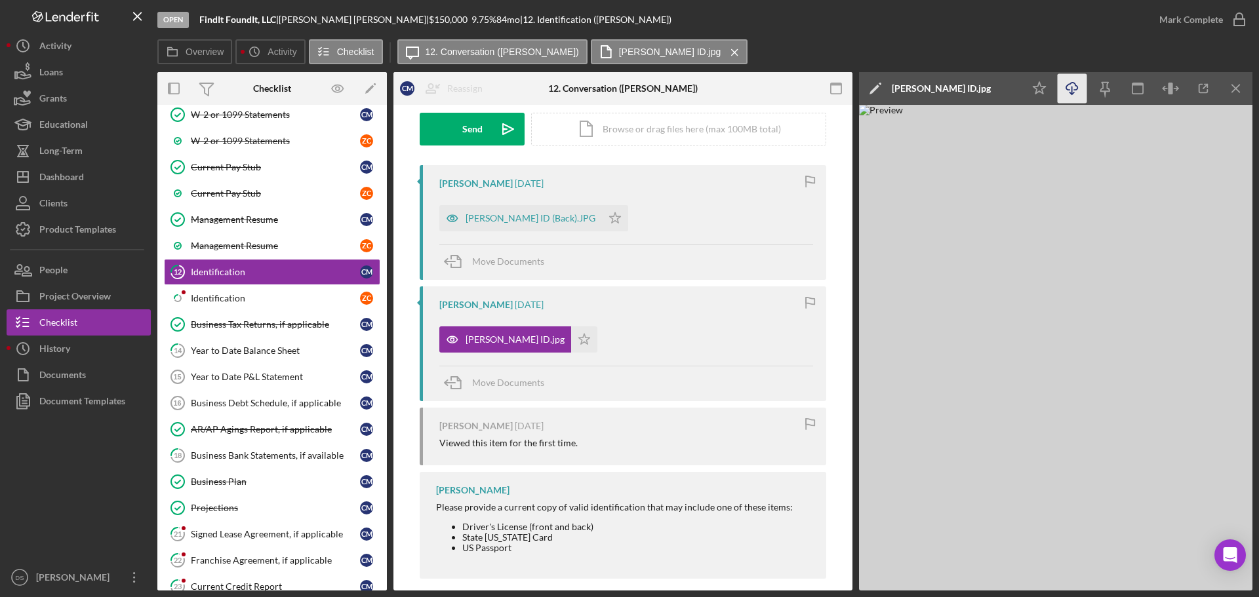
click at [1076, 92] on icon "Icon/Download" at bounding box center [1073, 89] width 30 height 30
click at [511, 217] on div "Cherisse ID (Back).JPG" at bounding box center [531, 218] width 130 height 10
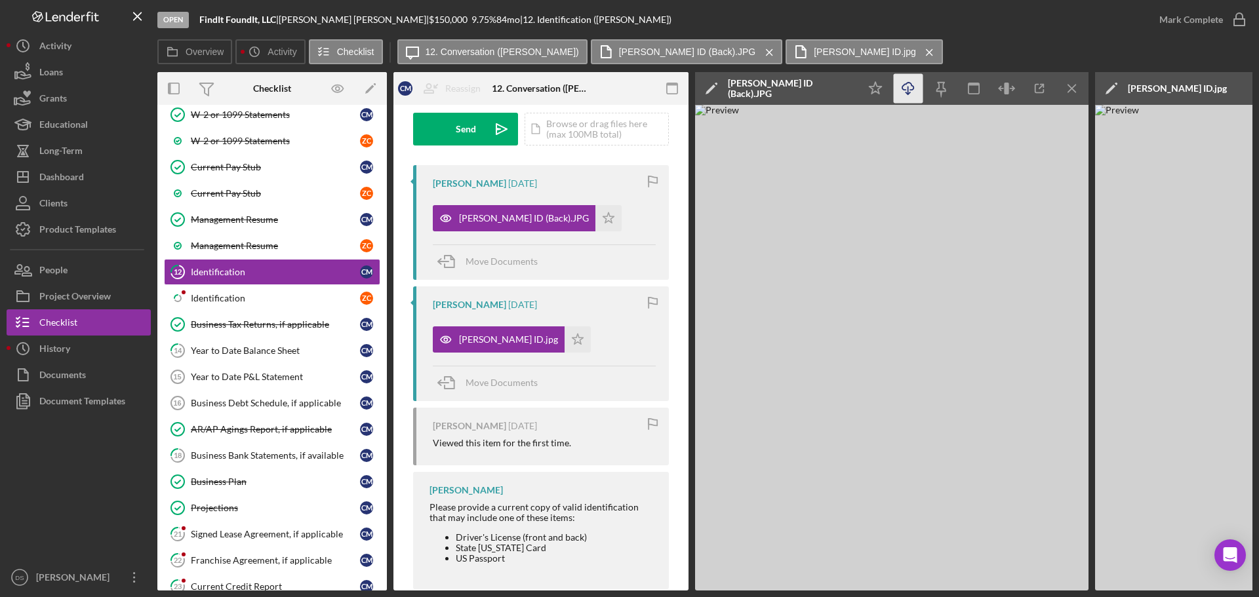
click at [905, 91] on icon "Icon/Download" at bounding box center [909, 89] width 30 height 30
click at [884, 225] on img at bounding box center [891, 348] width 393 height 486
click at [565, 347] on icon "Icon/Star" at bounding box center [578, 340] width 26 height 26
click at [595, 210] on icon "Icon/Star" at bounding box center [608, 218] width 26 height 26
click at [1244, 14] on icon "button" at bounding box center [1239, 19] width 33 height 33
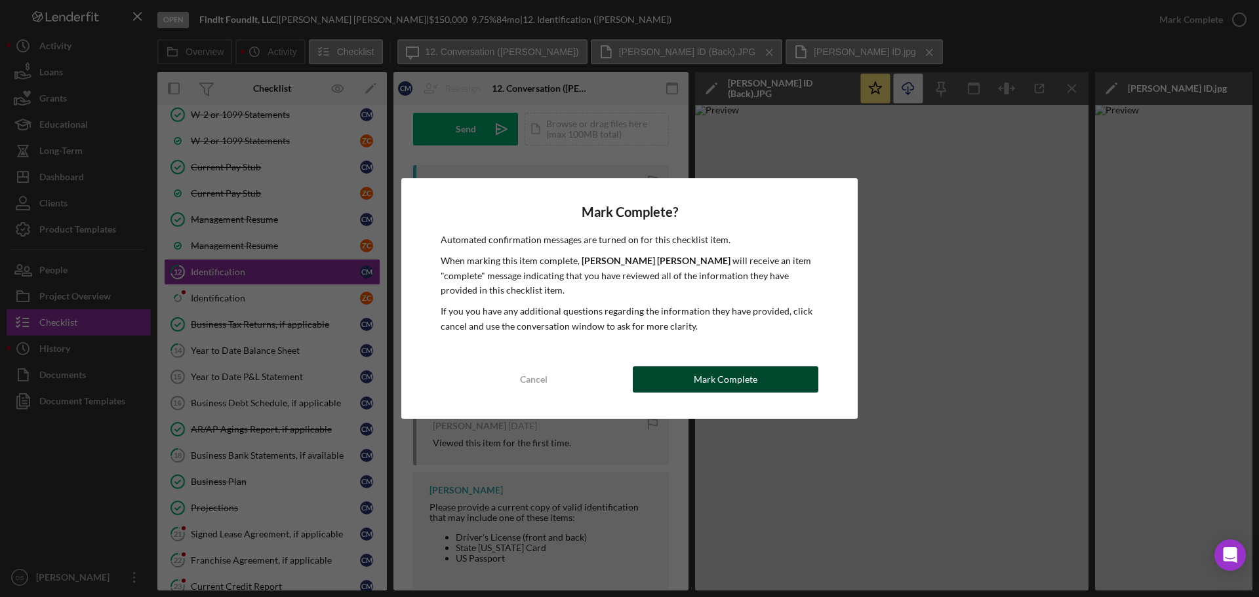
click at [775, 390] on button "Mark Complete" at bounding box center [726, 380] width 186 height 26
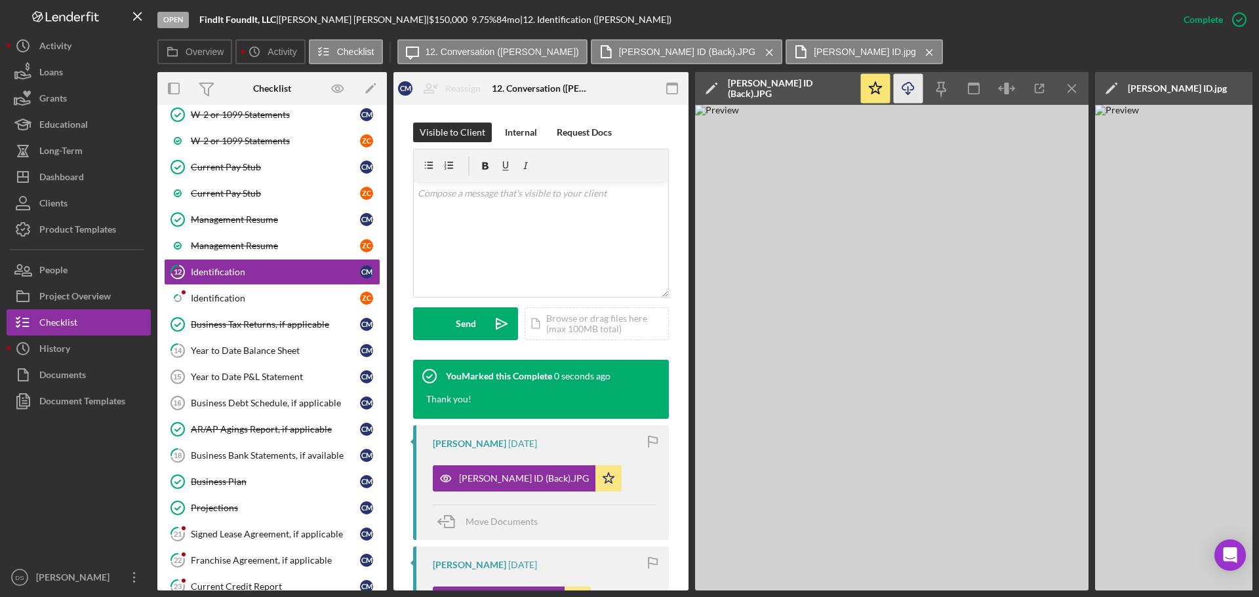
scroll to position [391, 0]
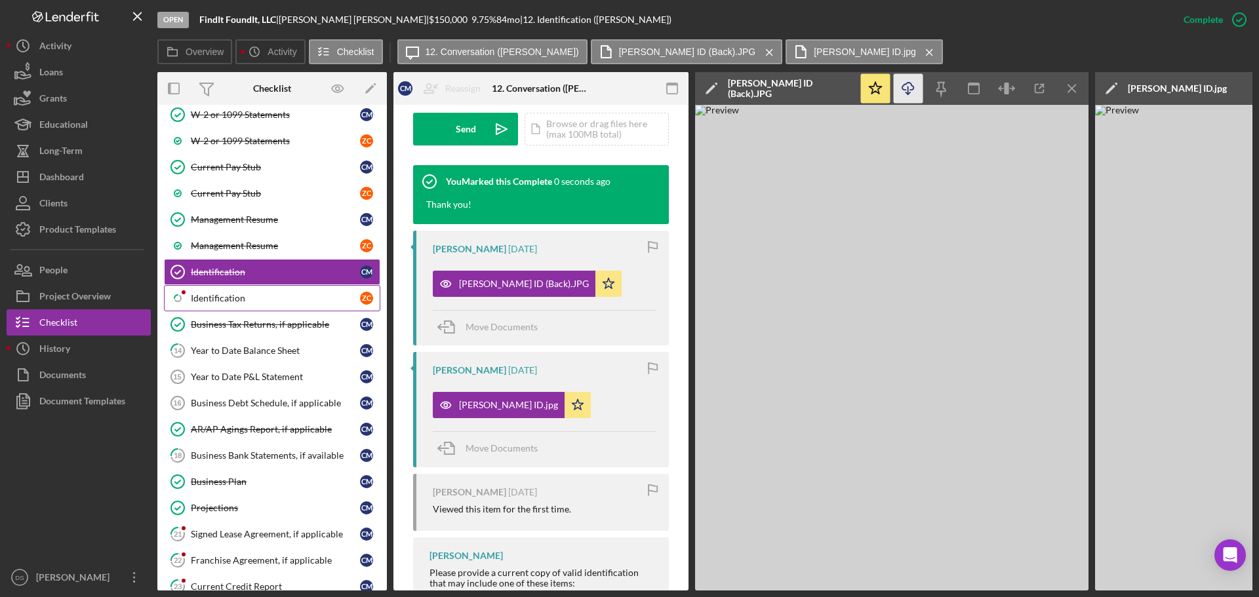
click at [243, 298] on div "Identification" at bounding box center [275, 298] width 169 height 10
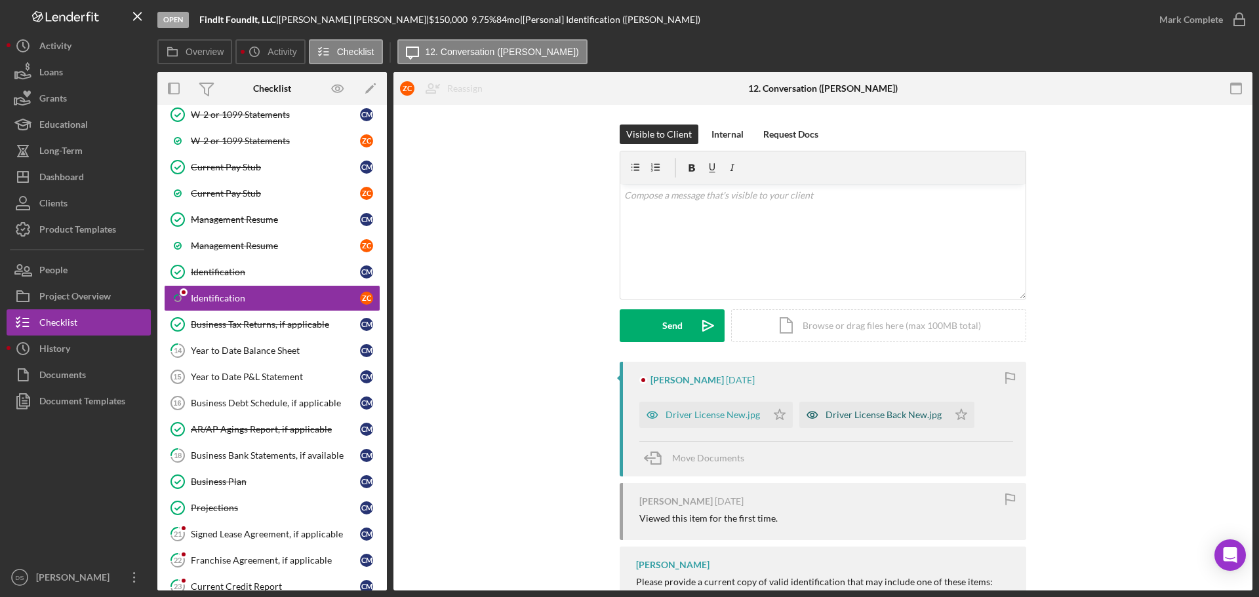
click at [697, 421] on div "Driver License New.jpg" at bounding box center [702, 415] width 127 height 26
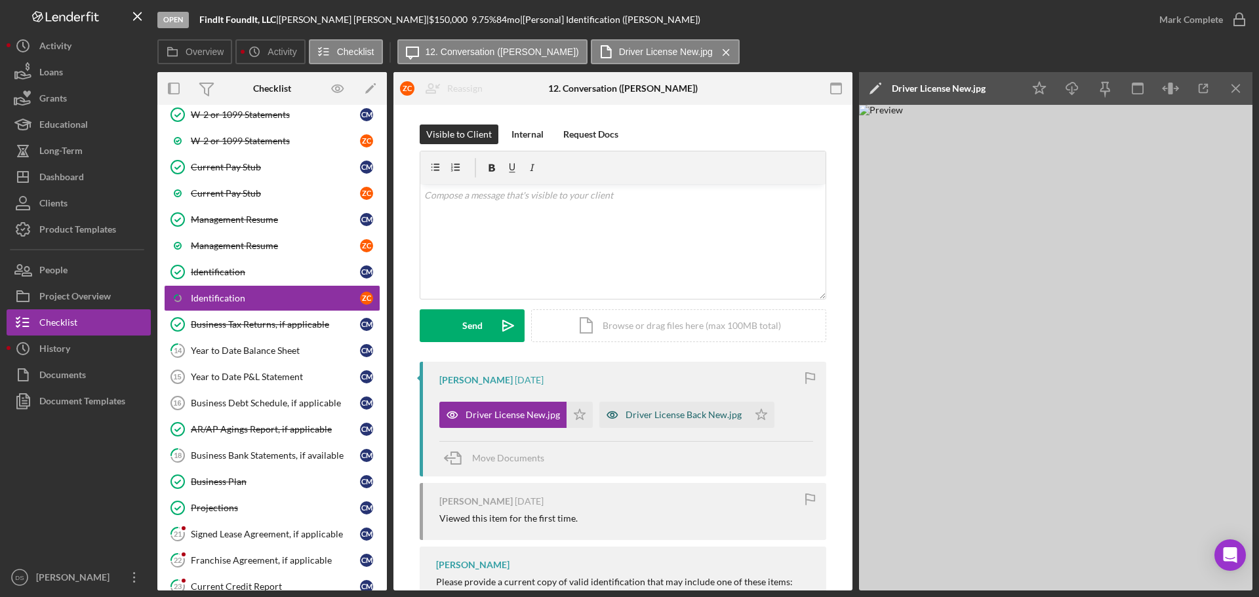
click at [696, 415] on div "Driver License Back New.jpg" at bounding box center [683, 415] width 116 height 10
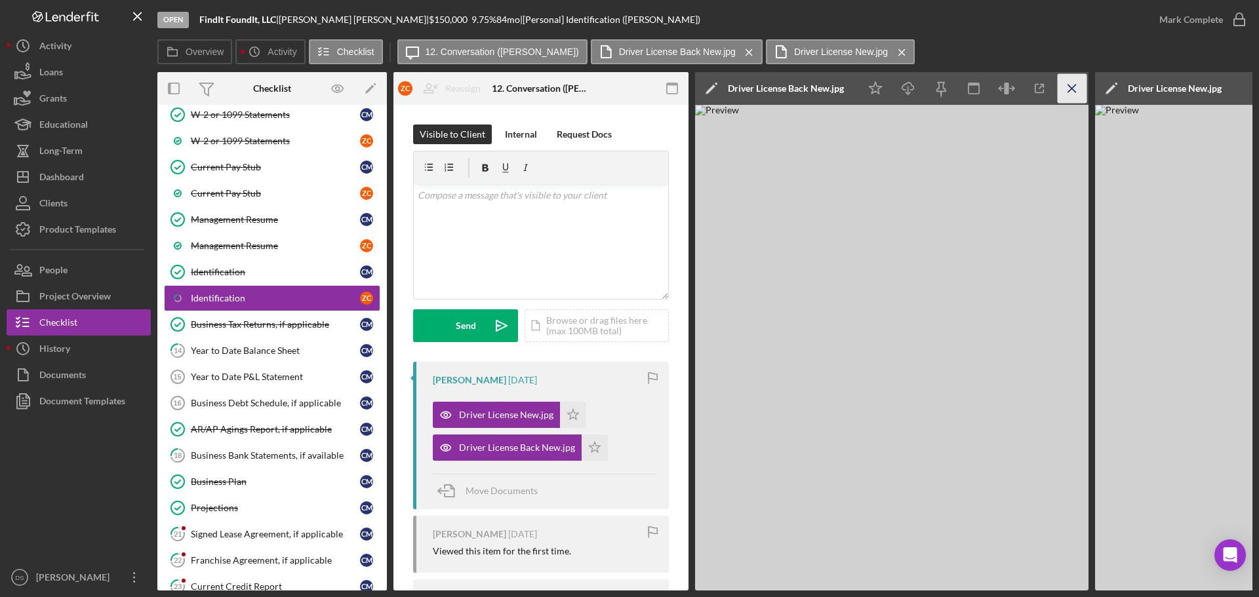
click at [1079, 82] on icon "Icon/Menu Close" at bounding box center [1073, 89] width 30 height 30
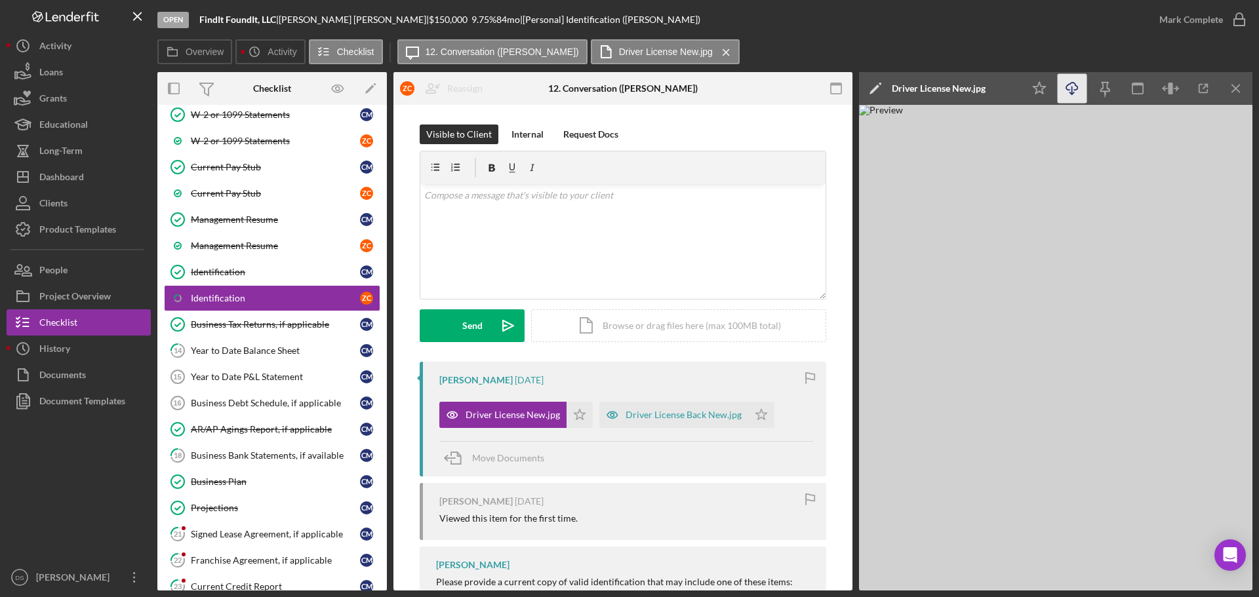
click at [1077, 90] on icon "Icon/Download" at bounding box center [1073, 89] width 30 height 30
click at [582, 414] on icon "Icon/Star" at bounding box center [579, 415] width 26 height 26
click at [637, 414] on div "Driver License Back New.jpg" at bounding box center [683, 415] width 116 height 10
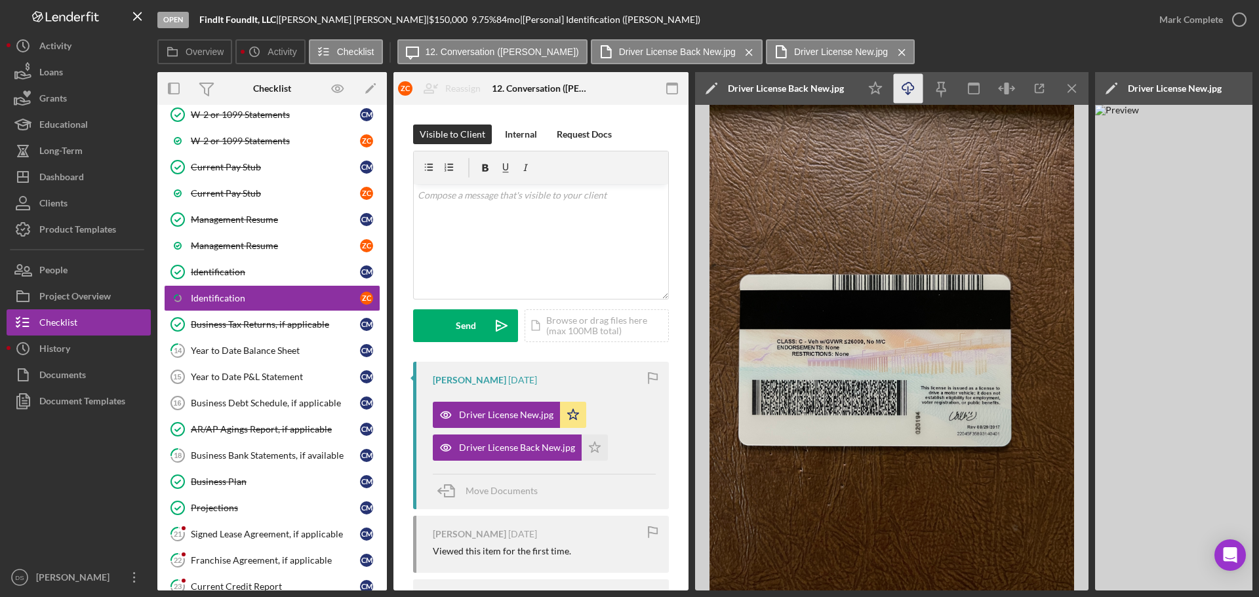
click at [909, 94] on polyline "button" at bounding box center [907, 93] width 5 height 2
click at [594, 452] on polygon "button" at bounding box center [594, 447] width 11 height 10
click at [1227, 17] on icon "button" at bounding box center [1239, 19] width 33 height 33
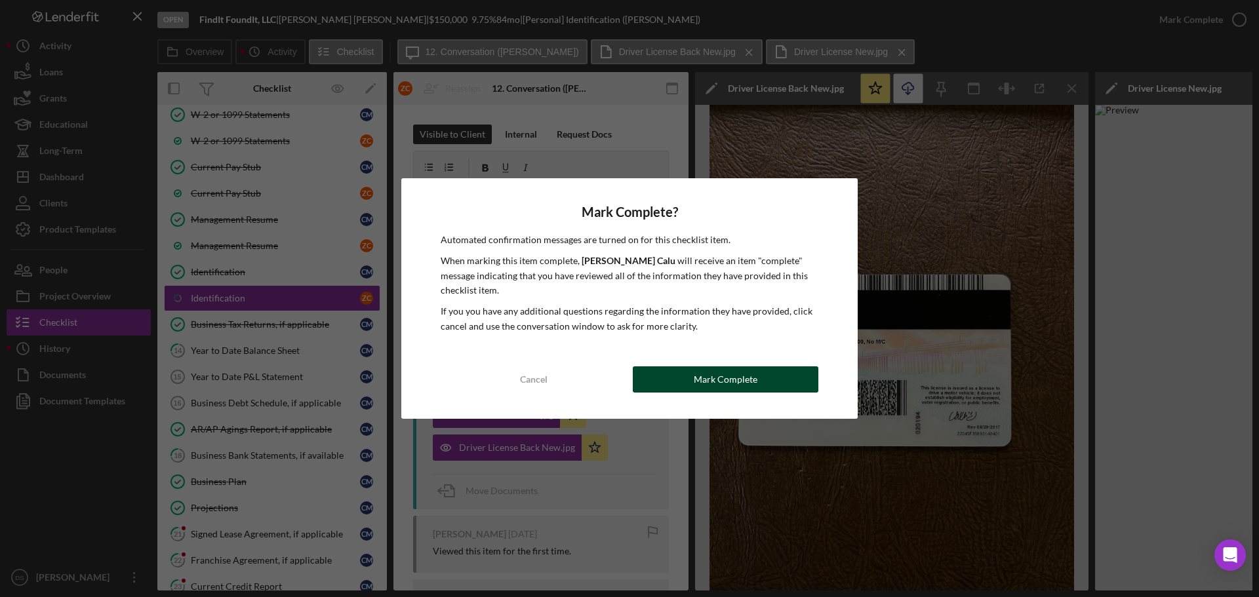
click at [770, 381] on button "Mark Complete" at bounding box center [726, 380] width 186 height 26
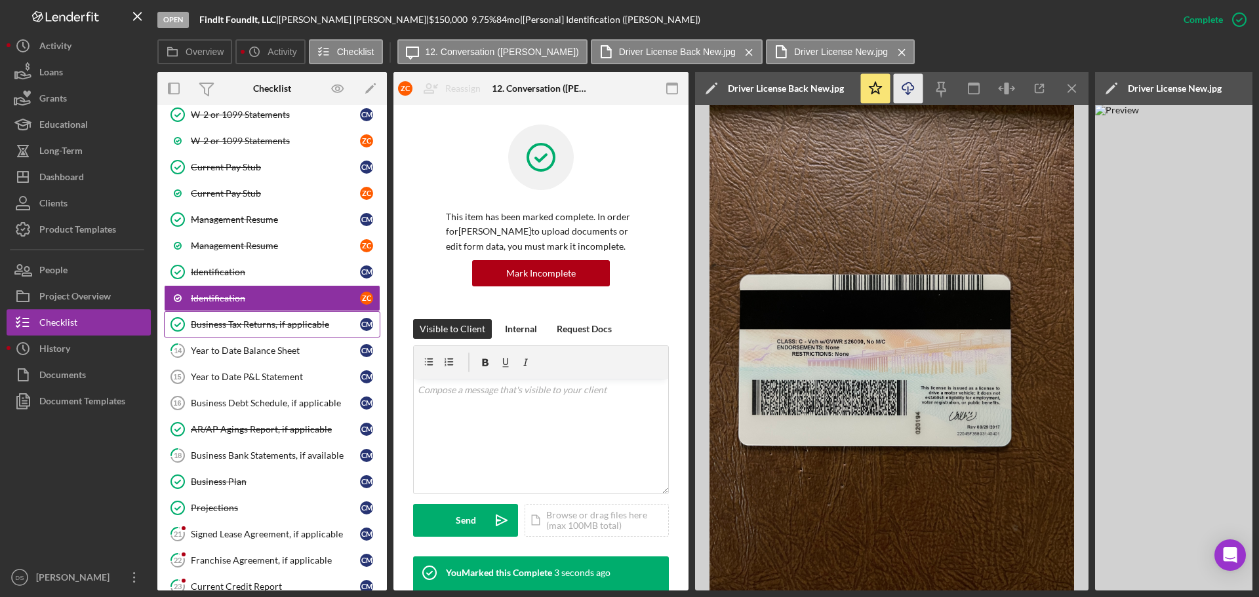
click at [283, 327] on div "Business Tax Returns, if applicable" at bounding box center [275, 324] width 169 height 10
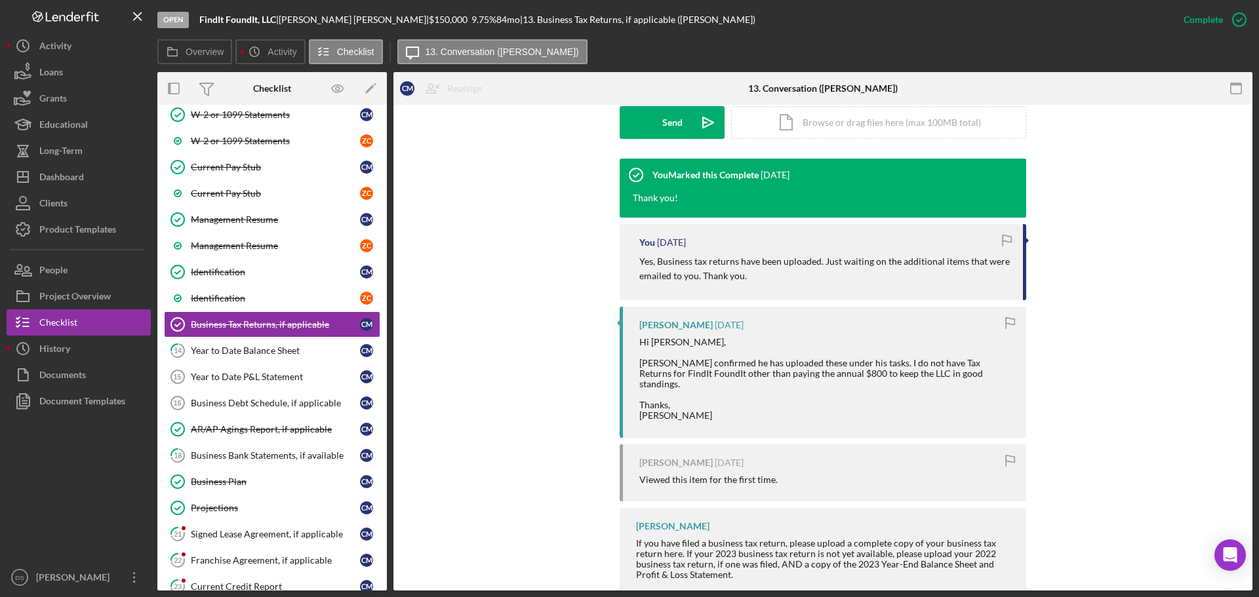
scroll to position [295, 0]
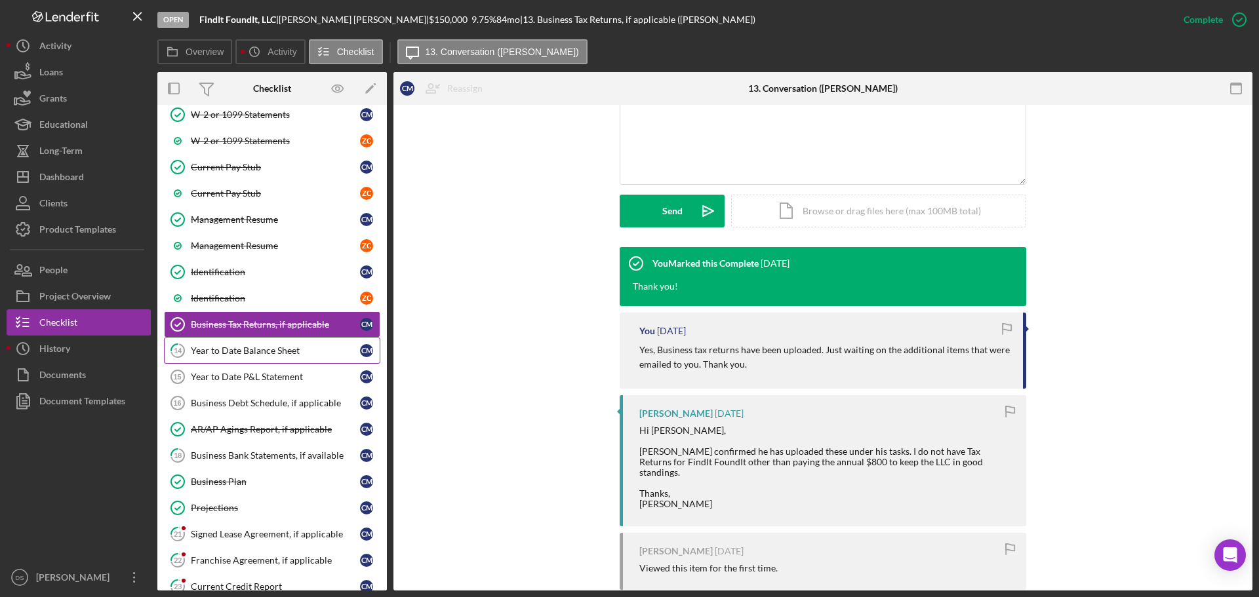
click at [243, 349] on div "Year to Date Balance Sheet" at bounding box center [275, 351] width 169 height 10
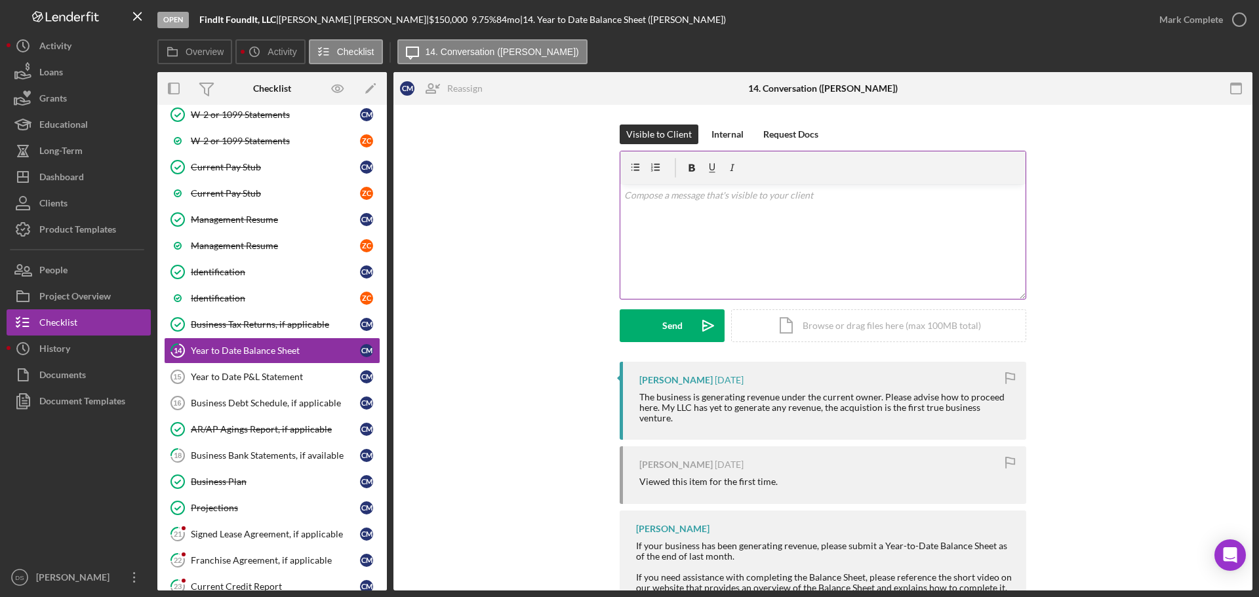
click at [746, 219] on div "v Color teal Color pink Remove color Add row above Add row below Add column bef…" at bounding box center [822, 241] width 405 height 115
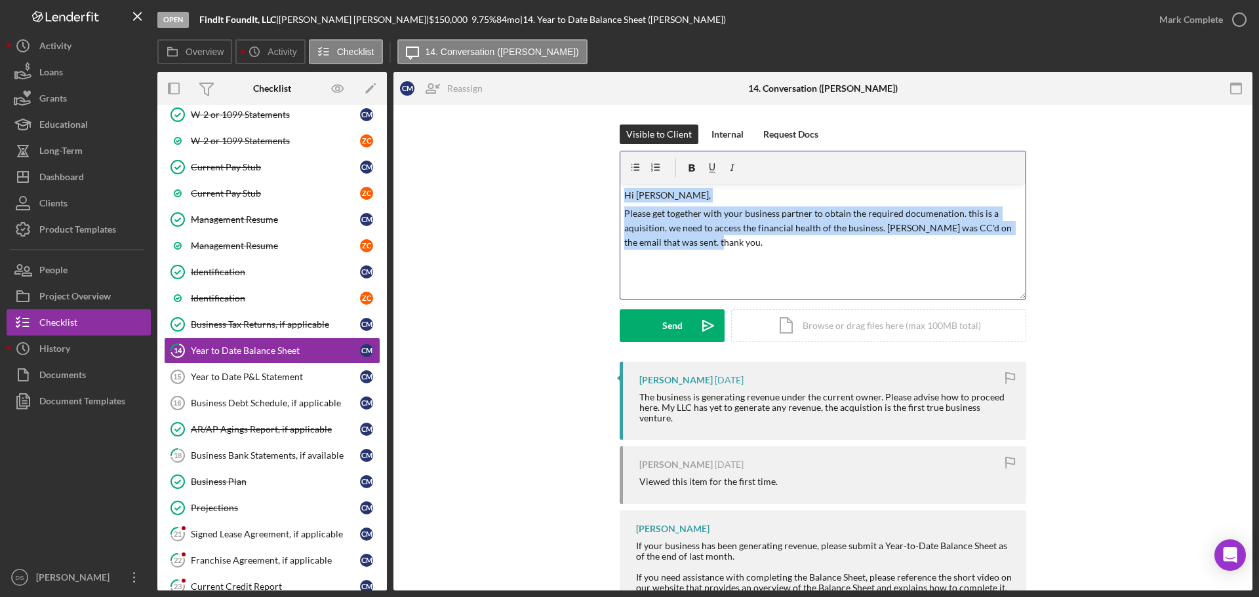
drag, startPoint x: 656, startPoint y: 230, endPoint x: 614, endPoint y: 186, distance: 60.3
click at [615, 187] on div "Visible to Client Internal Request Docs v Color teal Color pink Remove color Ad…" at bounding box center [823, 243] width 820 height 237
copy div "Hi Cherisse, Please get together with your business partner to obtain the requi…"
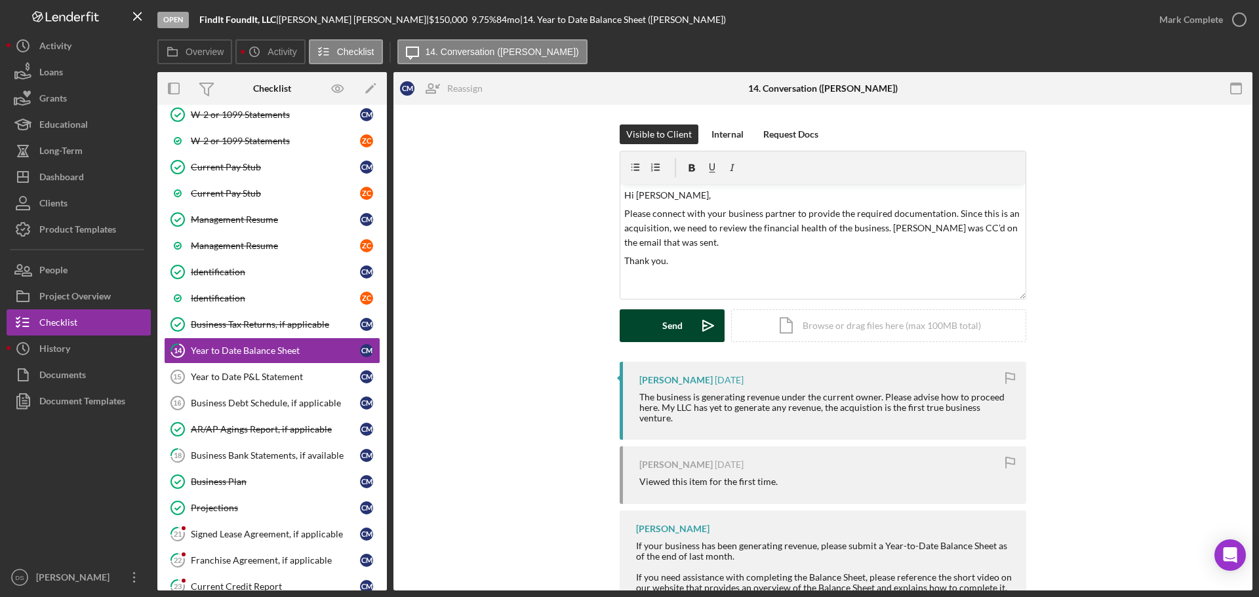
click at [676, 332] on div "Send" at bounding box center [672, 325] width 20 height 33
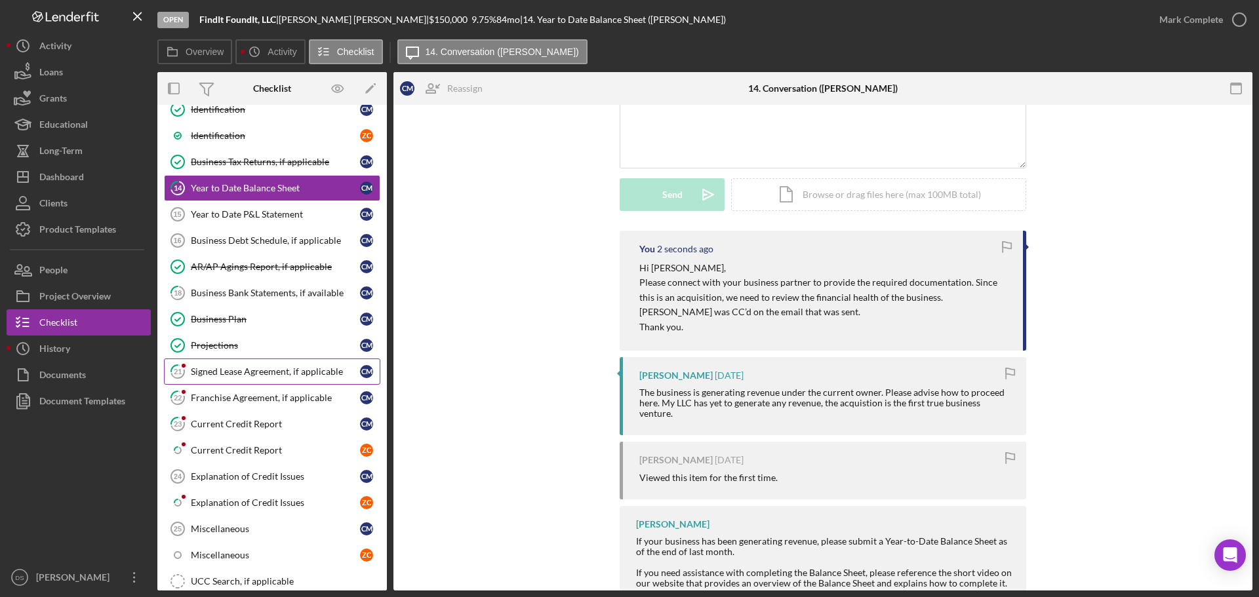
scroll to position [656, 0]
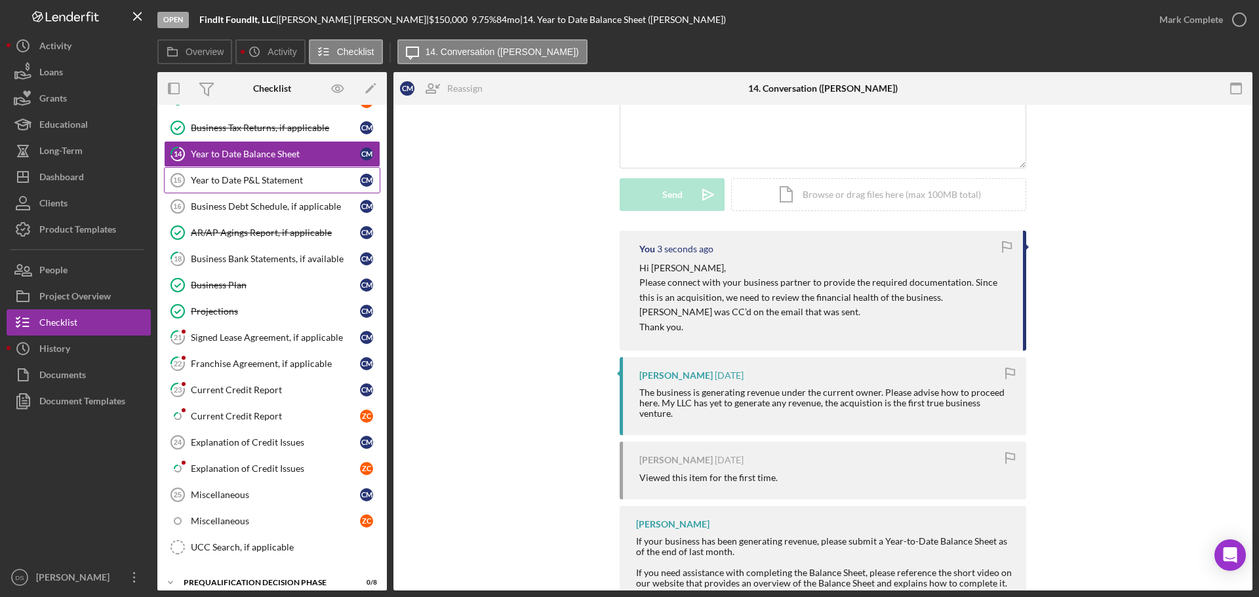
click at [285, 176] on div "Year to Date P&L Statement" at bounding box center [275, 180] width 169 height 10
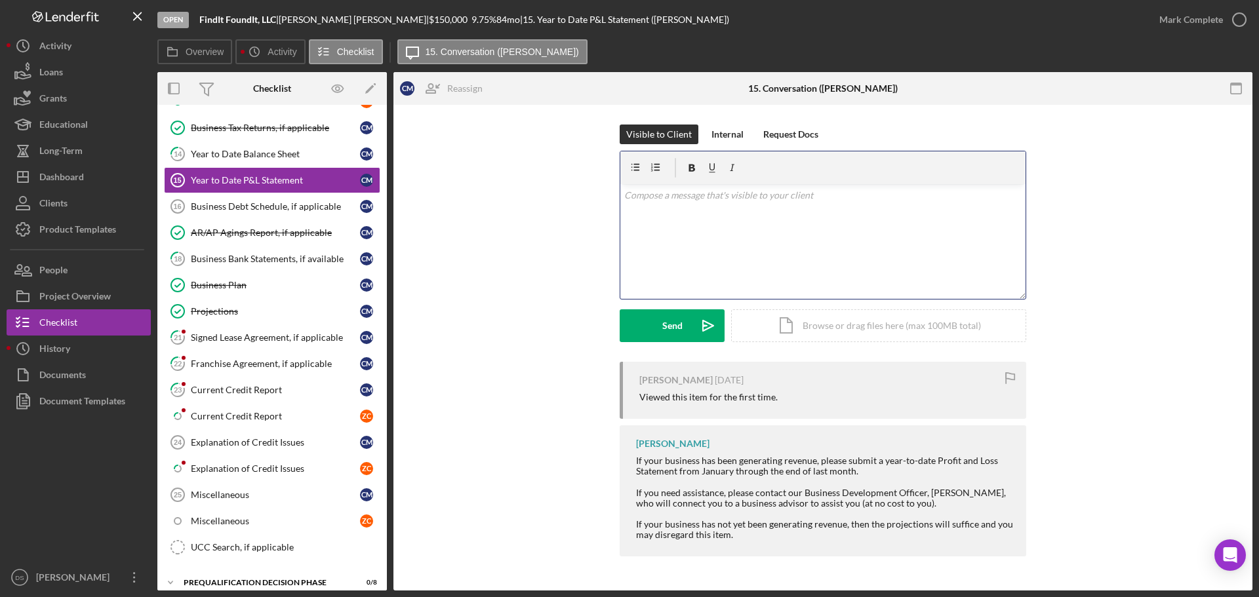
click at [699, 233] on div "v Color teal Color pink Remove color Add row above Add row below Add column bef…" at bounding box center [822, 241] width 405 height 115
click at [254, 164] on link "14 Year to Date Balance Sheet C M" at bounding box center [272, 154] width 216 height 26
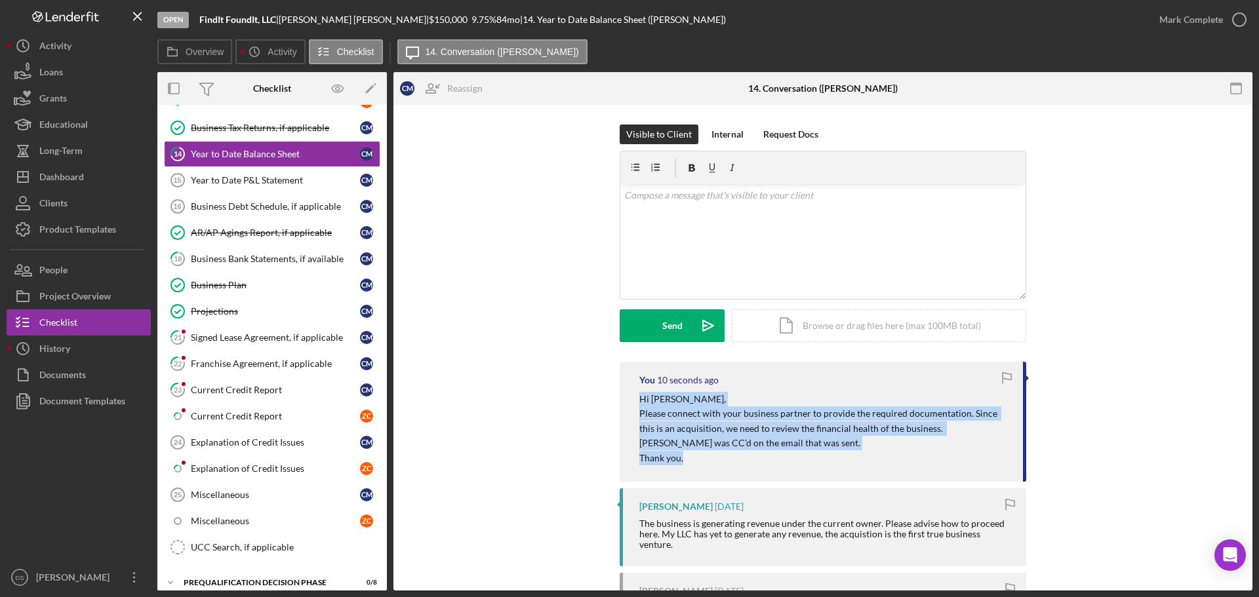
drag, startPoint x: 714, startPoint y: 464, endPoint x: 623, endPoint y: 391, distance: 116.2
click at [623, 391] on div "You 10 seconds ago Hi Cherisse, Please connect with your business partner to pr…" at bounding box center [823, 422] width 406 height 120
click at [288, 170] on link "Year to Date P&L Statement 15 Year to Date P&L Statement C M" at bounding box center [272, 180] width 216 height 26
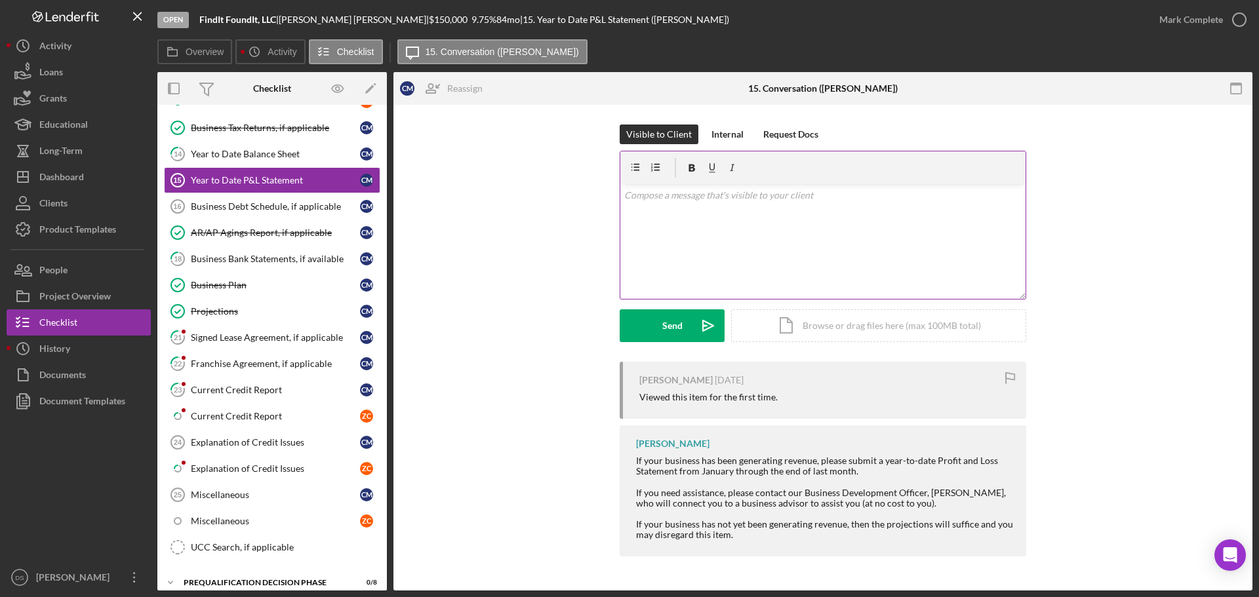
click at [651, 224] on div "v Color teal Color pink Remove color Add row above Add row below Add column bef…" at bounding box center [822, 241] width 405 height 115
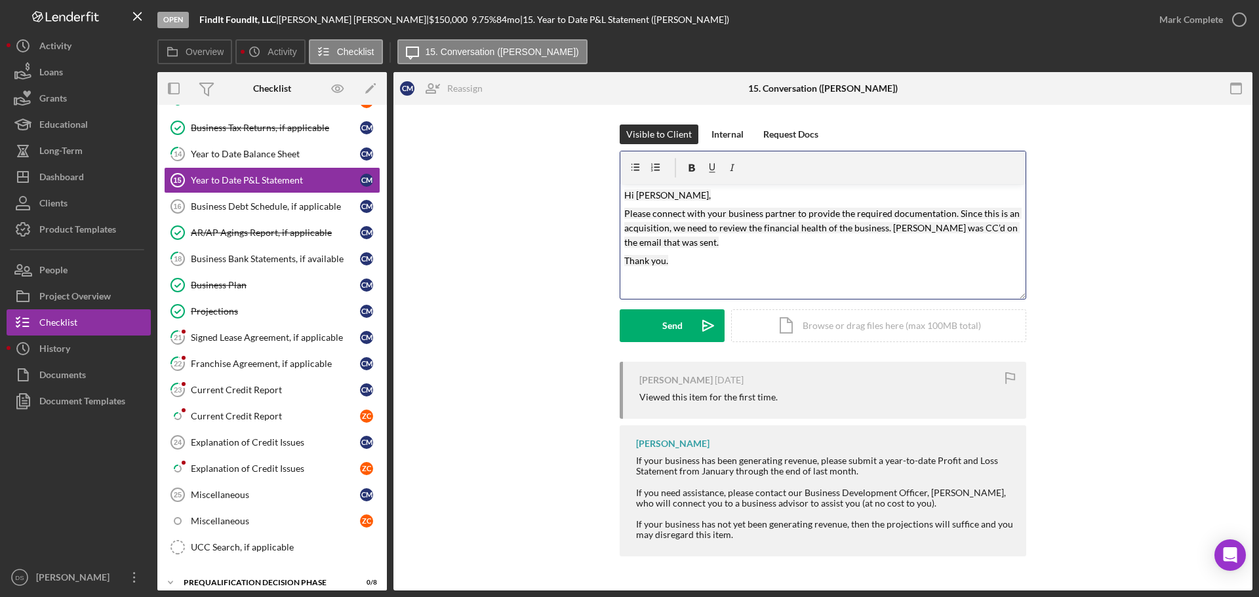
click at [681, 301] on form "v Color teal Color pink Remove color Add row above Add row below Add column bef…" at bounding box center [823, 246] width 406 height 191
click at [684, 316] on button "Send Icon/icon-invite-send" at bounding box center [672, 325] width 105 height 33
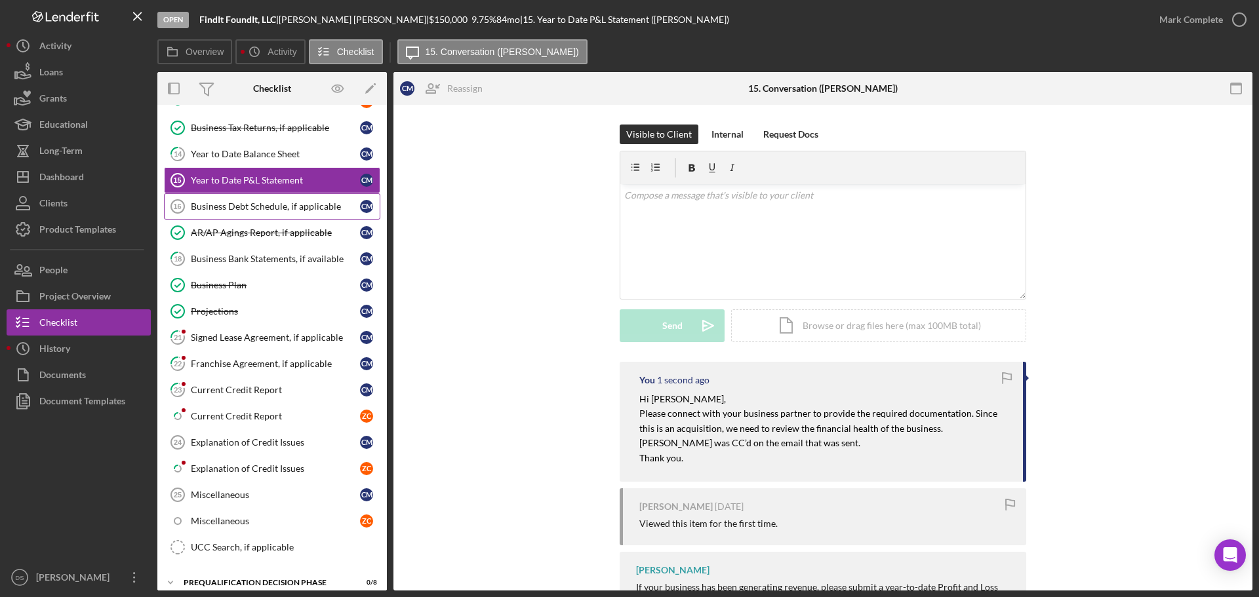
click at [249, 208] on div "Business Debt Schedule, if applicable" at bounding box center [275, 206] width 169 height 10
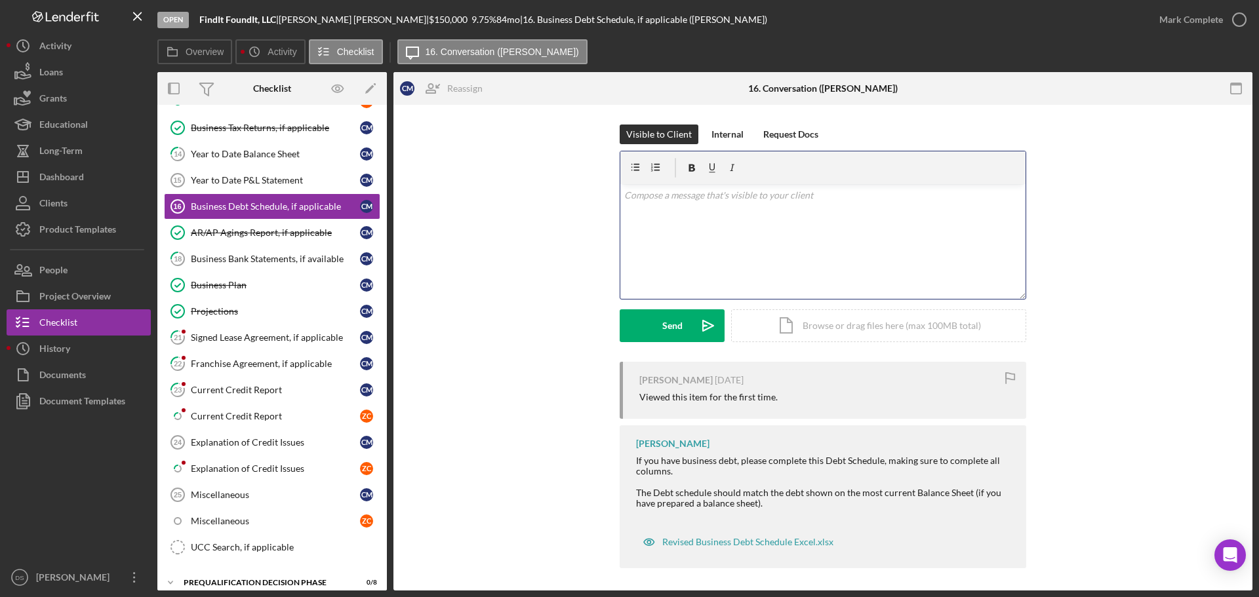
click at [679, 207] on div "v Color teal Color pink Remove color Add row above Add row below Add column bef…" at bounding box center [822, 241] width 405 height 115
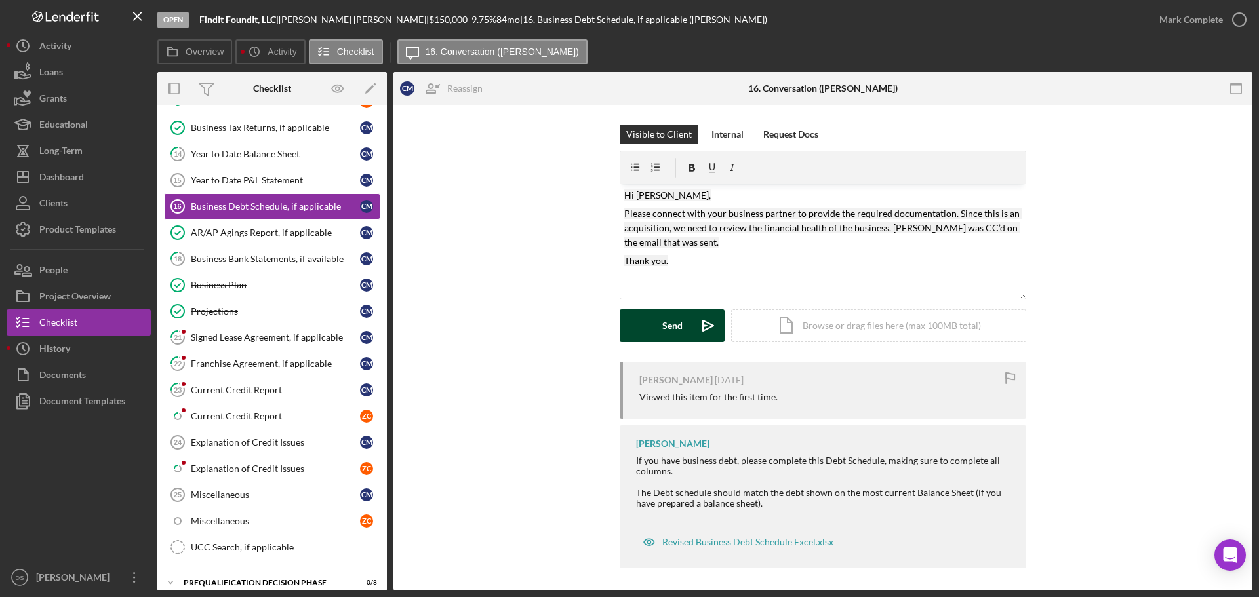
click at [683, 329] on button "Send Icon/icon-invite-send" at bounding box center [672, 325] width 105 height 33
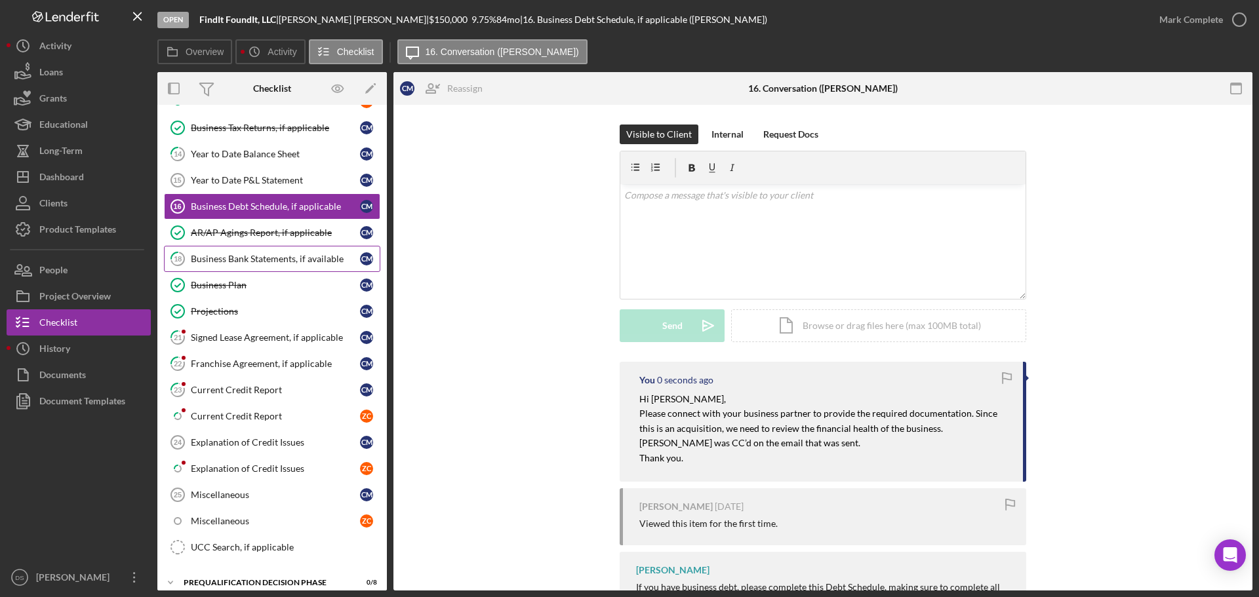
click at [254, 258] on div "Business Bank Statements, if available" at bounding box center [275, 259] width 169 height 10
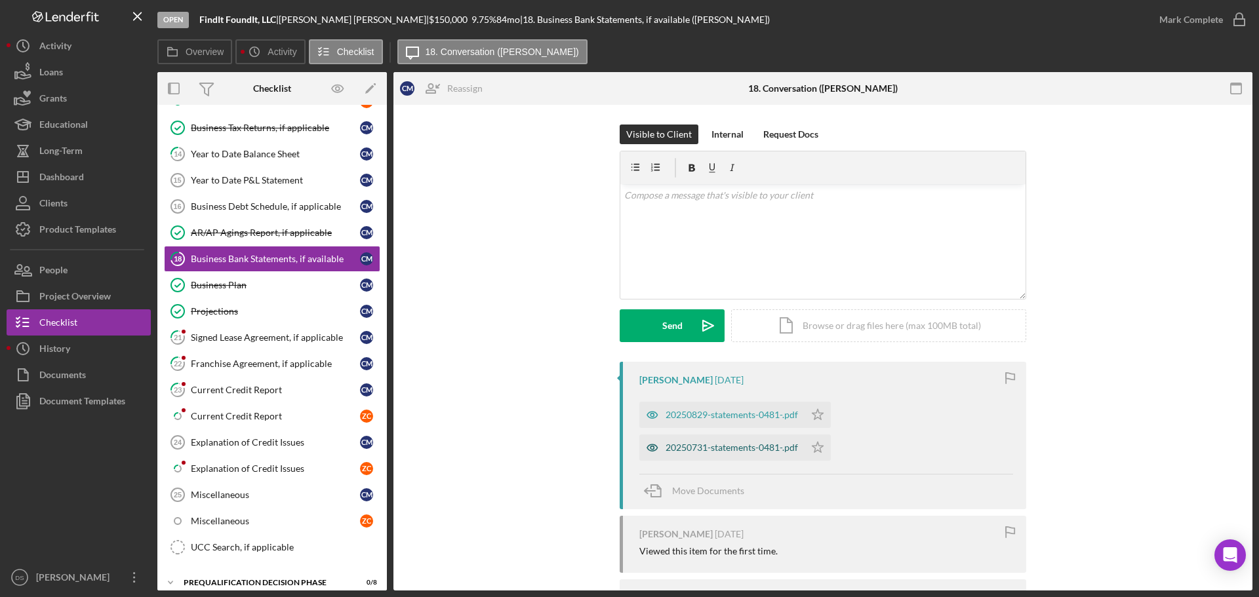
click at [745, 448] on div "20250731-statements-0481-.pdf" at bounding box center [731, 448] width 132 height 10
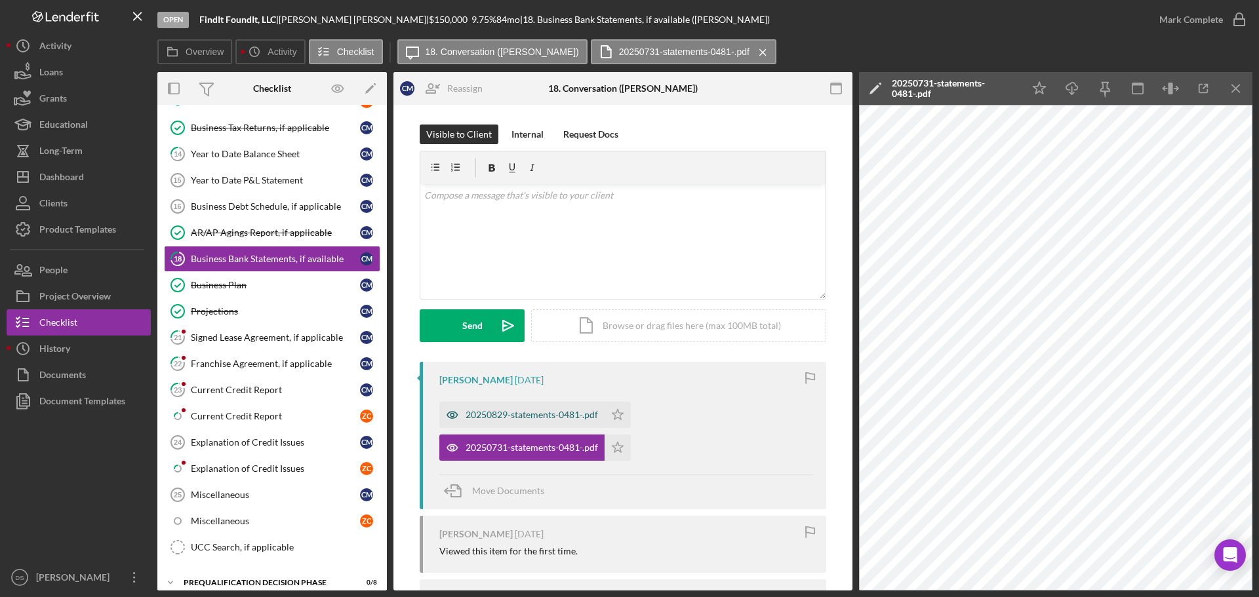
click at [548, 416] on div "20250829-statements-0481-.pdf" at bounding box center [532, 415] width 132 height 10
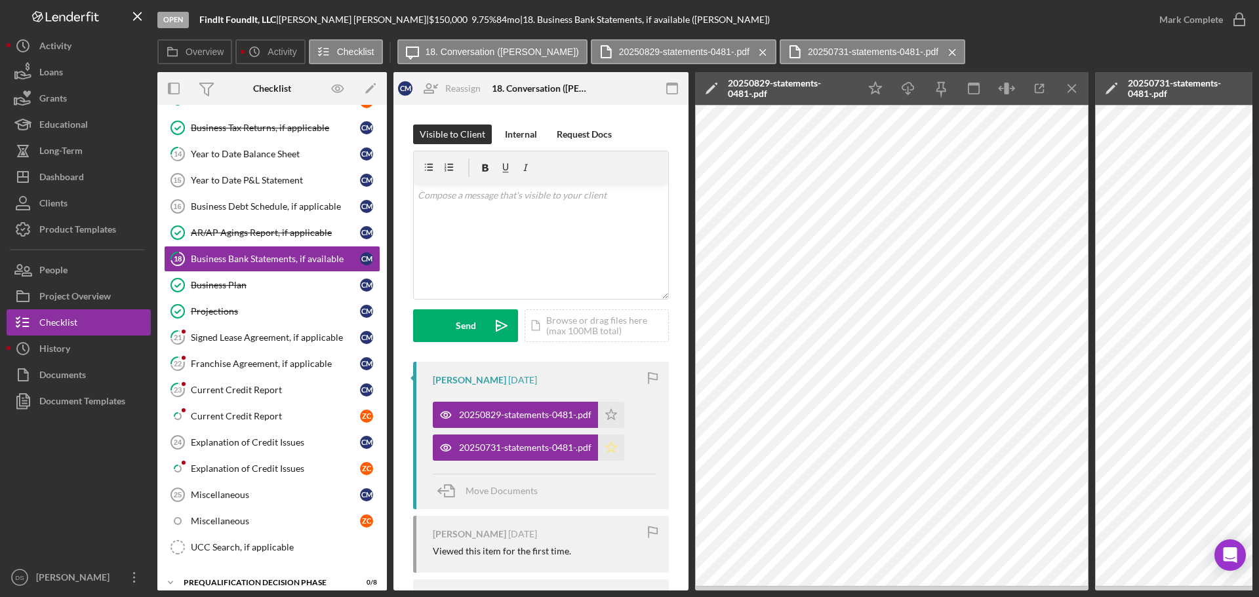
click at [618, 436] on icon "Icon/Star" at bounding box center [611, 448] width 26 height 26
click at [616, 418] on icon "Icon/Star" at bounding box center [611, 415] width 26 height 26
click at [902, 89] on icon "Icon/Download" at bounding box center [909, 89] width 30 height 30
click at [1081, 83] on icon "Icon/Menu Close" at bounding box center [1073, 89] width 30 height 30
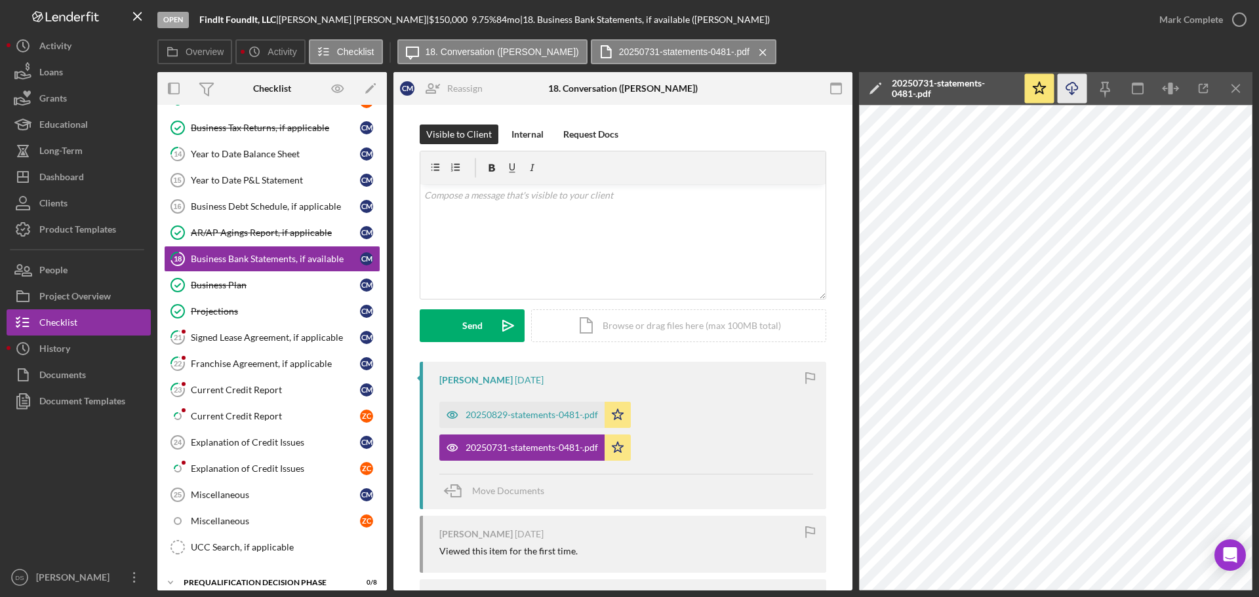
click at [1075, 94] on icon "Icon/Download" at bounding box center [1073, 89] width 30 height 30
click at [810, 260] on div "v Color teal Color pink Remove color Add row above Add row below Add column bef…" at bounding box center [622, 241] width 405 height 115
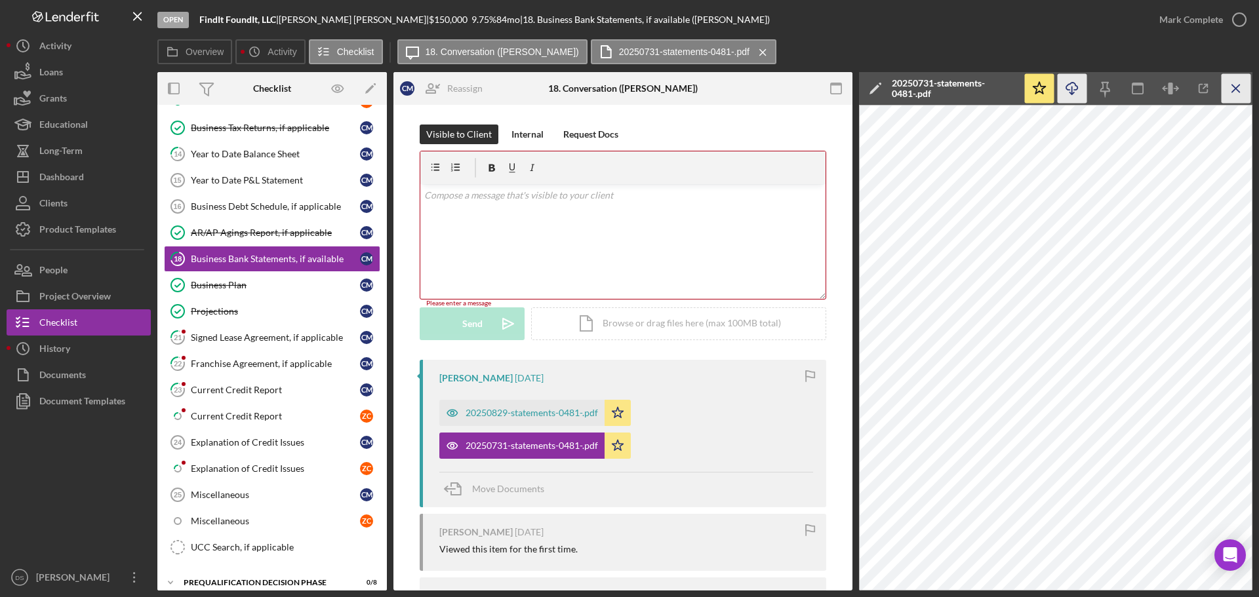
click at [1230, 81] on icon "Icon/Menu Close" at bounding box center [1236, 89] width 30 height 30
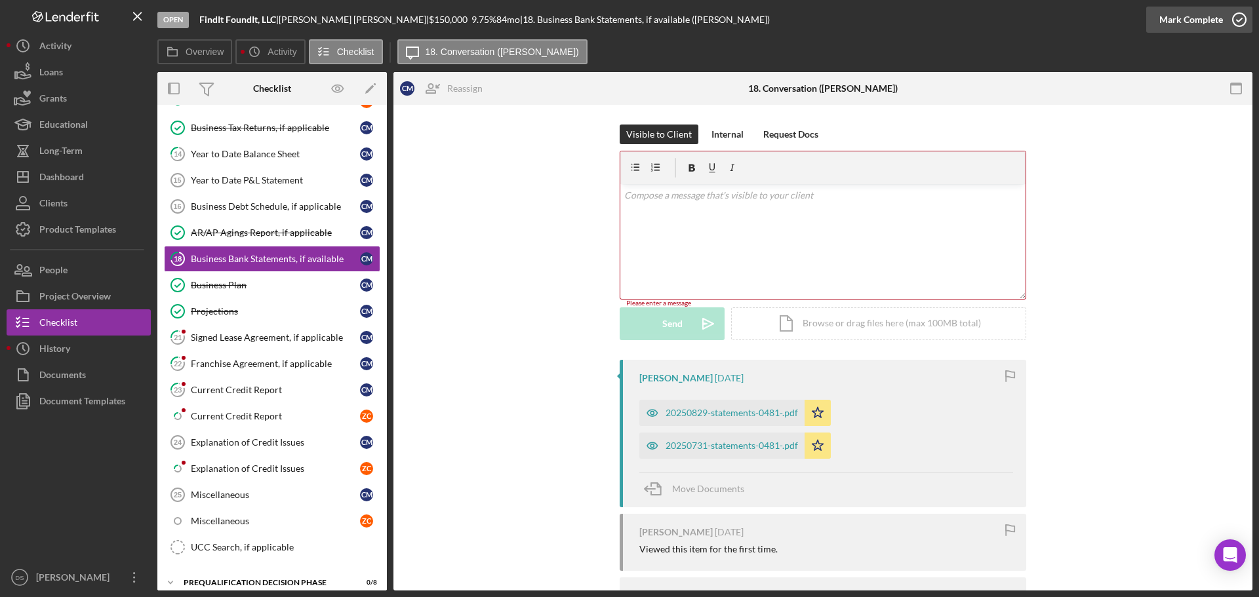
click at [1236, 23] on icon "button" at bounding box center [1239, 19] width 33 height 33
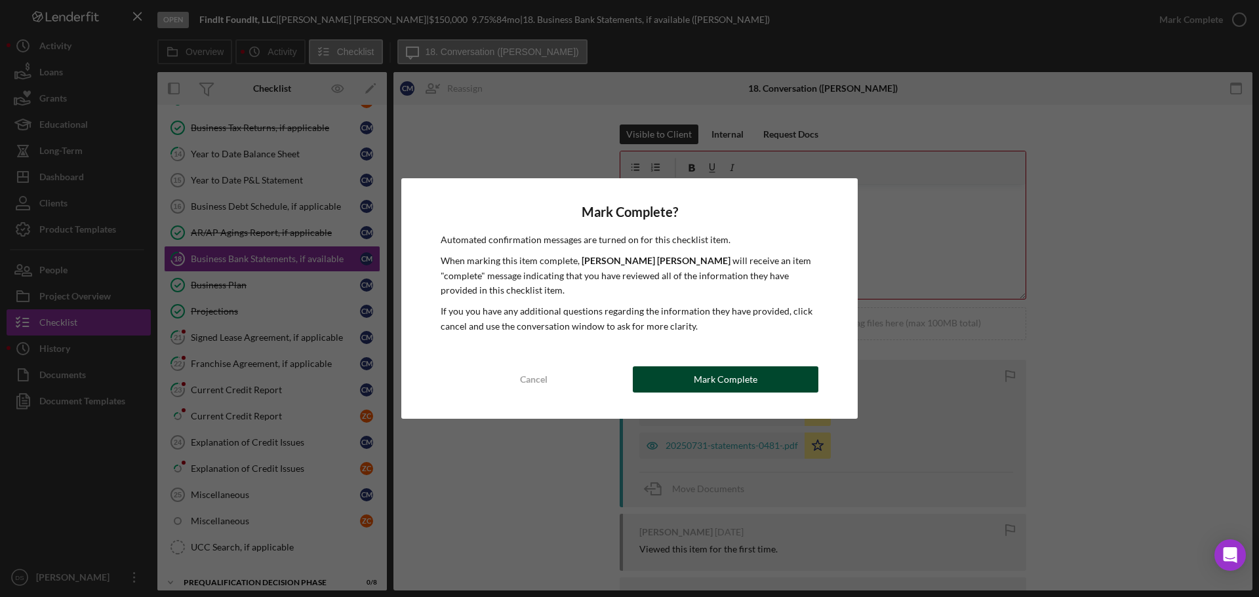
click at [698, 368] on div "Mark Complete" at bounding box center [726, 380] width 64 height 26
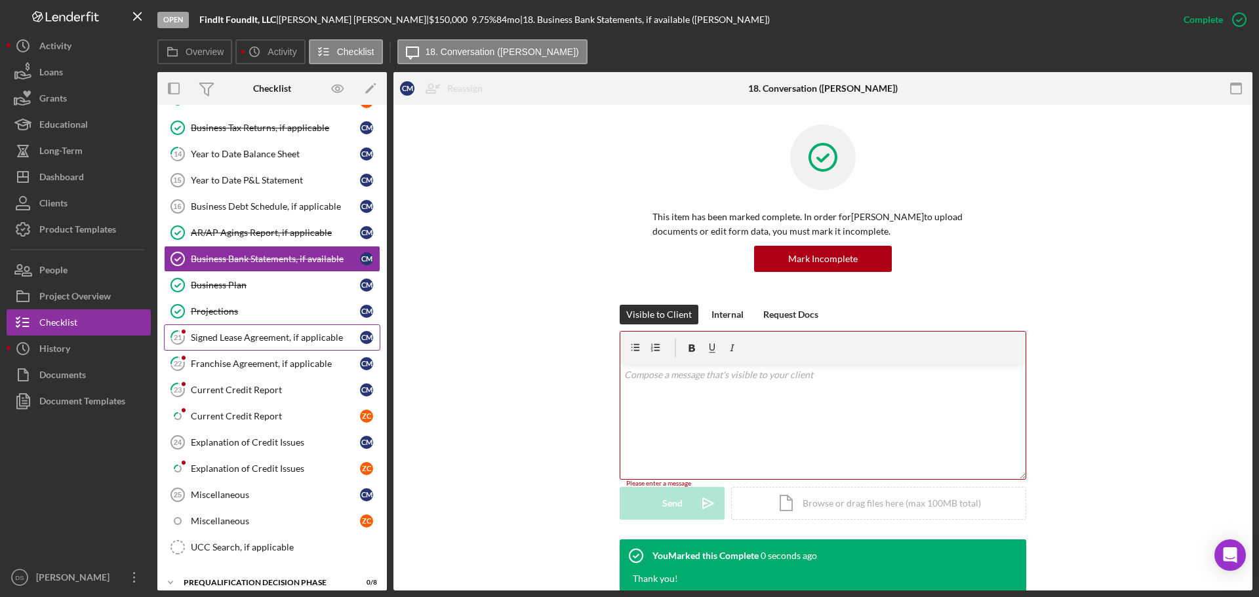
click at [247, 337] on div "Signed Lease Agreement, if applicable" at bounding box center [275, 337] width 169 height 10
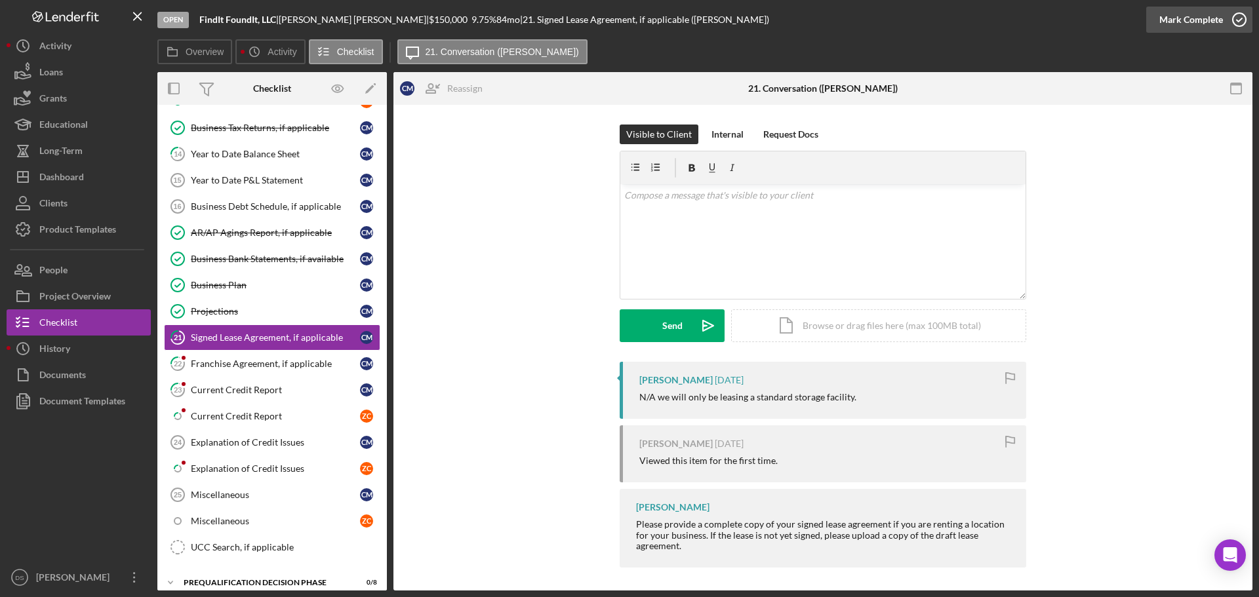
click at [1242, 19] on icon "button" at bounding box center [1239, 19] width 33 height 33
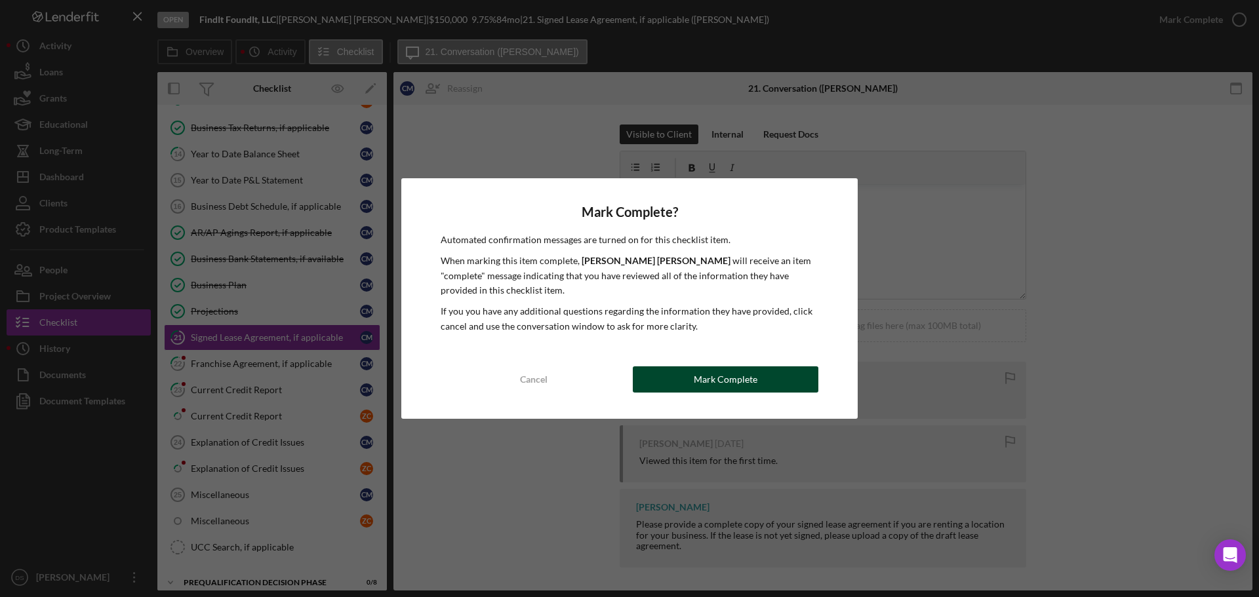
click at [776, 372] on button "Mark Complete" at bounding box center [726, 380] width 186 height 26
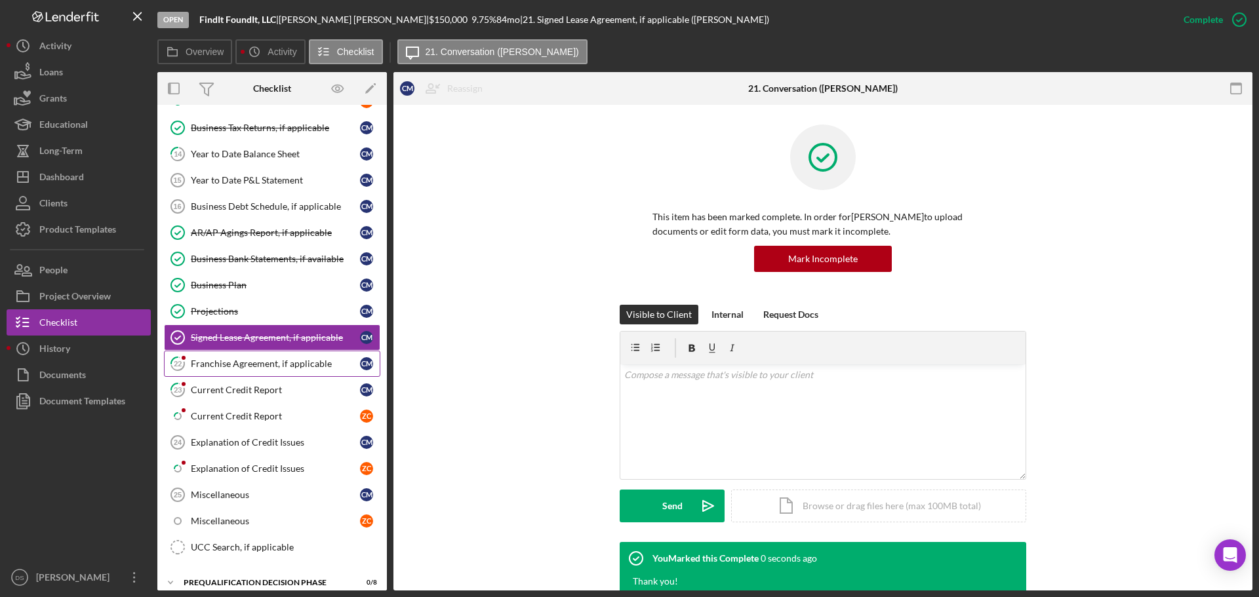
click at [270, 367] on div "Franchise Agreement, if applicable" at bounding box center [275, 364] width 169 height 10
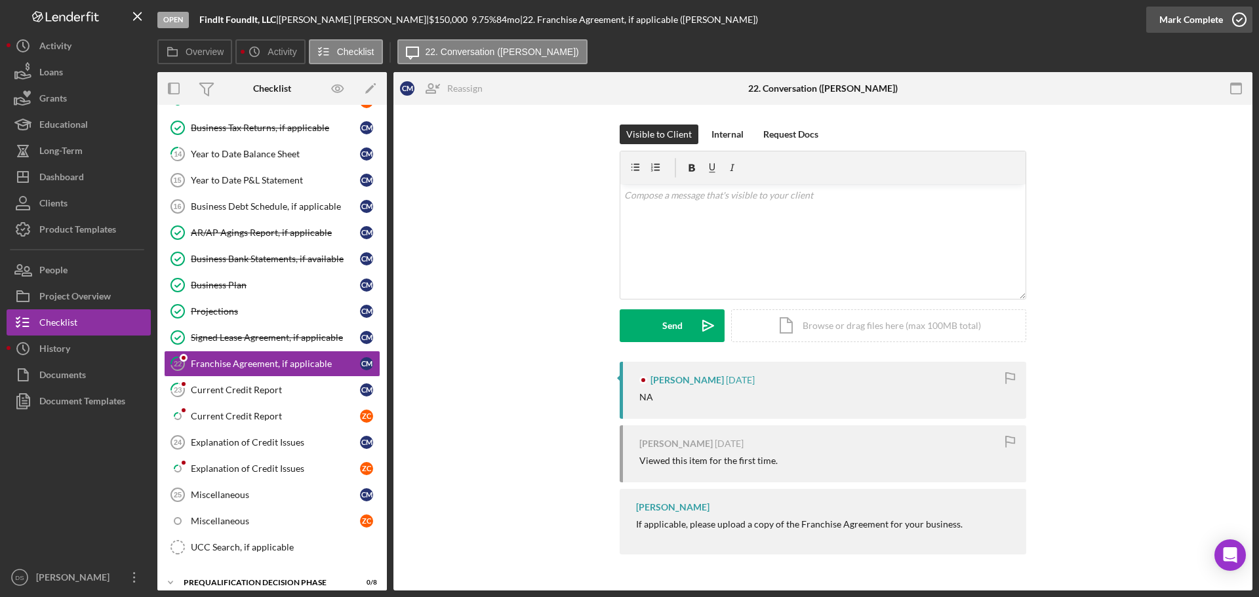
click at [1238, 14] on circle "button" at bounding box center [1239, 19] width 13 height 13
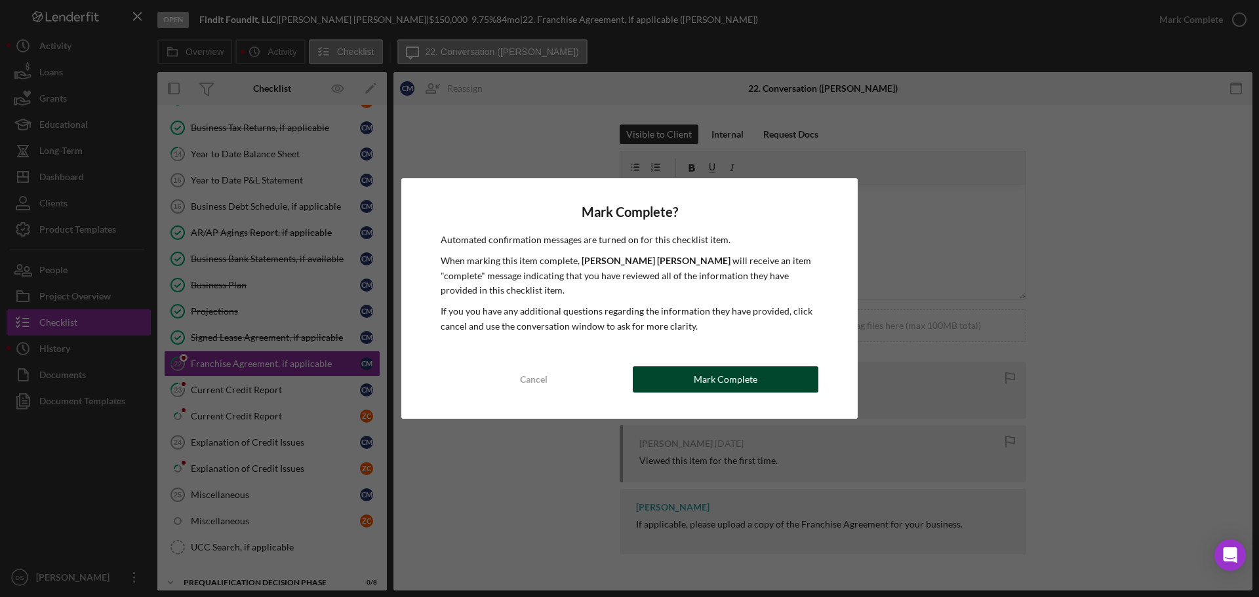
click at [741, 386] on div "Mark Complete" at bounding box center [726, 380] width 64 height 26
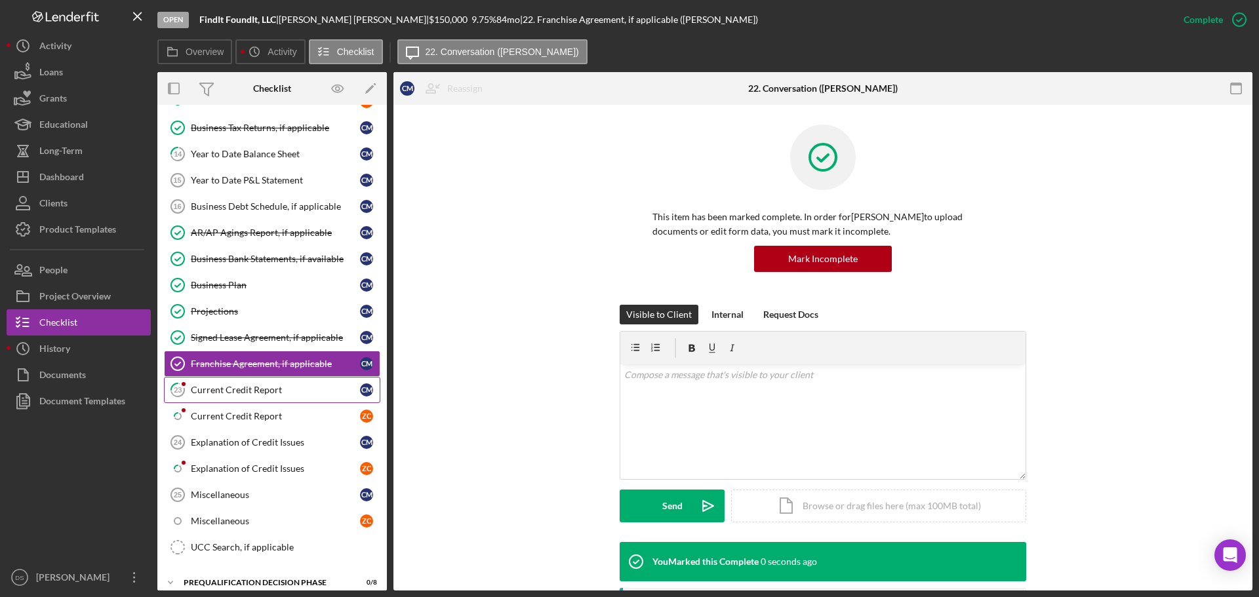
click at [252, 385] on div "Current Credit Report" at bounding box center [275, 390] width 169 height 10
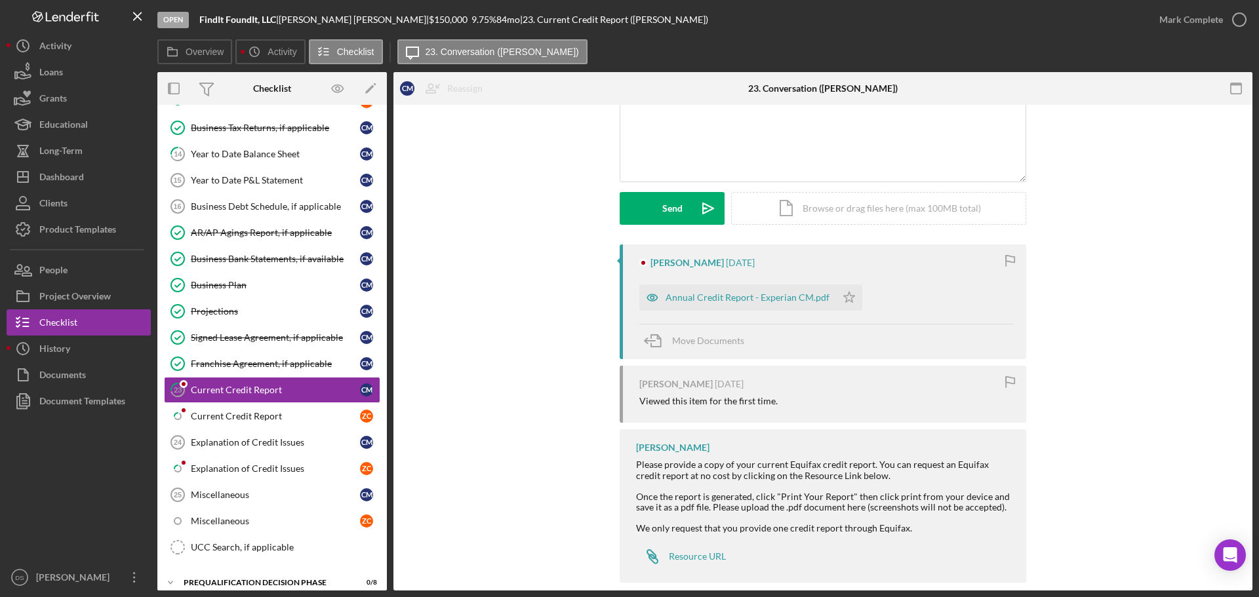
scroll to position [136, 0]
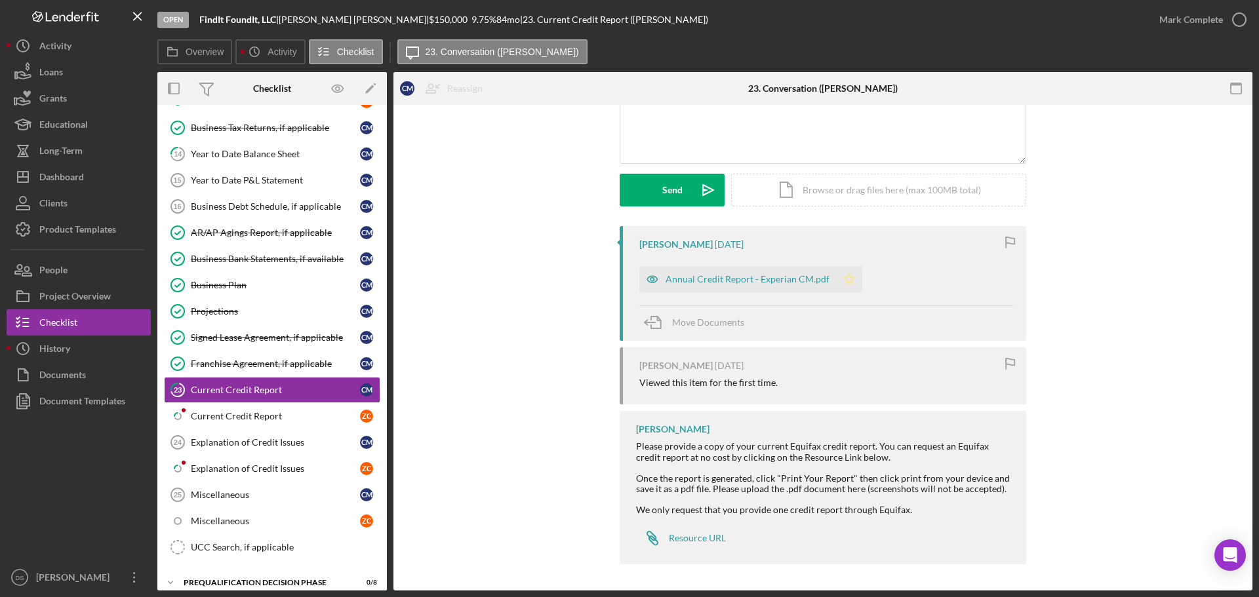
click at [852, 277] on icon "Icon/Star" at bounding box center [849, 279] width 26 height 26
click at [791, 280] on div "Annual Credit Report - Experian CM.pdf" at bounding box center [747, 279] width 164 height 10
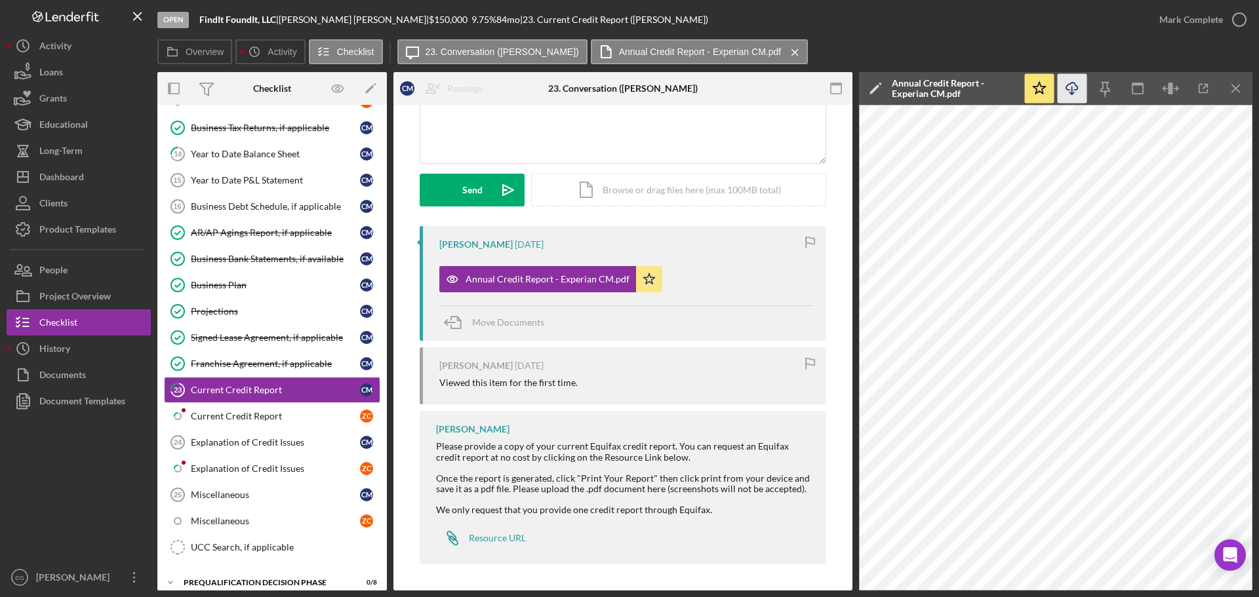
click at [1075, 89] on icon "Icon/Download" at bounding box center [1073, 89] width 30 height 30
click at [1242, 18] on polyline "button" at bounding box center [1239, 19] width 5 height 3
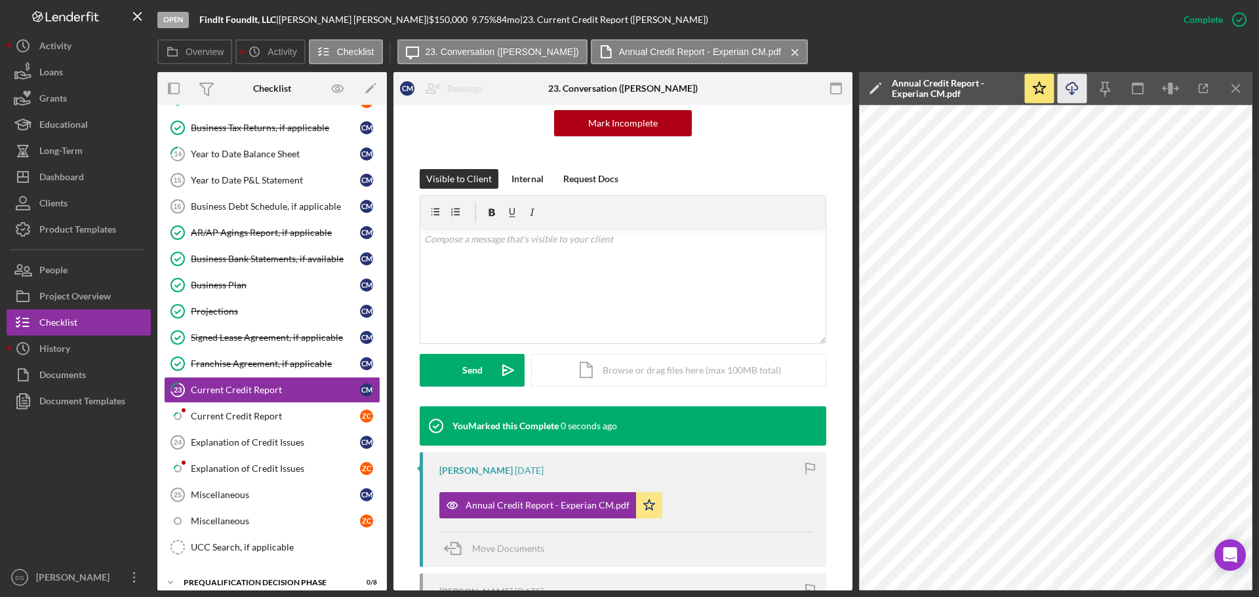
scroll to position [316, 0]
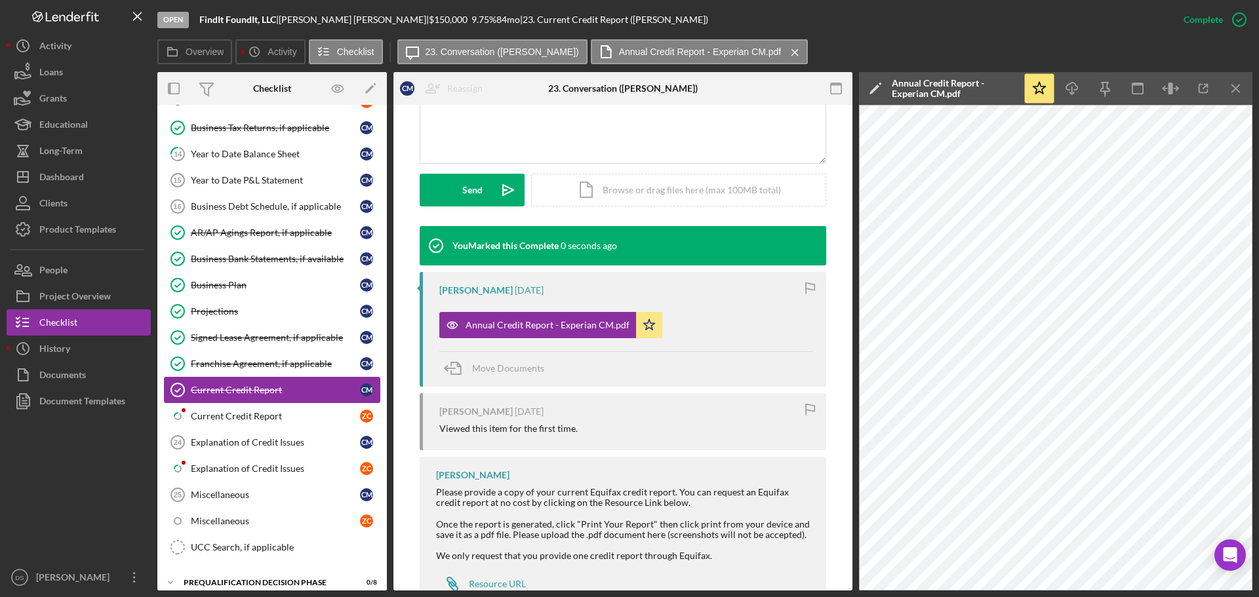
click at [270, 402] on link "Current Credit Report Current Credit Report C M" at bounding box center [272, 390] width 216 height 26
click at [270, 412] on div "Current Credit Report" at bounding box center [275, 416] width 169 height 10
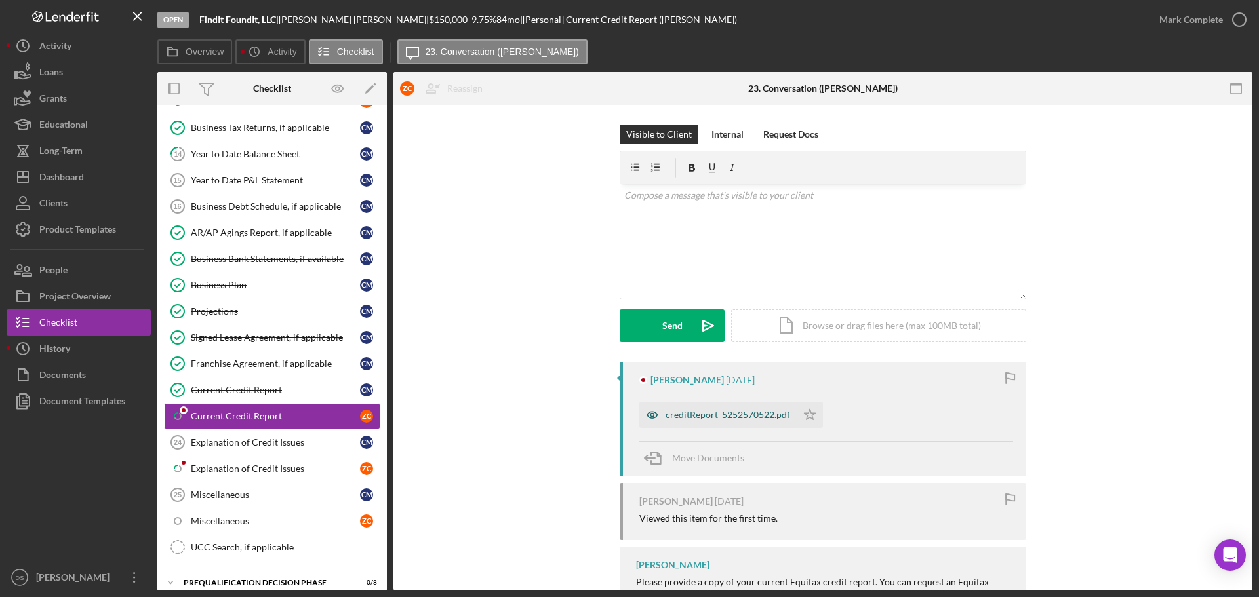
click at [717, 412] on div "creditReport_5252570522.pdf" at bounding box center [727, 415] width 125 height 10
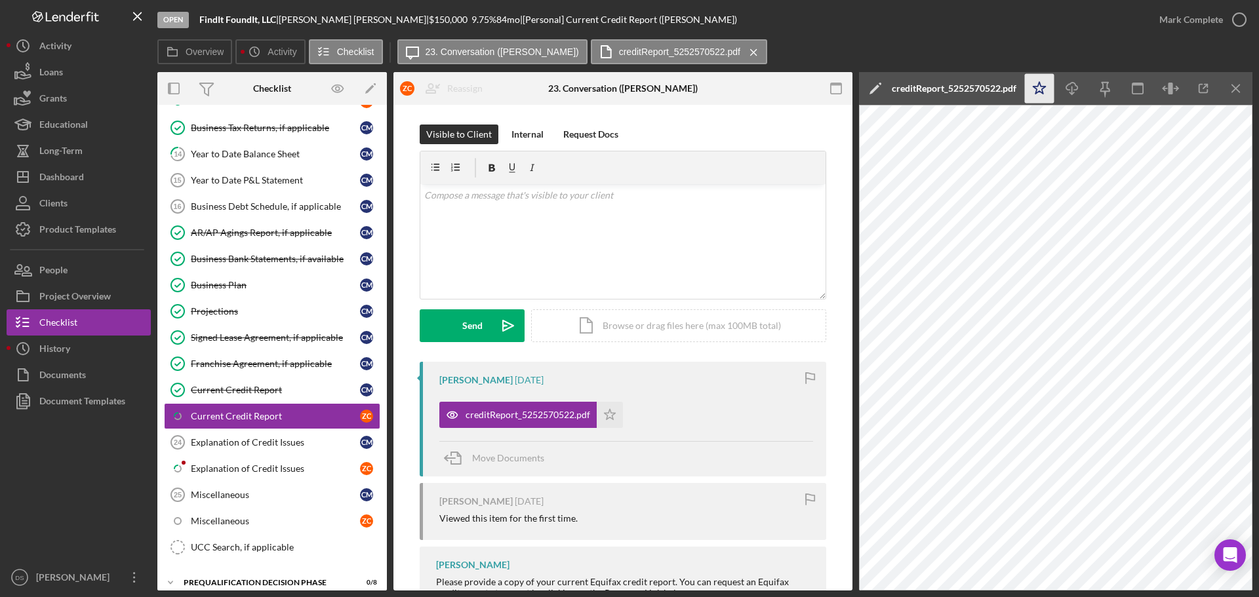
click at [1047, 94] on icon "Icon/Star" at bounding box center [1040, 89] width 30 height 30
click at [1065, 90] on icon "Icon/Download" at bounding box center [1073, 89] width 30 height 30
click at [1237, 18] on icon "button" at bounding box center [1239, 19] width 33 height 33
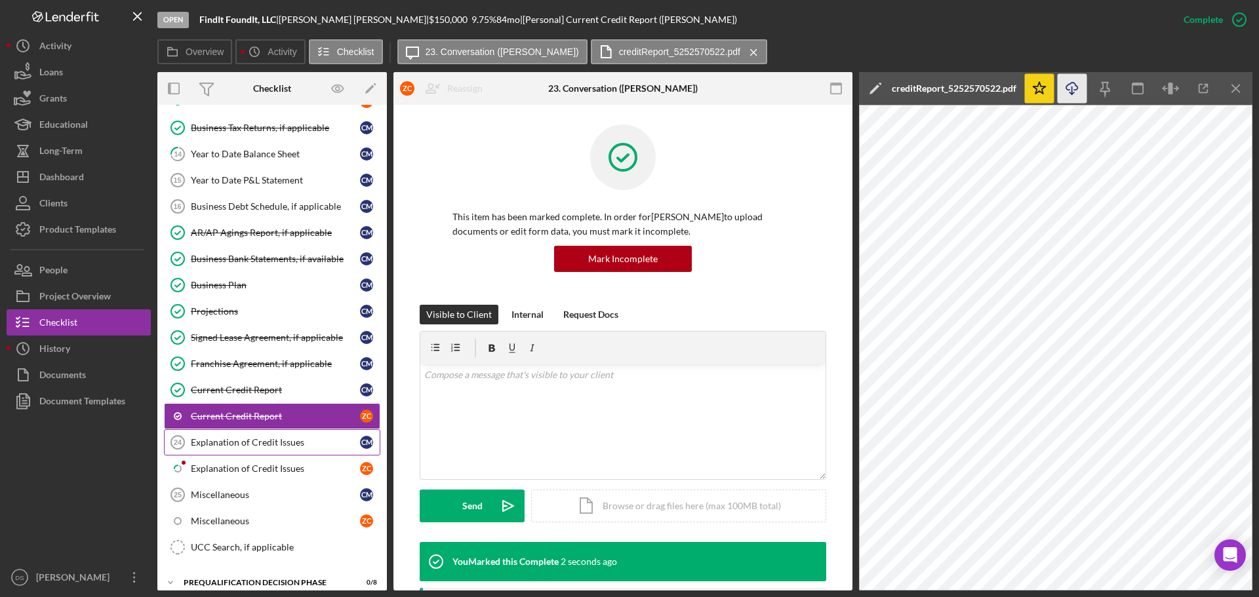
click at [243, 439] on div "Explanation of Credit Issues" at bounding box center [275, 442] width 169 height 10
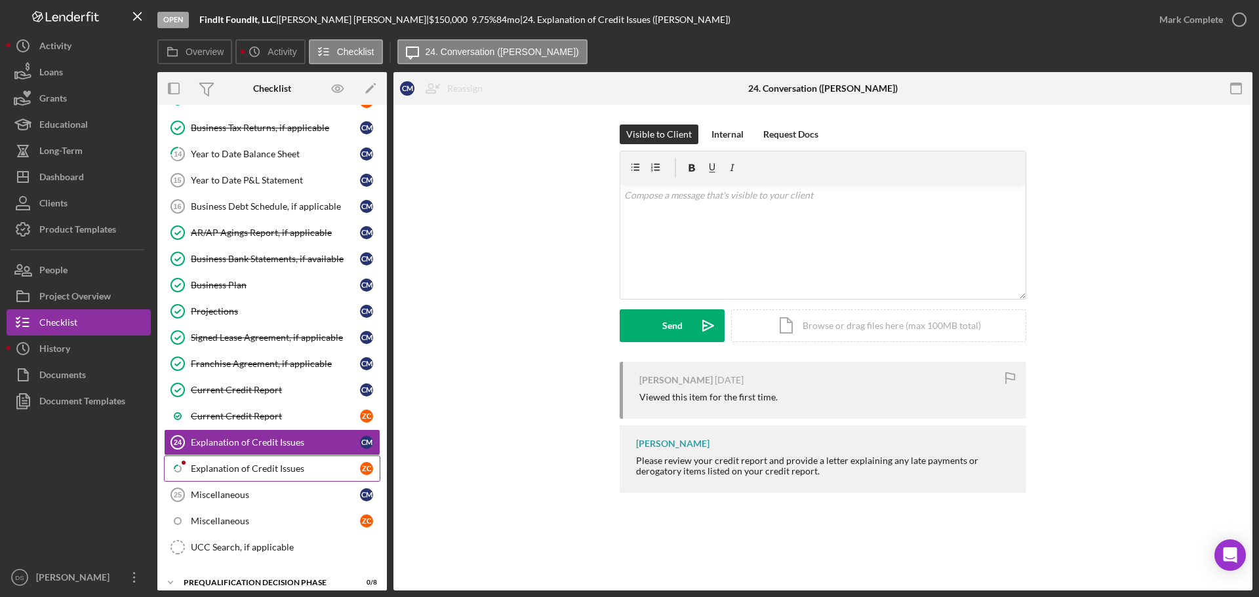
click at [235, 473] on div "Explanation of Credit Issues" at bounding box center [275, 469] width 169 height 10
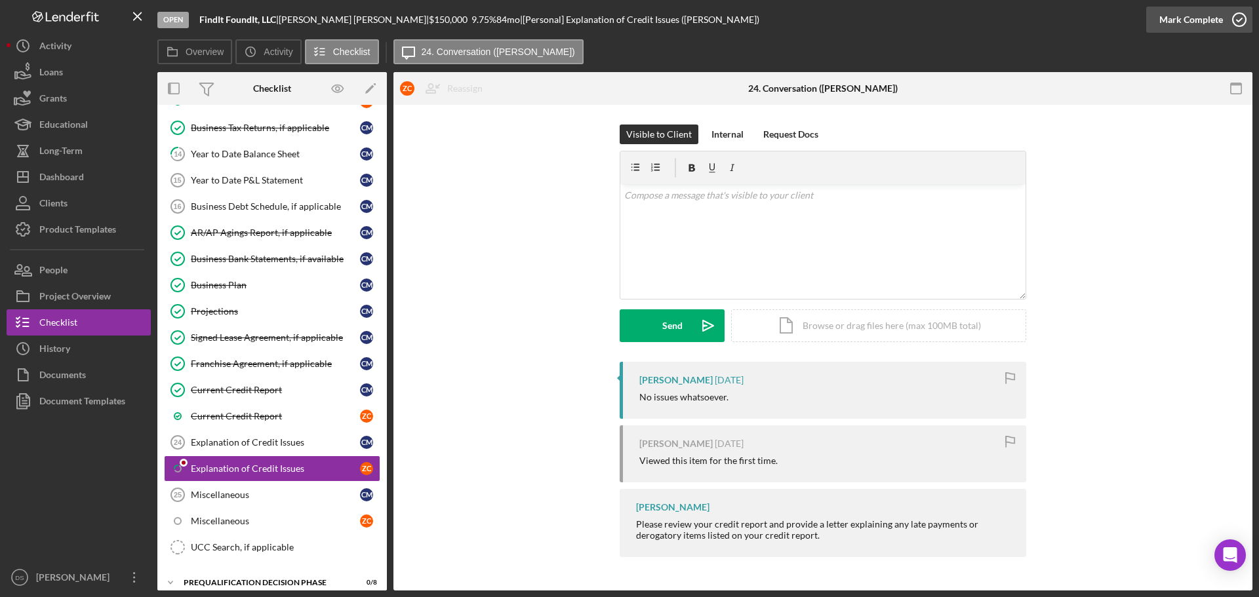
click at [1246, 16] on icon "button" at bounding box center [1239, 19] width 33 height 33
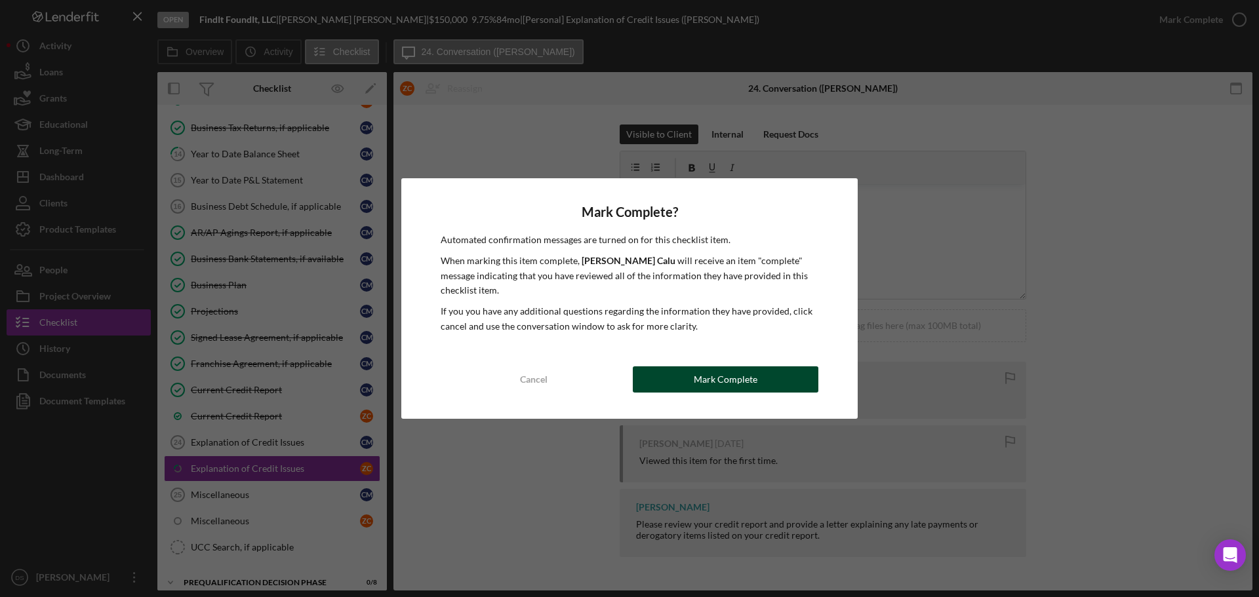
click at [739, 378] on div "Mark Complete" at bounding box center [726, 380] width 64 height 26
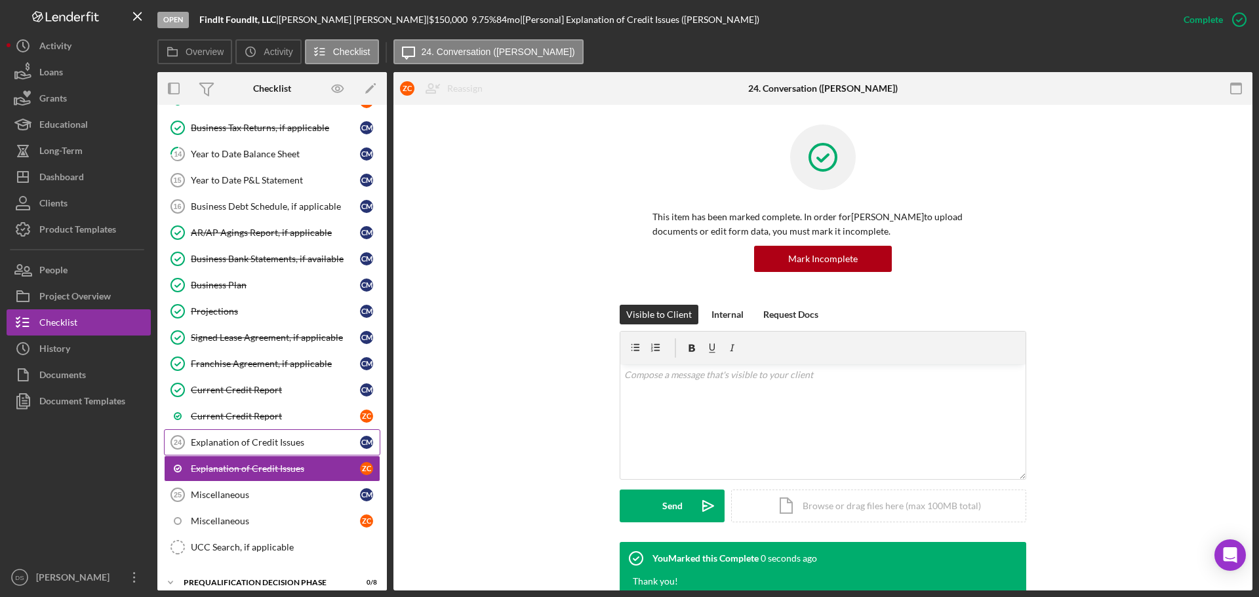
click at [259, 446] on div "Explanation of Credit Issues" at bounding box center [275, 442] width 169 height 10
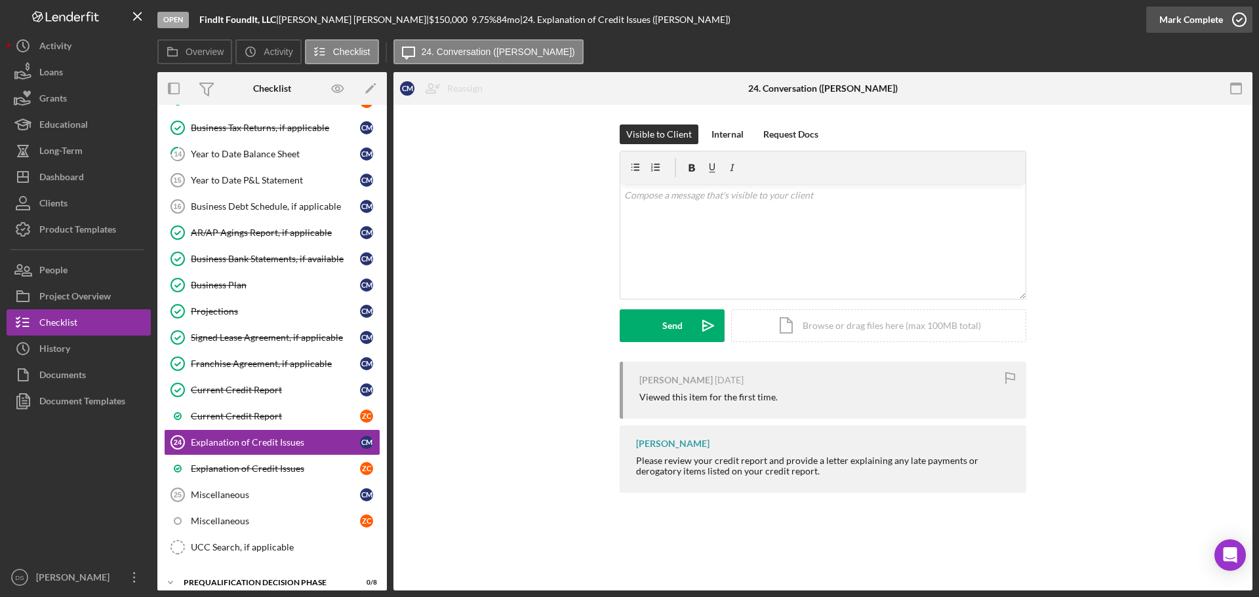
click at [1249, 21] on icon "button" at bounding box center [1239, 19] width 33 height 33
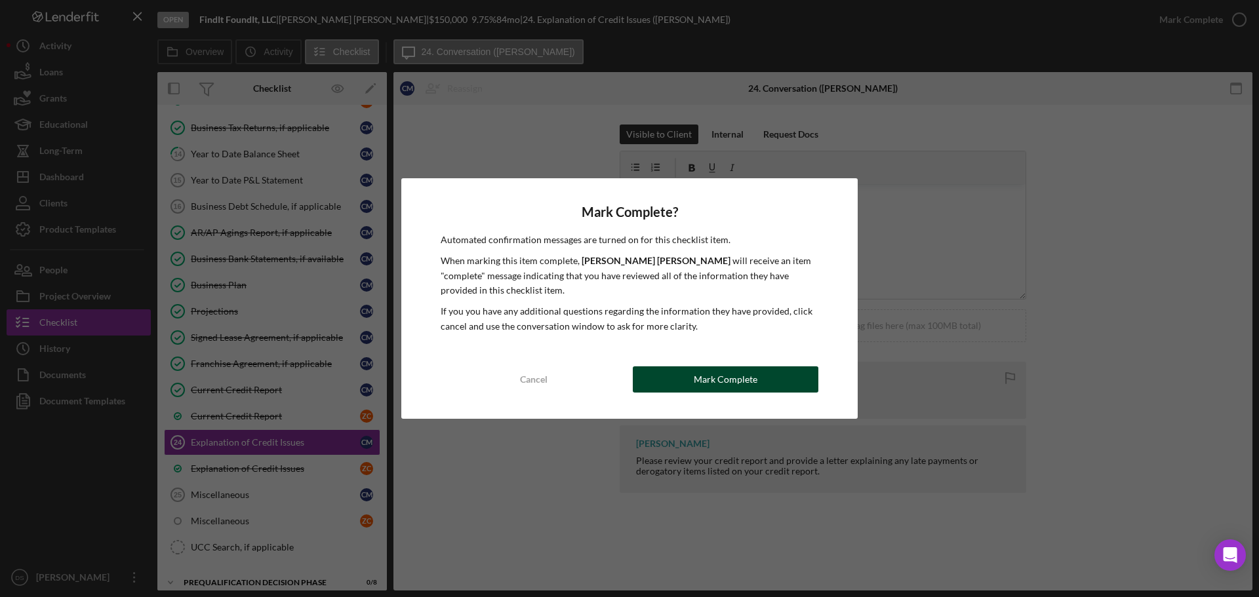
click at [719, 385] on div "Mark Complete" at bounding box center [726, 380] width 64 height 26
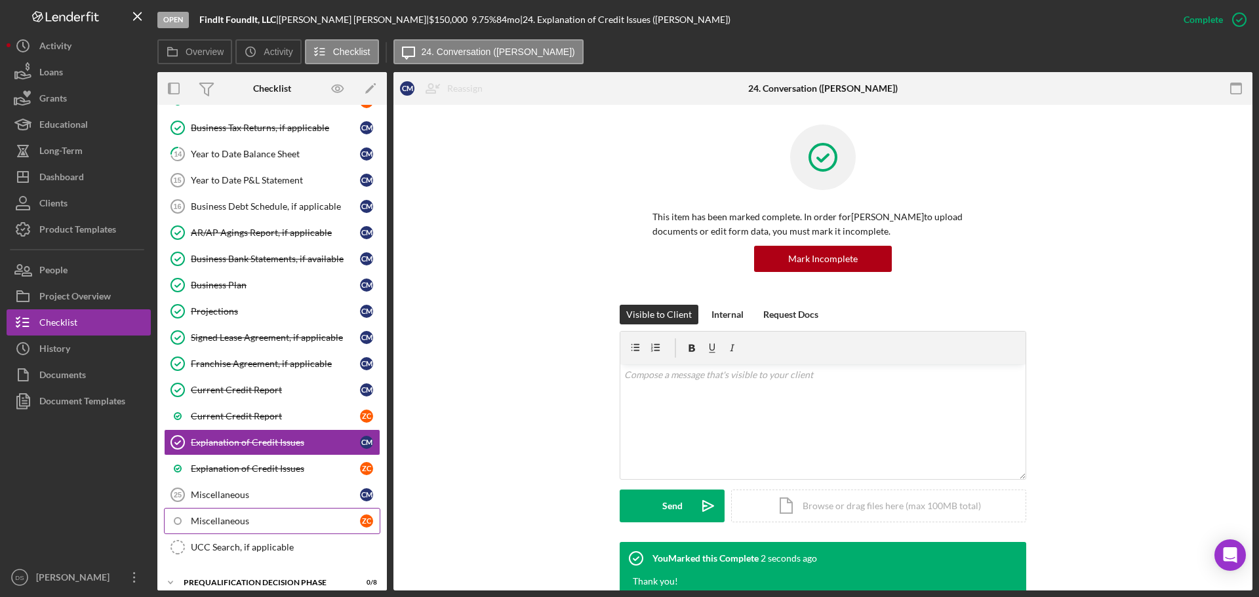
click at [269, 510] on link "Miscellaneous Z C" at bounding box center [272, 521] width 216 height 26
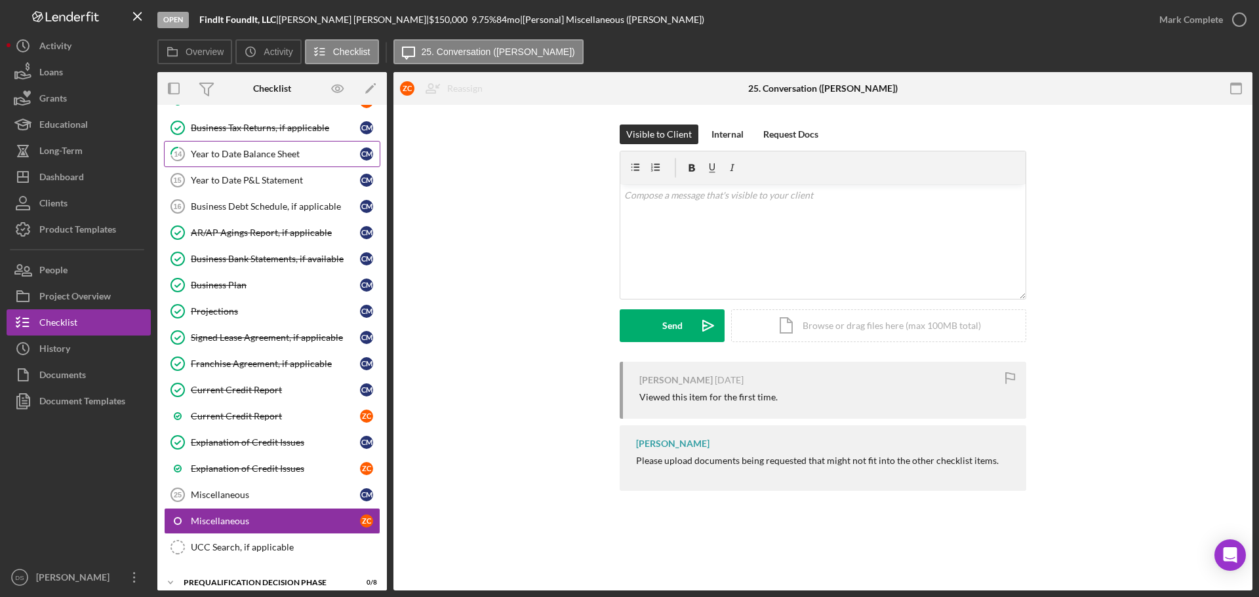
click at [264, 157] on div "Year to Date Balance Sheet" at bounding box center [275, 154] width 169 height 10
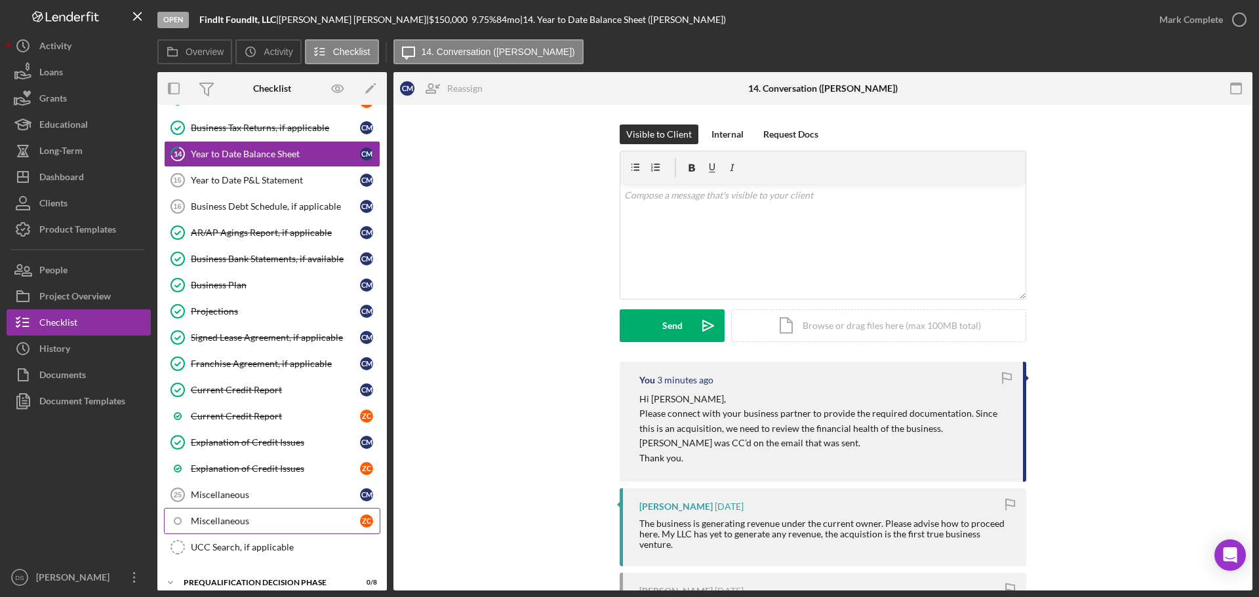
click at [296, 522] on div "Miscellaneous" at bounding box center [275, 521] width 169 height 10
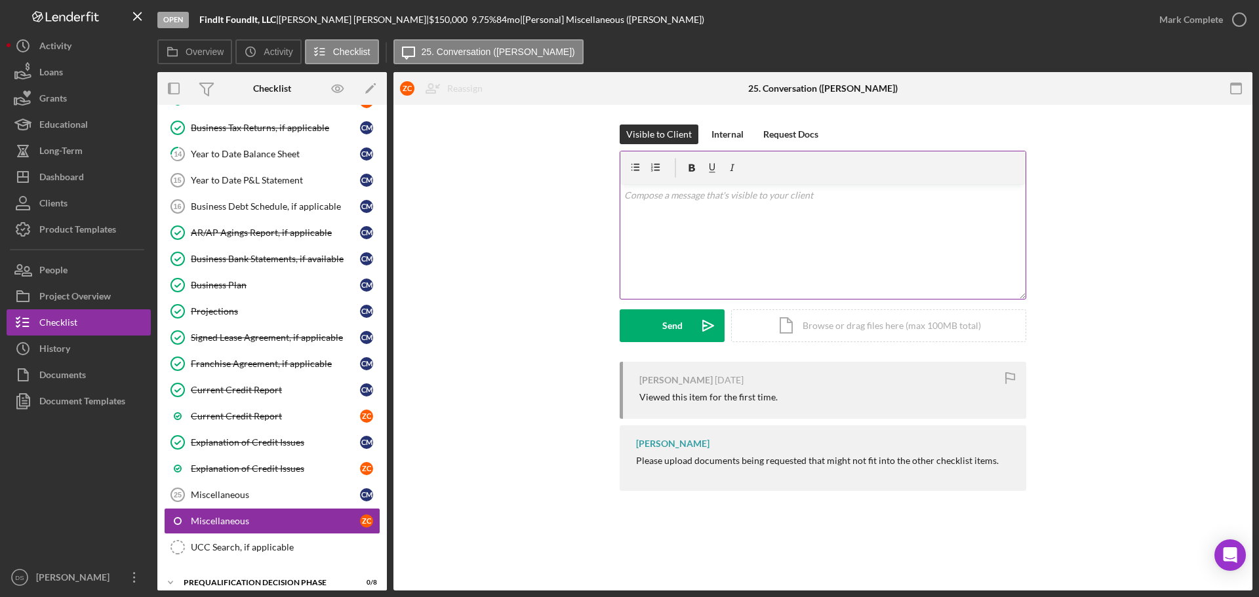
click at [660, 214] on div "v Color teal Color pink Remove color Add row above Add row below Add column bef…" at bounding box center [822, 241] width 405 height 115
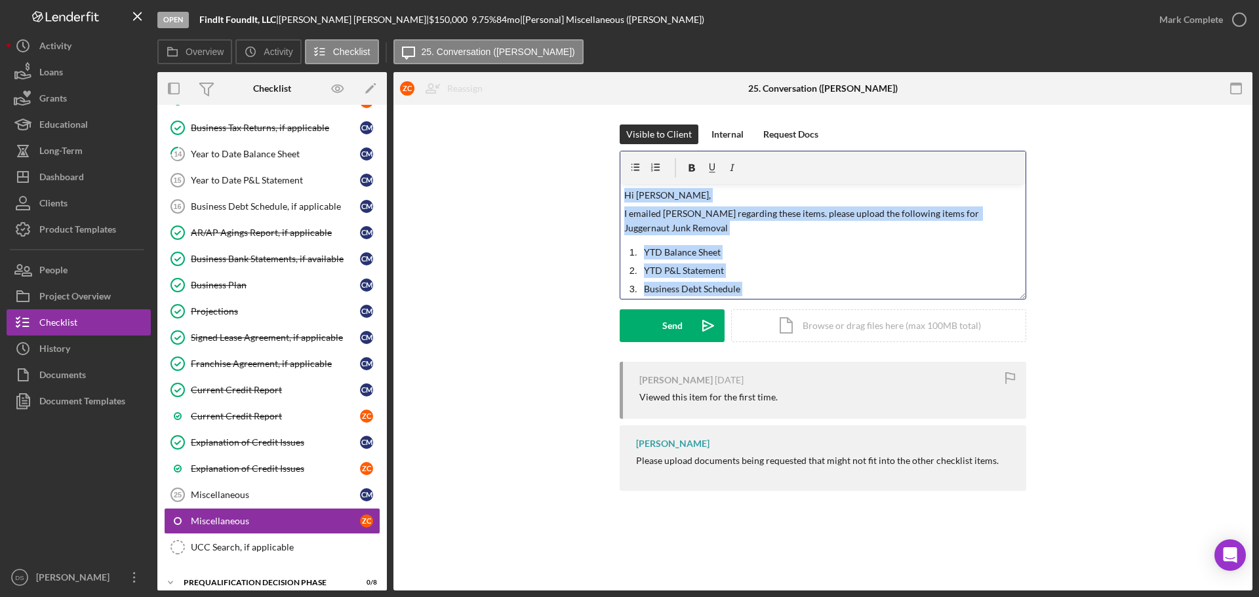
drag, startPoint x: 892, startPoint y: 288, endPoint x: 612, endPoint y: 183, distance: 299.8
click at [612, 183] on div "Visible to Client Internal Request Docs v Color teal Color pink Remove color Ad…" at bounding box center [823, 243] width 820 height 237
click at [782, 245] on div "v Color teal Color pink Remove color Add row above Add row below Add column bef…" at bounding box center [822, 241] width 405 height 115
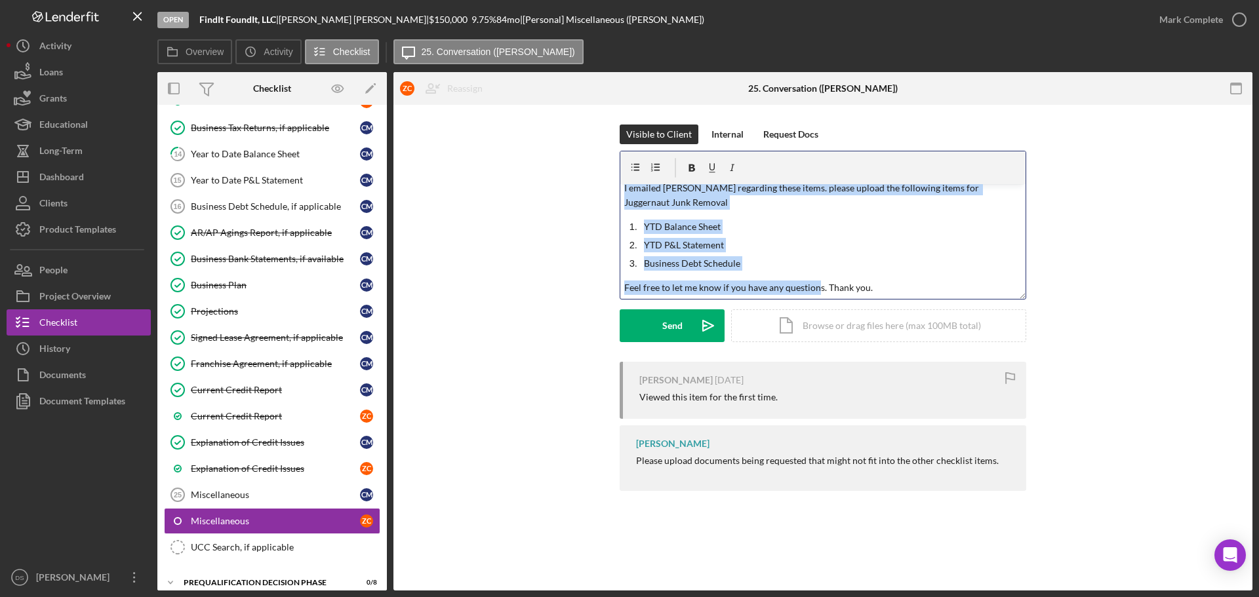
drag, startPoint x: 624, startPoint y: 195, endPoint x: 817, endPoint y: 377, distance: 264.8
click at [817, 377] on div "Visible to Client Internal Request Docs v Color teal Color pink Remove color Ad…" at bounding box center [822, 311] width 859 height 412
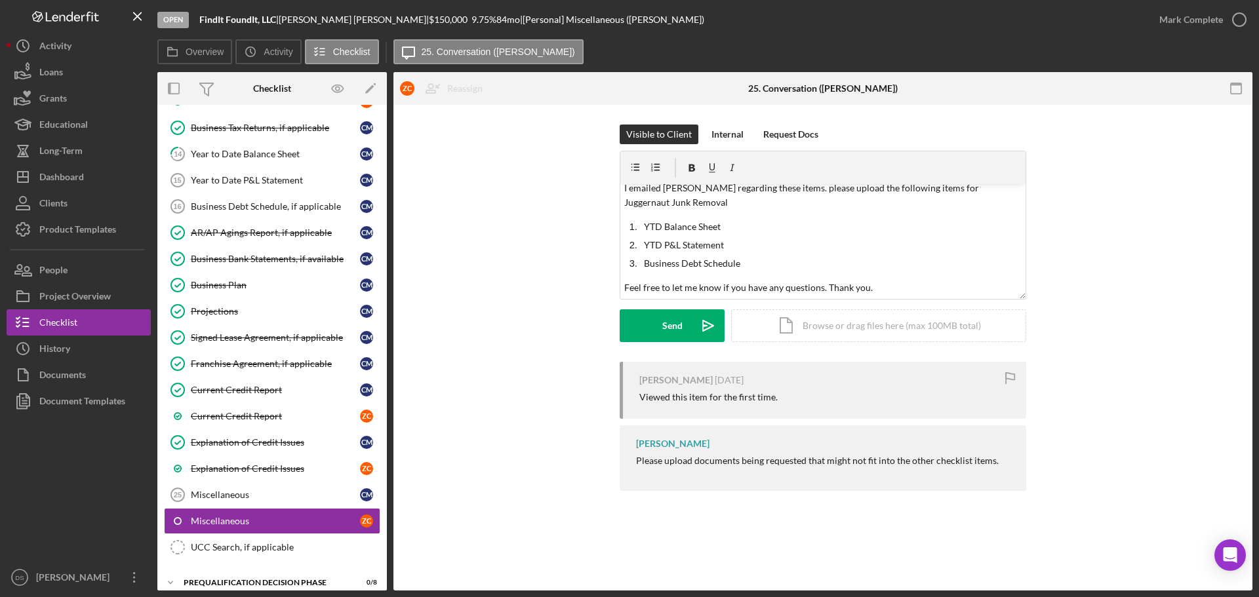
click at [820, 378] on div "Zach Calu 7 days ago" at bounding box center [826, 380] width 374 height 10
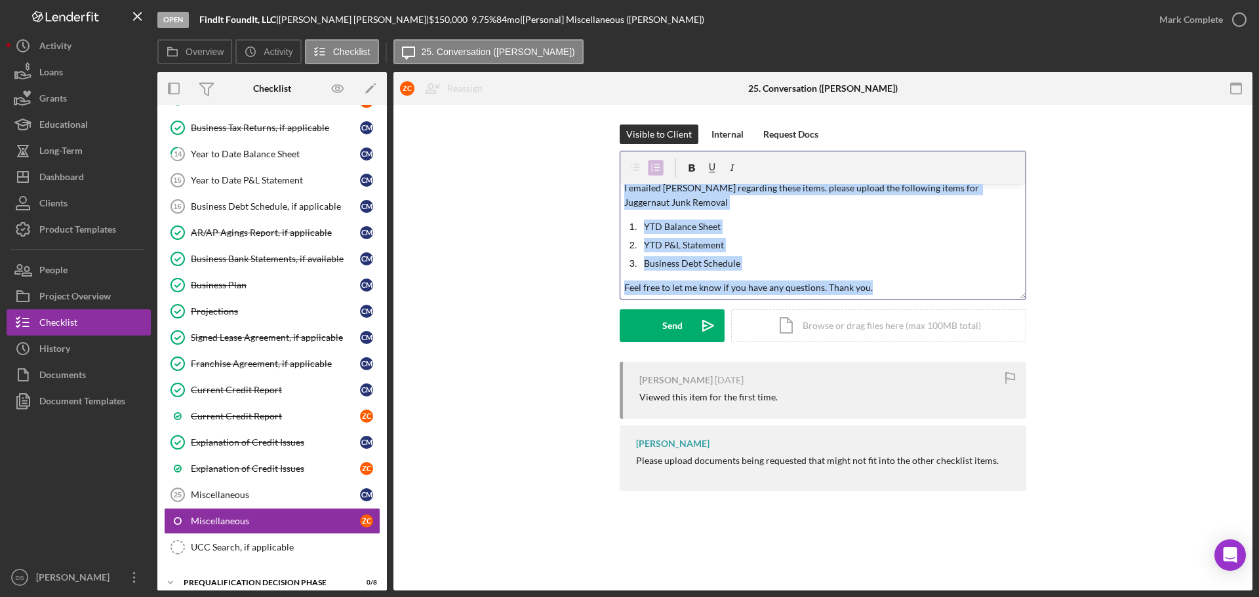
scroll to position [0, 0]
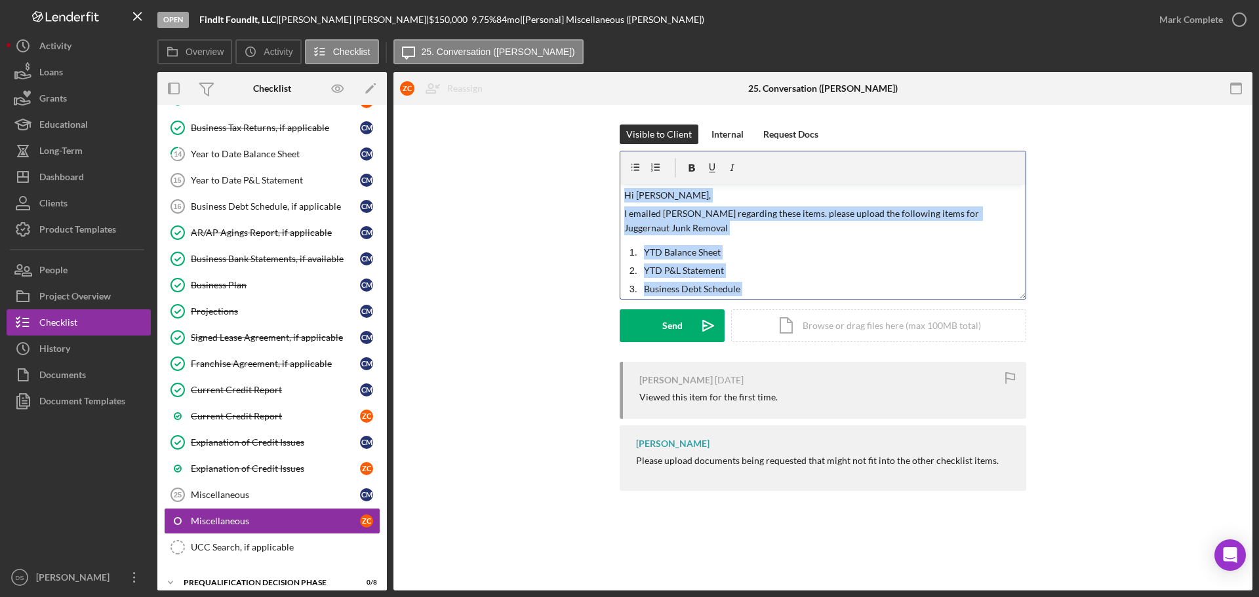
drag, startPoint x: 873, startPoint y: 283, endPoint x: 574, endPoint y: 157, distance: 323.8
click at [574, 157] on div "Visible to Client Internal Request Docs v Color teal Color pink Remove color Ad…" at bounding box center [823, 243] width 820 height 237
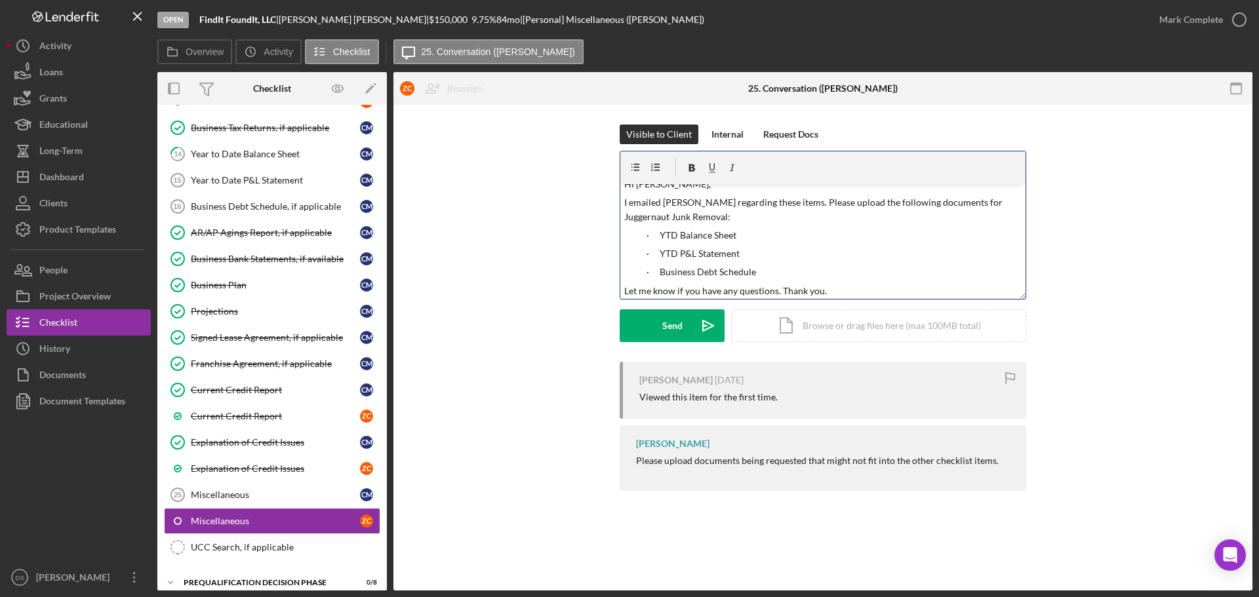
scroll to position [14, 0]
click at [687, 326] on button "Send Icon/icon-invite-send" at bounding box center [672, 325] width 105 height 33
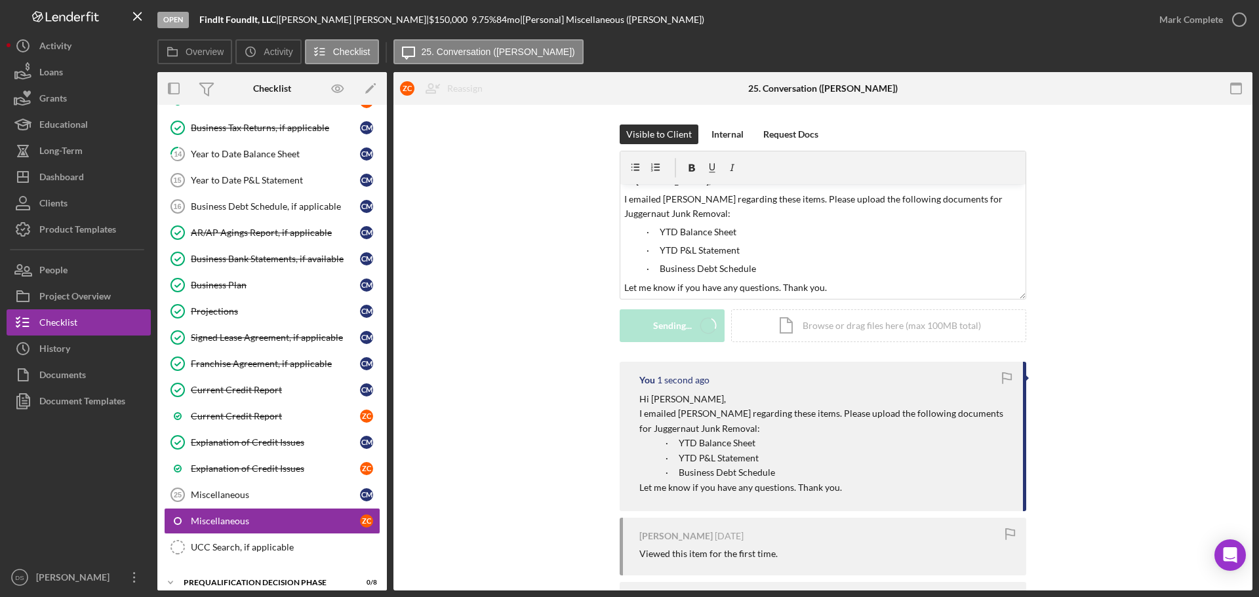
scroll to position [0, 0]
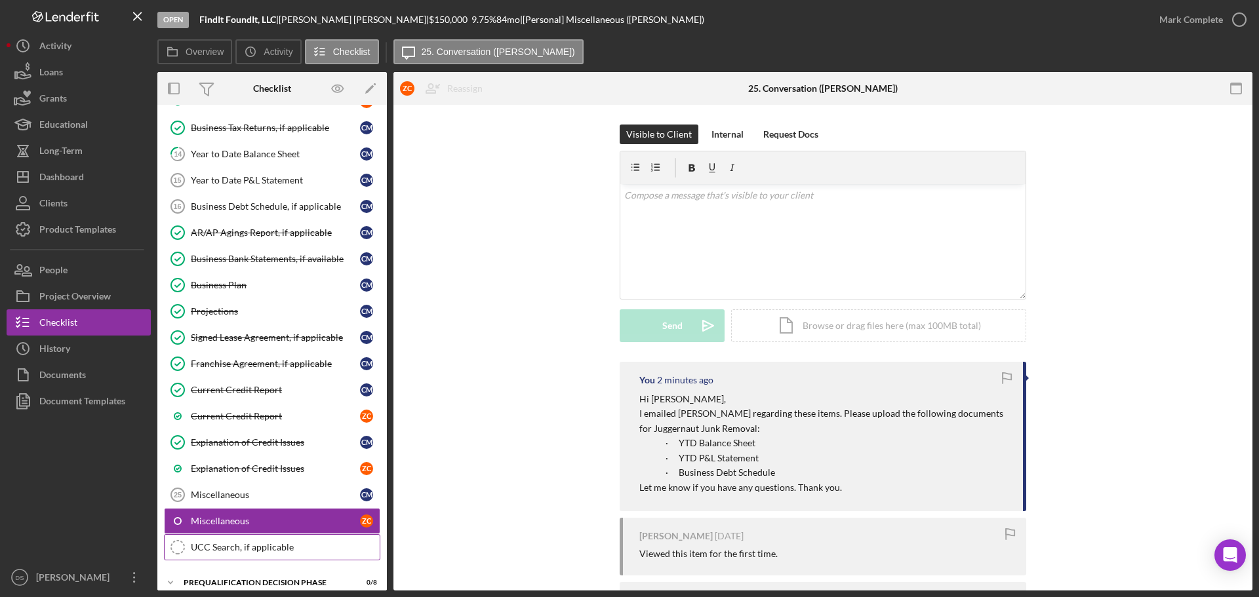
click at [296, 555] on link "UCC Search, if applicable UCC Search, if applicable" at bounding box center [272, 547] width 216 height 26
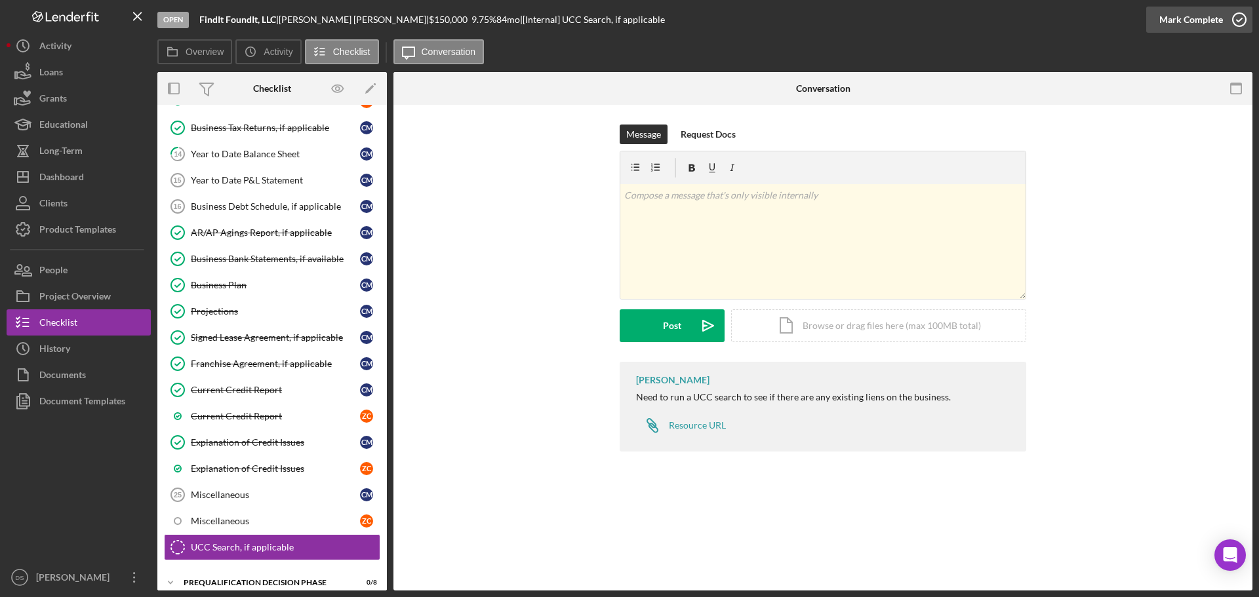
click at [1241, 20] on icon "button" at bounding box center [1239, 19] width 33 height 33
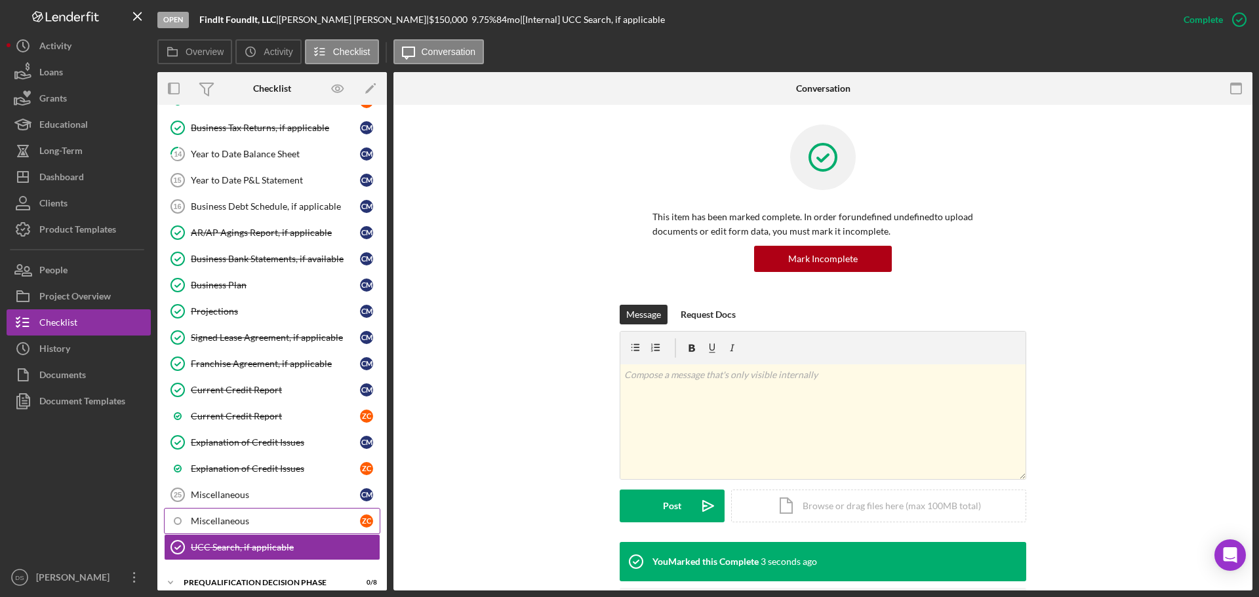
click at [254, 521] on div "Miscellaneous" at bounding box center [275, 521] width 169 height 10
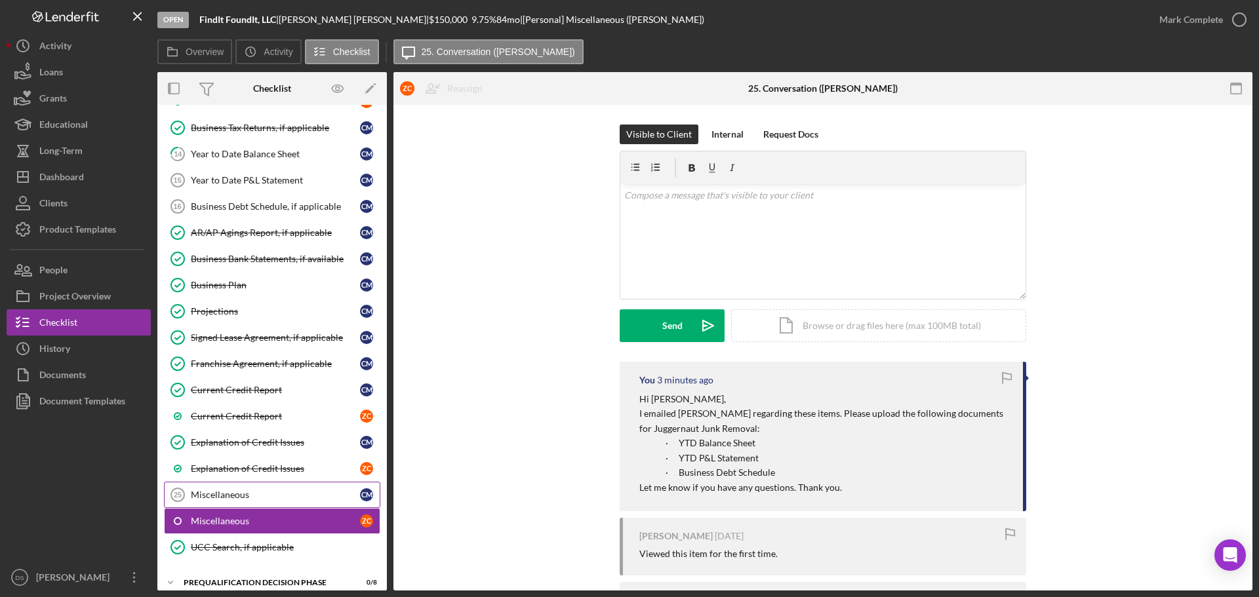
click at [252, 504] on link "Miscellaneous 25 Miscellaneous C M" at bounding box center [272, 495] width 216 height 26
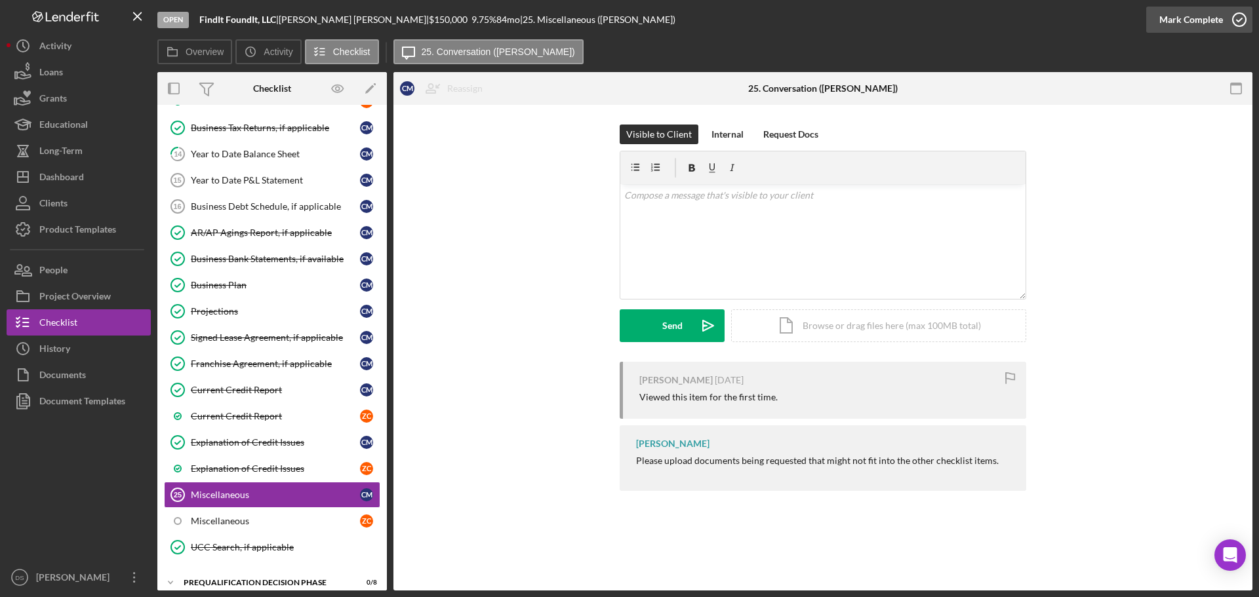
click at [1236, 20] on icon "button" at bounding box center [1239, 19] width 33 height 33
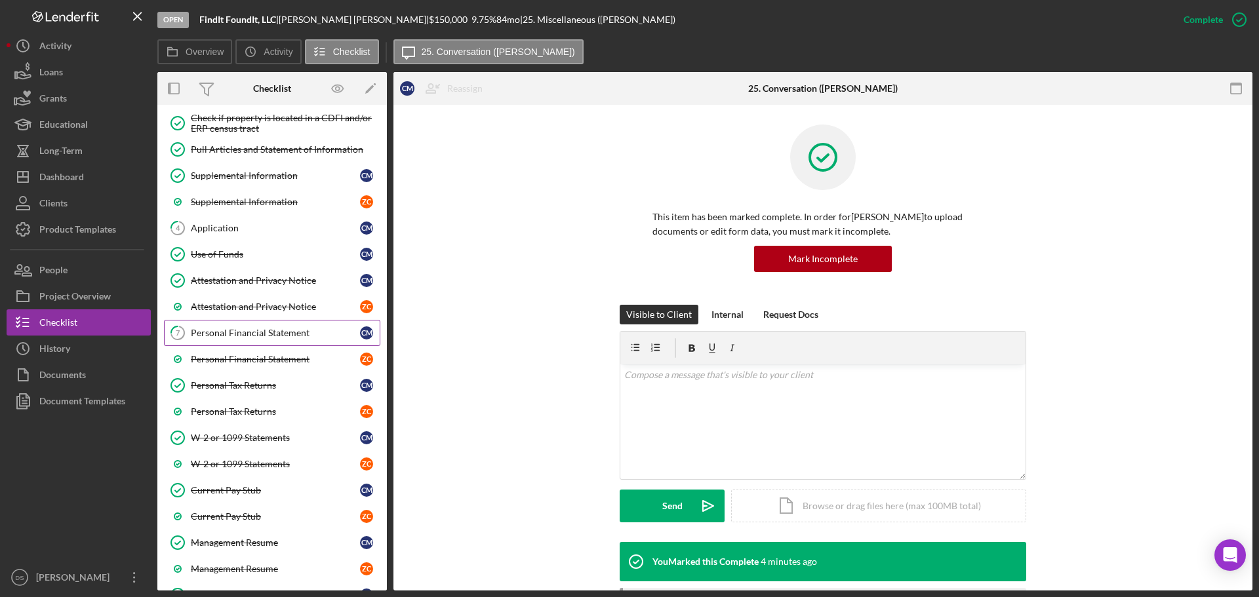
scroll to position [197, 0]
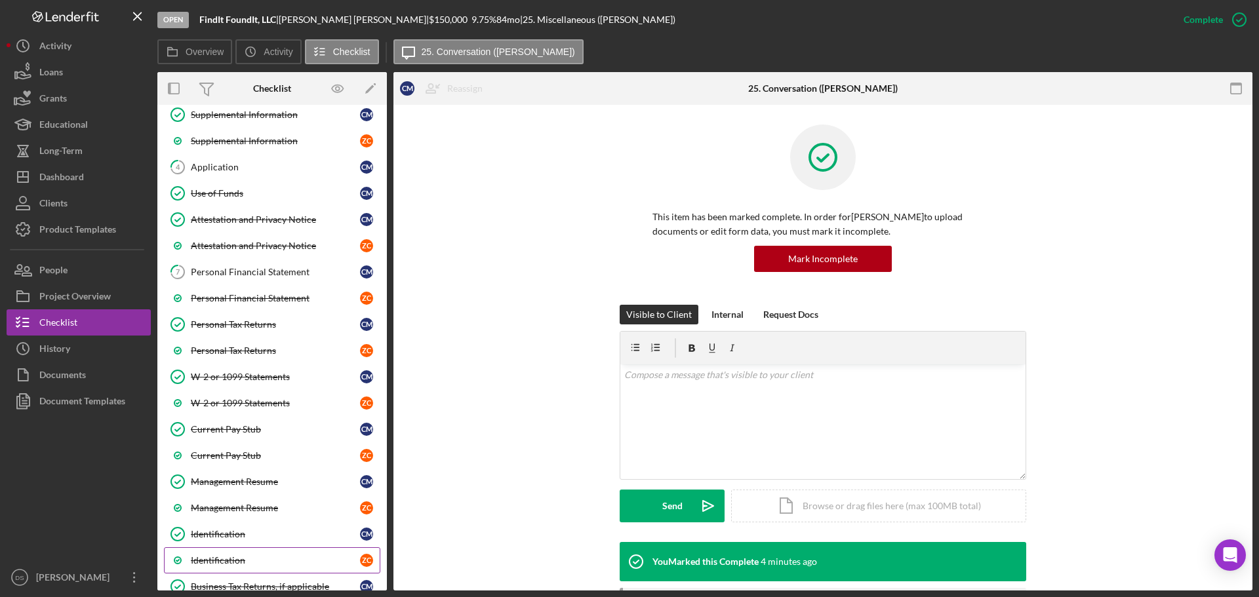
click at [245, 559] on div "Identification" at bounding box center [275, 560] width 169 height 10
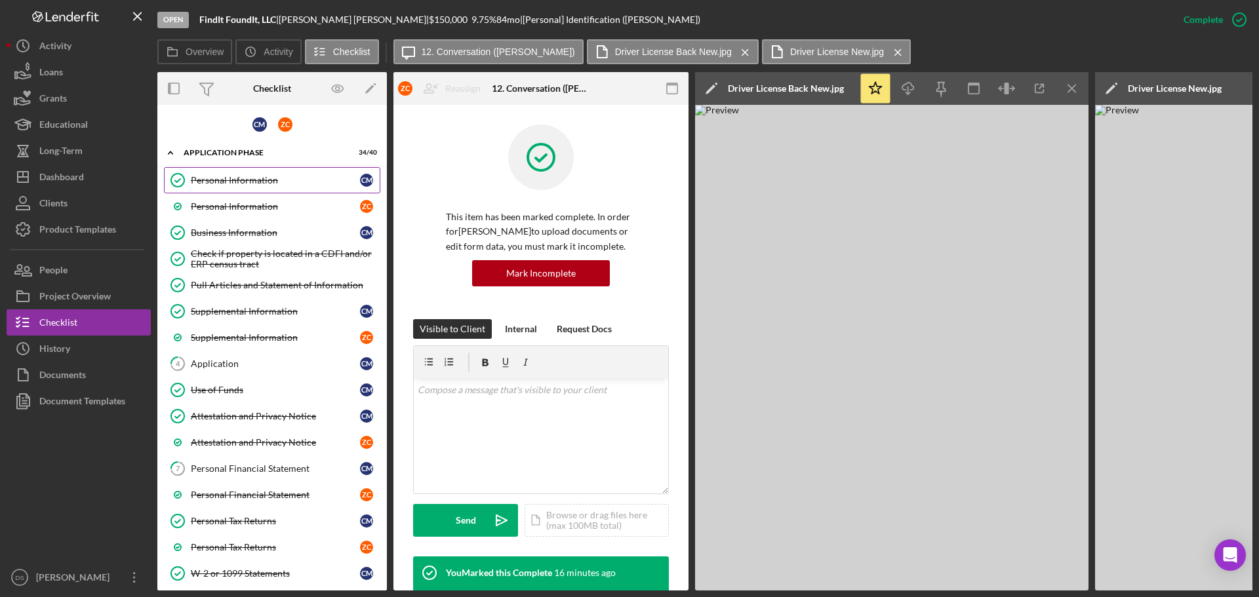
click at [240, 180] on div "Personal Information" at bounding box center [275, 180] width 169 height 10
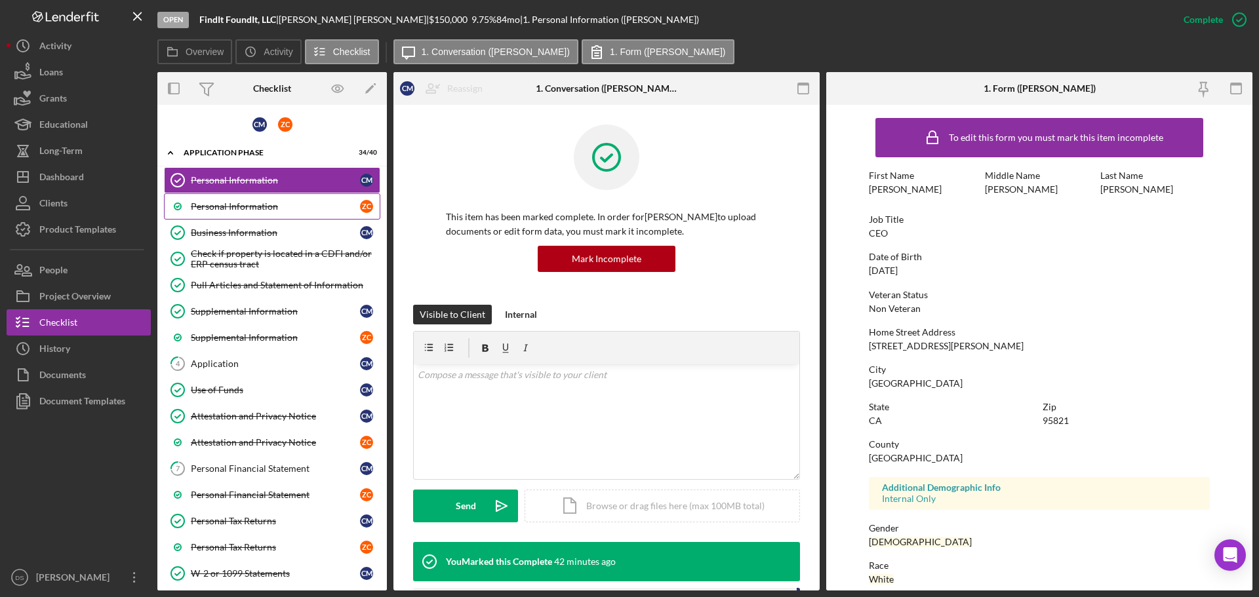
click at [268, 216] on link "Personal Information Z C" at bounding box center [272, 206] width 216 height 26
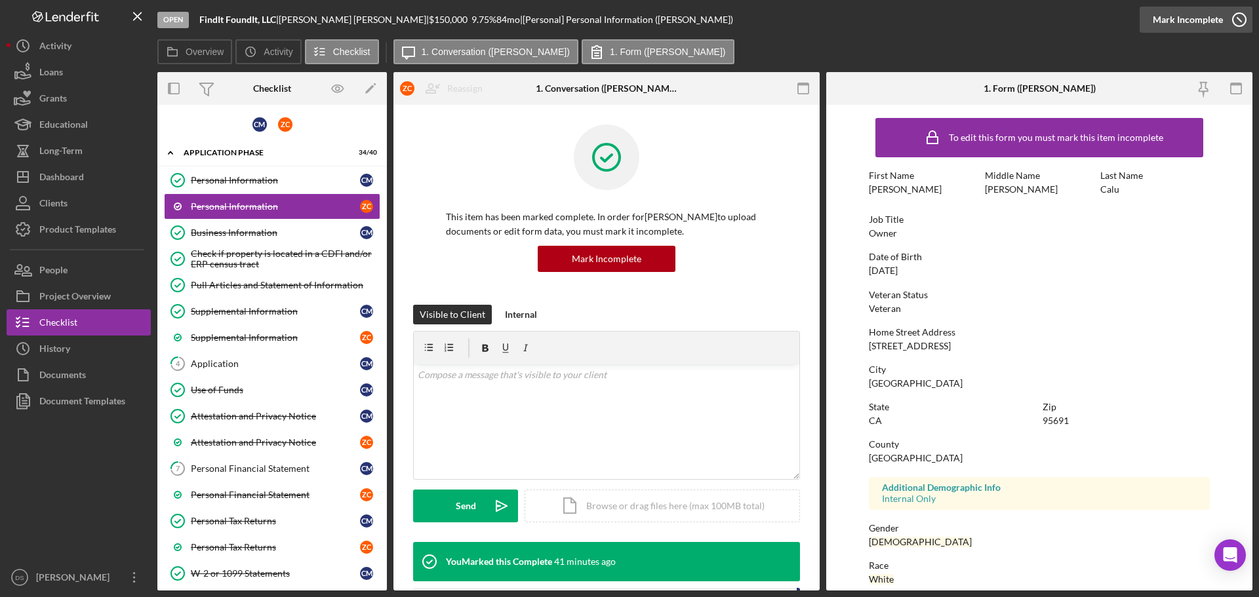
click at [1244, 24] on icon "button" at bounding box center [1239, 19] width 33 height 33
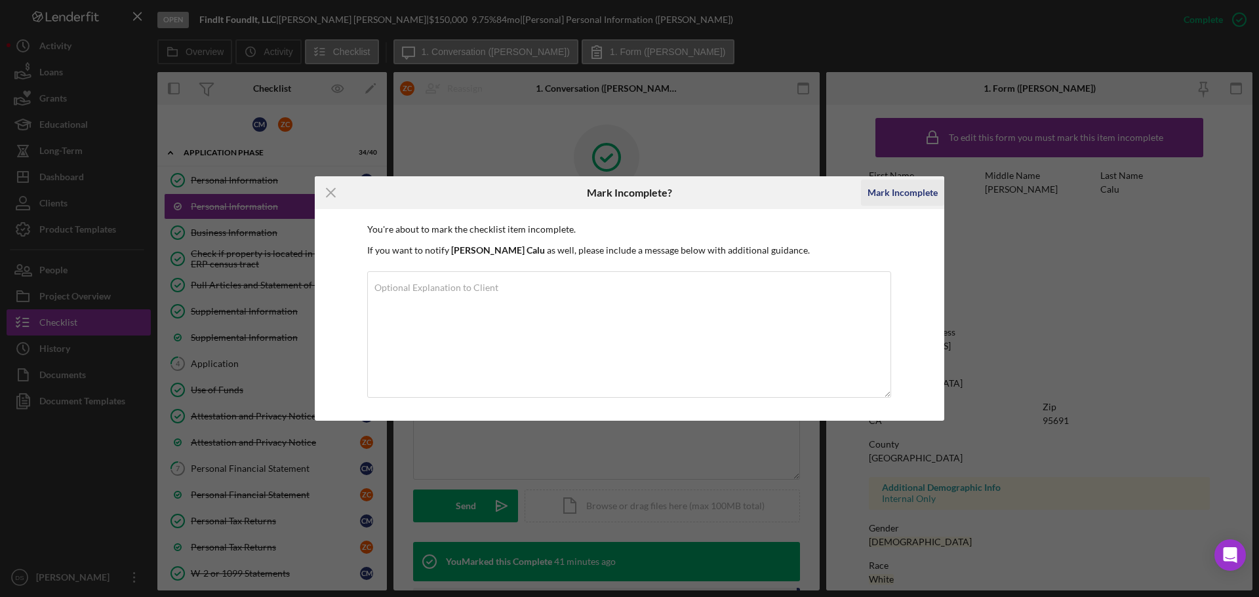
click at [897, 191] on div "Mark Incomplete" at bounding box center [902, 193] width 70 height 26
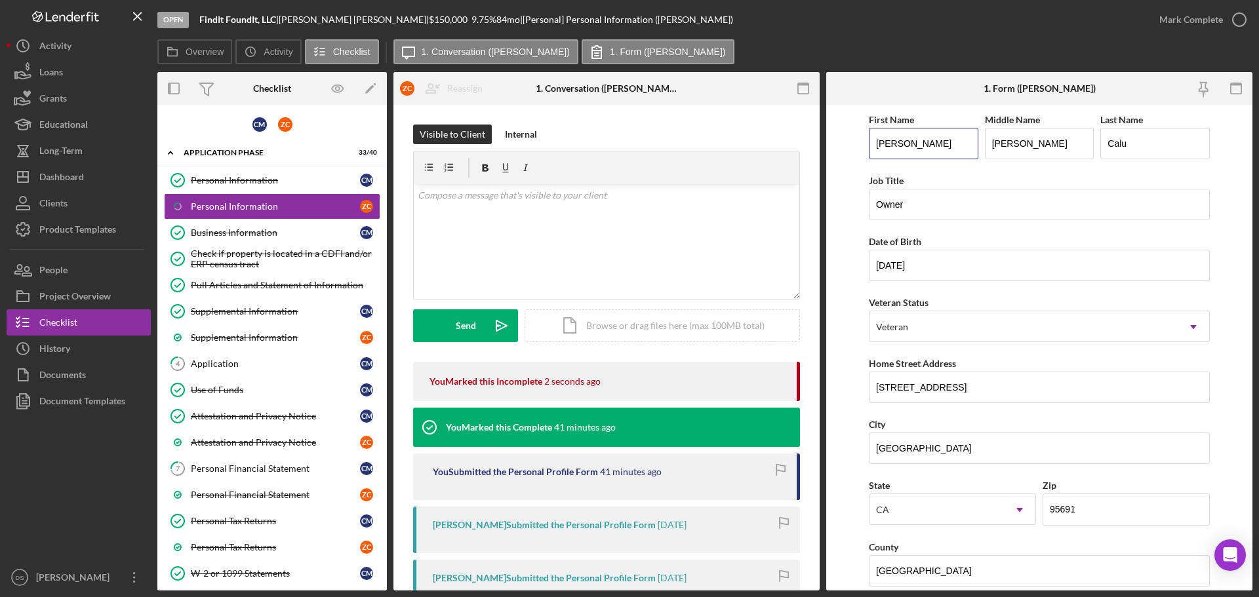
drag, startPoint x: 926, startPoint y: 149, endPoint x: 815, endPoint y: 146, distance: 110.9
click at [815, 146] on div "Overview Internal Workflow Stage Open Icon/Dropdown Arrow Archive (can unarchiv…" at bounding box center [704, 331] width 1095 height 519
paste input "ACHARIA"
drag, startPoint x: 940, startPoint y: 144, endPoint x: 879, endPoint y: 143, distance: 60.3
click at [879, 143] on input "ZACHARIA" at bounding box center [923, 143] width 109 height 31
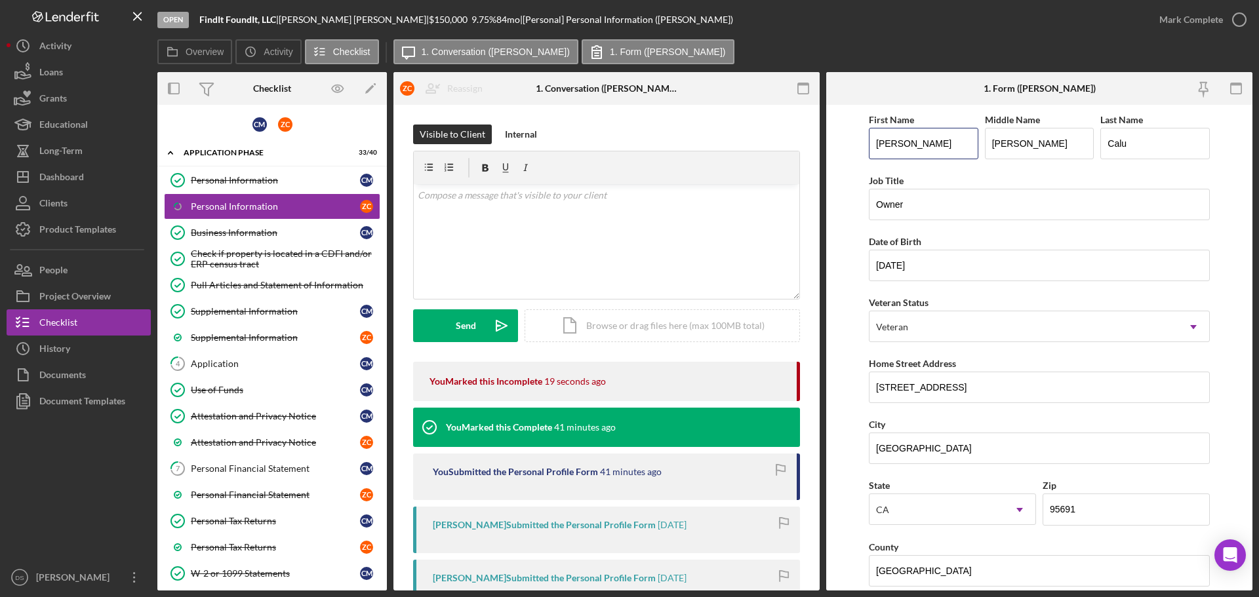
type input "Zacharia"
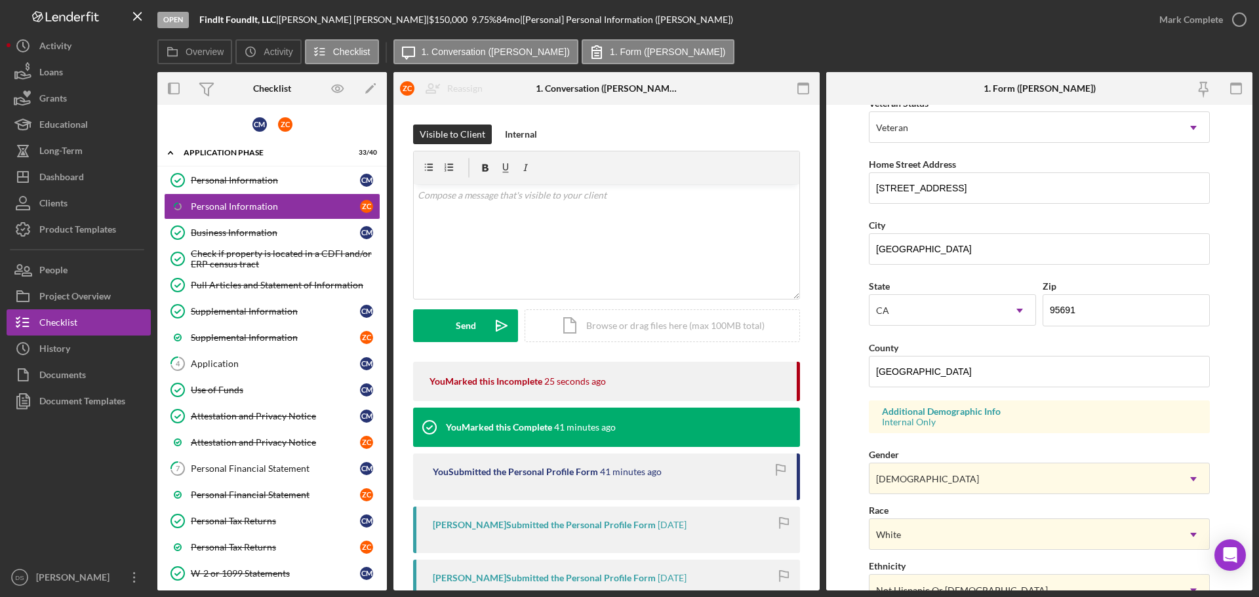
scroll to position [389, 0]
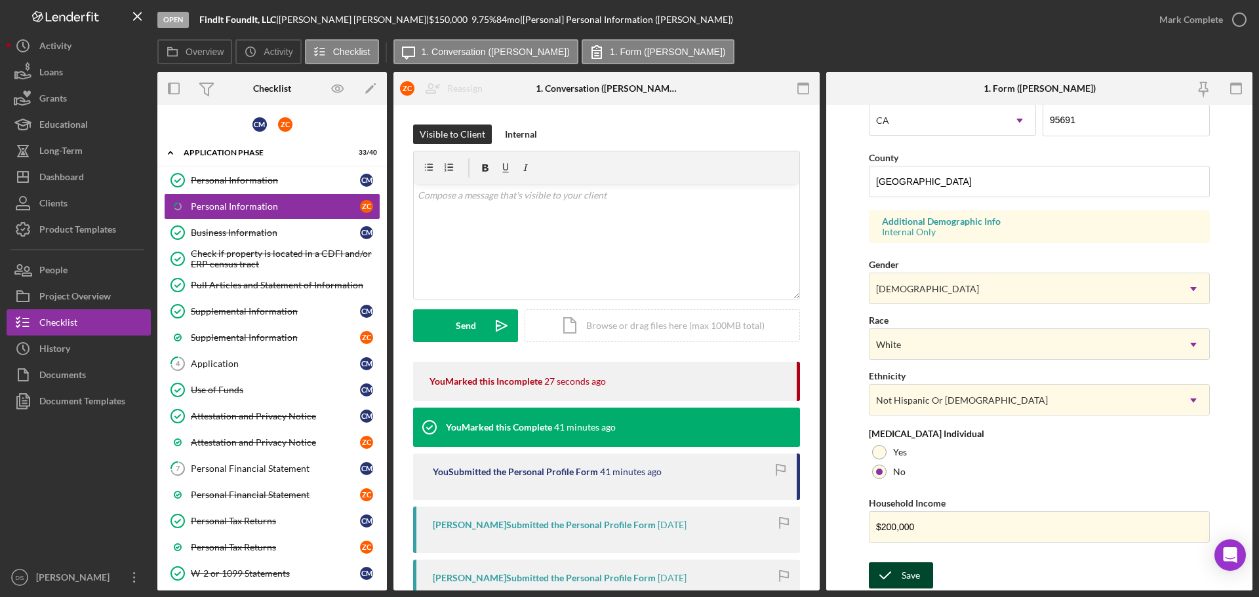
click at [920, 583] on button "Save" at bounding box center [901, 576] width 64 height 26
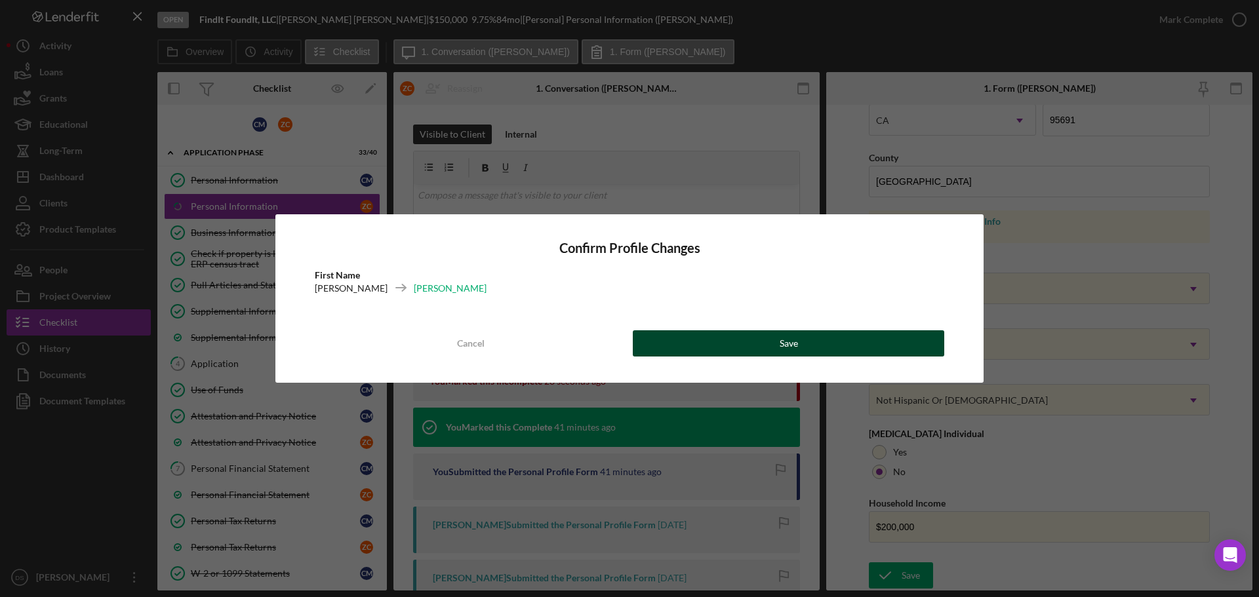
click at [856, 345] on button "Save" at bounding box center [788, 343] width 311 height 26
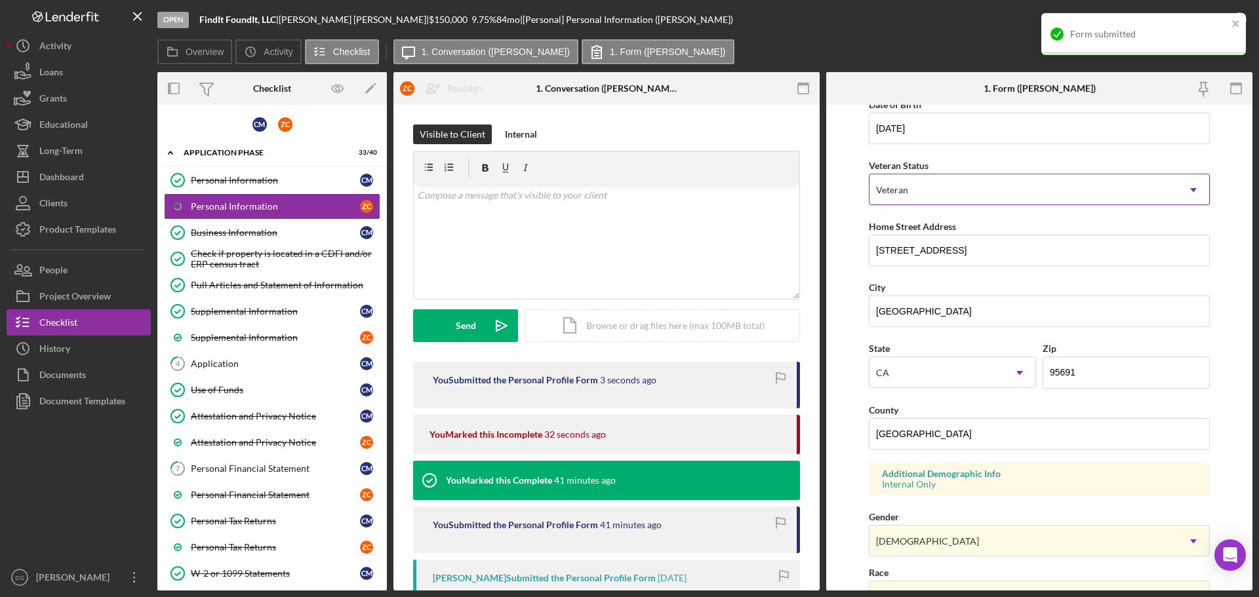
scroll to position [0, 0]
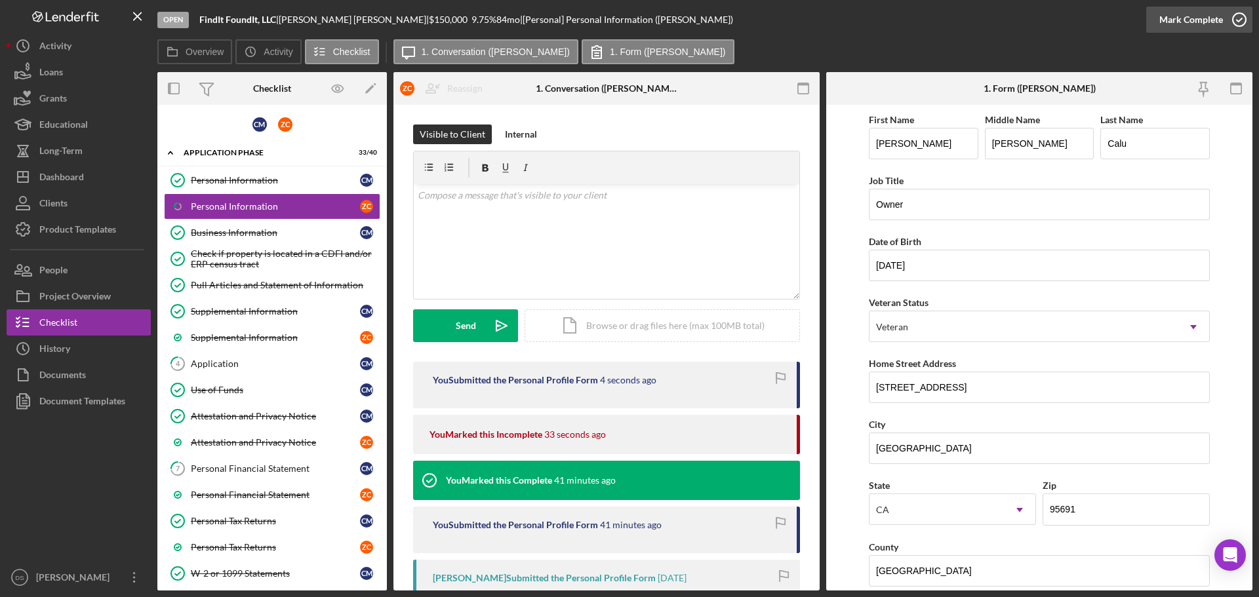
click at [1237, 25] on icon "button" at bounding box center [1239, 19] width 33 height 33
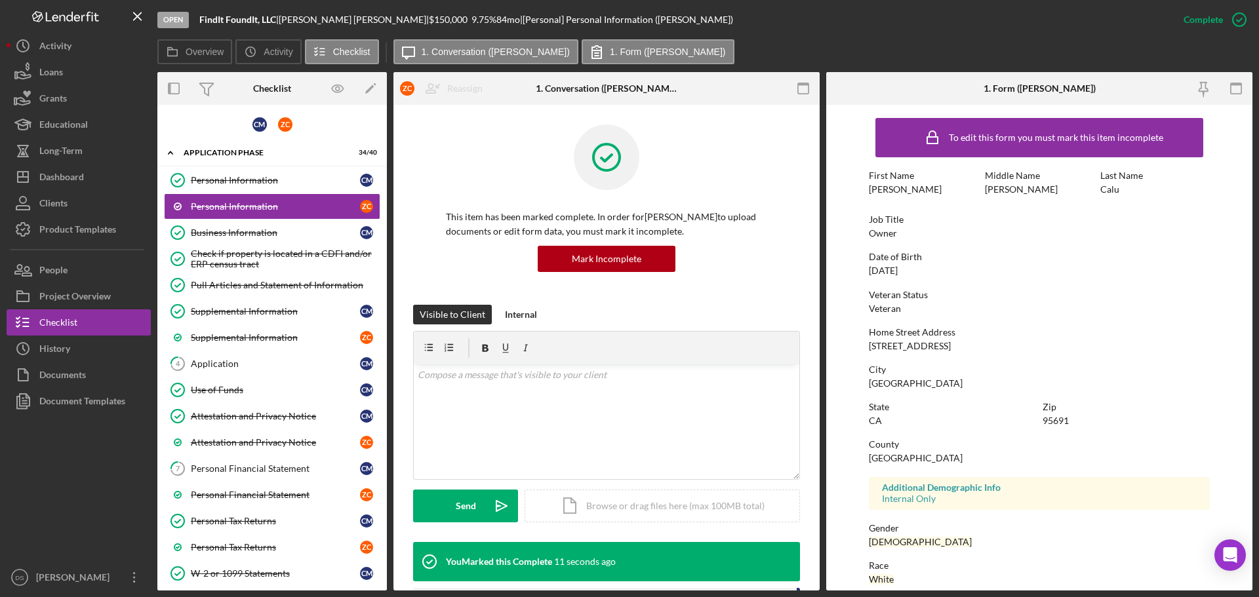
click at [942, 199] on div "First Name Zacharia Middle Name Michael Last Name Calu" at bounding box center [1039, 188] width 341 height 37
drag, startPoint x: 865, startPoint y: 188, endPoint x: 913, endPoint y: 186, distance: 48.6
click at [913, 186] on form "To edit this form you must mark this item incomplete First Name Zacharia Middle…" at bounding box center [1039, 348] width 426 height 486
drag, startPoint x: 1120, startPoint y: 182, endPoint x: 1115, endPoint y: 188, distance: 7.9
click at [1120, 182] on div "Last Name Calu" at bounding box center [1154, 182] width 109 height 24
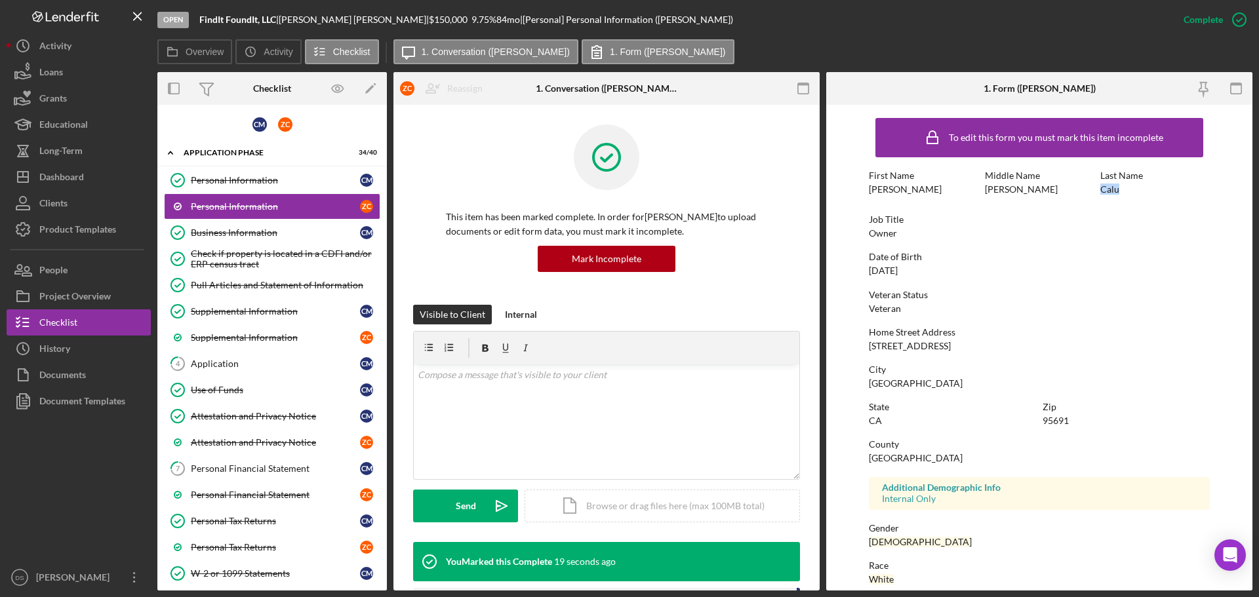
drag, startPoint x: 1099, startPoint y: 190, endPoint x: 1124, endPoint y: 190, distance: 25.6
click at [1124, 190] on div "Last Name Calu" at bounding box center [1154, 182] width 109 height 24
click at [972, 268] on div "Date of Birth 02/01/1994" at bounding box center [1039, 264] width 341 height 24
click at [67, 172] on div "Dashboard" at bounding box center [61, 179] width 45 height 30
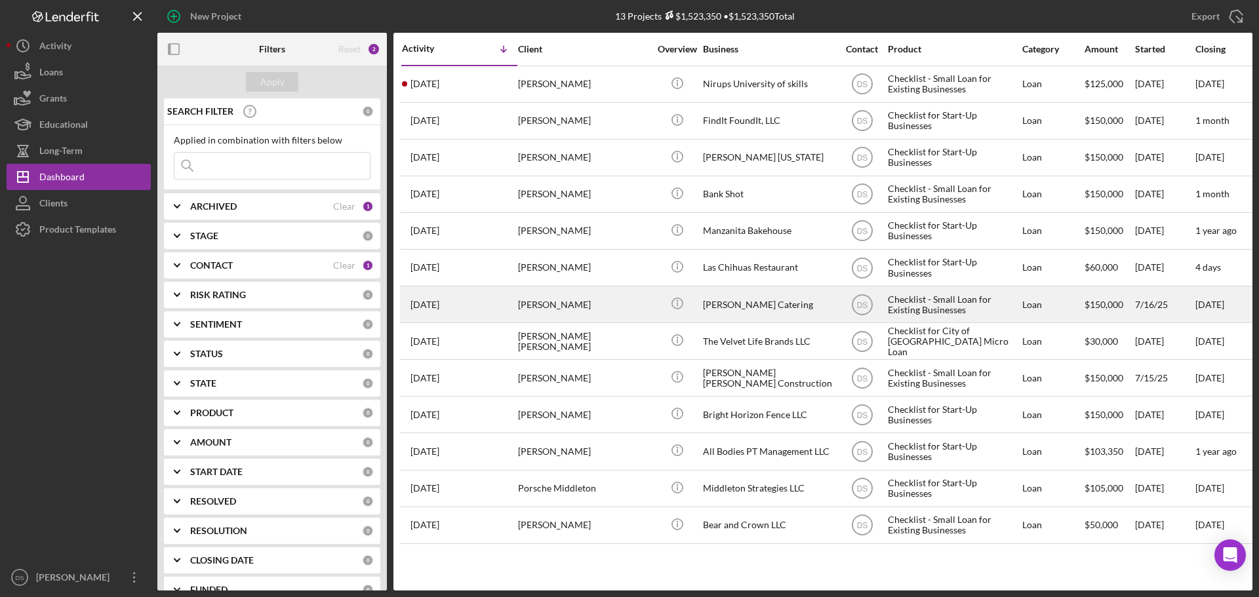
click at [632, 300] on div "[PERSON_NAME]" at bounding box center [583, 304] width 131 height 35
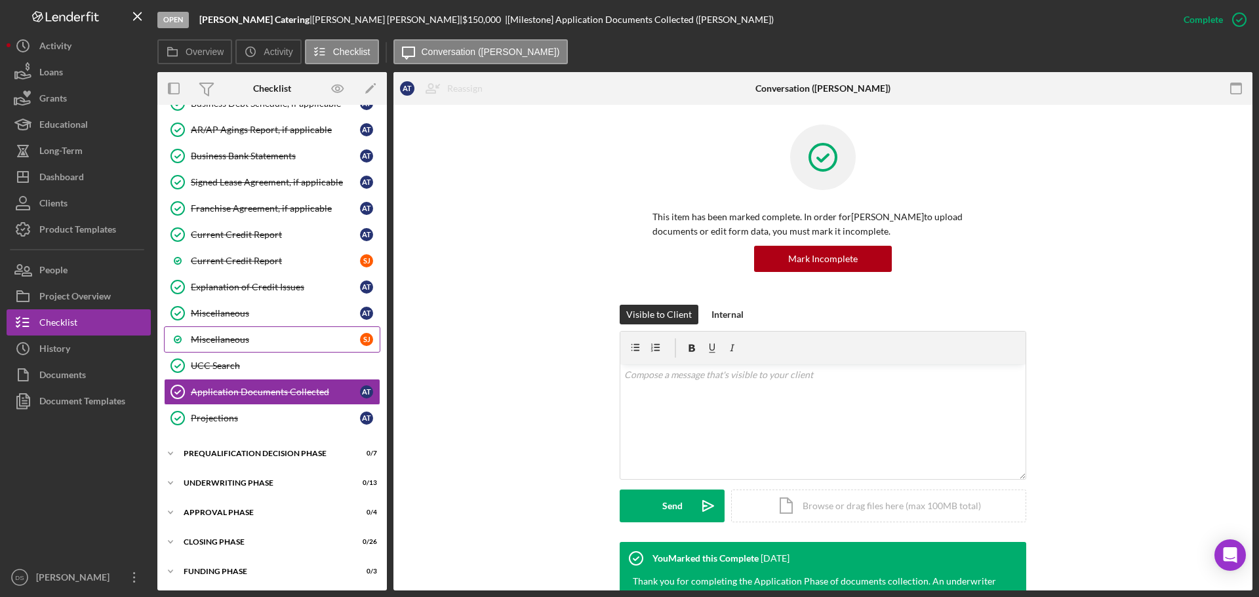
scroll to position [760, 0]
click at [252, 534] on div "Icon/Expander Closing Phase 0 / 26" at bounding box center [271, 541] width 229 height 26
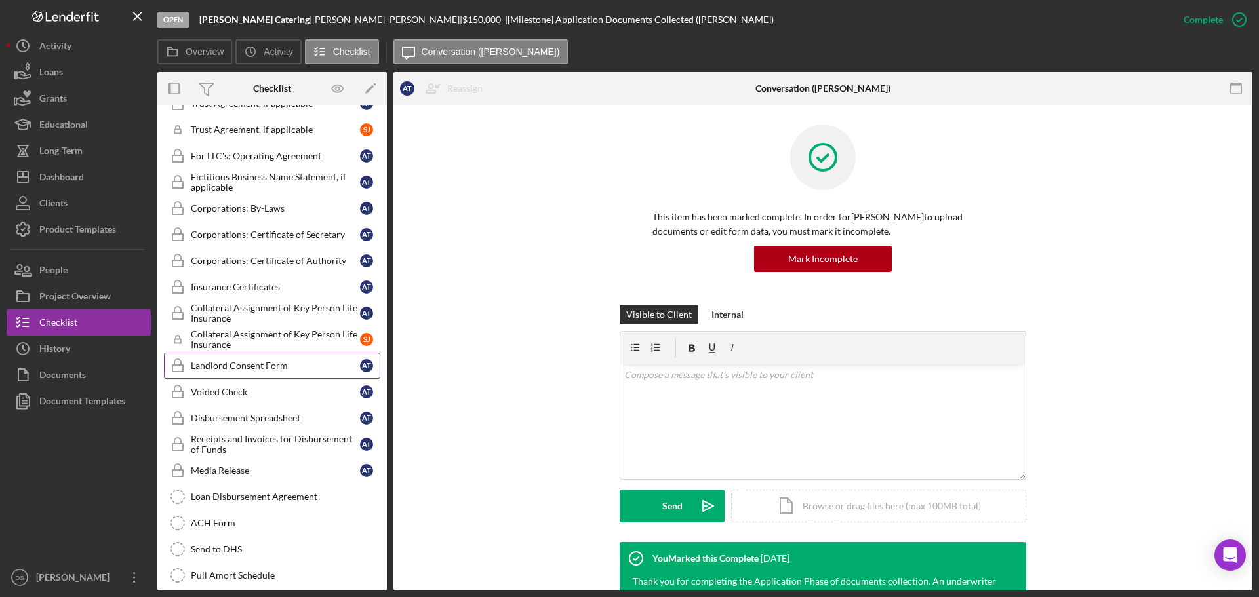
scroll to position [1350, 0]
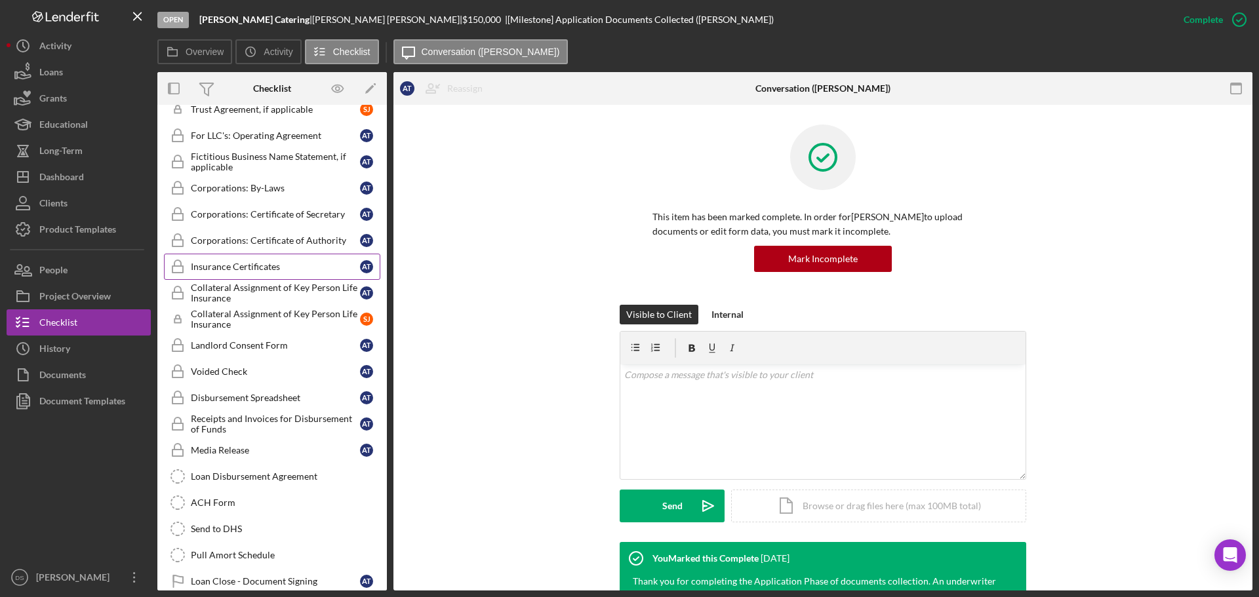
click at [277, 274] on link "Insurance Certificates Insurance Certificates A T" at bounding box center [272, 267] width 216 height 26
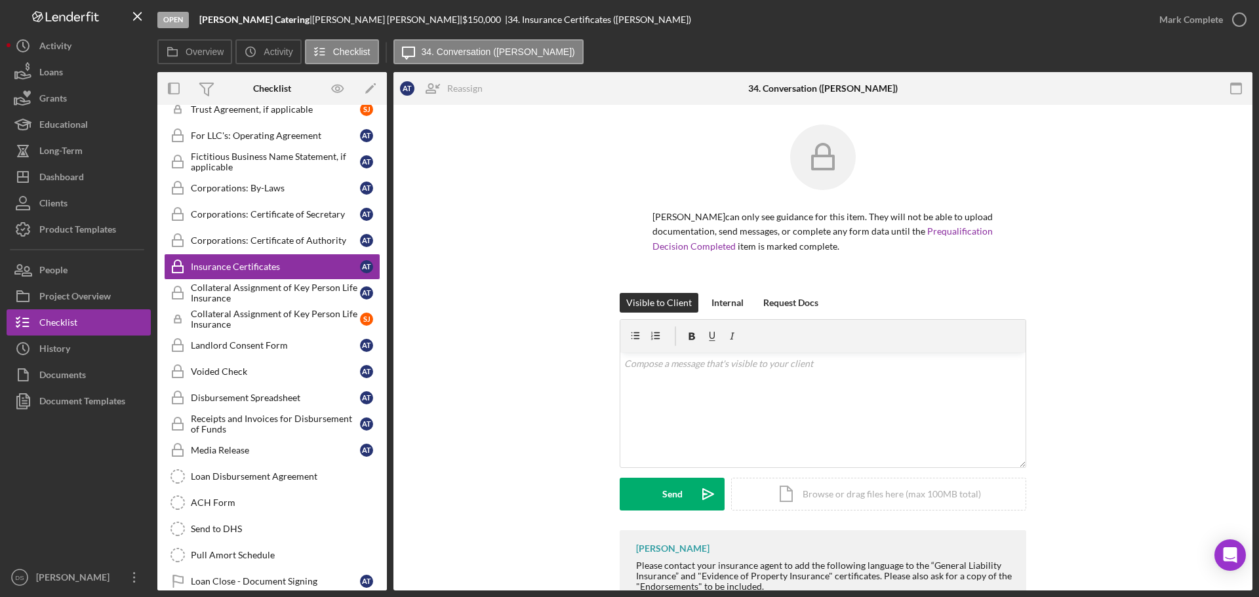
scroll to position [161, 0]
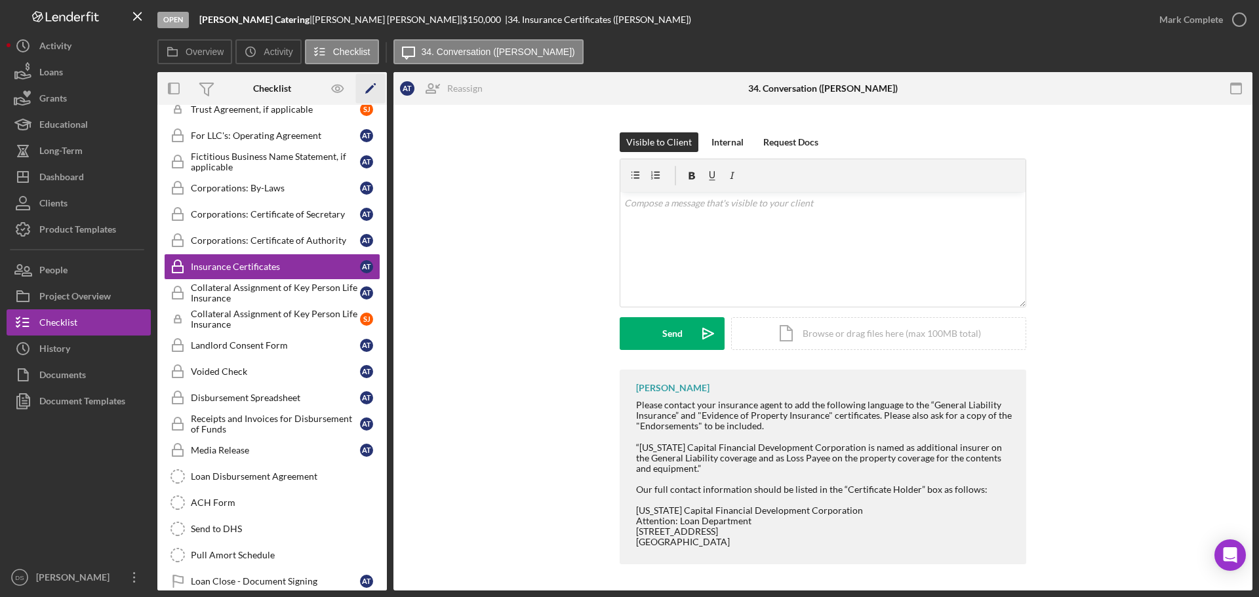
click at [371, 85] on icon "Icon/Edit" at bounding box center [371, 89] width 30 height 30
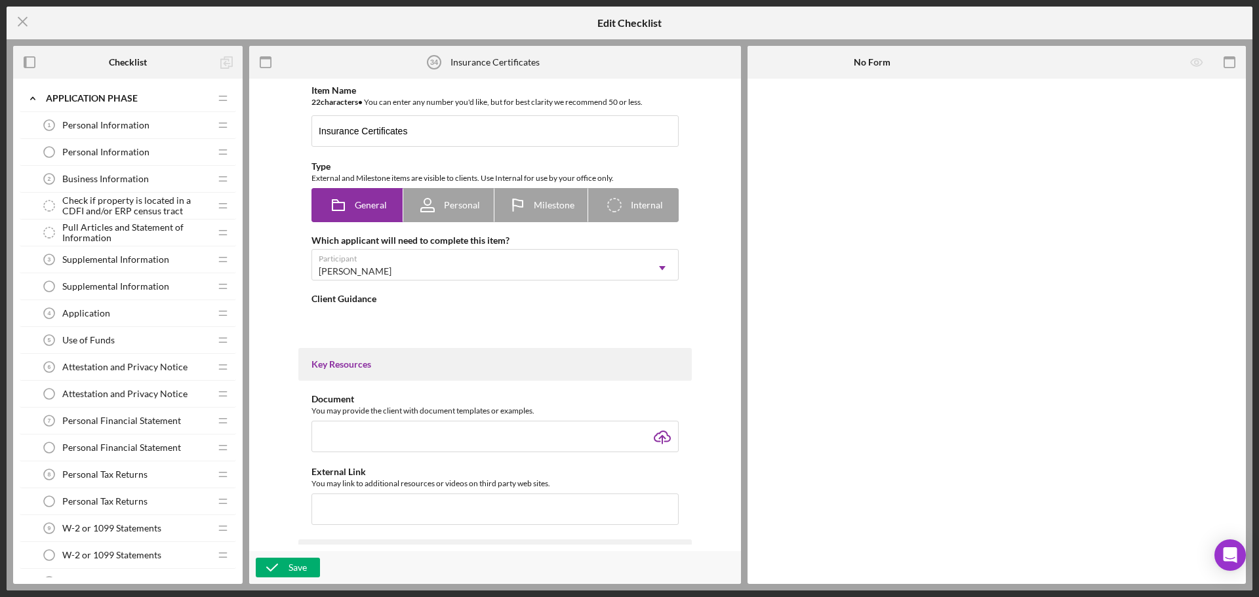
type textarea "<div>Please contact your insurance agent to add the following language to the &…"
type textarea "<div>Thank you!</div>"
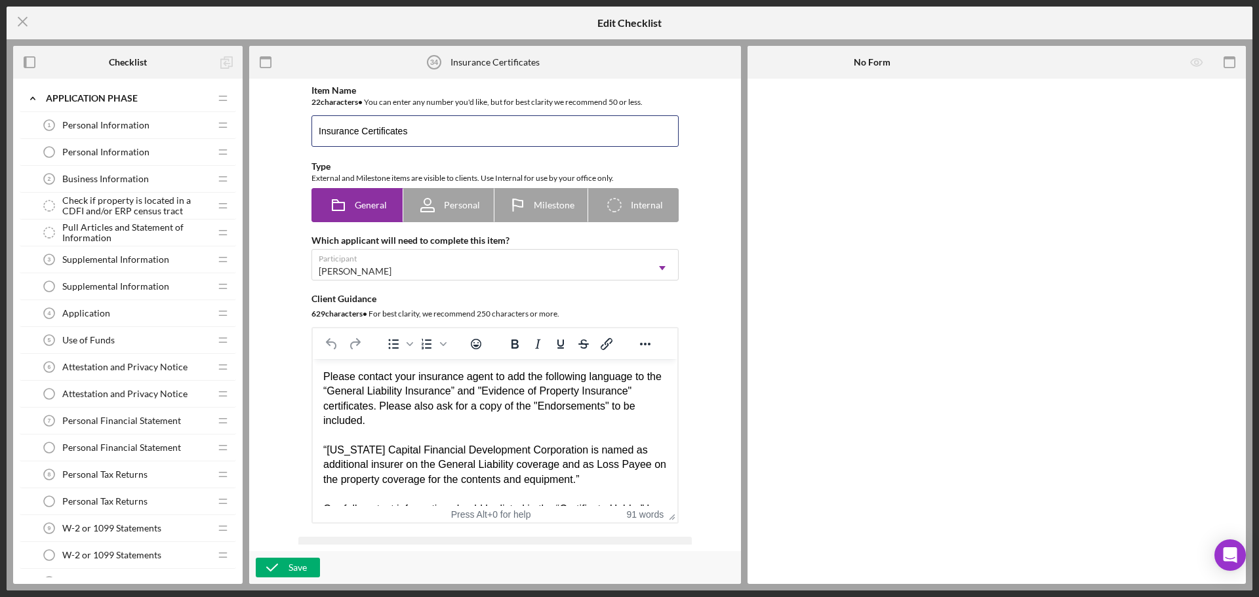
drag, startPoint x: 412, startPoint y: 128, endPoint x: 305, endPoint y: 123, distance: 107.0
click at [305, 123] on div "Item Name 22 character s • You can enter any number you'd like, but for best cl…" at bounding box center [494, 304] width 393 height 439
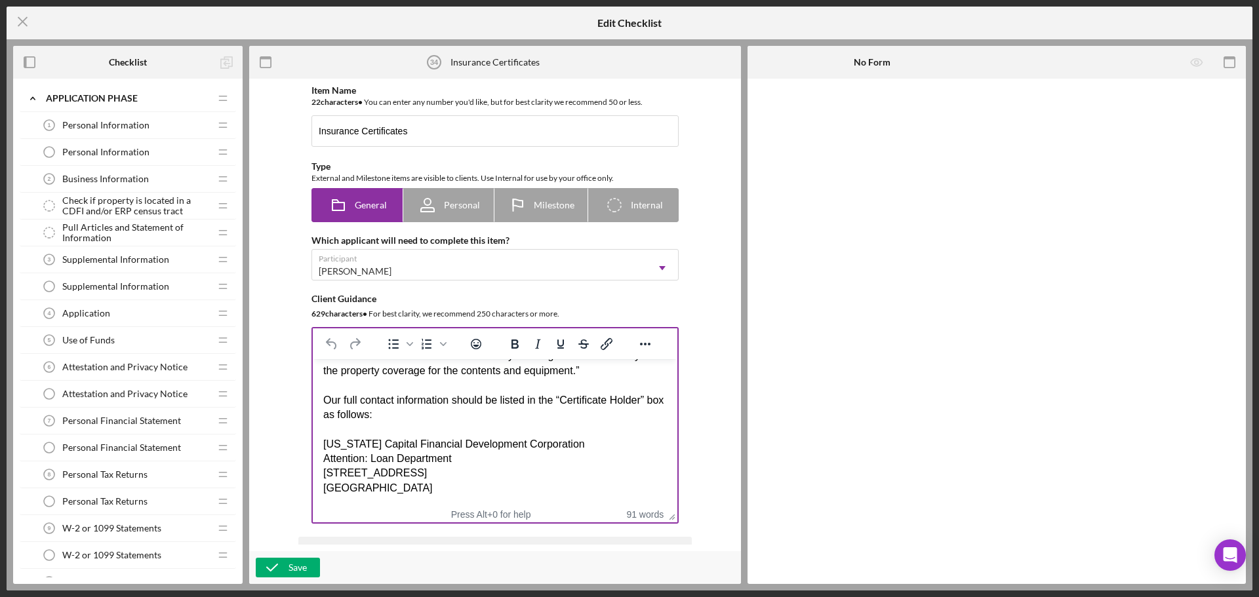
scroll to position [66, 0]
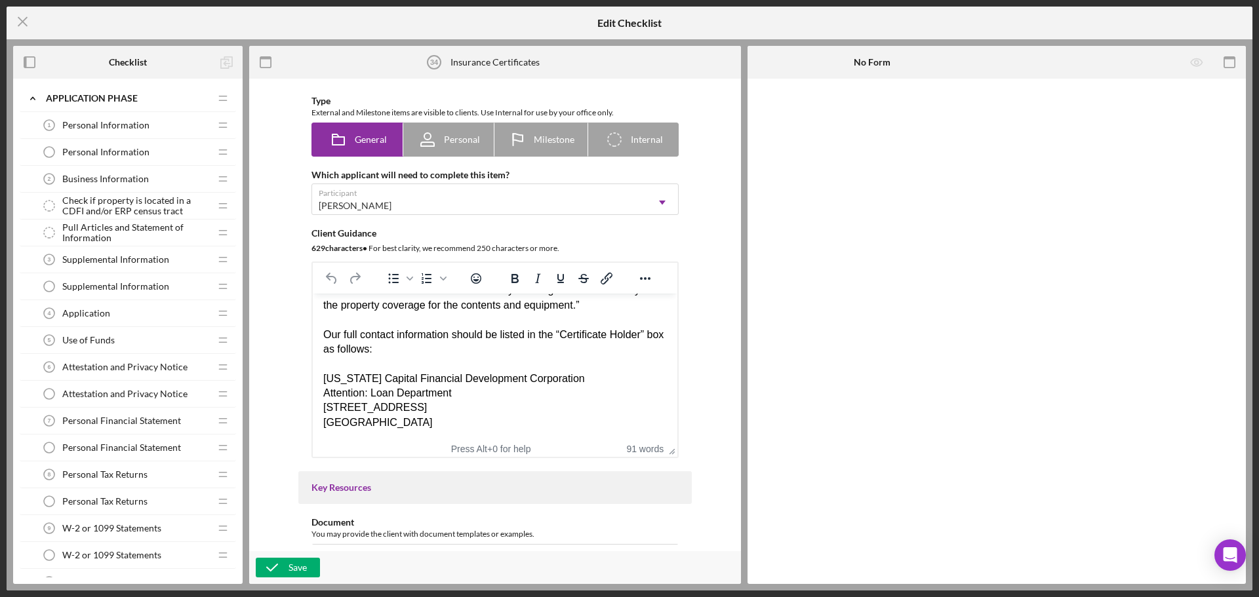
click at [449, 426] on div "Please contact your insurance agent to add the following language to the “Gener…" at bounding box center [495, 312] width 344 height 235
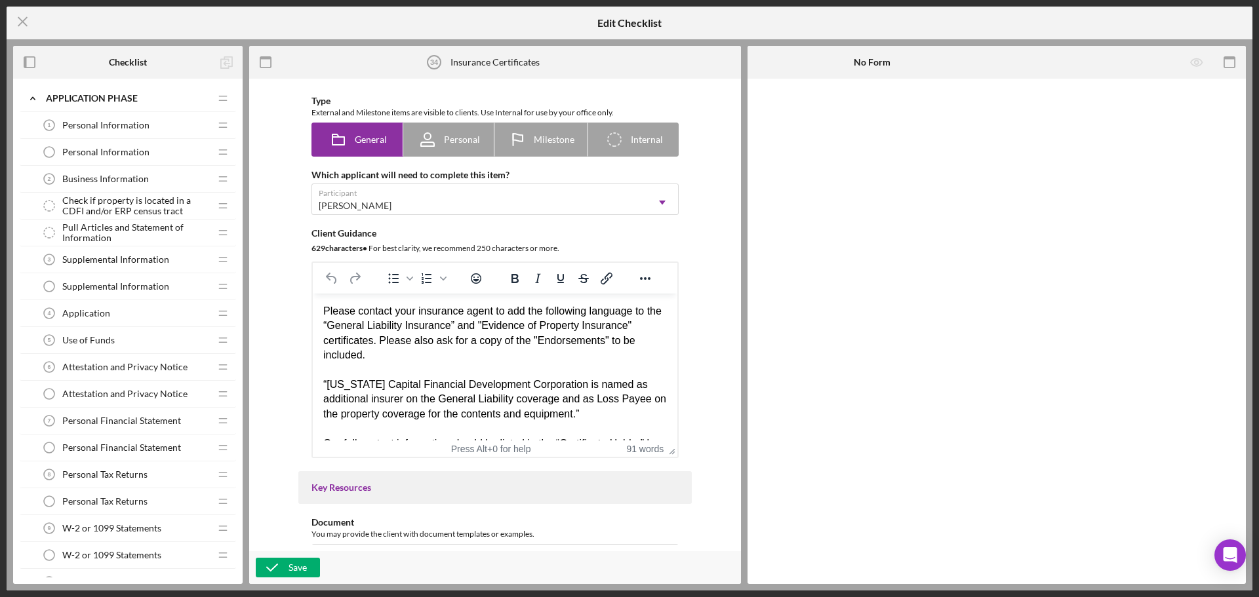
scroll to position [0, 0]
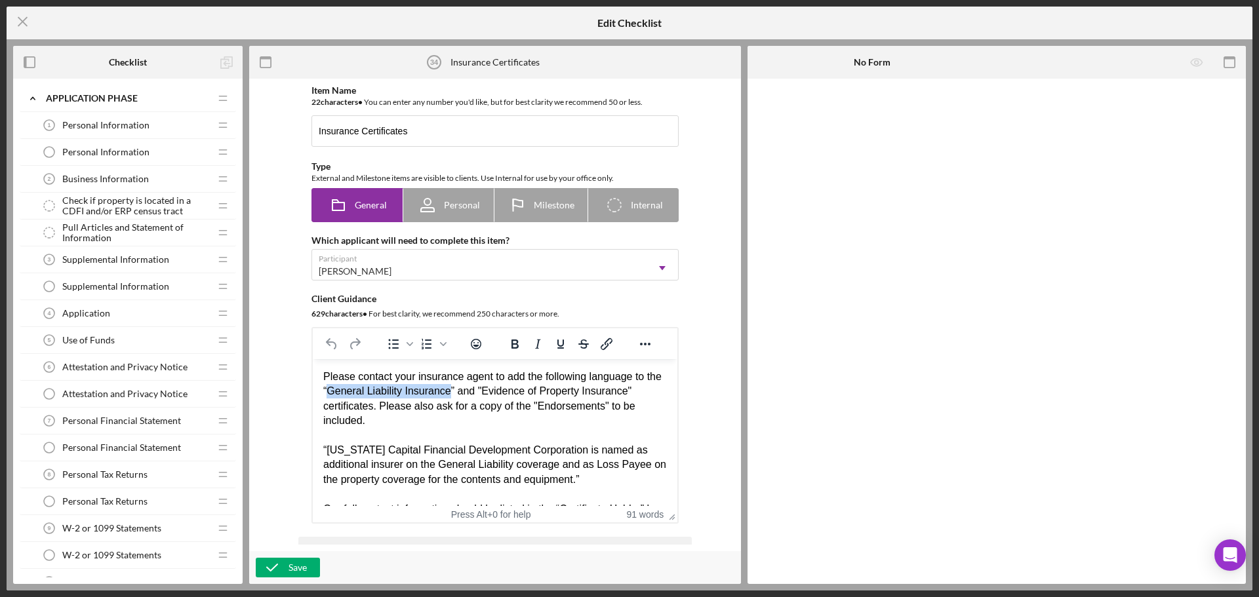
drag, startPoint x: 347, startPoint y: 392, endPoint x: 464, endPoint y: 395, distance: 117.4
click at [464, 395] on div "Please contact your insurance agent to add the following language to the “Gener…" at bounding box center [495, 487] width 344 height 235
type input "General Liability Insurance"
click at [285, 566] on icon "button" at bounding box center [272, 567] width 33 height 33
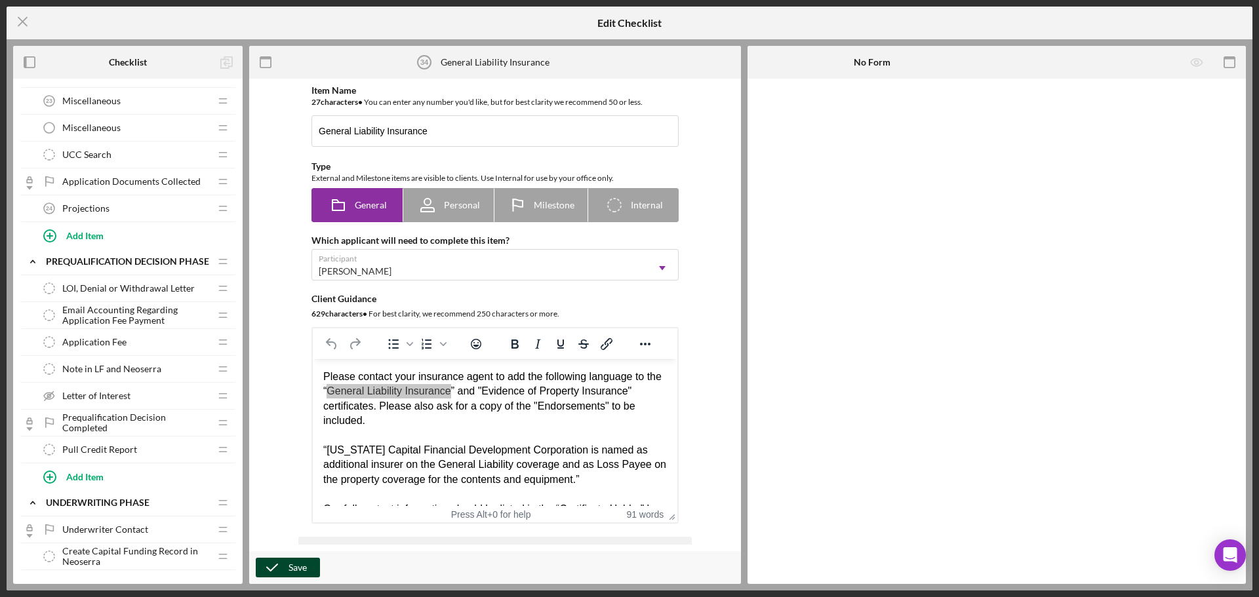
scroll to position [918, 0]
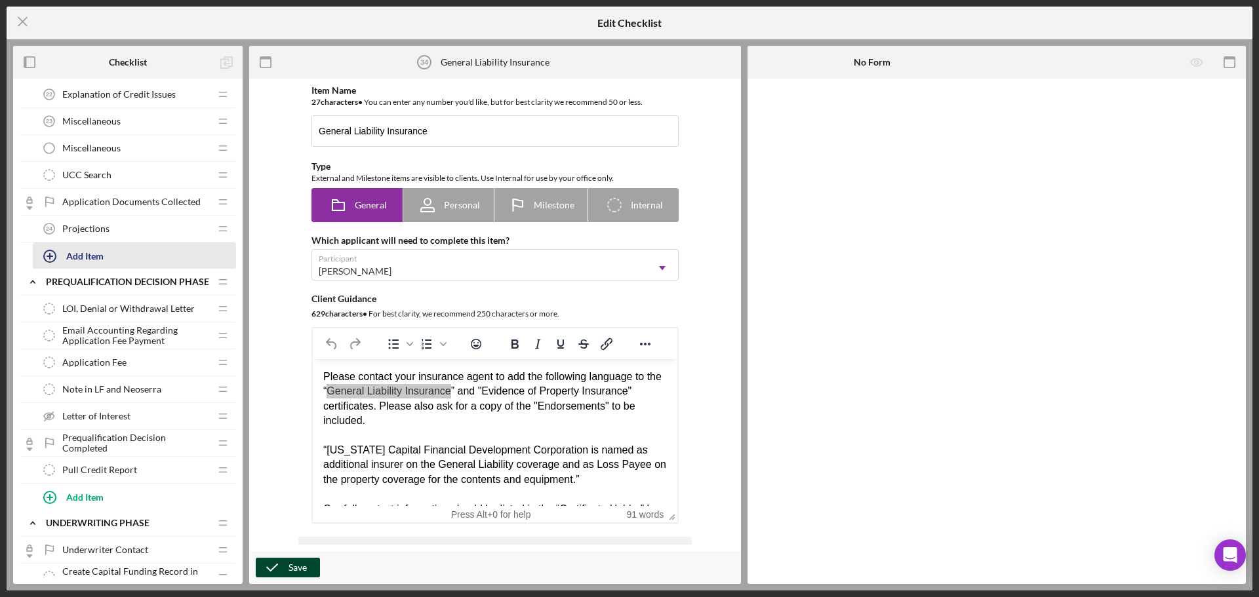
click at [93, 253] on div "Add Item" at bounding box center [84, 255] width 37 height 25
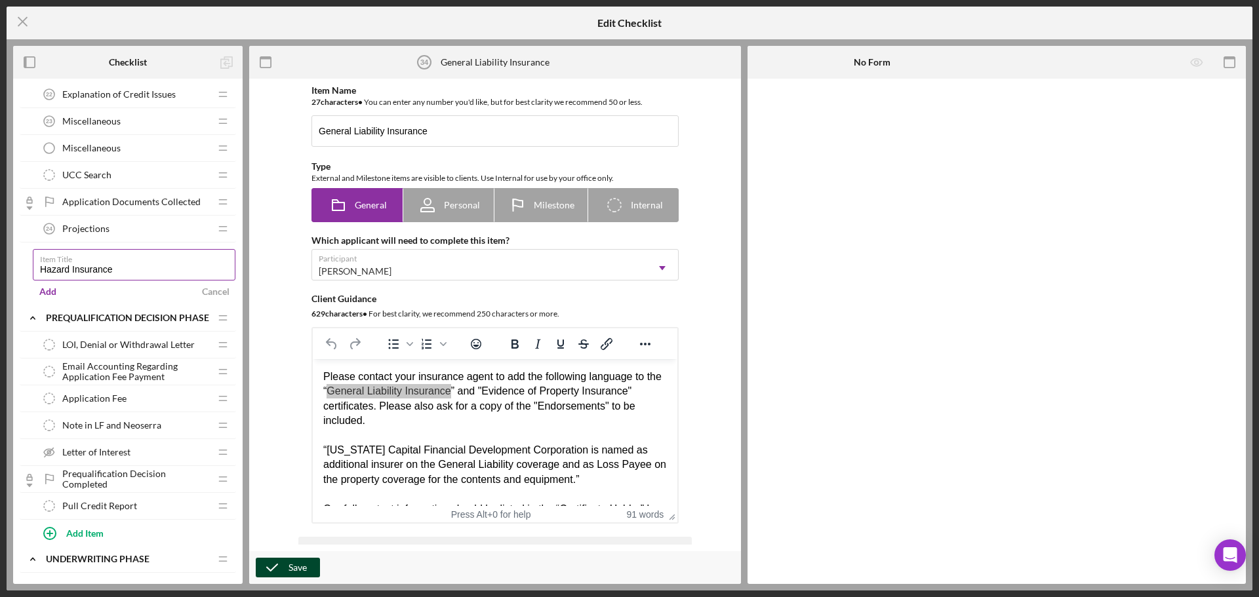
drag, startPoint x: 142, startPoint y: 268, endPoint x: 43, endPoint y: 268, distance: 99.7
click at [43, 268] on input "Hazard Insurance" at bounding box center [134, 264] width 203 height 31
type input "Additional Insurances"
click at [45, 289] on div "Add" at bounding box center [47, 292] width 17 height 20
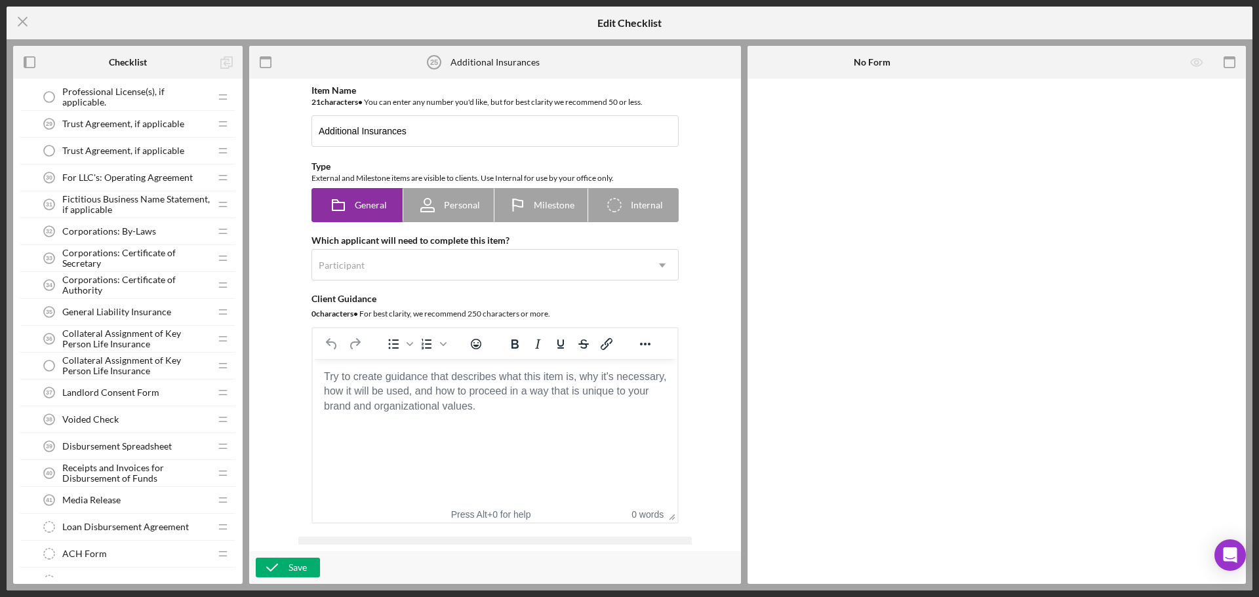
scroll to position [2015, 0]
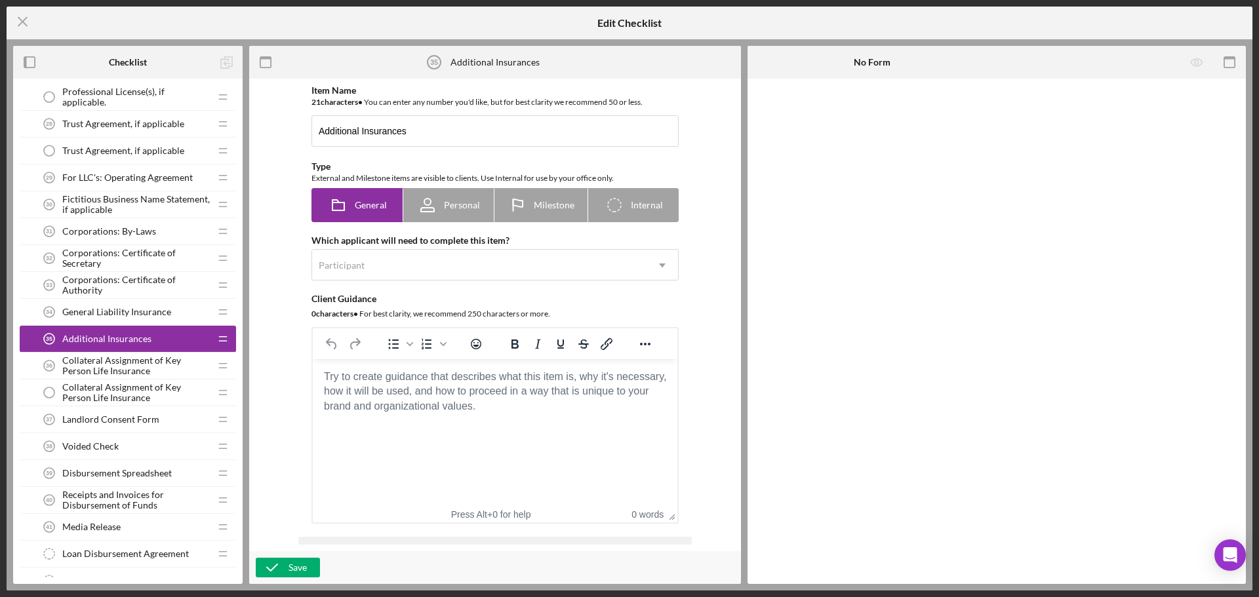
click at [157, 338] on div "Additional Insurances 35 Additional Insurances" at bounding box center [123, 339] width 174 height 26
click at [362, 266] on div "Participant" at bounding box center [341, 265] width 49 height 10
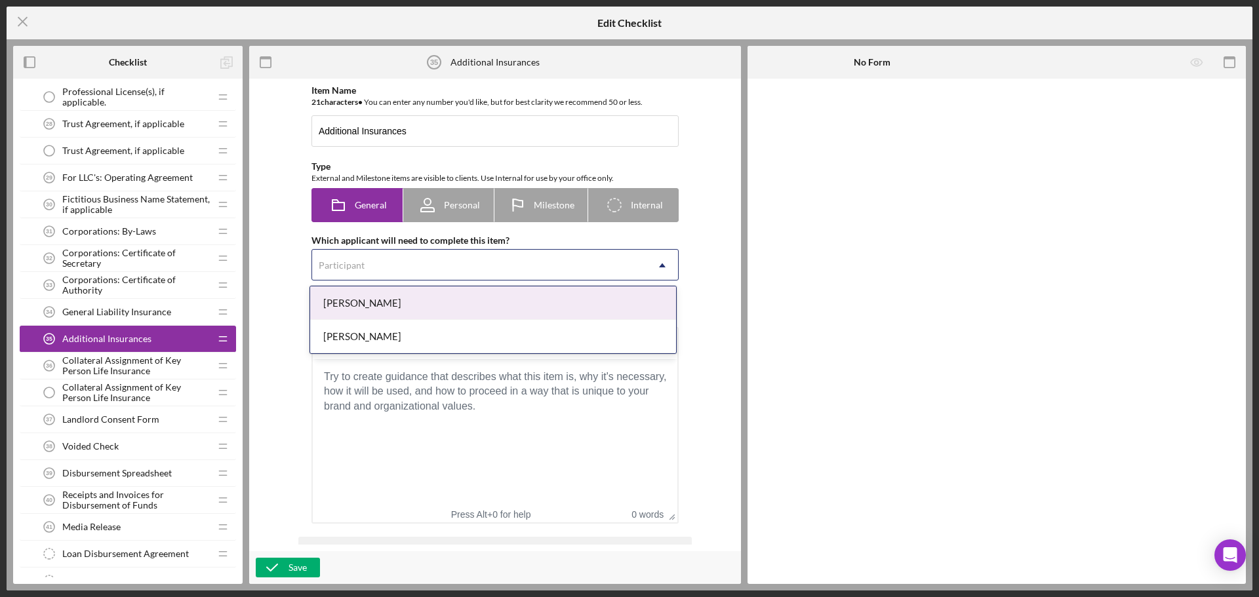
click at [374, 307] on div "[PERSON_NAME]" at bounding box center [493, 303] width 366 height 33
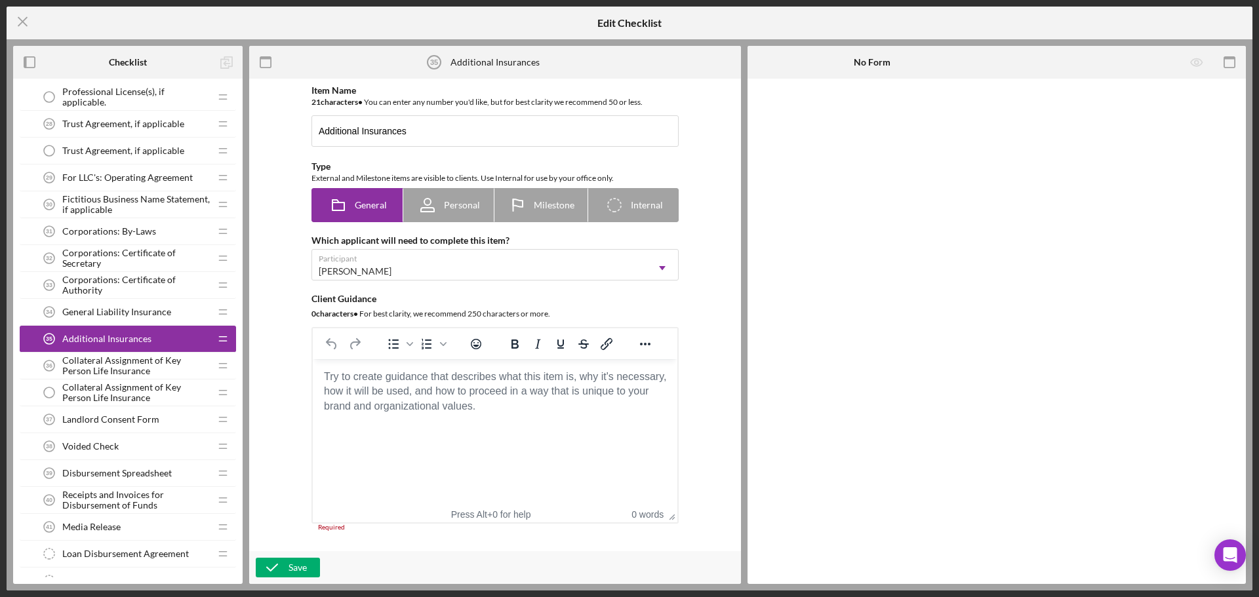
click at [370, 384] on body "Rich Text Area. Press ALT-0 for help." at bounding box center [495, 377] width 344 height 14
click at [399, 379] on body "Rich Text Area. Press ALT-0 for help." at bounding box center [495, 377] width 344 height 14
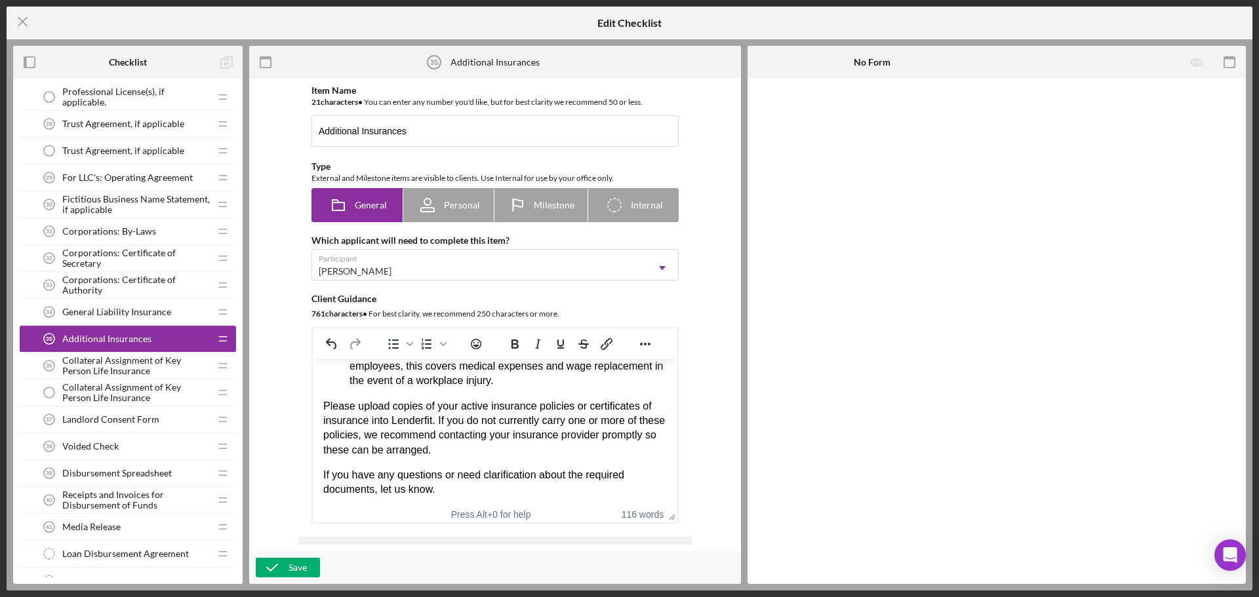
scroll to position [147, 0]
click at [291, 569] on div "Save" at bounding box center [297, 568] width 18 height 20
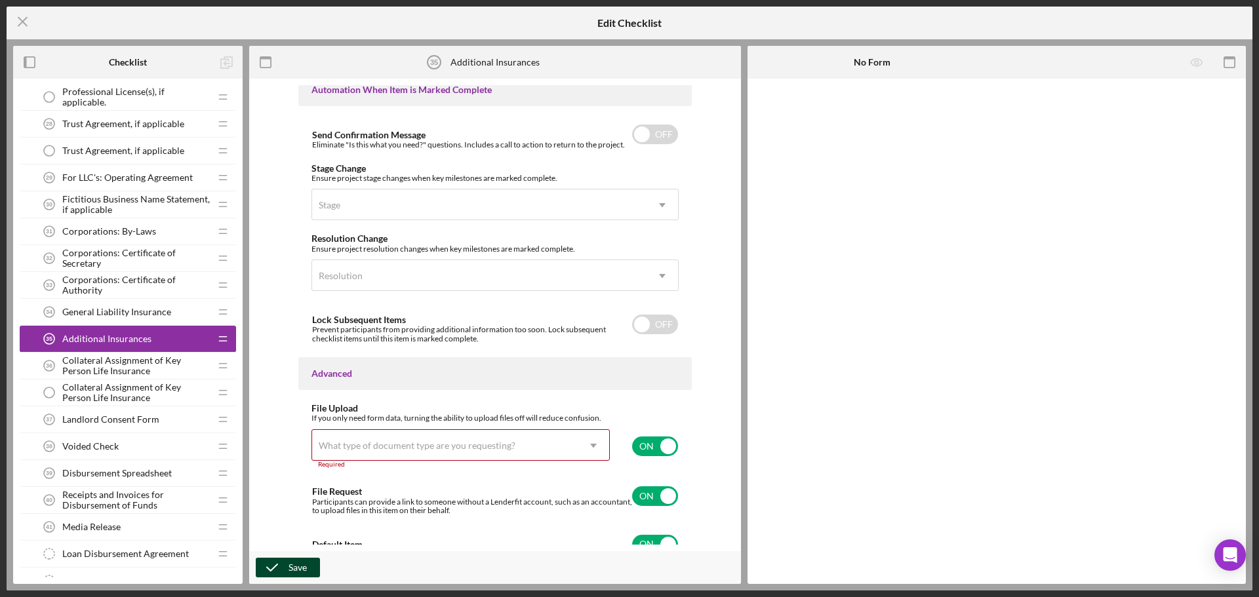
scroll to position [833, 0]
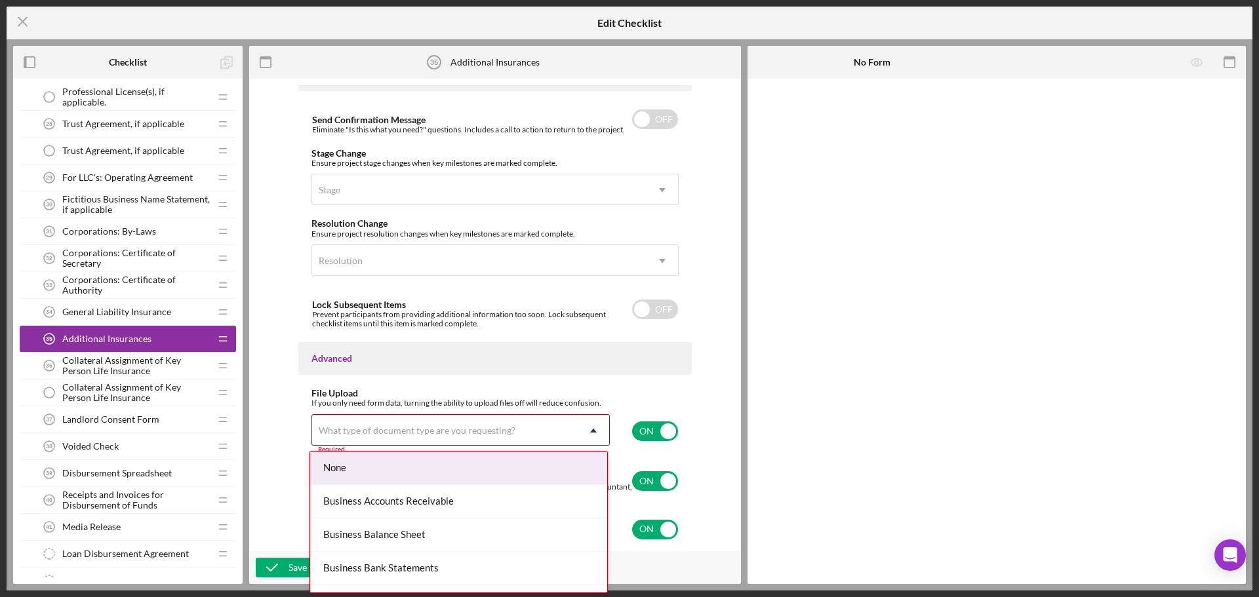
click at [356, 440] on div "What type of document type are you requesting?" at bounding box center [445, 431] width 266 height 30
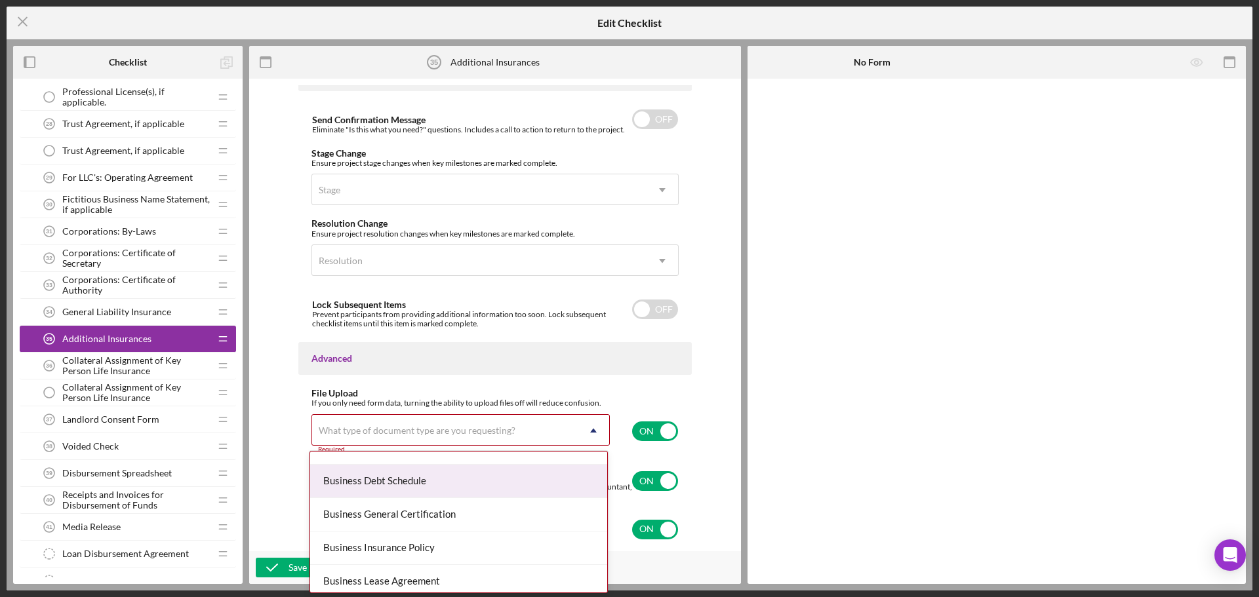
scroll to position [210, 0]
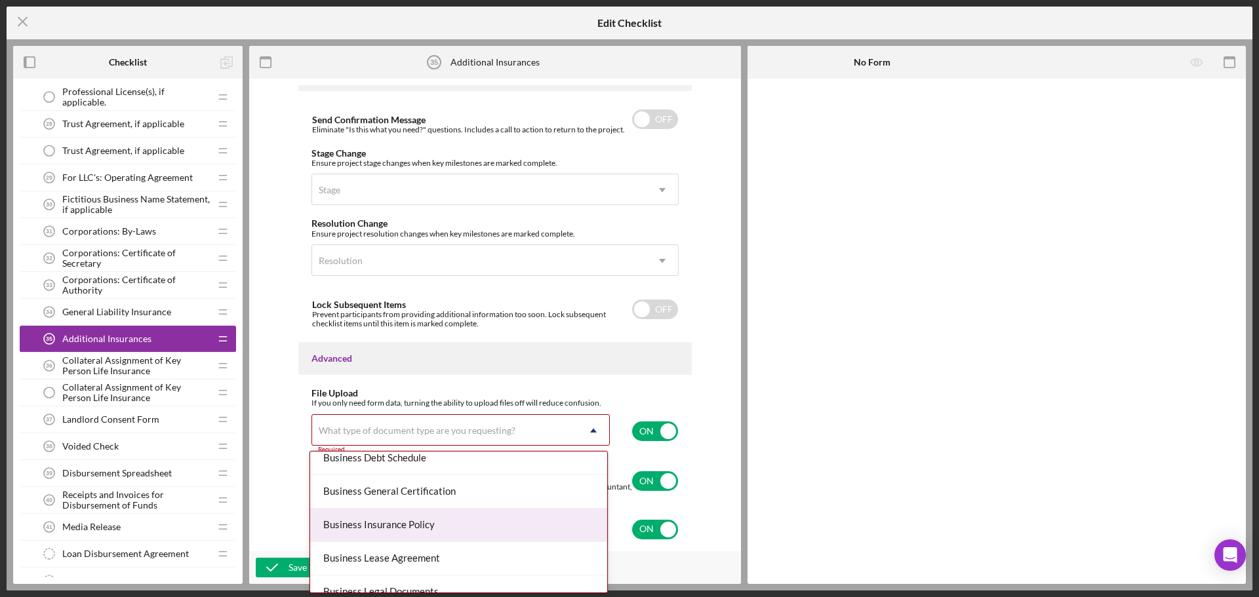
click at [367, 532] on div "Business Insurance Policy" at bounding box center [458, 525] width 297 height 33
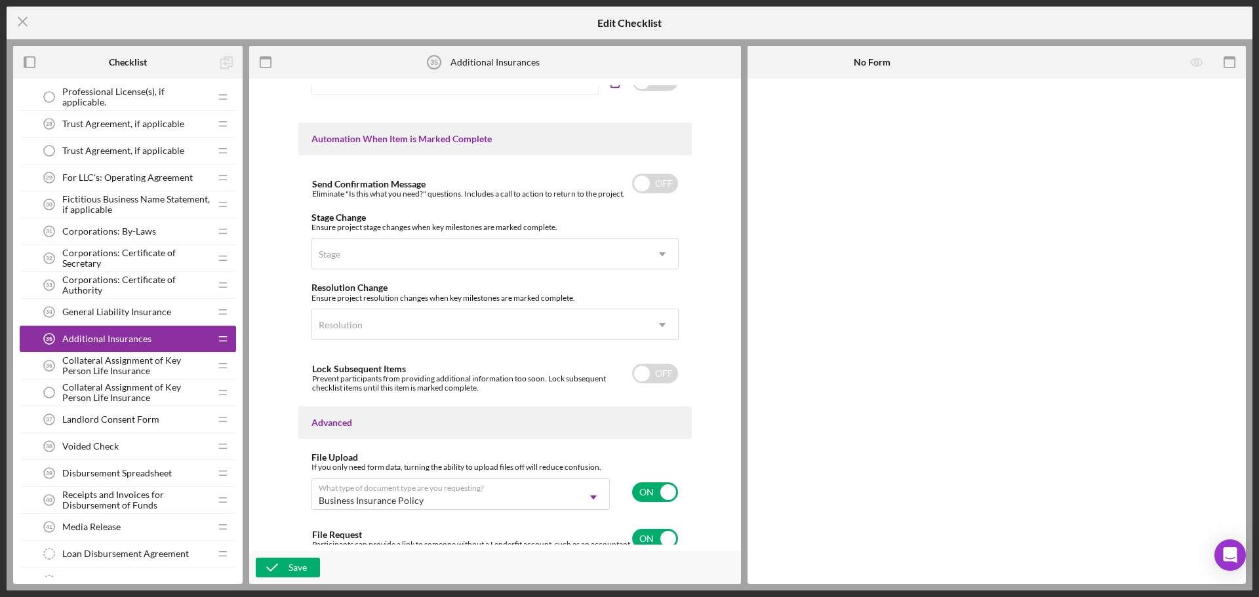
scroll to position [827, 0]
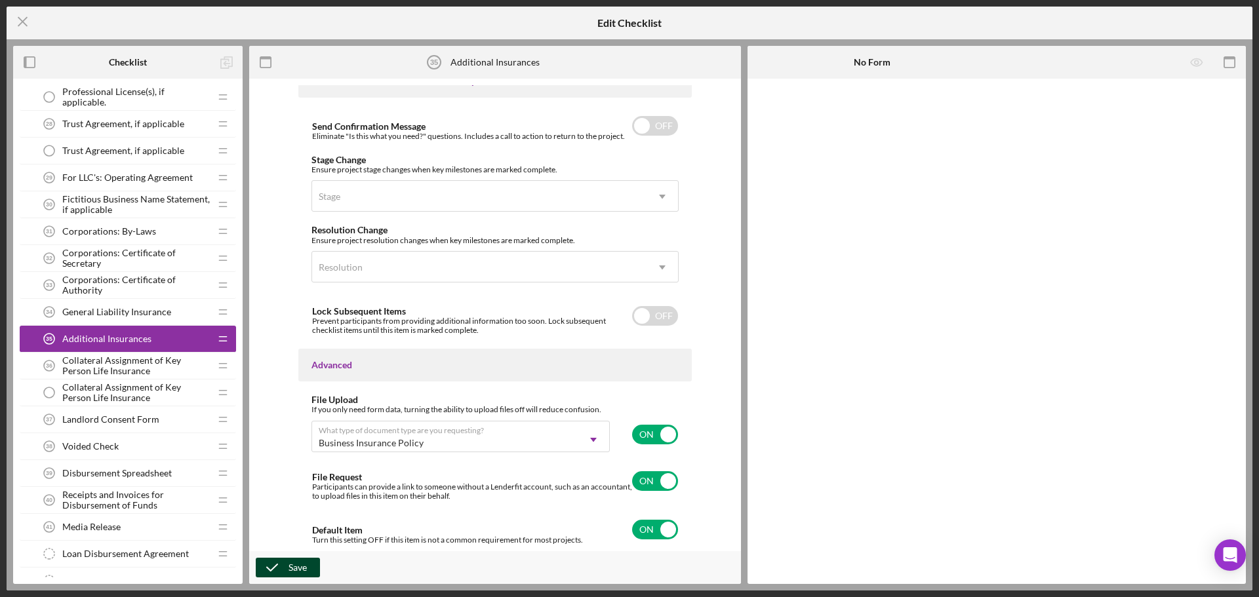
click at [304, 561] on div "Save" at bounding box center [297, 568] width 18 height 20
click at [287, 567] on icon "button" at bounding box center [272, 567] width 33 height 33
click at [12, 18] on icon "Icon/Menu Close" at bounding box center [23, 21] width 33 height 33
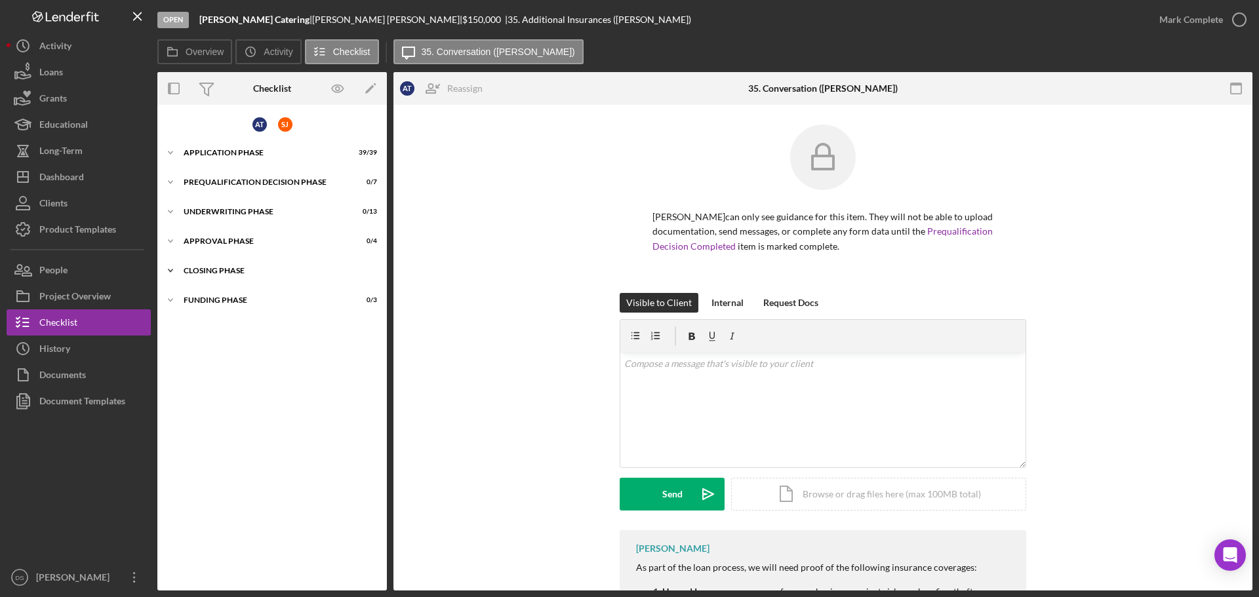
click at [233, 268] on div "Closing Phase" at bounding box center [277, 271] width 187 height 8
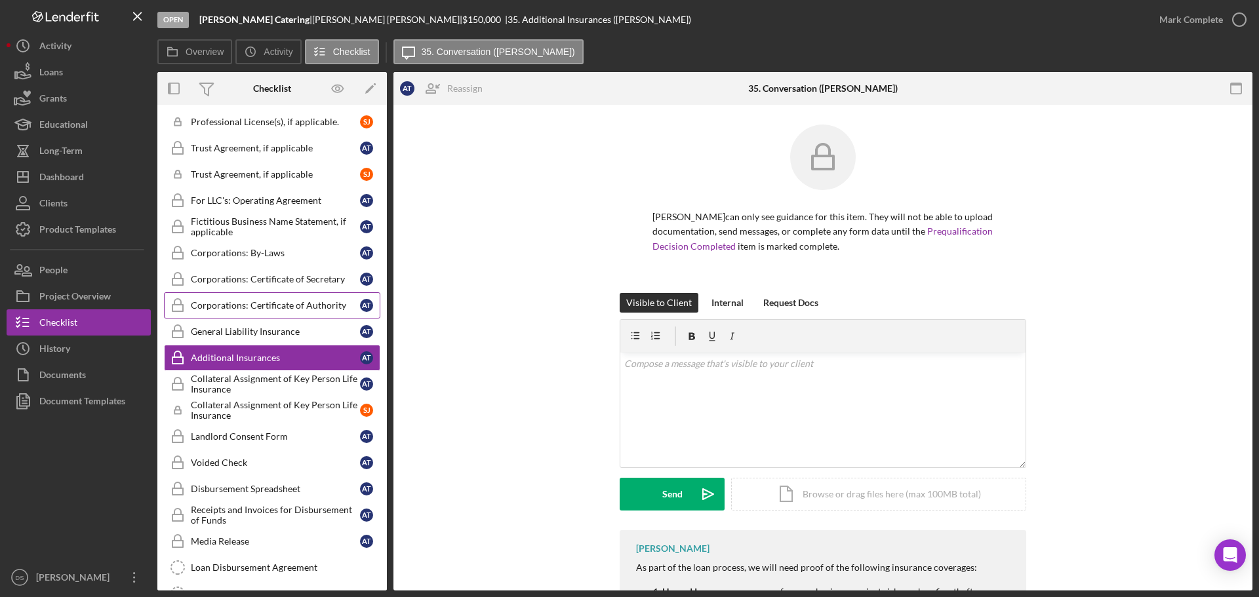
scroll to position [266, 0]
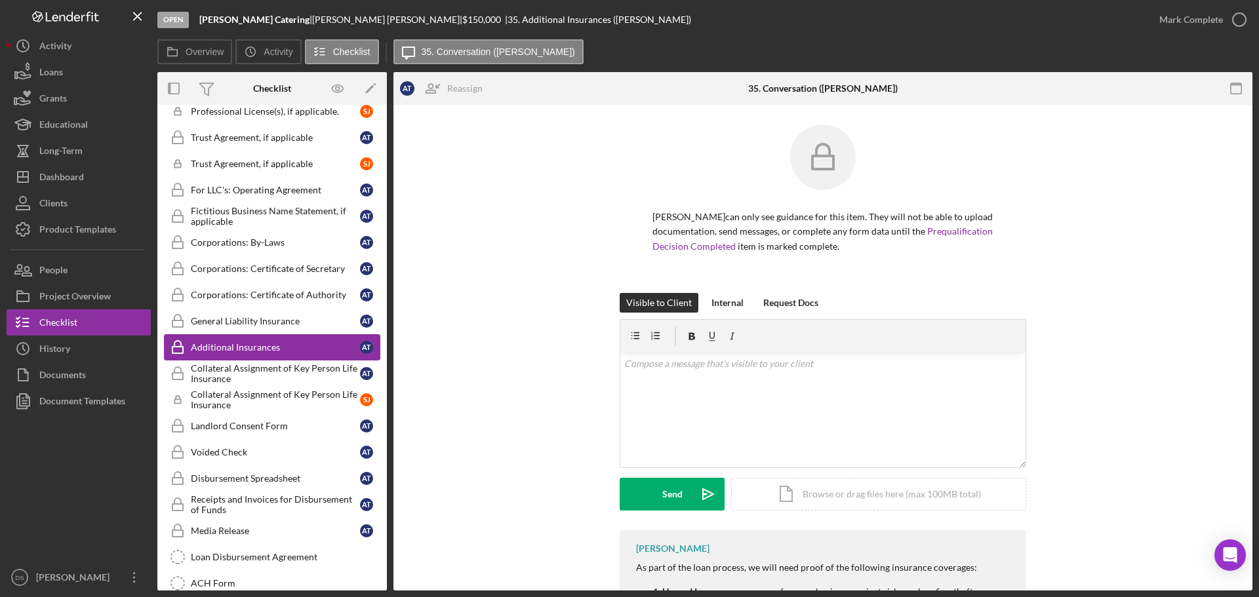
click at [288, 347] on div "Additional Insurances" at bounding box center [275, 347] width 169 height 10
click at [290, 328] on link "General Liability Insurance General Liability Insurance A T" at bounding box center [272, 321] width 216 height 26
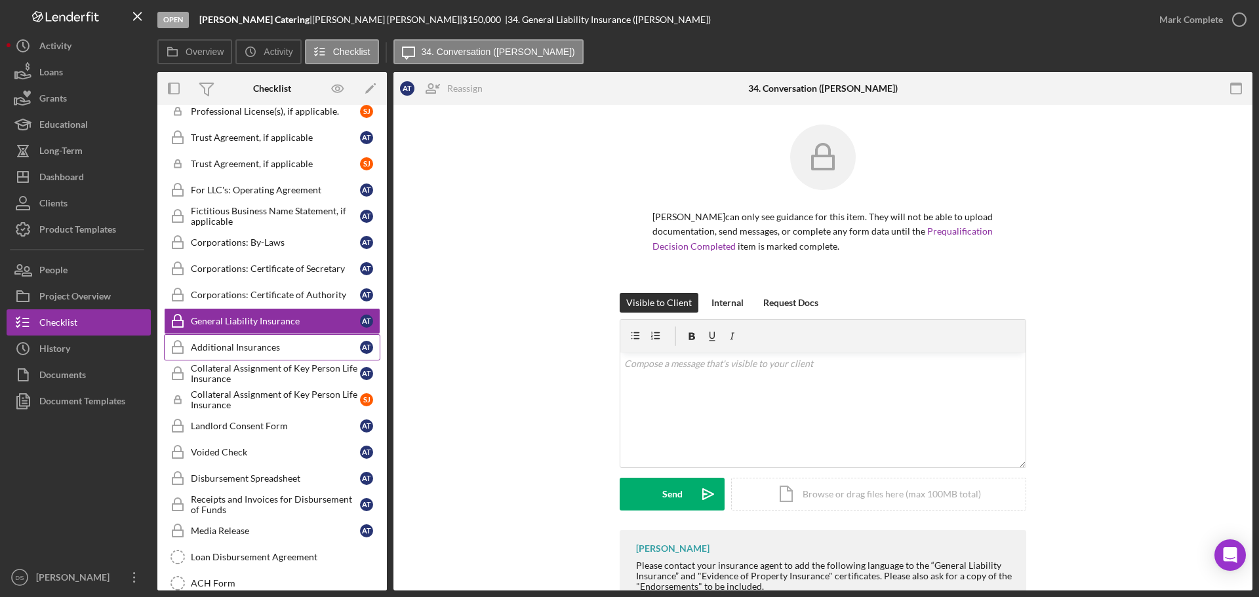
click at [289, 342] on div "Additional Insurances" at bounding box center [275, 347] width 169 height 10
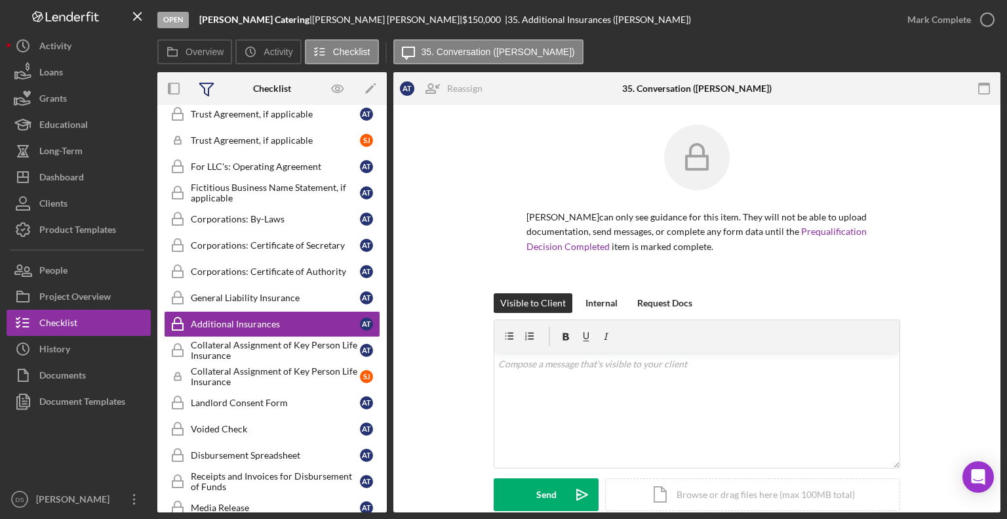
scroll to position [296, 0]
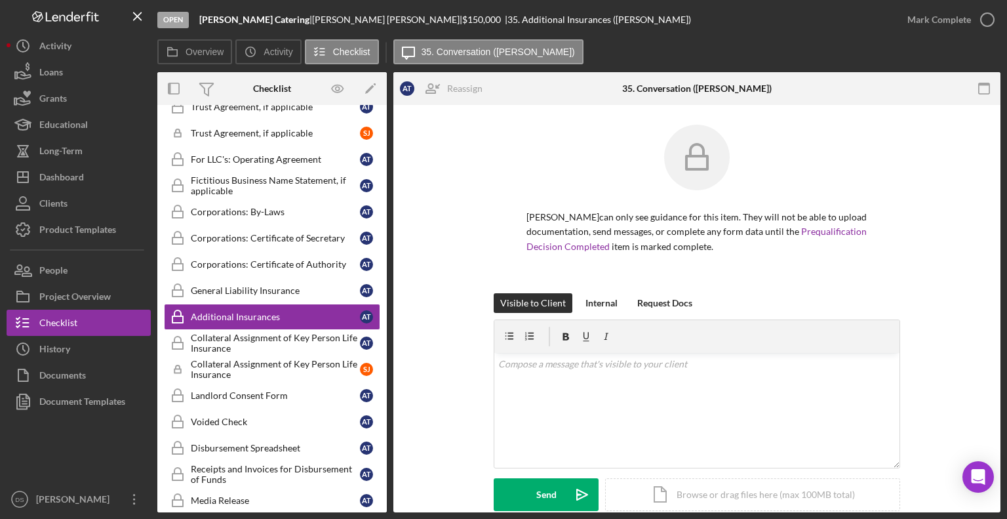
click at [134, 14] on icon "Icon/Menu Close" at bounding box center [138, 17] width 30 height 30
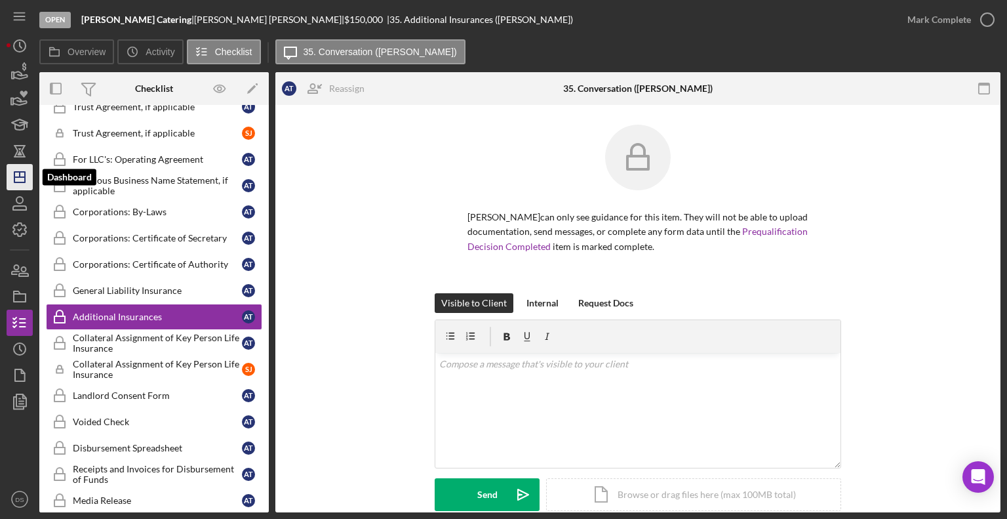
click at [19, 178] on icon "Icon/Dashboard" at bounding box center [19, 177] width 33 height 33
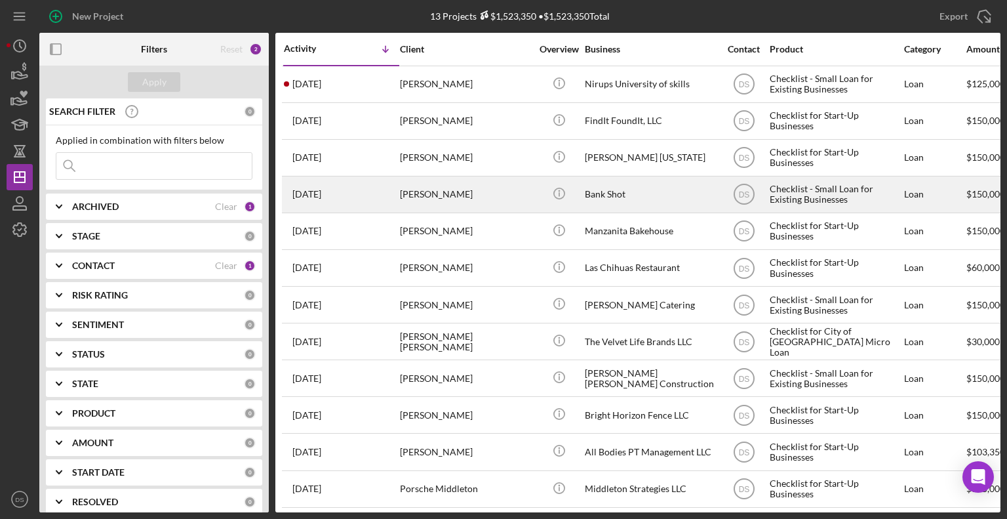
click at [381, 198] on div "5 days ago Russell Perez" at bounding box center [341, 194] width 115 height 35
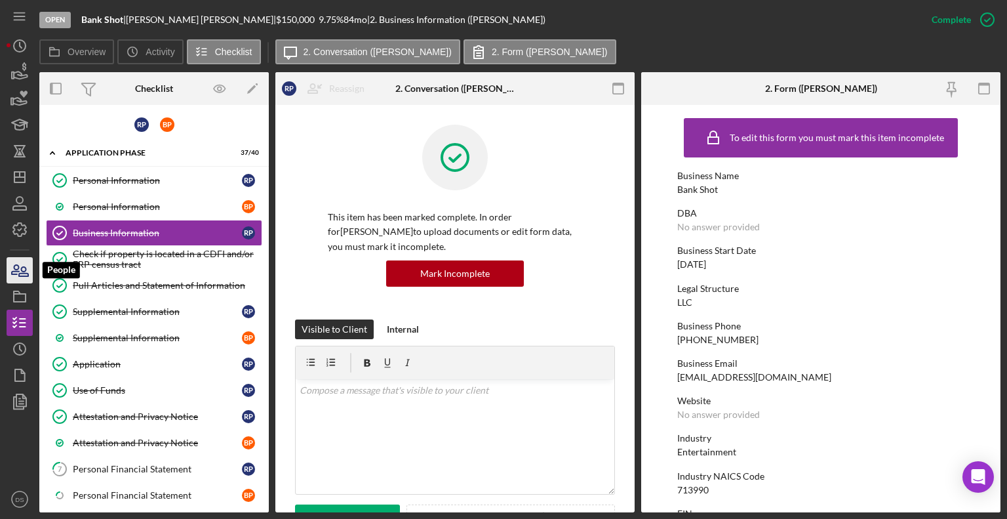
click at [27, 268] on icon "button" at bounding box center [19, 270] width 33 height 33
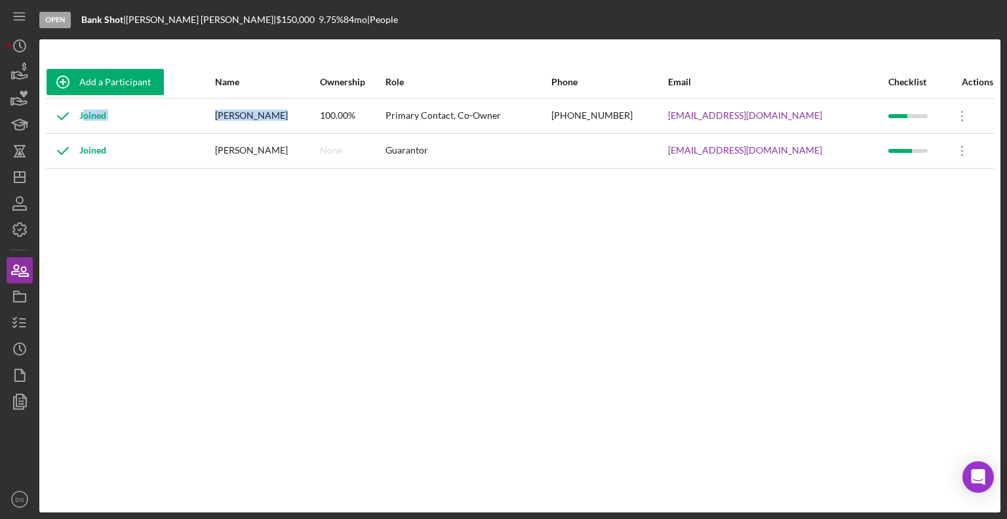
drag, startPoint x: 220, startPoint y: 115, endPoint x: 281, endPoint y: 117, distance: 60.3
click at [281, 117] on tr "Joined Russell Perez 100.00% Primary Contact, Co-Owner (916) 385-1057 russperez…" at bounding box center [520, 115] width 948 height 35
click at [277, 118] on div "[PERSON_NAME]" at bounding box center [267, 116] width 104 height 33
drag, startPoint x: 283, startPoint y: 115, endPoint x: 227, endPoint y: 116, distance: 56.4
click at [227, 116] on div "[PERSON_NAME]" at bounding box center [267, 116] width 104 height 33
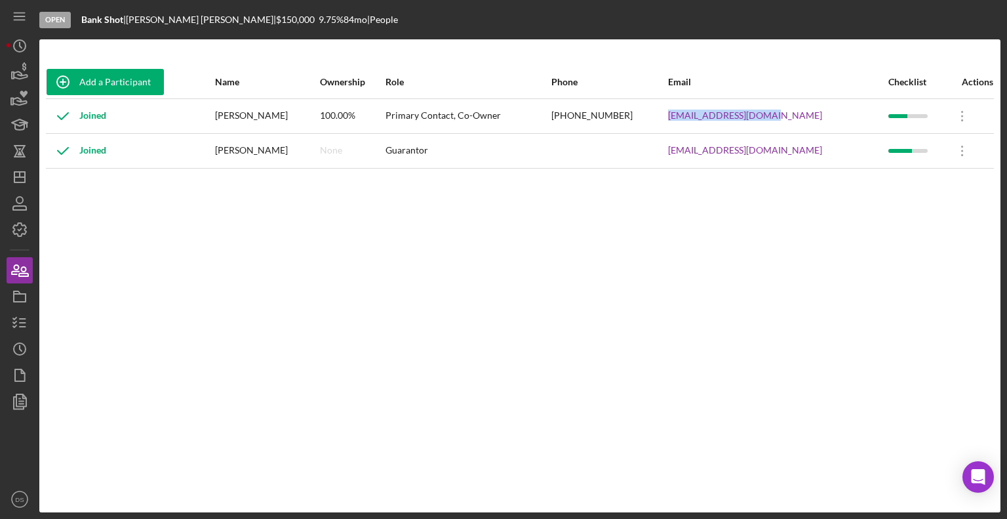
drag, startPoint x: 802, startPoint y: 113, endPoint x: 685, endPoint y: 115, distance: 116.7
click at [685, 115] on tr "Joined Russell Perez 100.00% Primary Contact, Co-Owner (916) 385-1057 russperez…" at bounding box center [520, 115] width 948 height 35
drag, startPoint x: 313, startPoint y: 151, endPoint x: 228, endPoint y: 153, distance: 85.2
click at [228, 153] on div "Brandy Pennington" at bounding box center [267, 150] width 104 height 33
drag, startPoint x: 820, startPoint y: 152, endPoint x: 694, endPoint y: 145, distance: 125.4
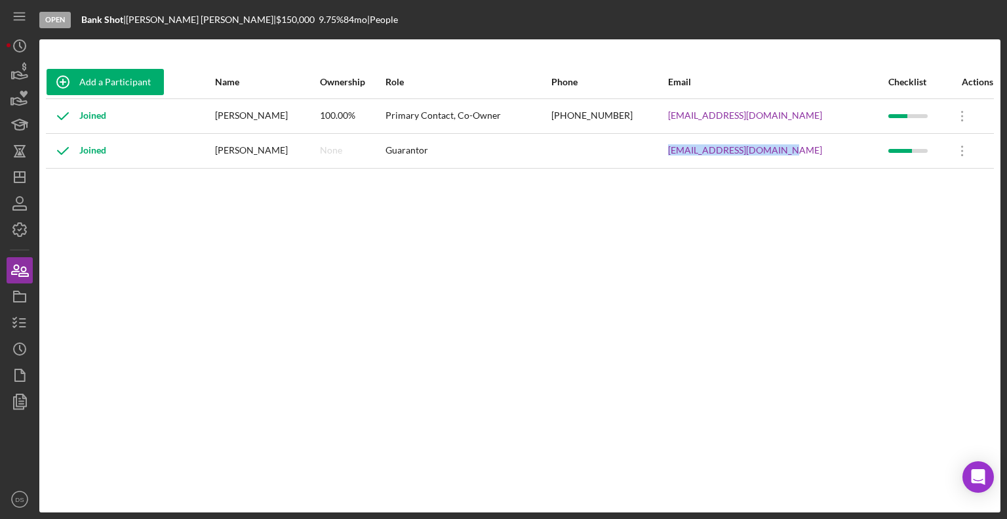
click at [694, 145] on td "bpennington983@yahoo.com" at bounding box center [777, 150] width 220 height 35
click at [22, 177] on line "button" at bounding box center [19, 177] width 10 height 0
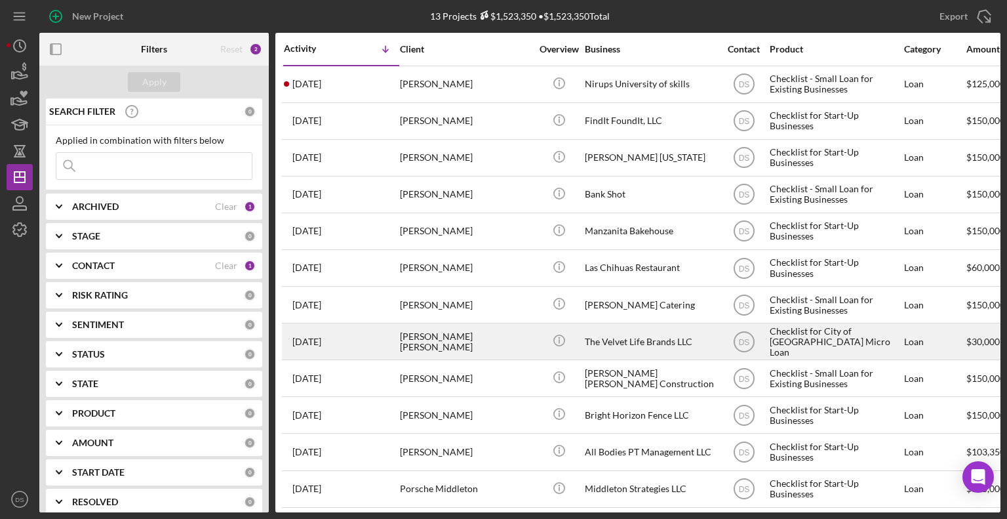
click at [501, 332] on div "[PERSON_NAME] [PERSON_NAME]" at bounding box center [465, 341] width 131 height 35
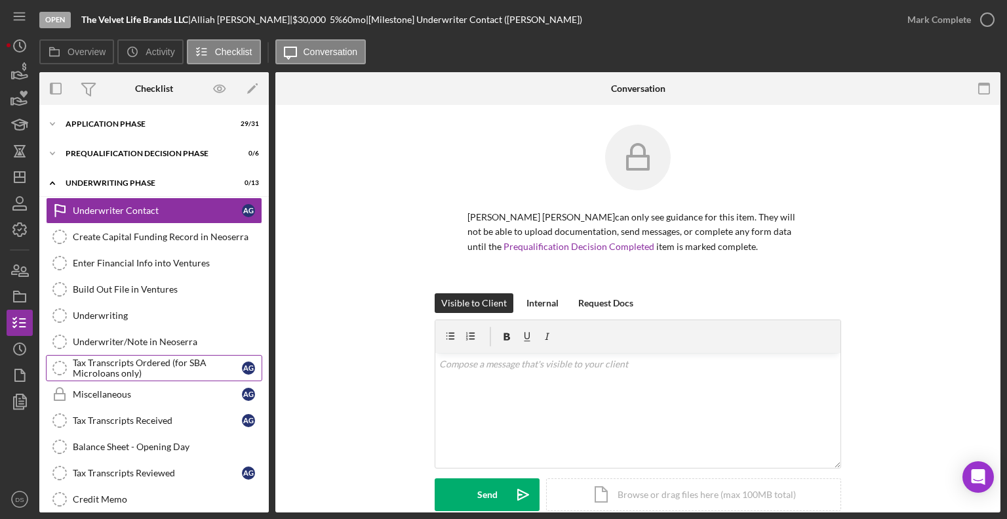
scroll to position [123, 0]
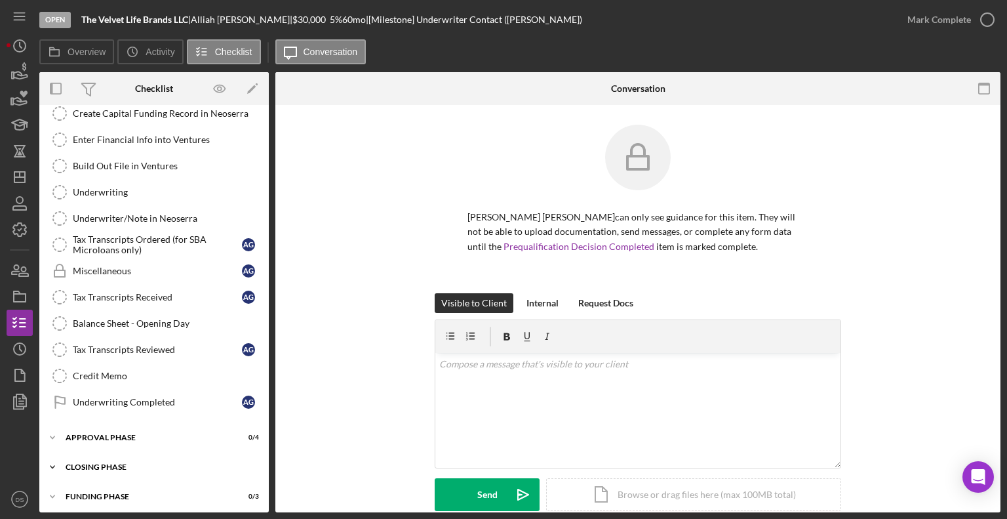
click at [130, 466] on div "Icon/Expander Closing Phase 0 / 24" at bounding box center [153, 467] width 229 height 26
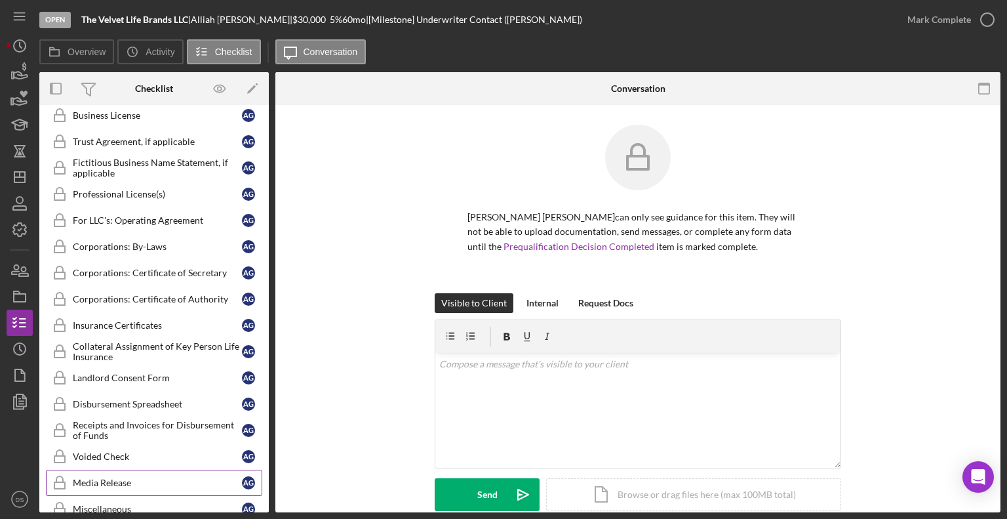
scroll to position [582, 0]
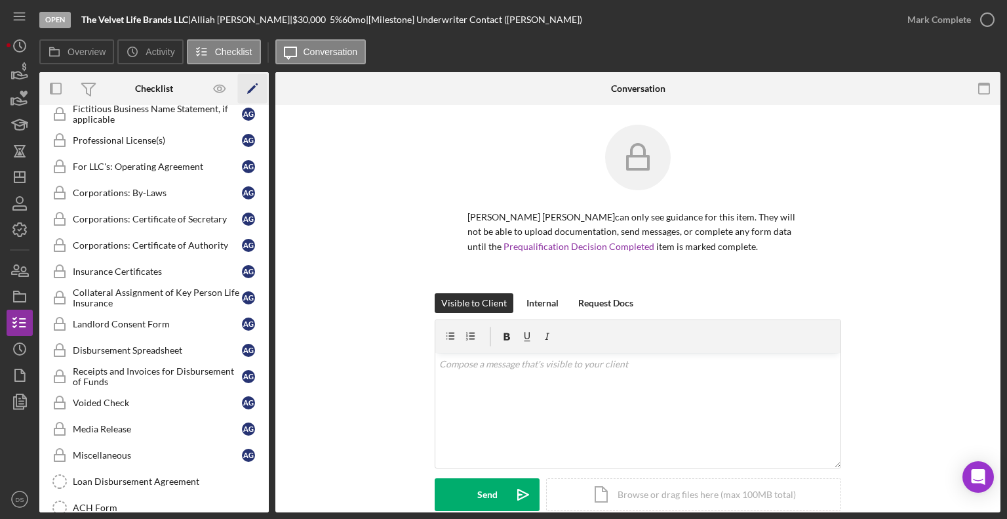
click at [257, 84] on icon "button" at bounding box center [257, 84] width 3 height 3
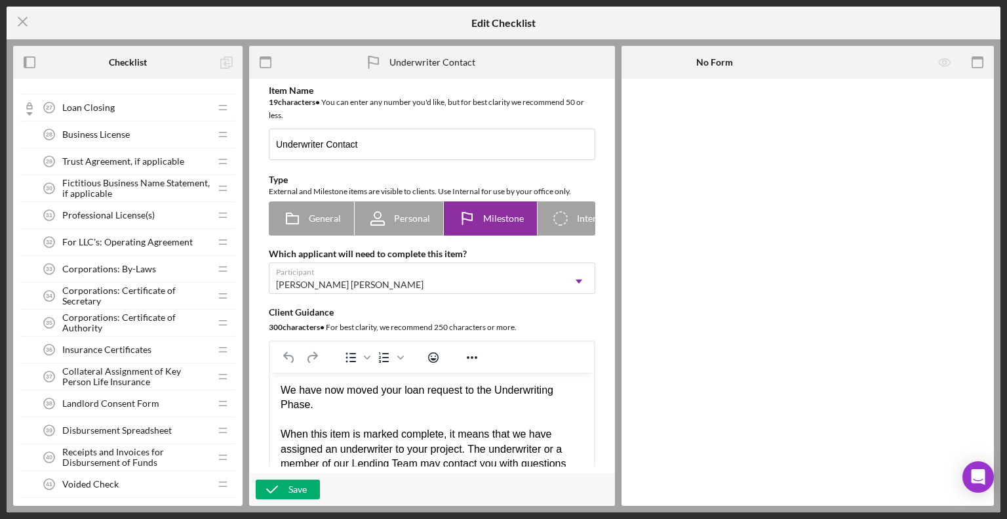
scroll to position [1705, 0]
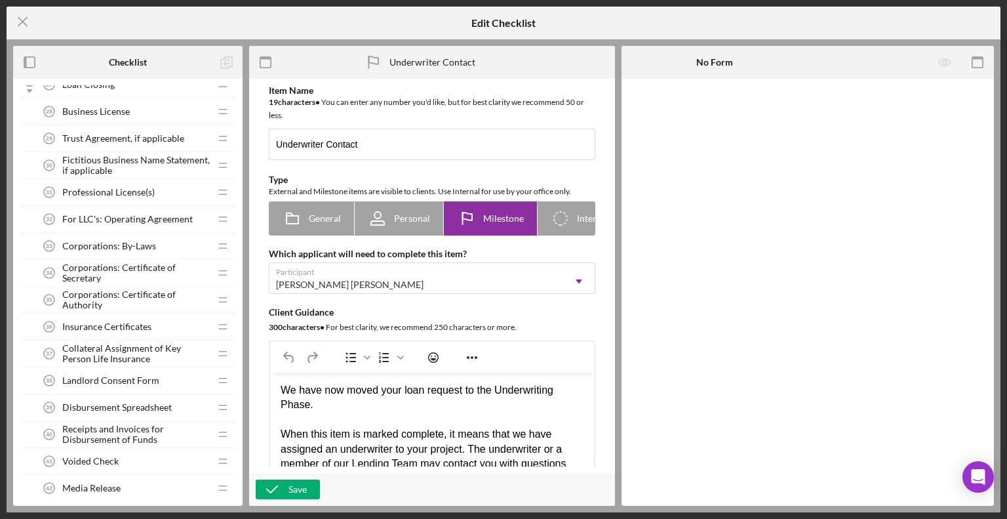
click at [112, 321] on span "Insurance Certificates" at bounding box center [106, 326] width 89 height 10
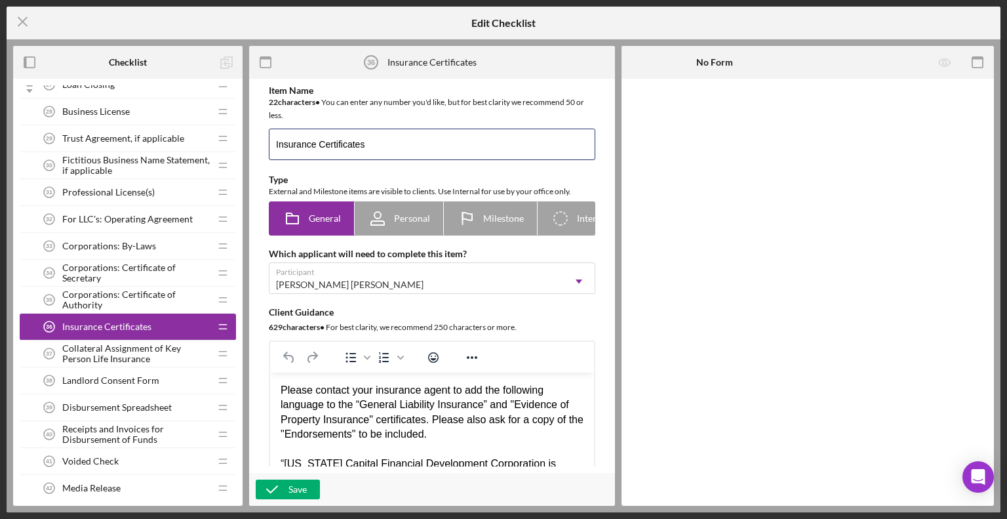
drag, startPoint x: 384, startPoint y: 146, endPoint x: 268, endPoint y: 147, distance: 116.7
click at [268, 147] on div "Item Name 22 character s • You can enter any number you'd like, but for best cl…" at bounding box center [432, 311] width 353 height 452
click at [481, 409] on div "Please contact your insurance agent to add the following language to the “Gener…" at bounding box center [432, 508] width 303 height 250
drag, startPoint x: 481, startPoint y: 409, endPoint x: 378, endPoint y: 404, distance: 103.7
click at [378, 404] on div "Please contact your insurance agent to add the following language to the “Gener…" at bounding box center [432, 508] width 303 height 250
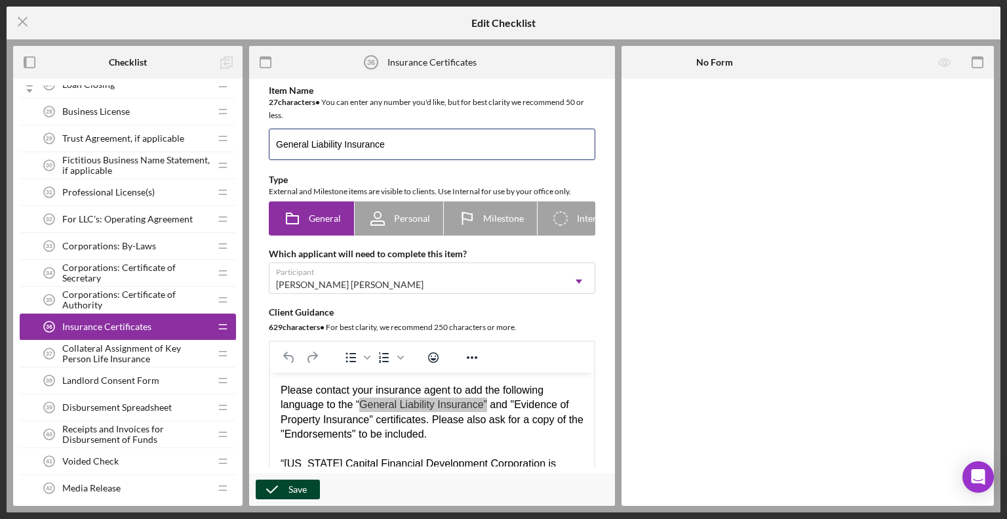
type input "General Liability Insurance"
click at [297, 484] on div "Save" at bounding box center [297, 489] width 18 height 20
click at [290, 489] on div "Save" at bounding box center [297, 489] width 18 height 20
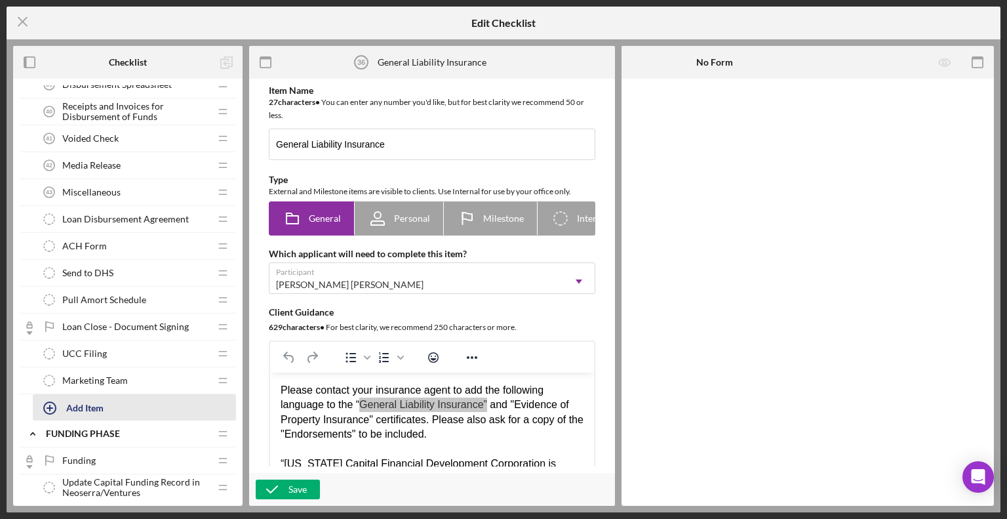
scroll to position [2032, 0]
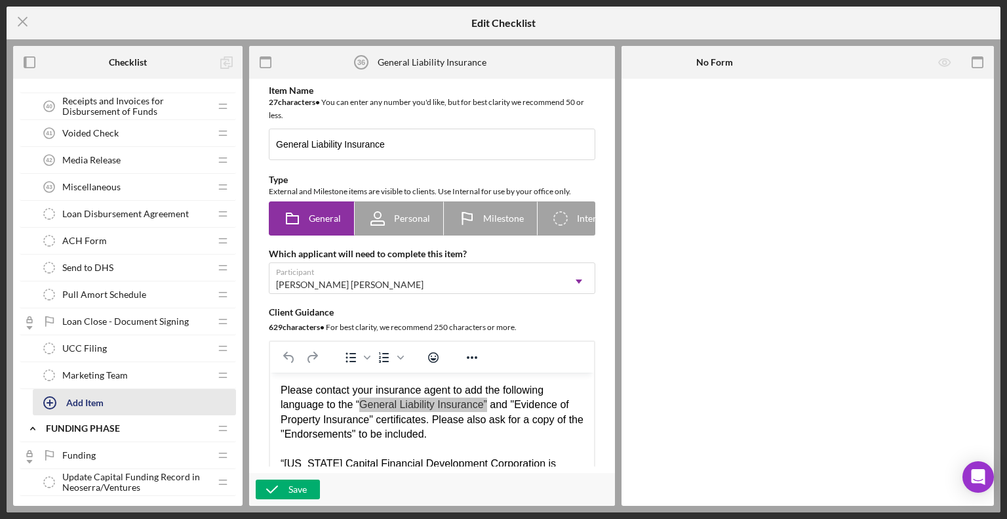
click at [109, 392] on button "Add Item" at bounding box center [134, 402] width 203 height 26
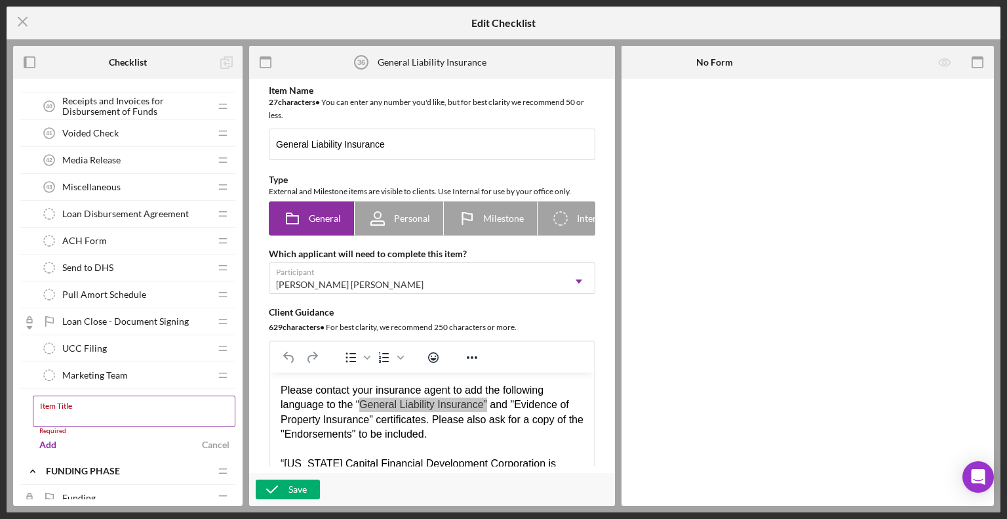
click at [167, 401] on div "Item Title Required" at bounding box center [134, 414] width 203 height 39
paste input "Additional Insurance Requirements"
type input "Additional Insurance Requirements"
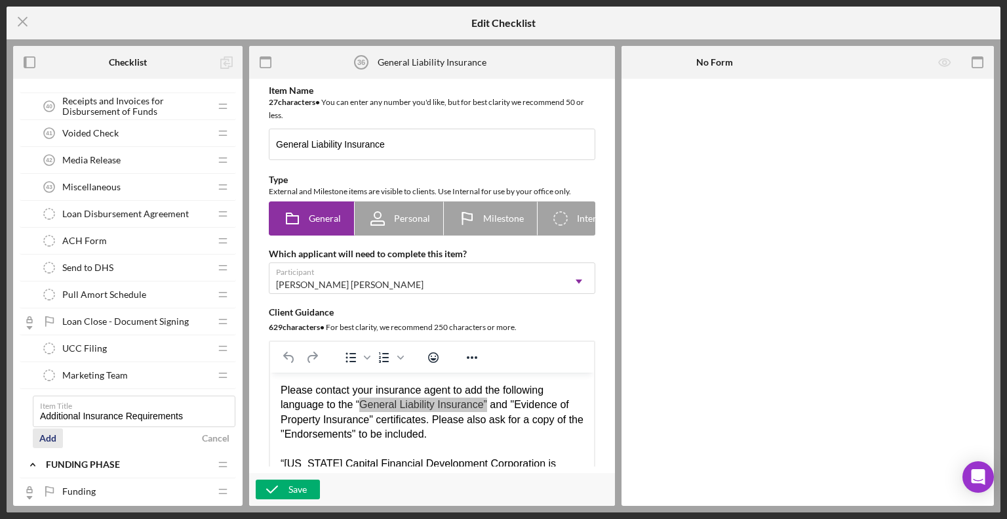
click at [45, 430] on div "Add" at bounding box center [47, 438] width 17 height 20
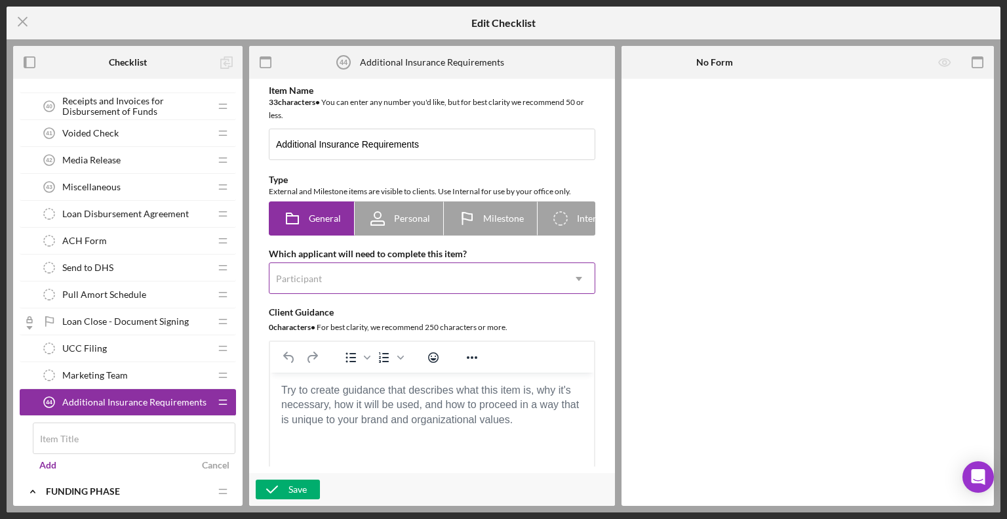
click at [380, 283] on div "Participant" at bounding box center [416, 279] width 294 height 30
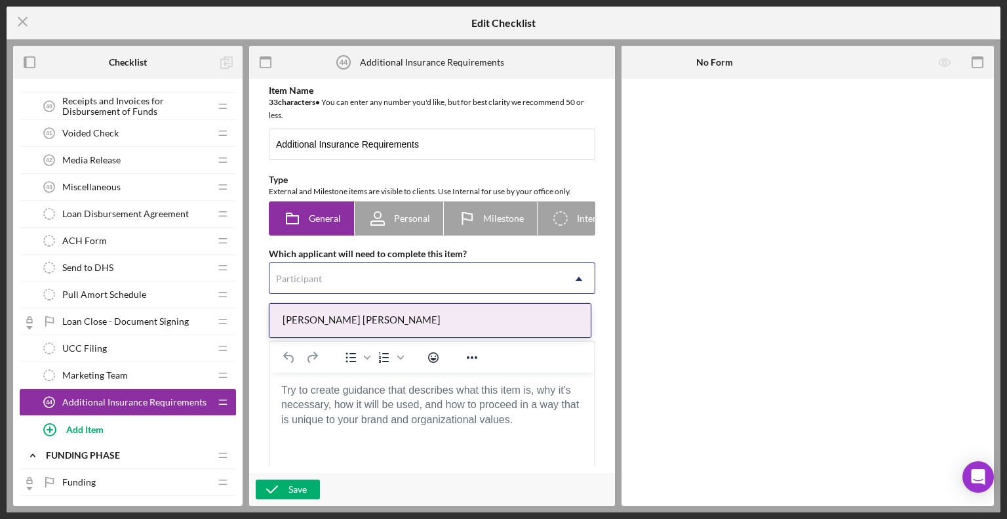
click at [375, 311] on div "[PERSON_NAME] [PERSON_NAME]" at bounding box center [429, 320] width 321 height 33
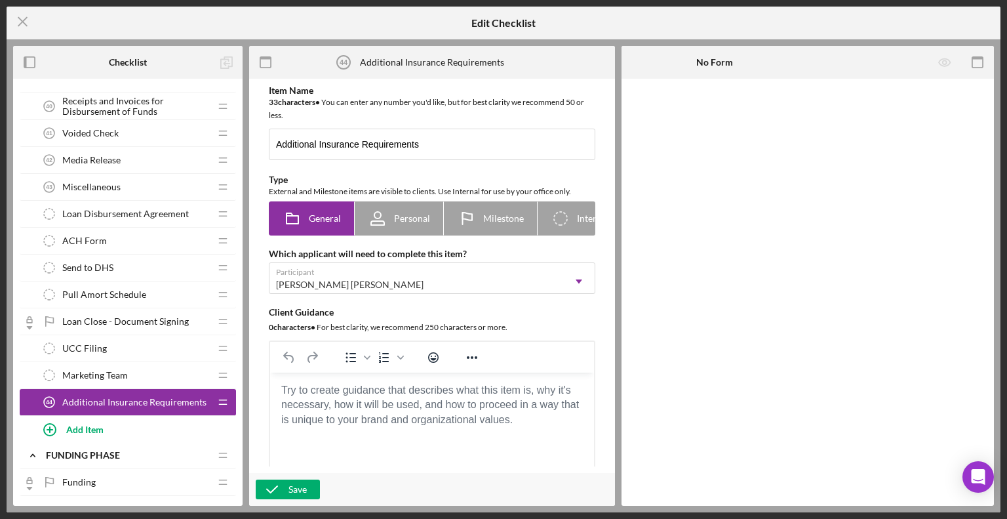
click at [347, 393] on body "Rich Text Area. Press ALT-0 for help." at bounding box center [432, 390] width 303 height 14
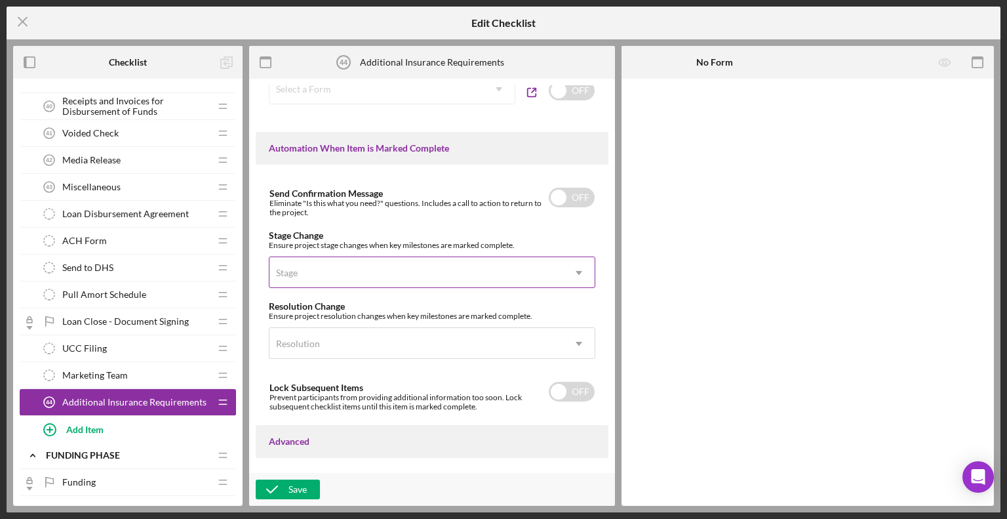
scroll to position [938, 0]
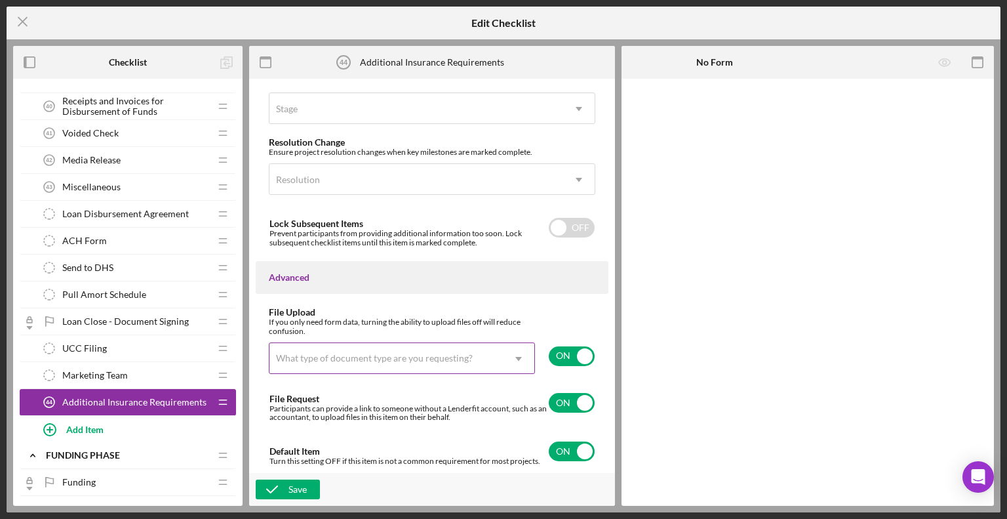
click at [355, 355] on div "What type of document type are you requesting?" at bounding box center [374, 358] width 197 height 10
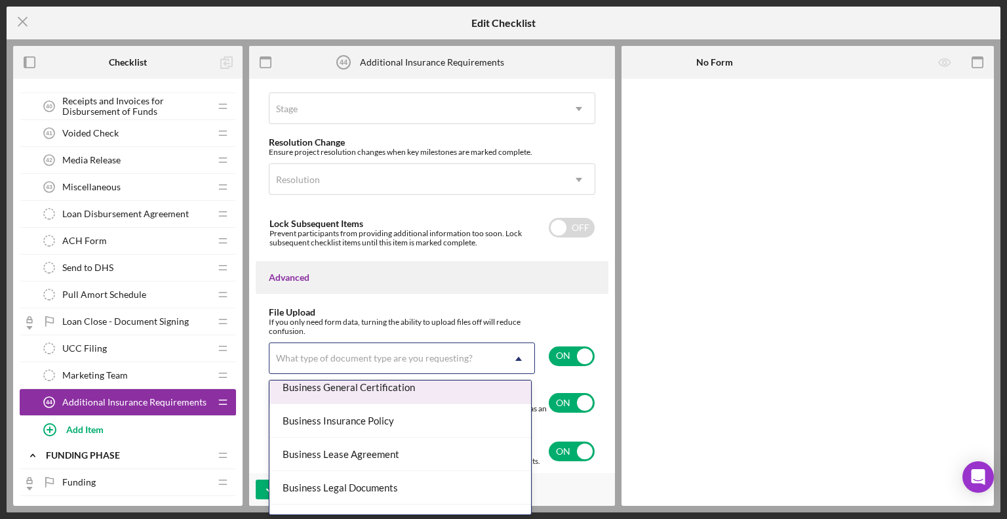
scroll to position [262, 0]
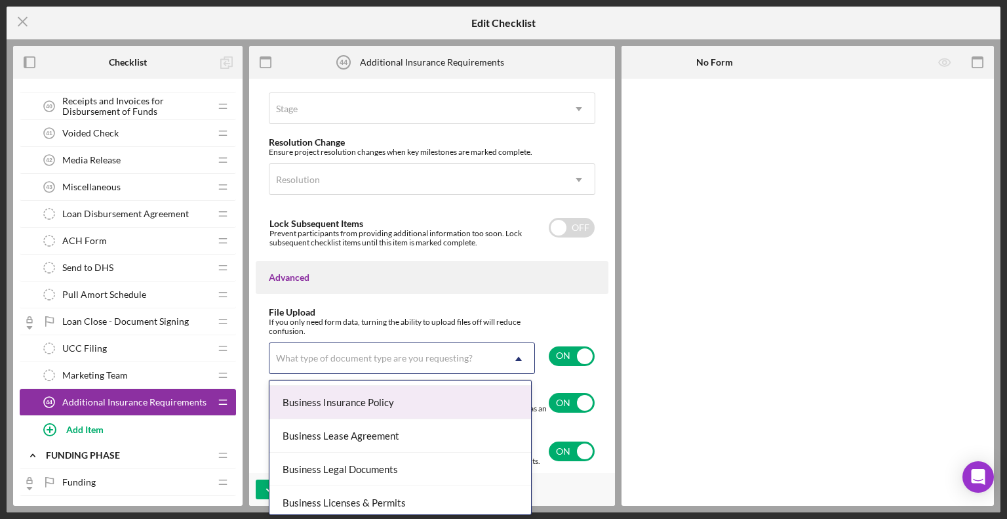
click at [359, 411] on div "Business Insurance Policy" at bounding box center [400, 402] width 262 height 33
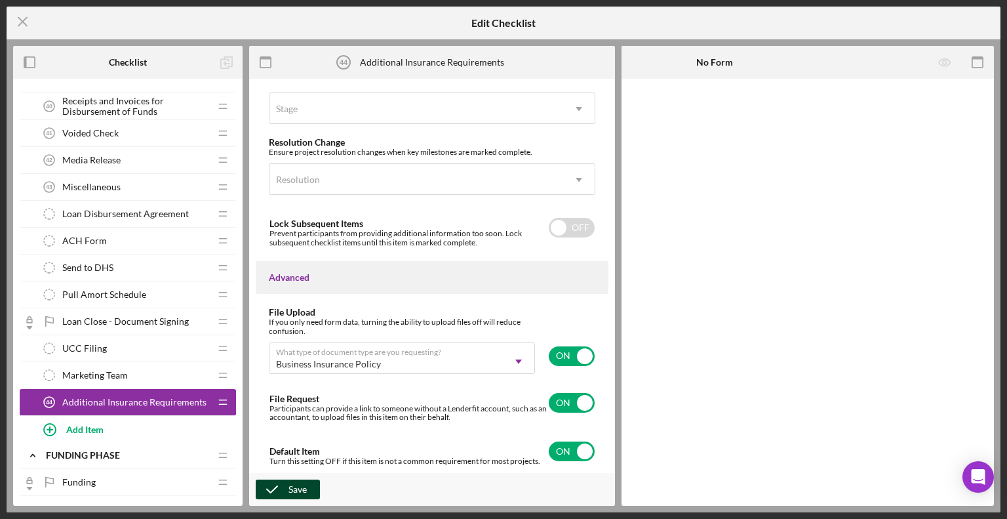
click at [302, 490] on div "Save" at bounding box center [297, 489] width 18 height 20
click at [294, 483] on div "Save" at bounding box center [297, 489] width 18 height 20
click at [26, 30] on icon "Icon/Menu Close" at bounding box center [23, 21] width 33 height 33
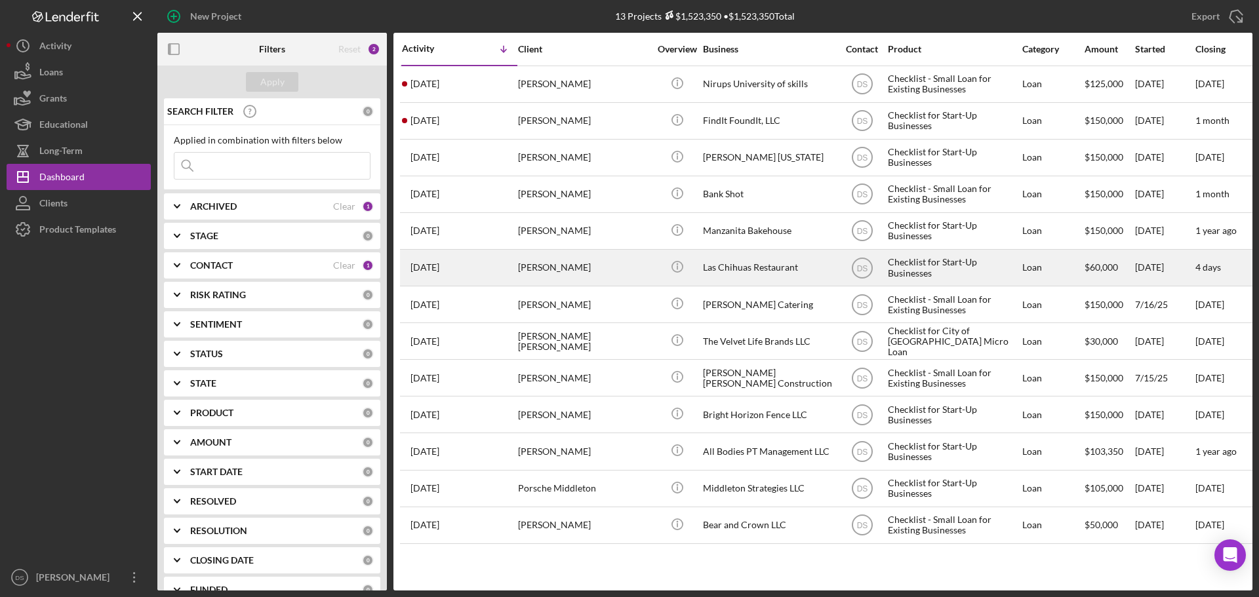
click at [615, 273] on div "[PERSON_NAME]" at bounding box center [583, 267] width 131 height 35
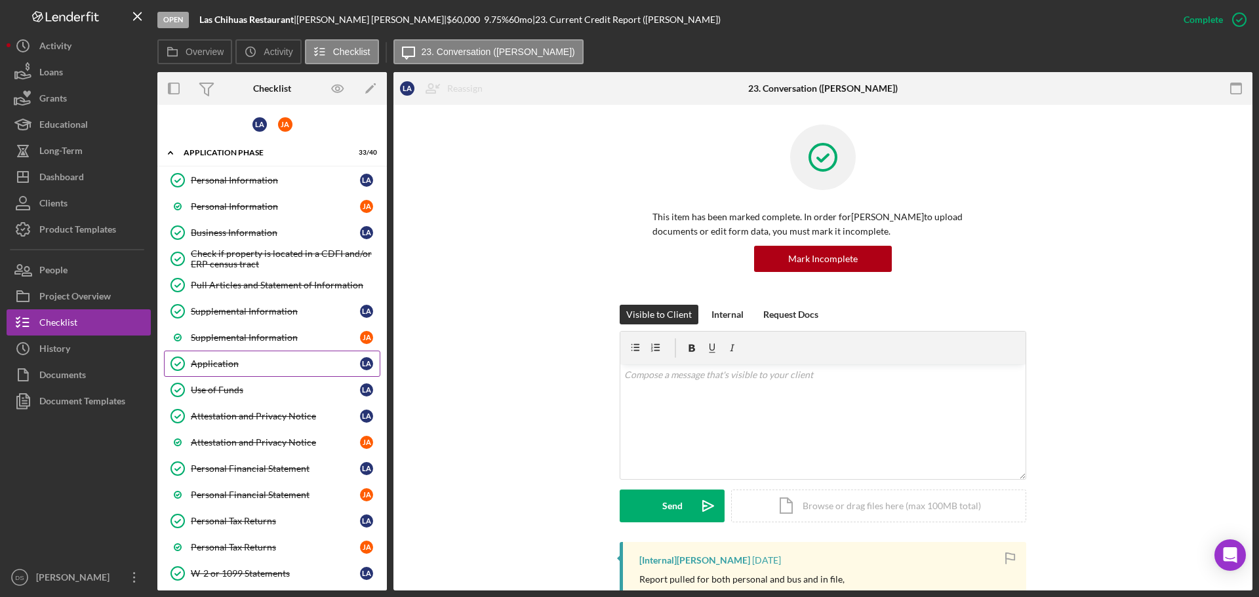
click at [256, 370] on link "Application Application L A" at bounding box center [272, 364] width 216 height 26
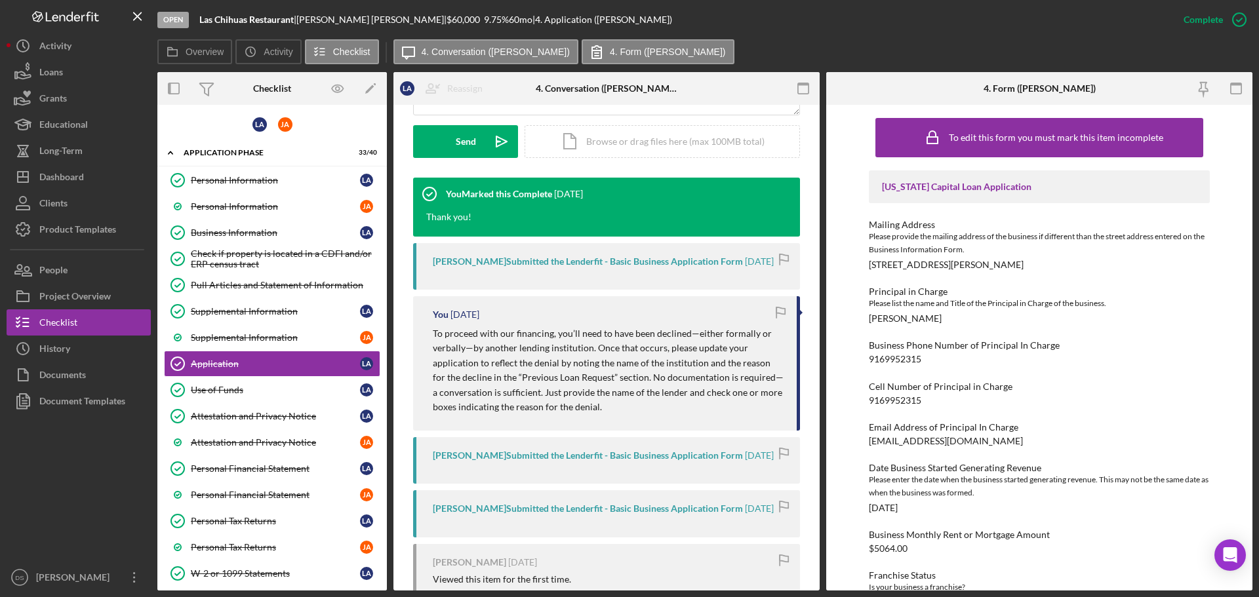
scroll to position [393, 0]
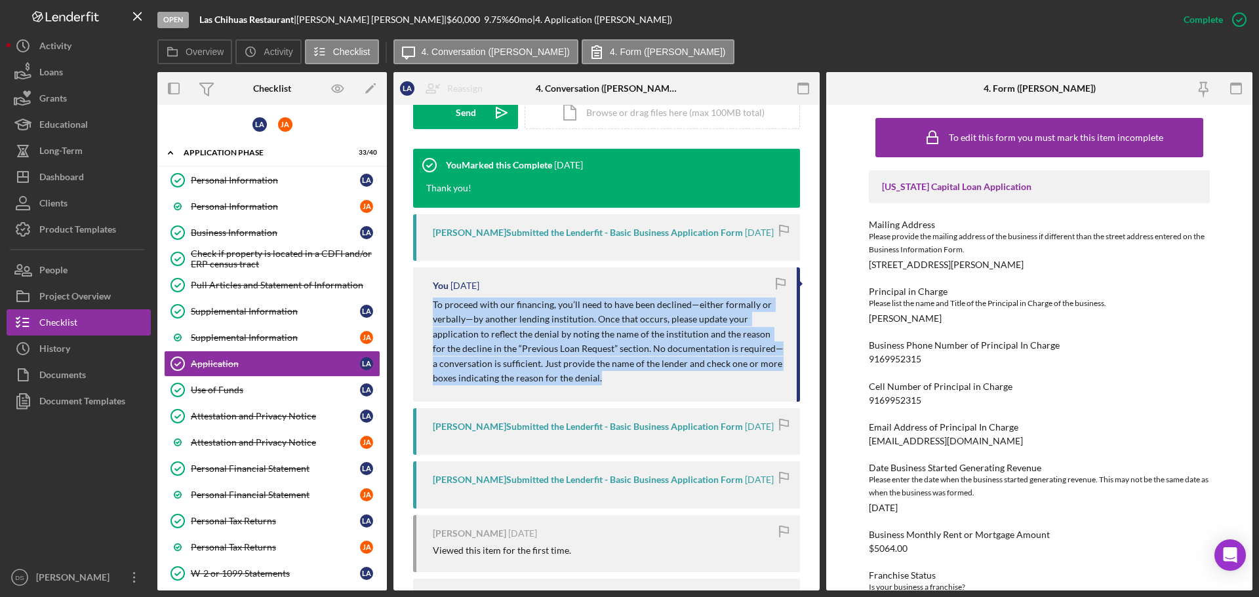
drag, startPoint x: 426, startPoint y: 322, endPoint x: 619, endPoint y: 404, distance: 210.1
click at [619, 402] on div "You [DATE] To proceed with our financing, you’ll need to have been declined—eit…" at bounding box center [606, 335] width 387 height 134
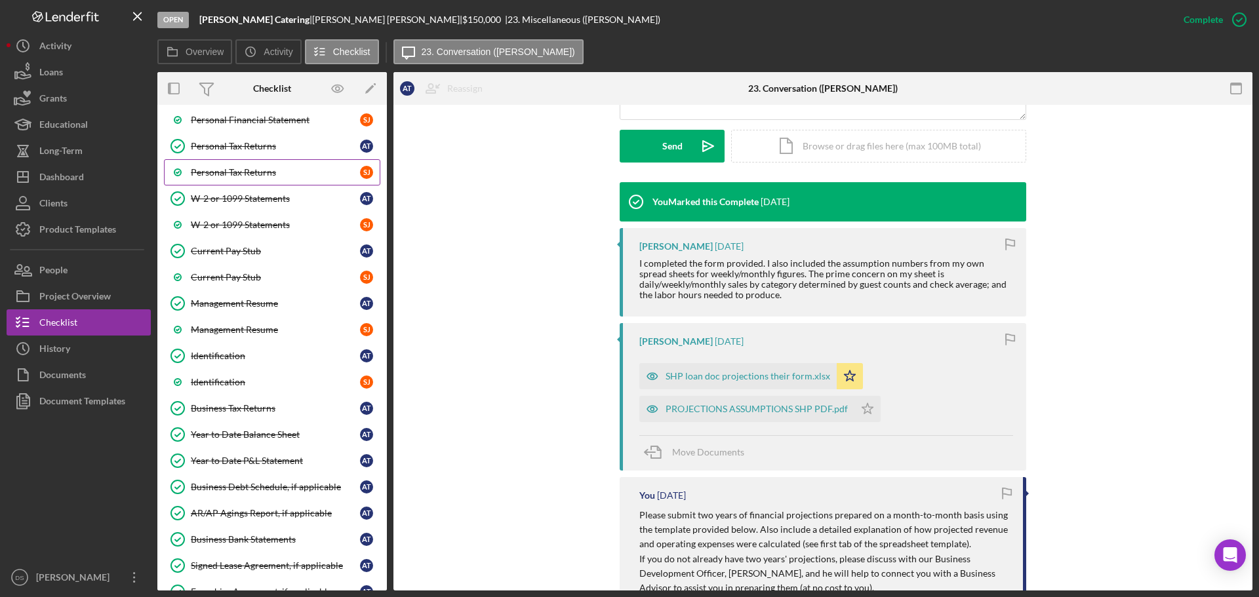
scroll to position [170, 0]
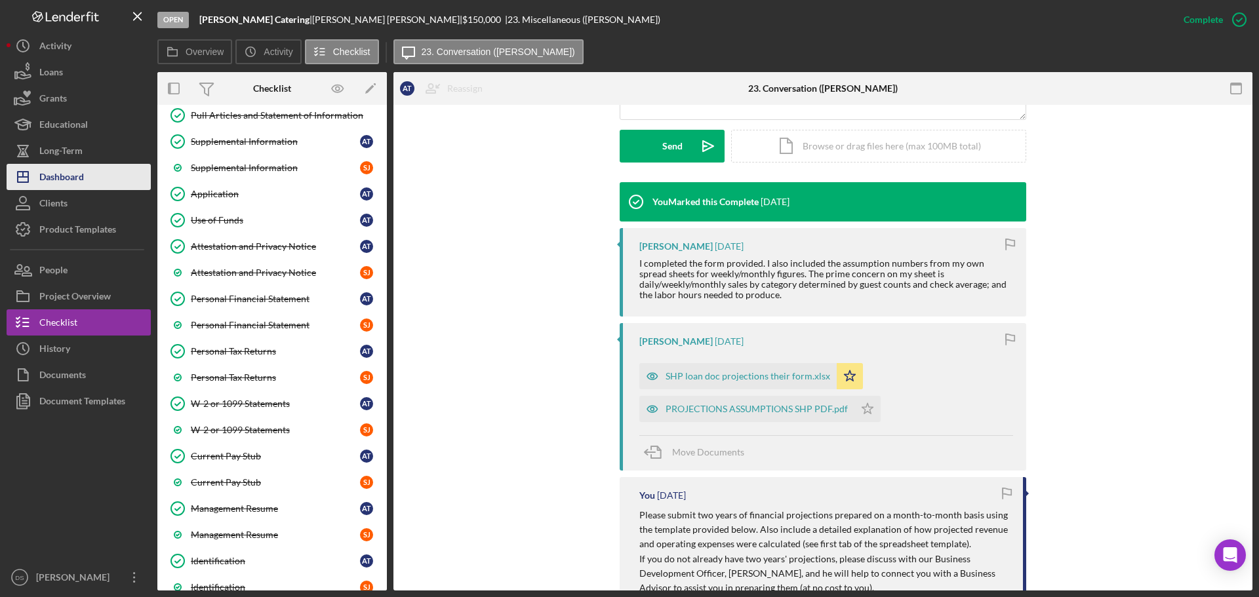
click at [76, 178] on div "Dashboard" at bounding box center [61, 179] width 45 height 30
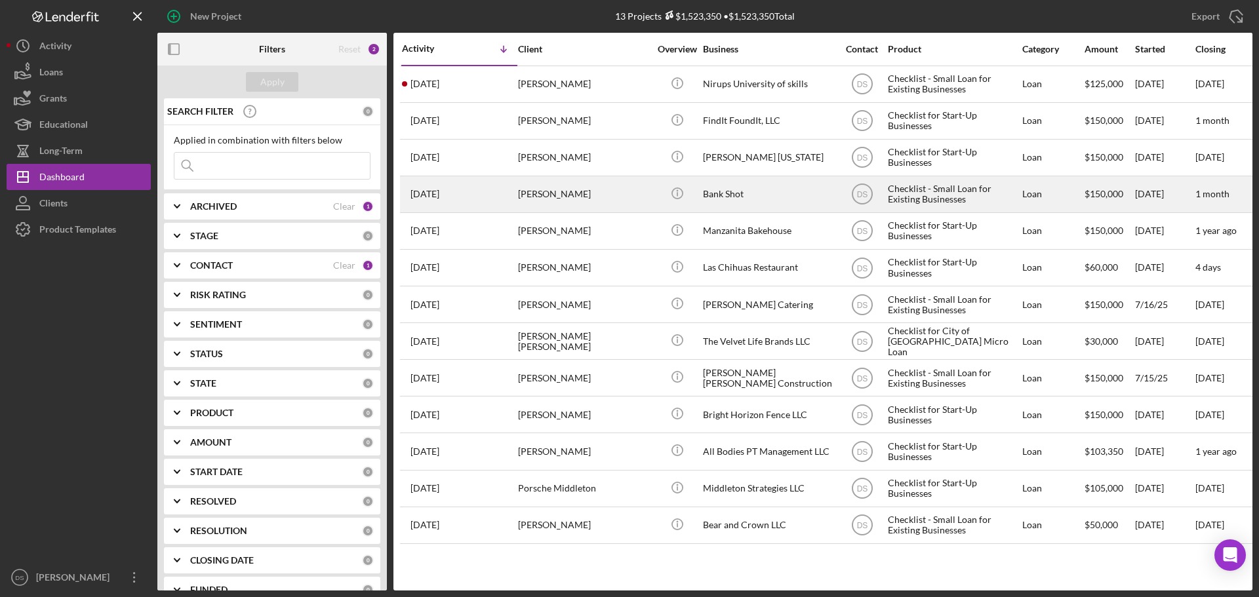
click at [653, 185] on div "Icon/Info" at bounding box center [676, 194] width 49 height 35
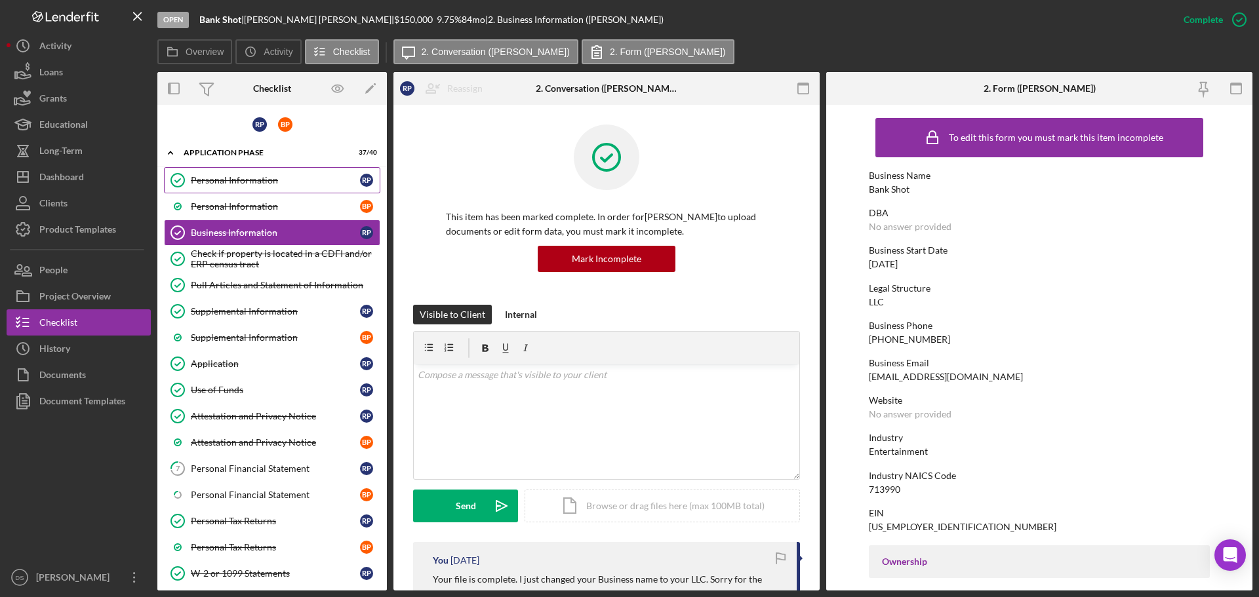
click at [275, 182] on div "Personal Information" at bounding box center [275, 180] width 169 height 10
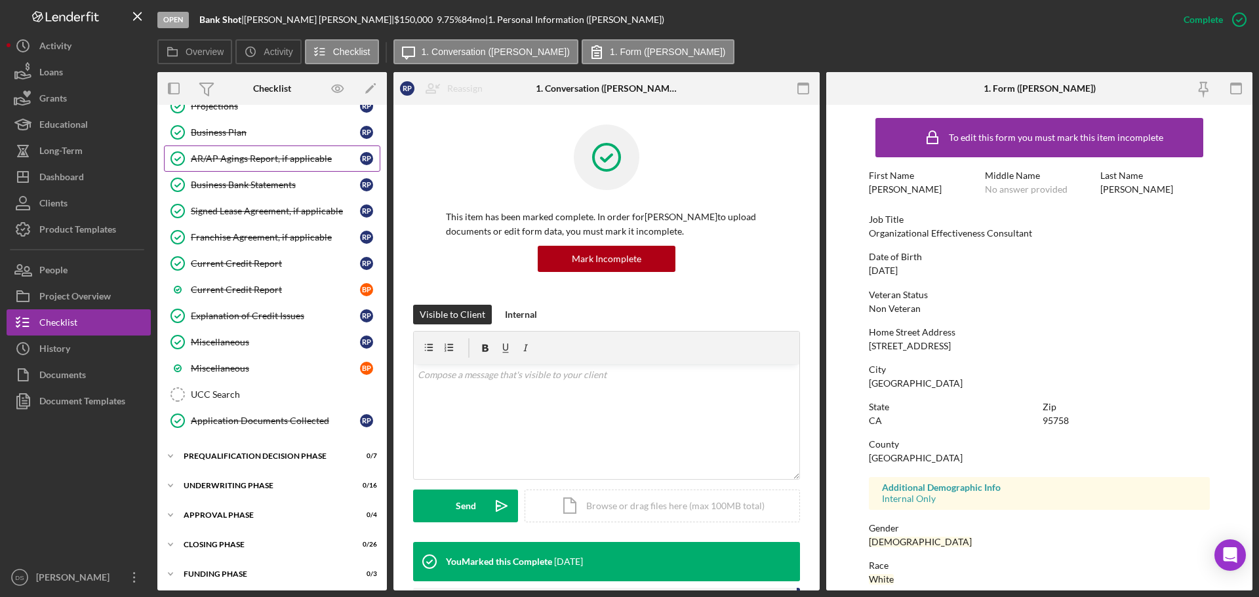
scroll to position [786, 0]
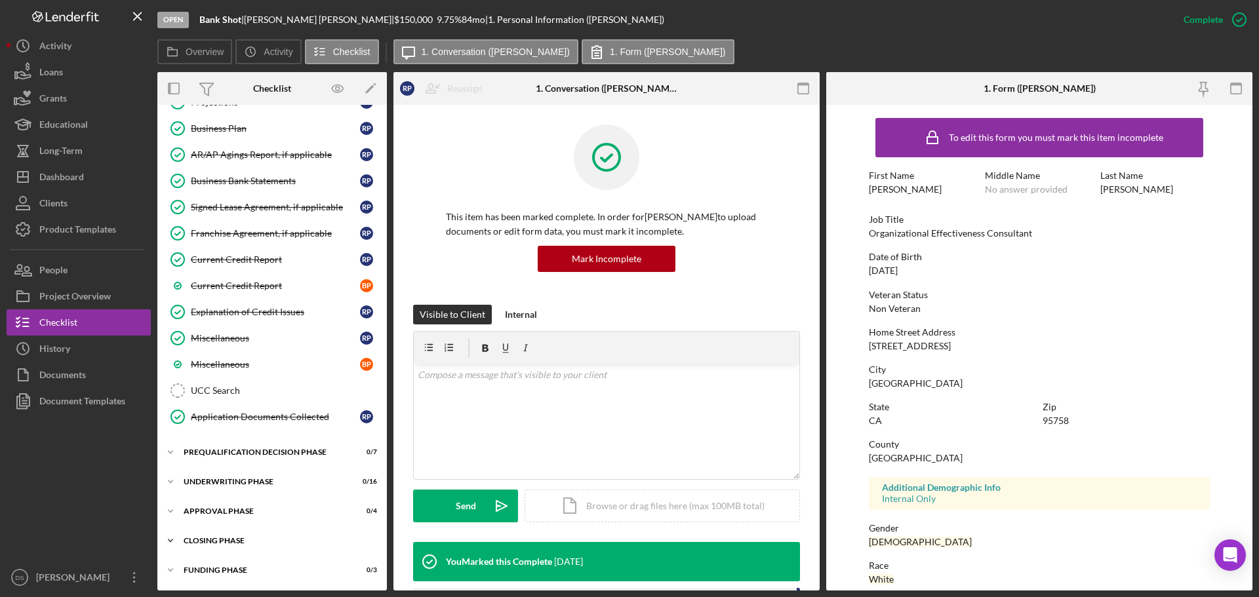
click at [254, 535] on div "Icon/Expander Closing Phase 0 / 26" at bounding box center [271, 541] width 229 height 26
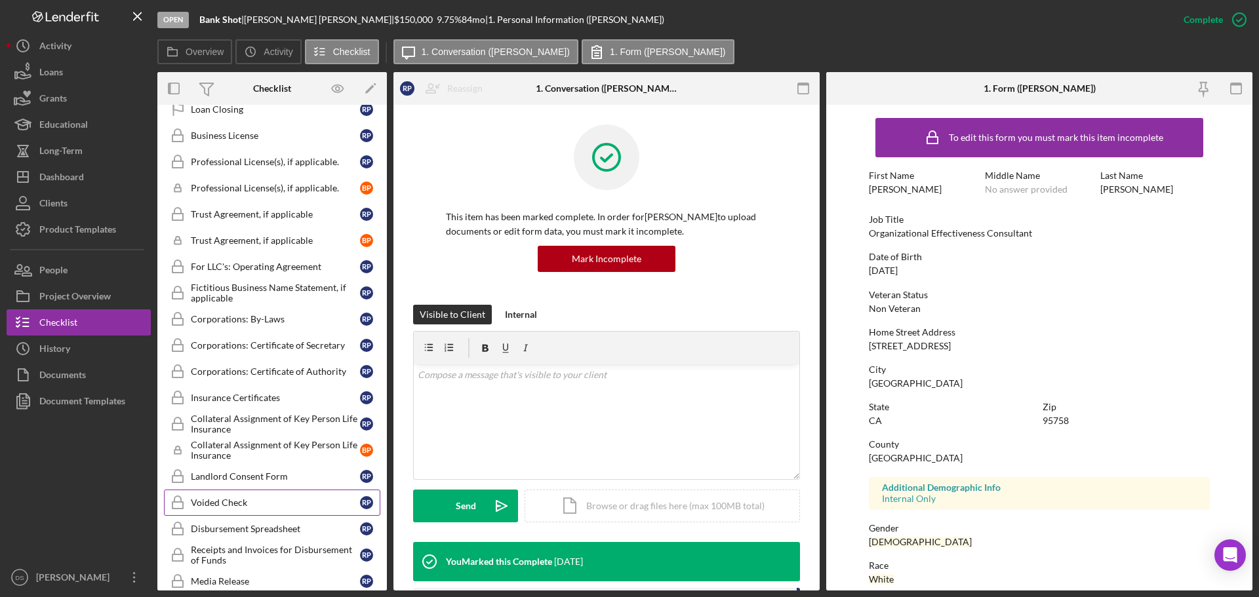
scroll to position [1179, 0]
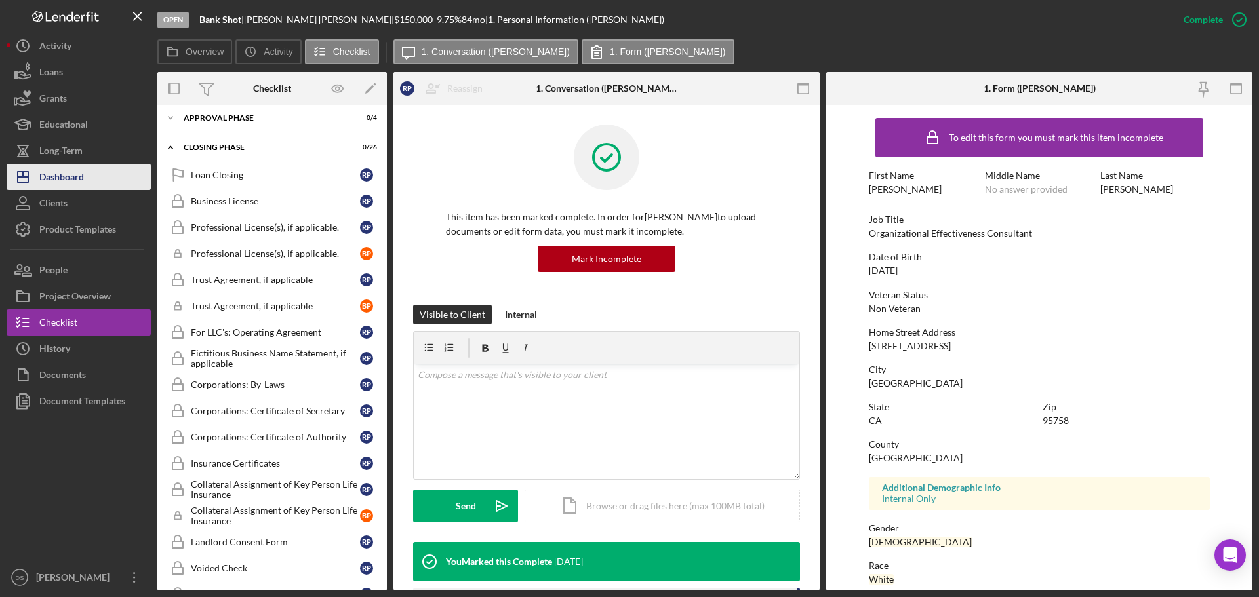
click at [81, 176] on div "Dashboard" at bounding box center [61, 179] width 45 height 30
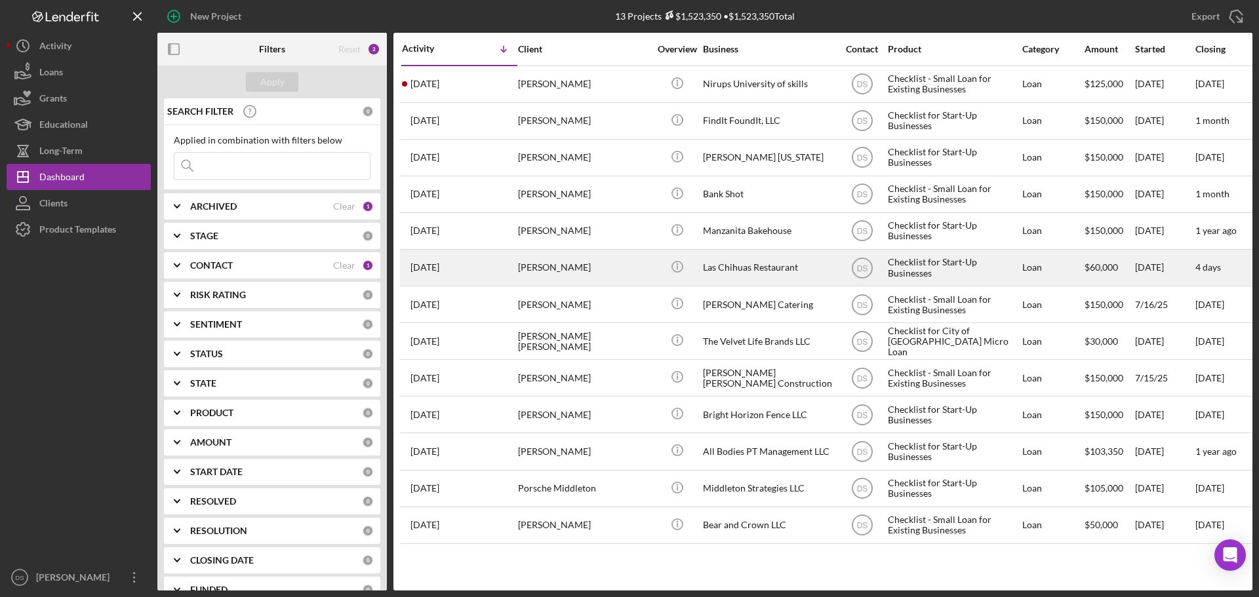
click at [595, 264] on div "[PERSON_NAME]" at bounding box center [583, 267] width 131 height 35
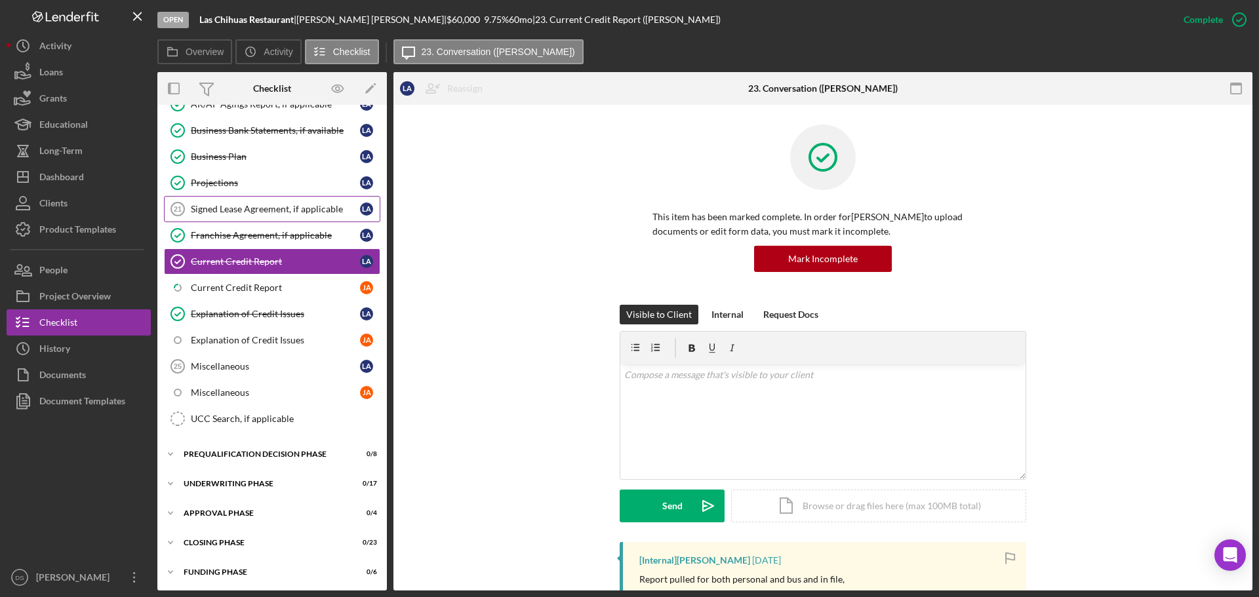
scroll to position [786, 0]
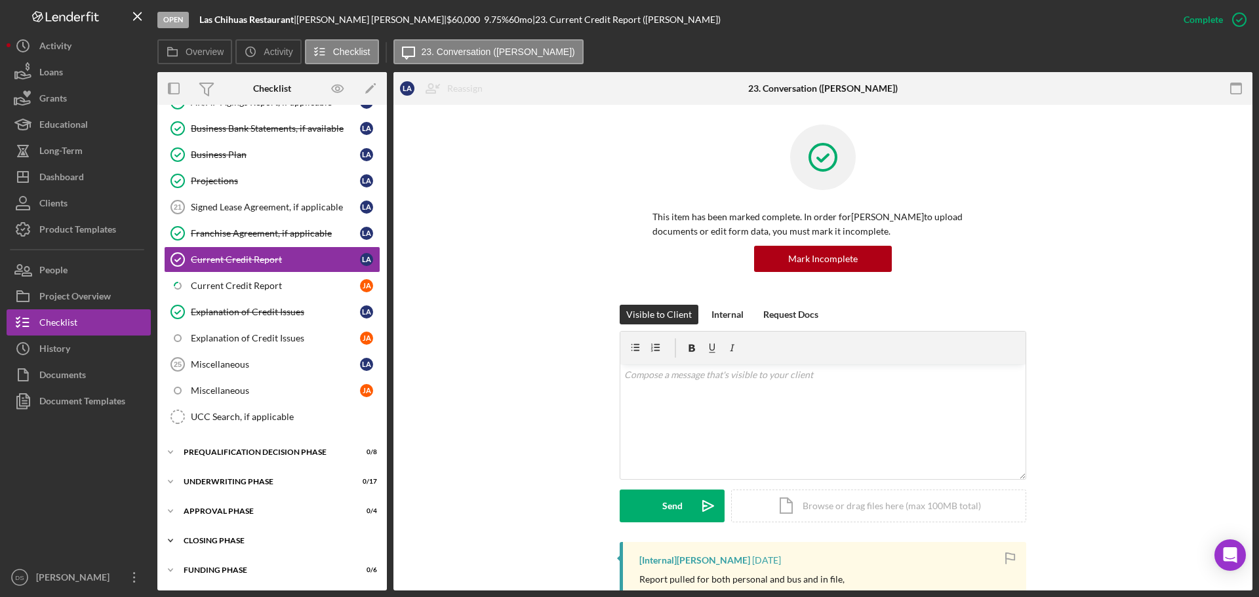
click at [233, 532] on div "Icon/Expander Closing Phase 0 / 23" at bounding box center [271, 541] width 229 height 26
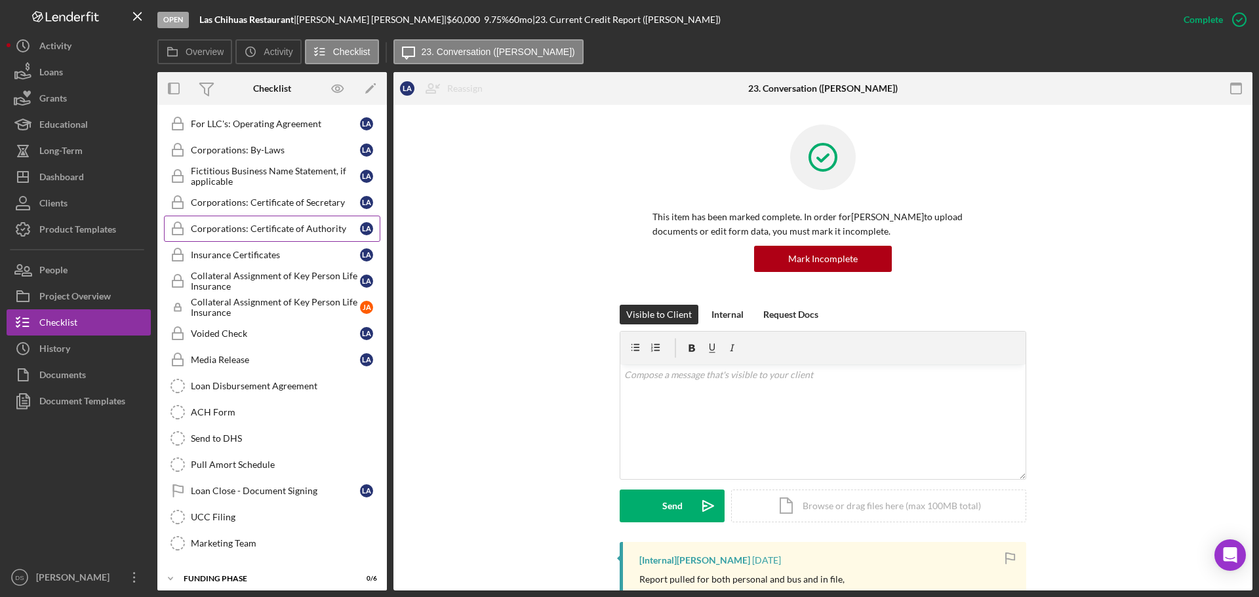
scroll to position [1397, 0]
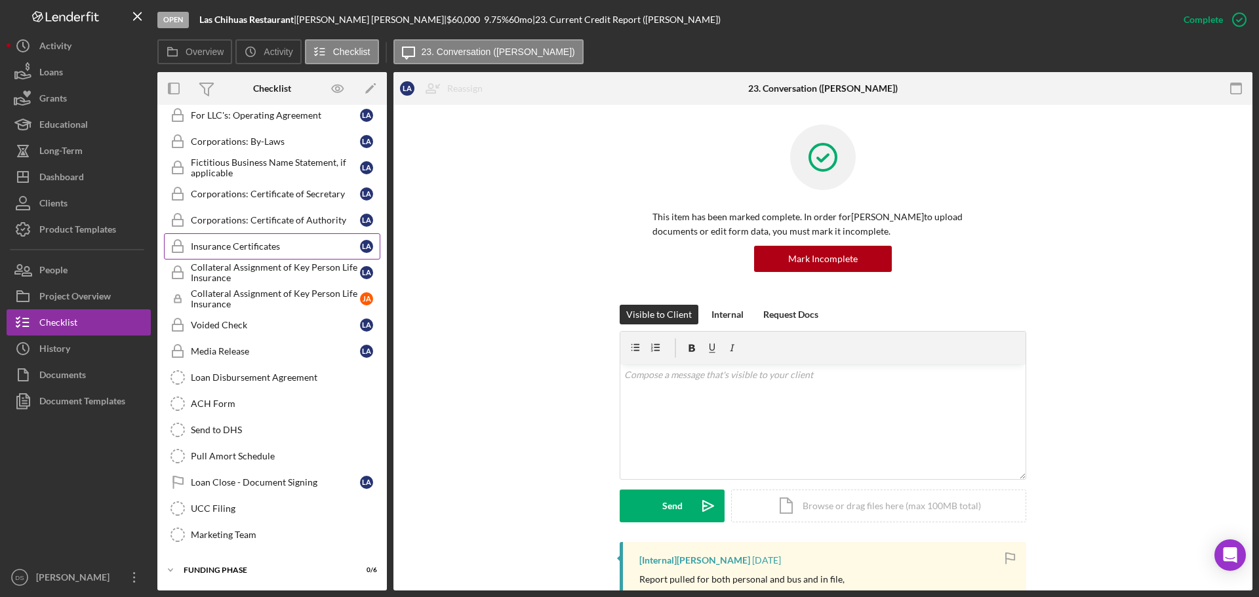
click at [258, 246] on div "Insurance Certificates" at bounding box center [275, 246] width 169 height 10
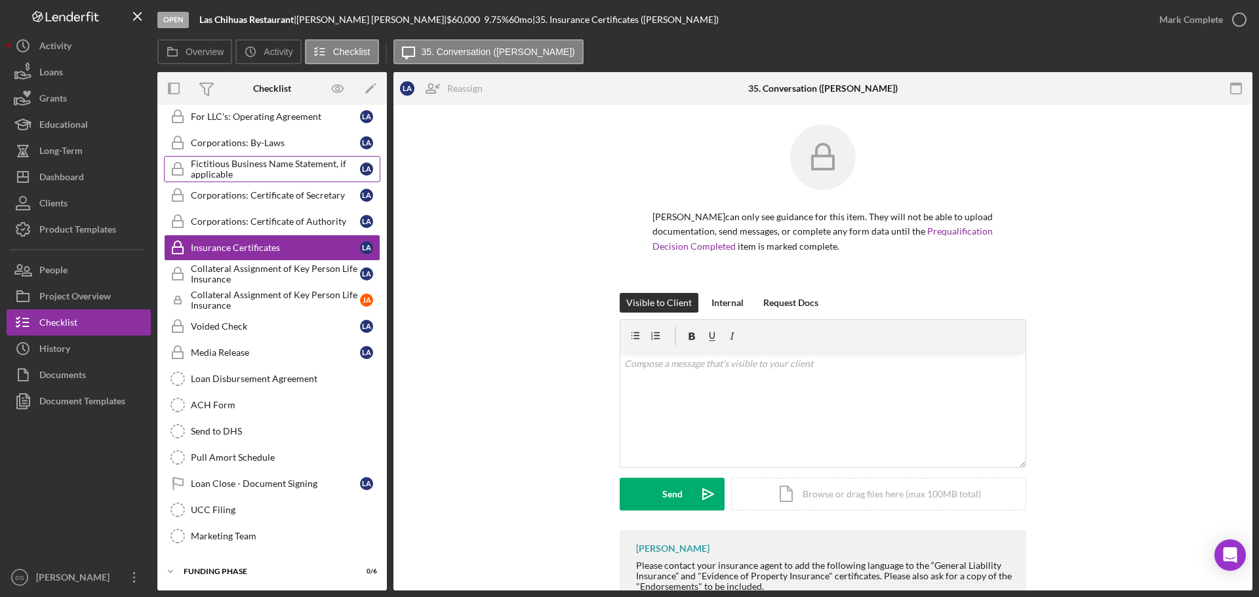
scroll to position [1397, 0]
click at [363, 86] on icon "Icon/Edit" at bounding box center [371, 89] width 30 height 30
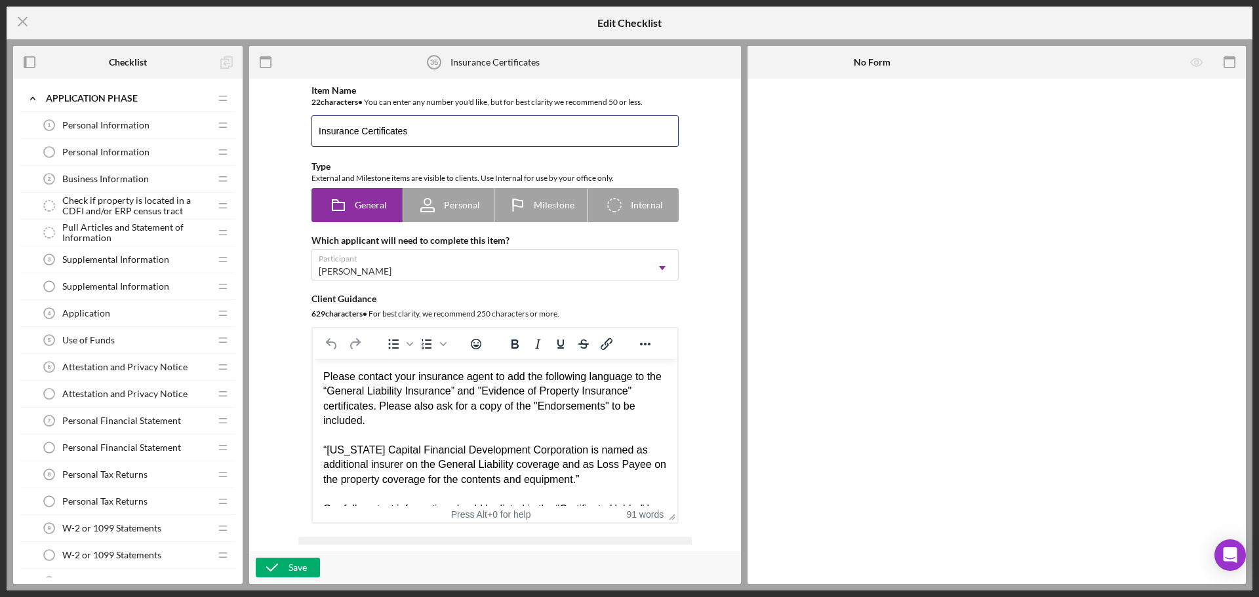
drag, startPoint x: 415, startPoint y: 138, endPoint x: 293, endPoint y: 133, distance: 122.1
click at [293, 133] on div "Item Name 22 character s • You can enter any number you'd like, but for best cl…" at bounding box center [495, 315] width 479 height 460
type input "General Liability Insurance"
click at [286, 567] on icon "button" at bounding box center [272, 567] width 33 height 33
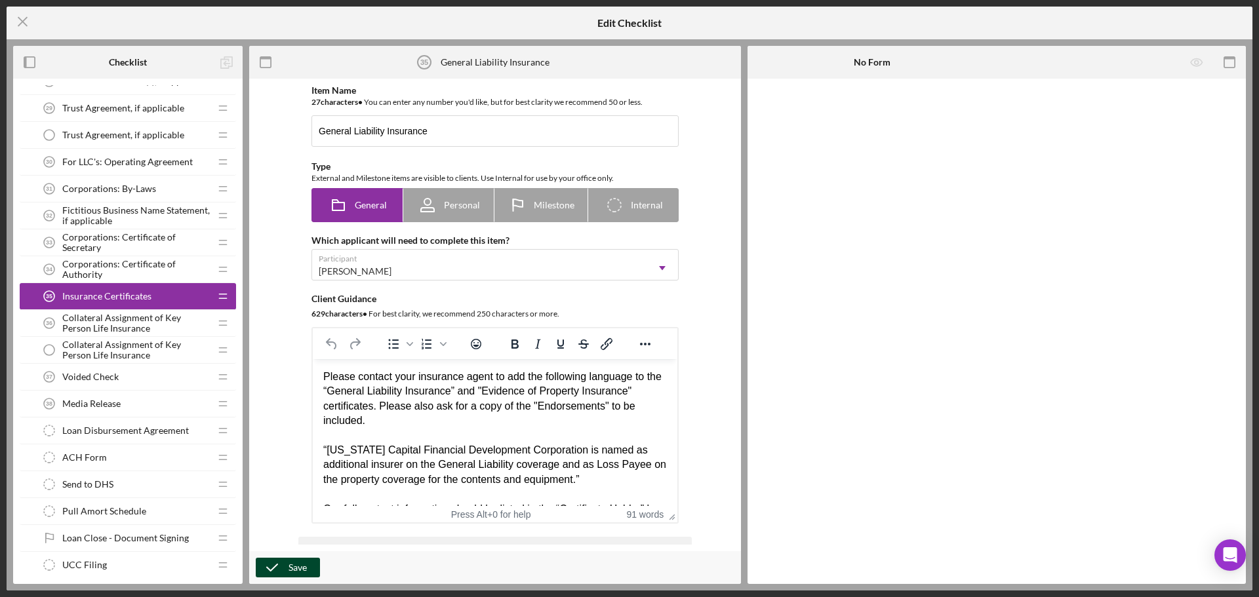
scroll to position [2323, 0]
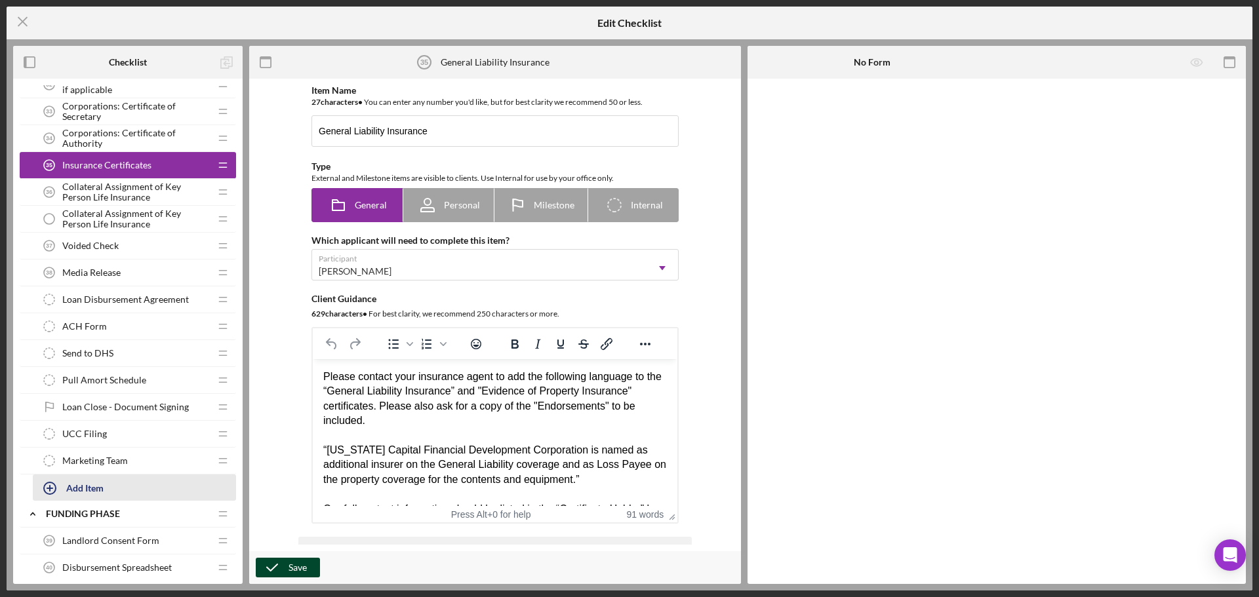
click at [90, 480] on div "Add Item" at bounding box center [84, 487] width 37 height 25
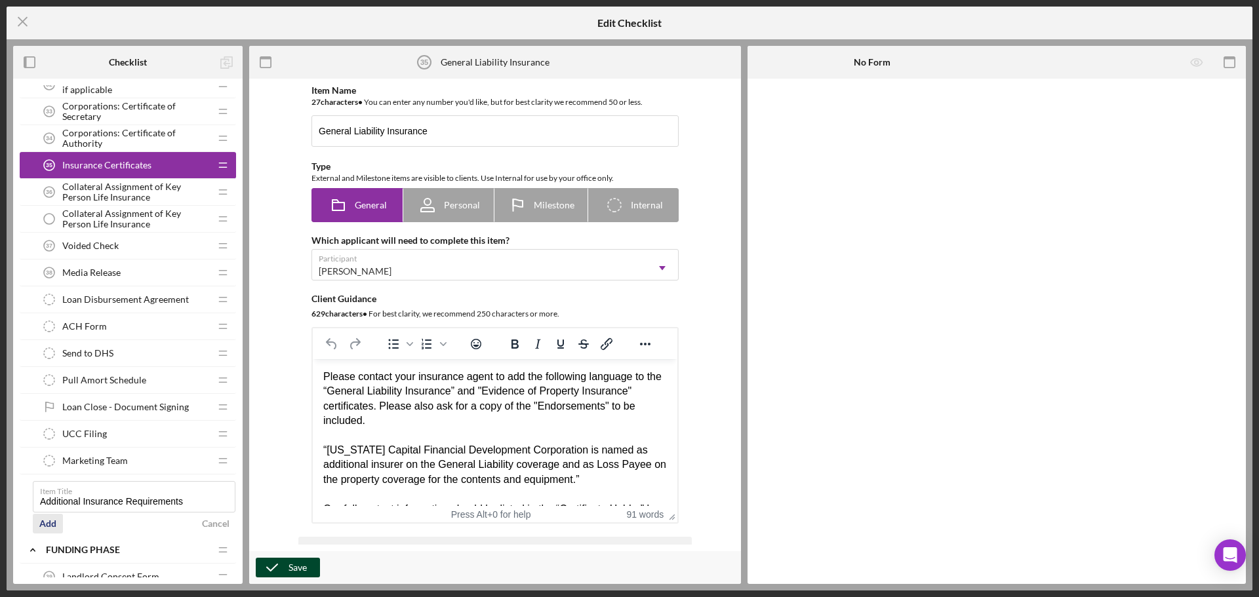
type input "Additional Insurance Requirements"
click at [52, 523] on div "Add" at bounding box center [47, 524] width 17 height 20
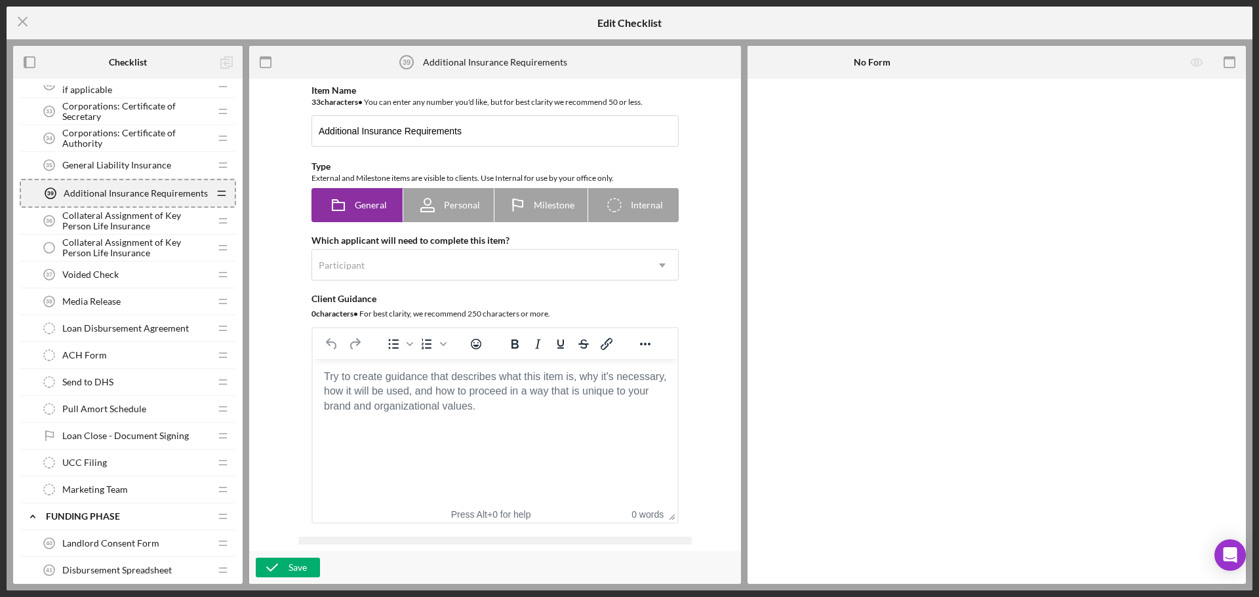
scroll to position [2323, 0]
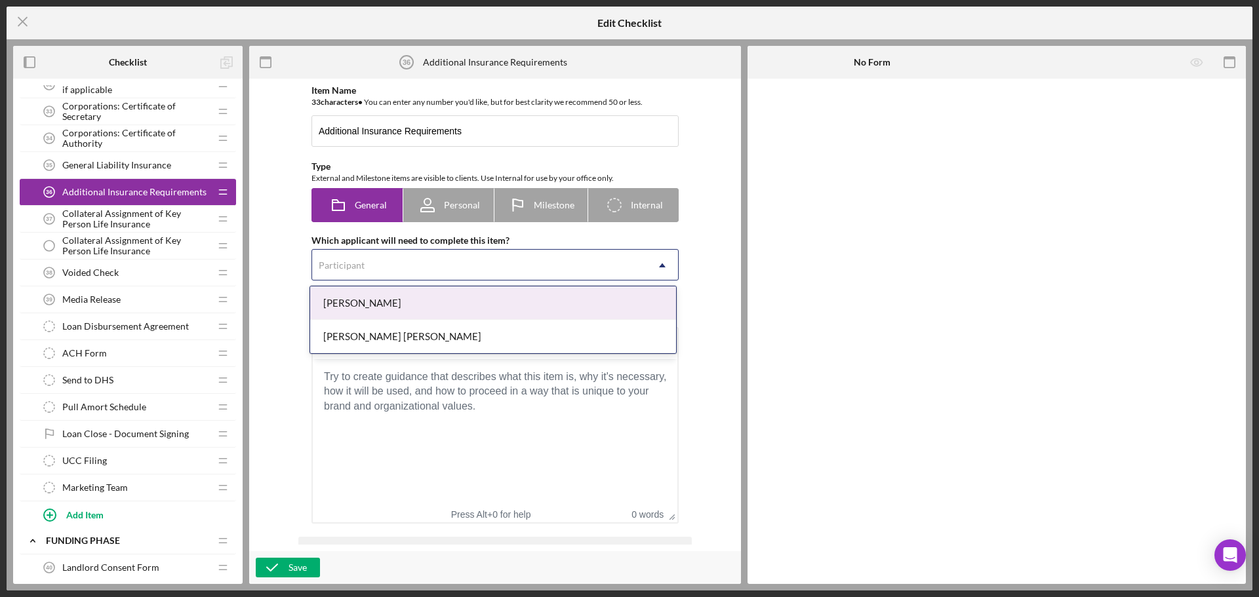
click at [370, 268] on div "Participant" at bounding box center [479, 265] width 334 height 30
click at [374, 304] on div "[PERSON_NAME]" at bounding box center [493, 303] width 366 height 33
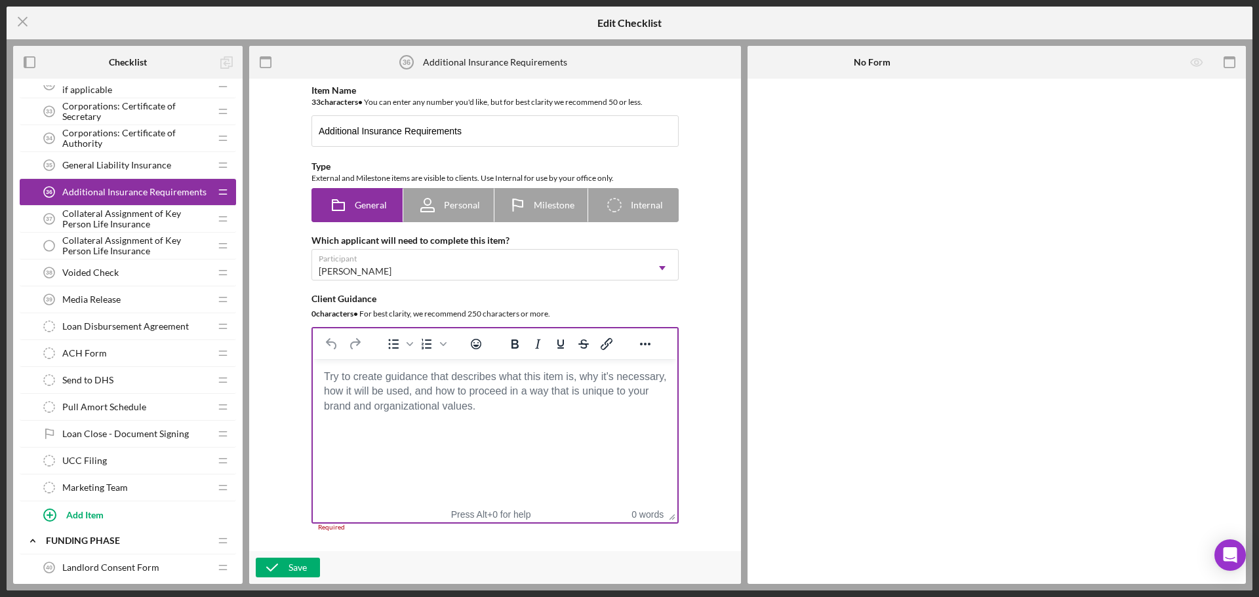
click at [355, 384] on body "Rich Text Area. Press ALT-0 for help." at bounding box center [495, 377] width 344 height 14
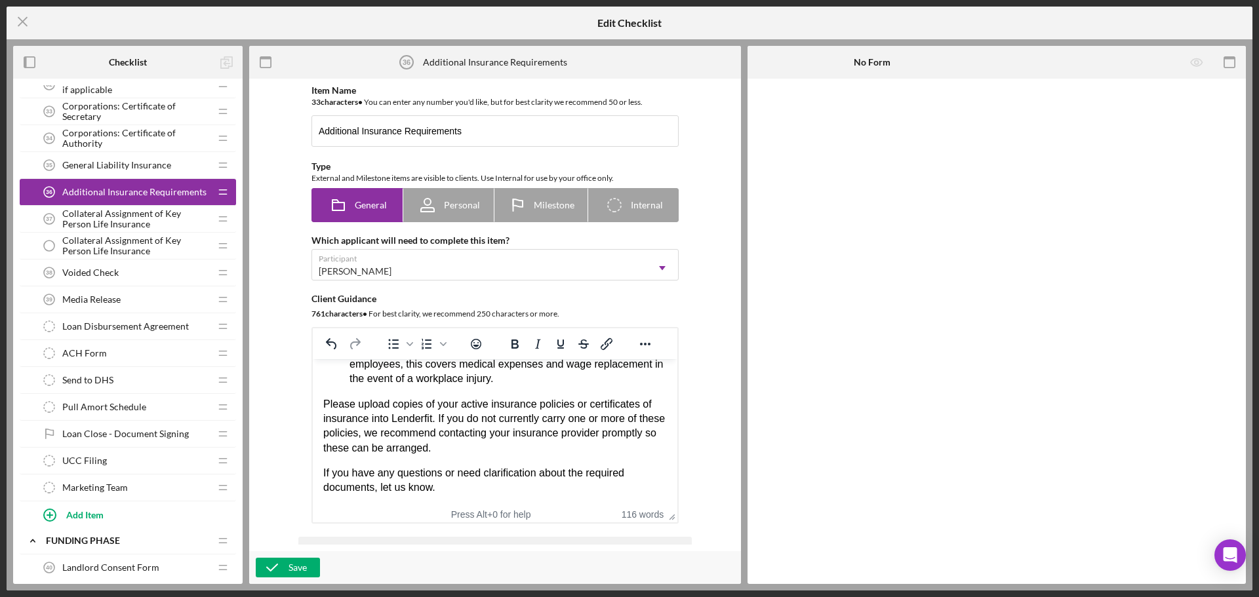
scroll to position [66, 0]
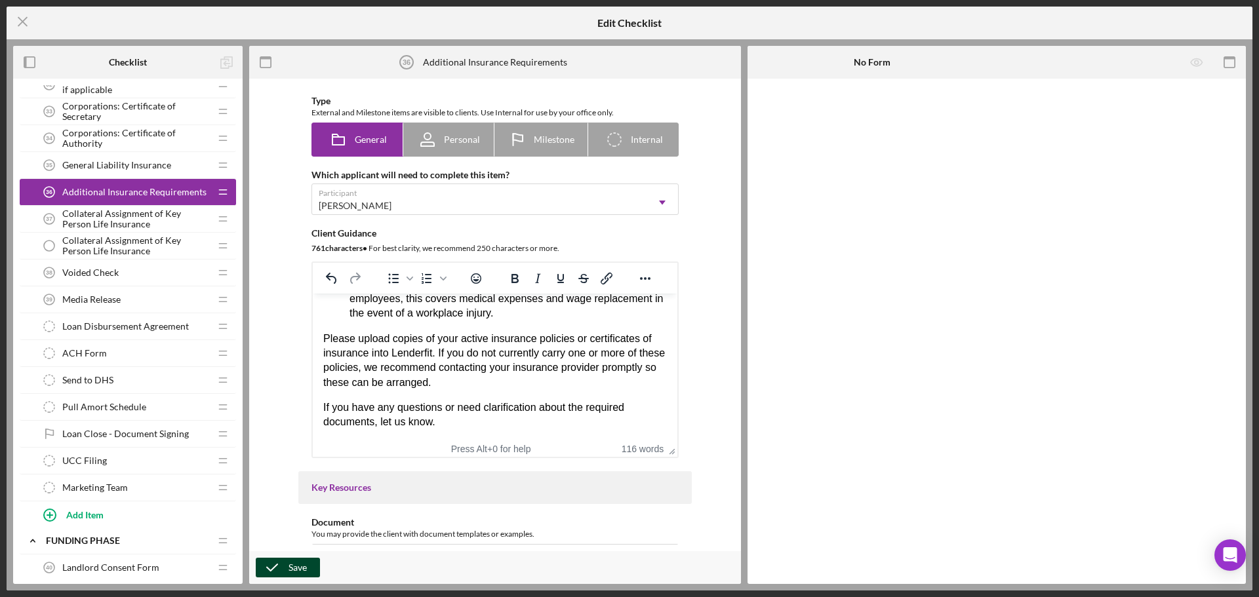
click at [316, 560] on button "Save" at bounding box center [288, 568] width 64 height 20
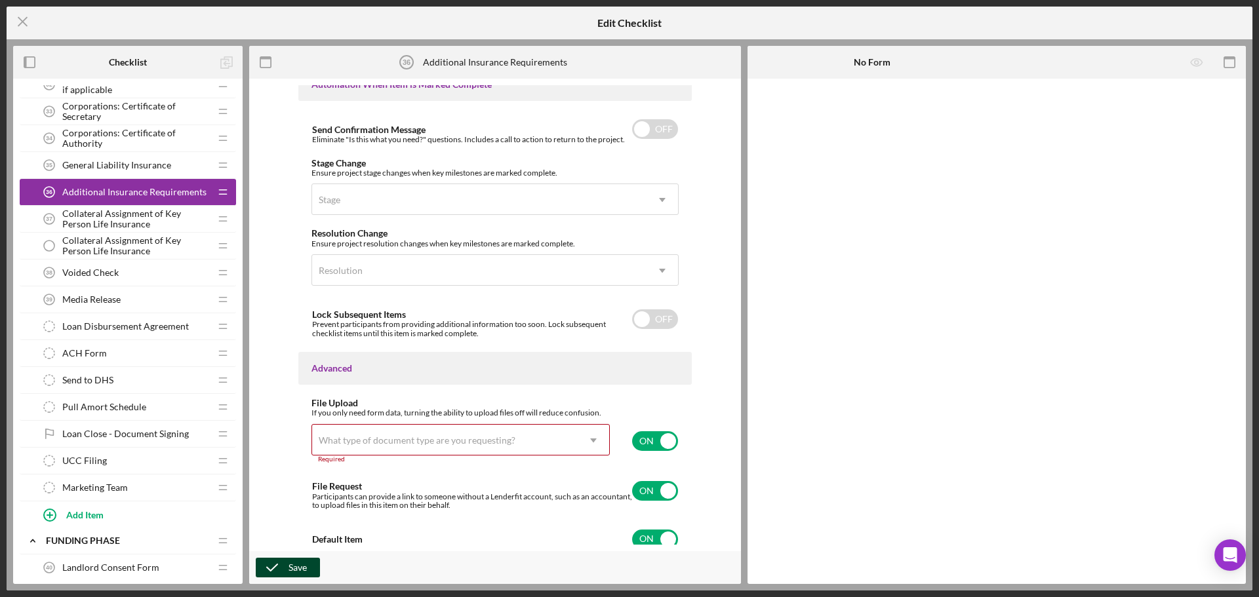
scroll to position [833, 0]
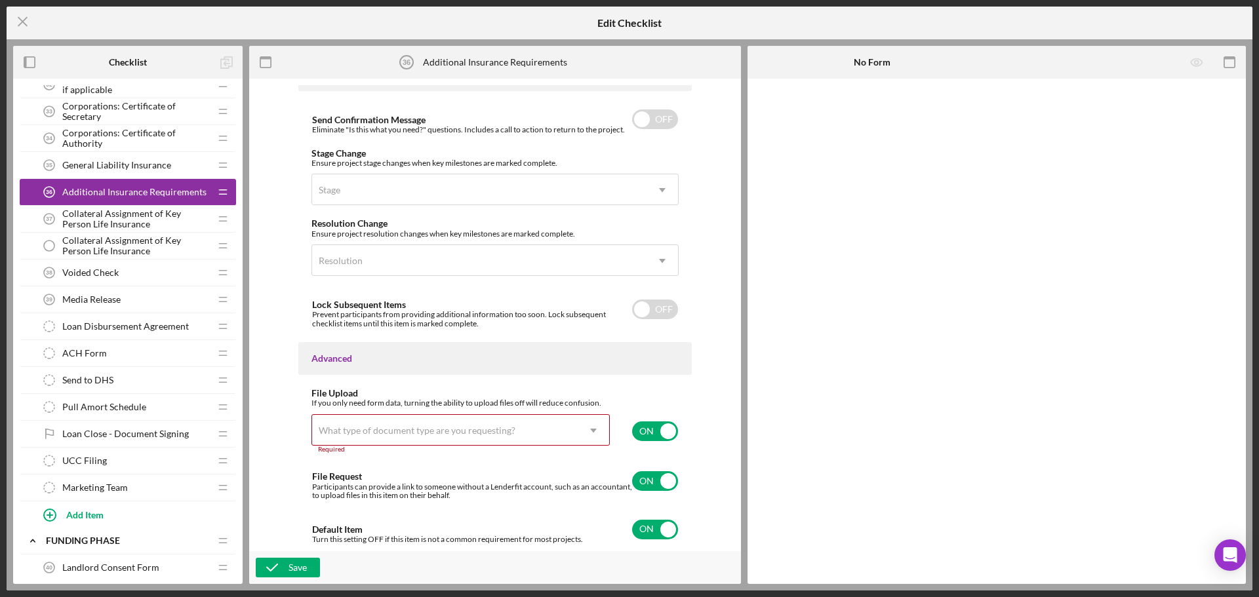
click at [411, 431] on div "What type of document type are you requesting?" at bounding box center [417, 431] width 197 height 10
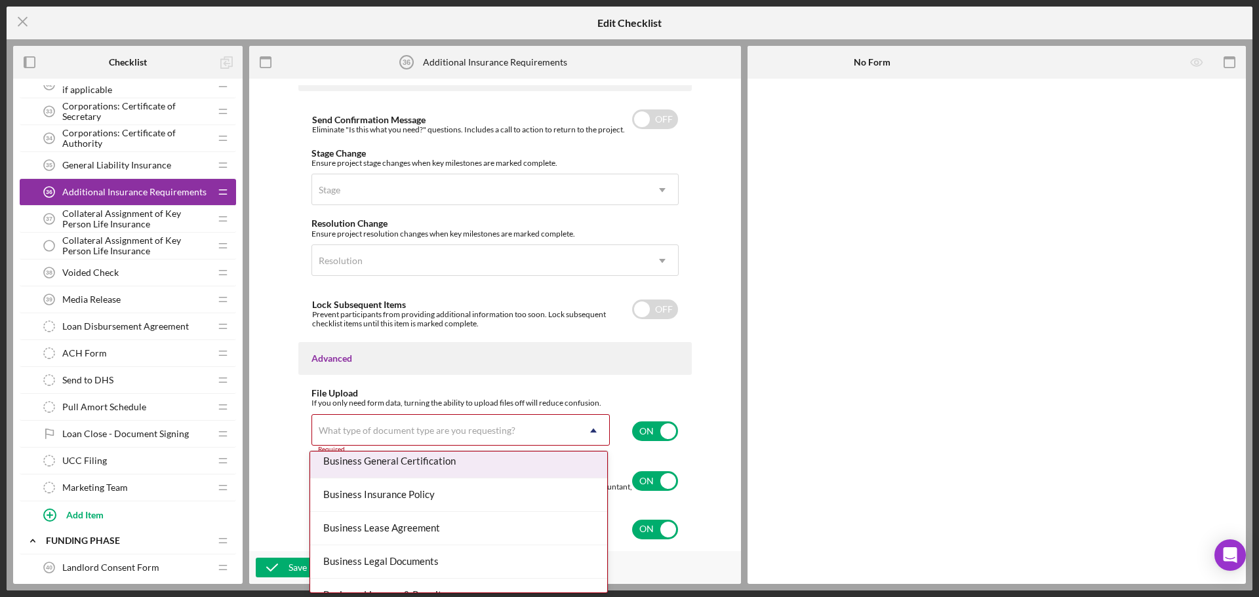
scroll to position [262, 0]
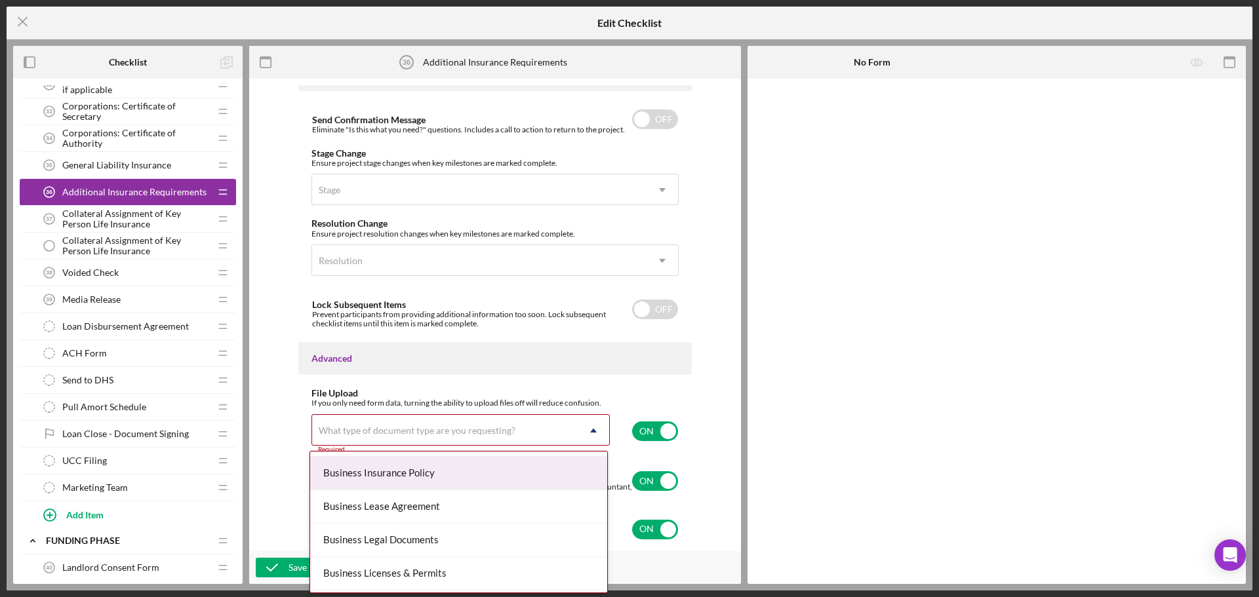
click at [416, 477] on div "Business Insurance Policy" at bounding box center [458, 473] width 297 height 33
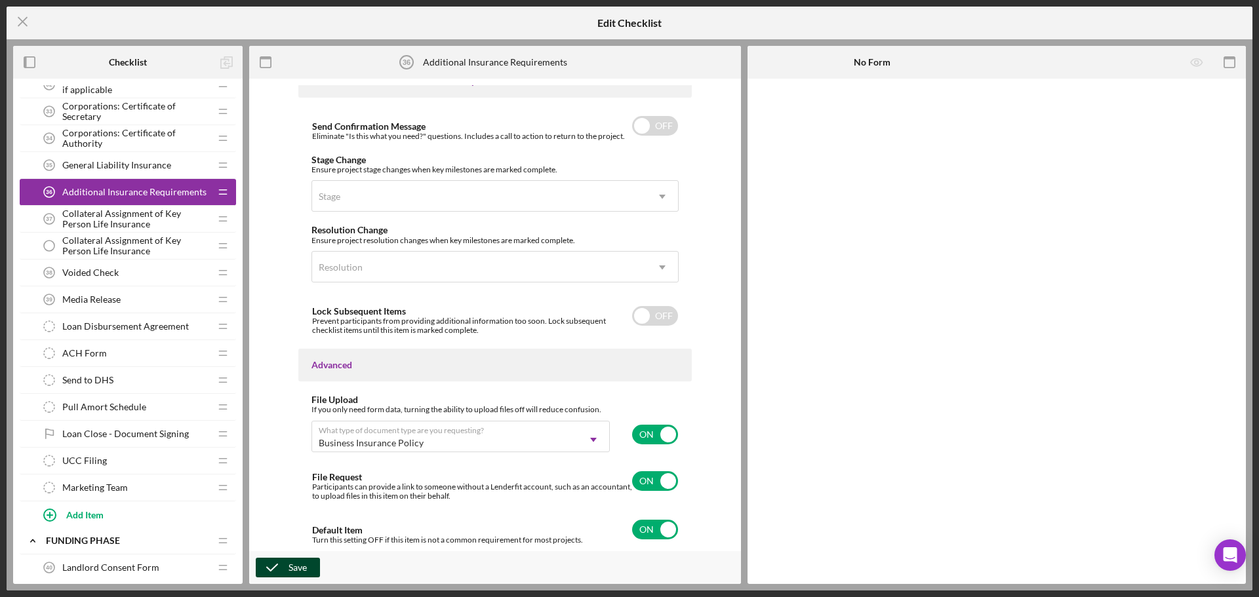
click at [300, 568] on div "Save" at bounding box center [297, 568] width 18 height 20
click at [20, 23] on icon "Icon/Menu Close" at bounding box center [23, 21] width 33 height 33
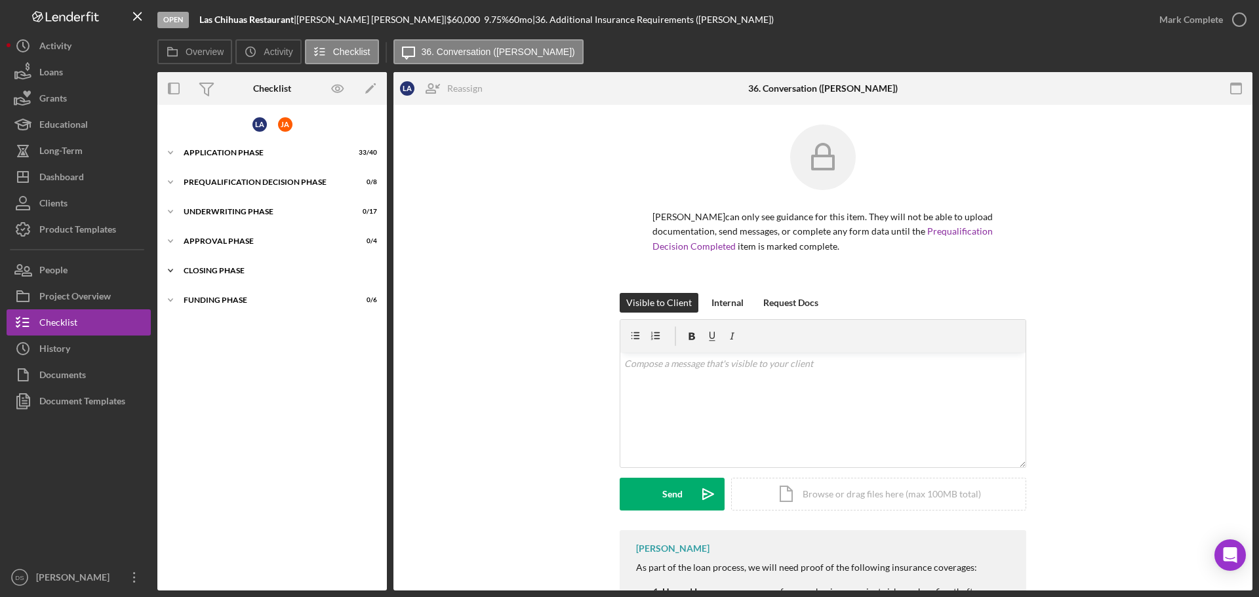
click at [241, 260] on div "Icon/Expander Closing Phase 0 / 24" at bounding box center [271, 271] width 229 height 26
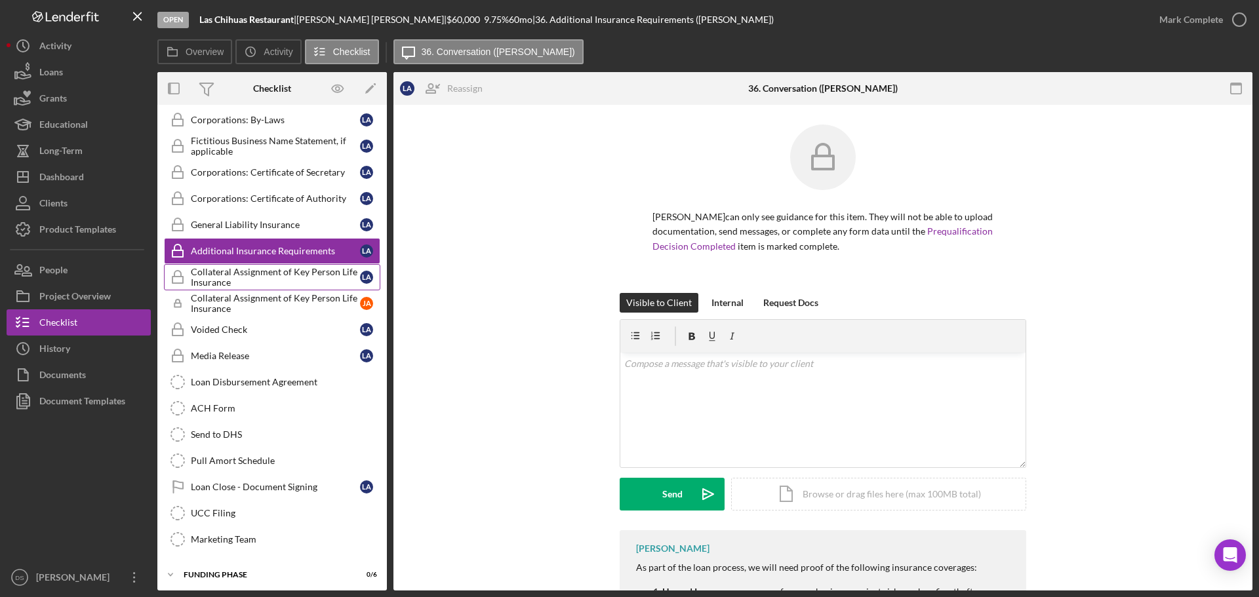
scroll to position [367, 0]
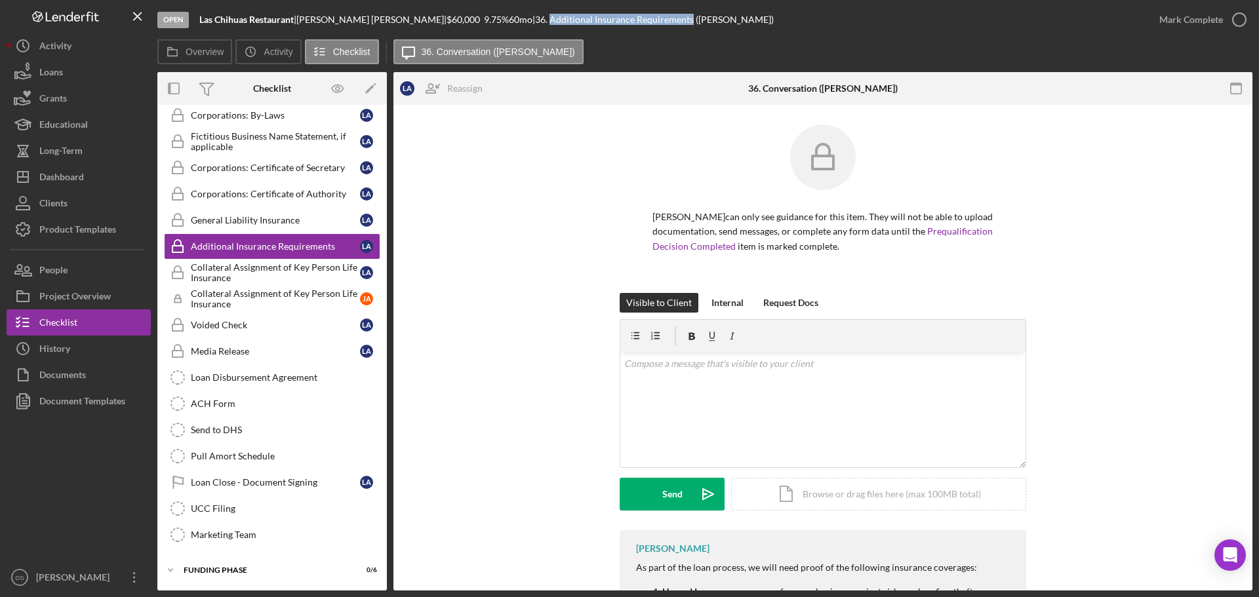
drag, startPoint x: 524, startPoint y: 17, endPoint x: 663, endPoint y: 16, distance: 139.0
click at [663, 16] on div "| 36. Additional Insurance Requirements (Liliana A.)" at bounding box center [652, 19] width 241 height 10
copy div "Additional Insurance Requirements"
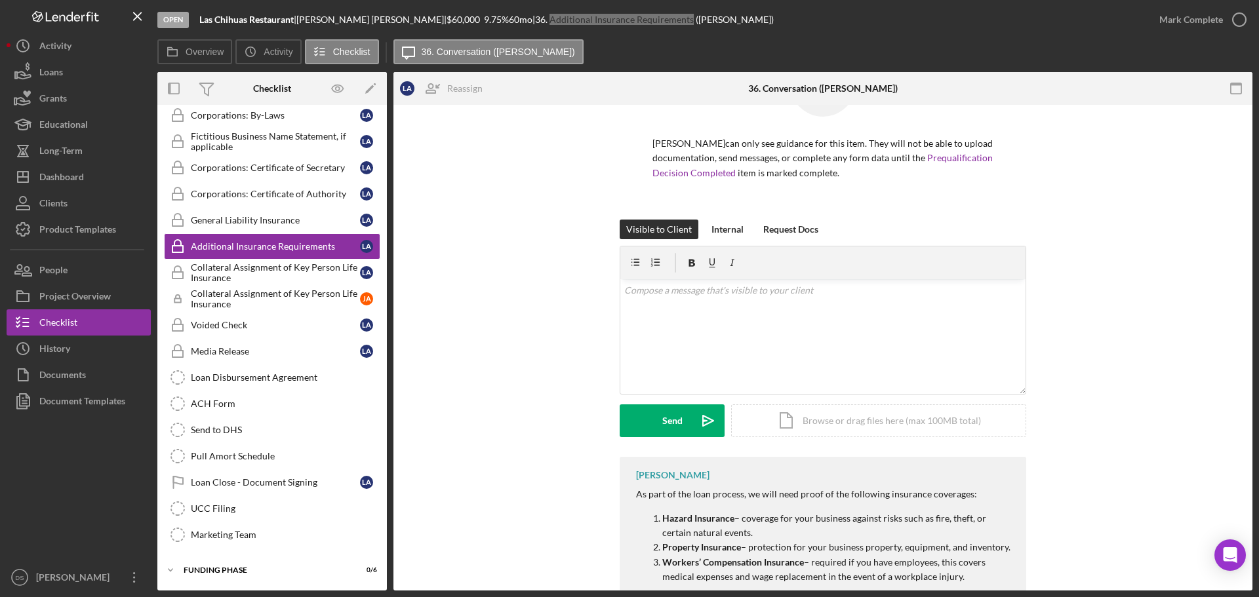
scroll to position [178, 0]
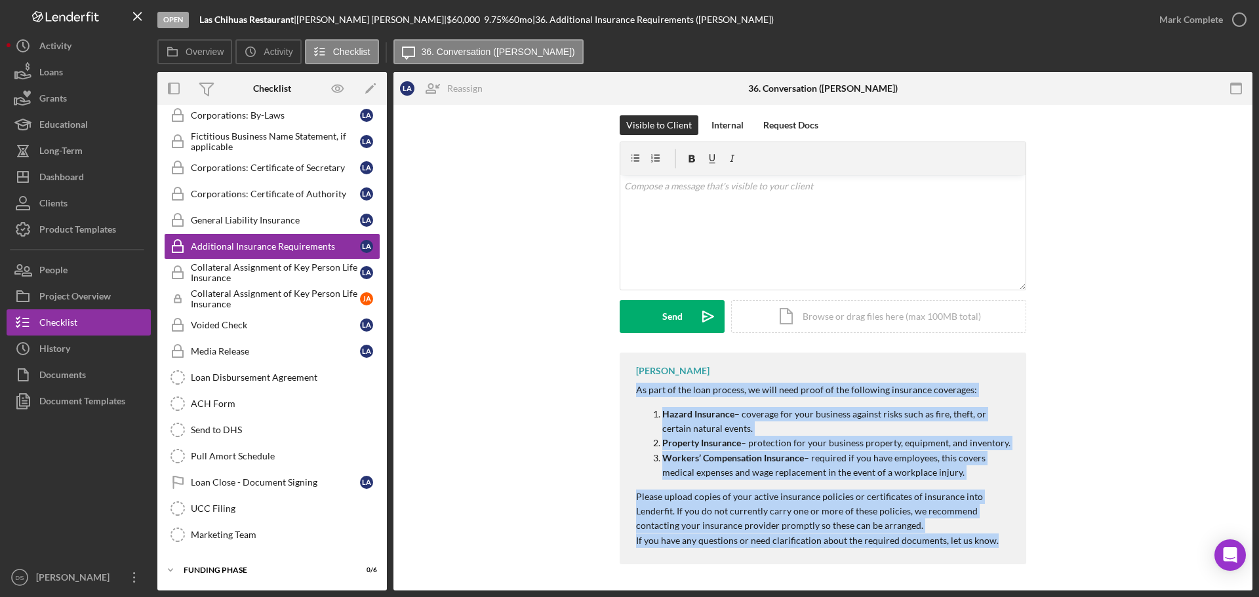
drag, startPoint x: 629, startPoint y: 388, endPoint x: 1006, endPoint y: 568, distance: 417.6
click at [1006, 568] on div "Domonique Simpson As part of the loan process, we will need proof of the follow…" at bounding box center [823, 462] width 406 height 218
copy div "As part of the loan process, we will need proof of the following insurance cove…"
click at [98, 179] on button "Icon/Dashboard Dashboard" at bounding box center [79, 177] width 144 height 26
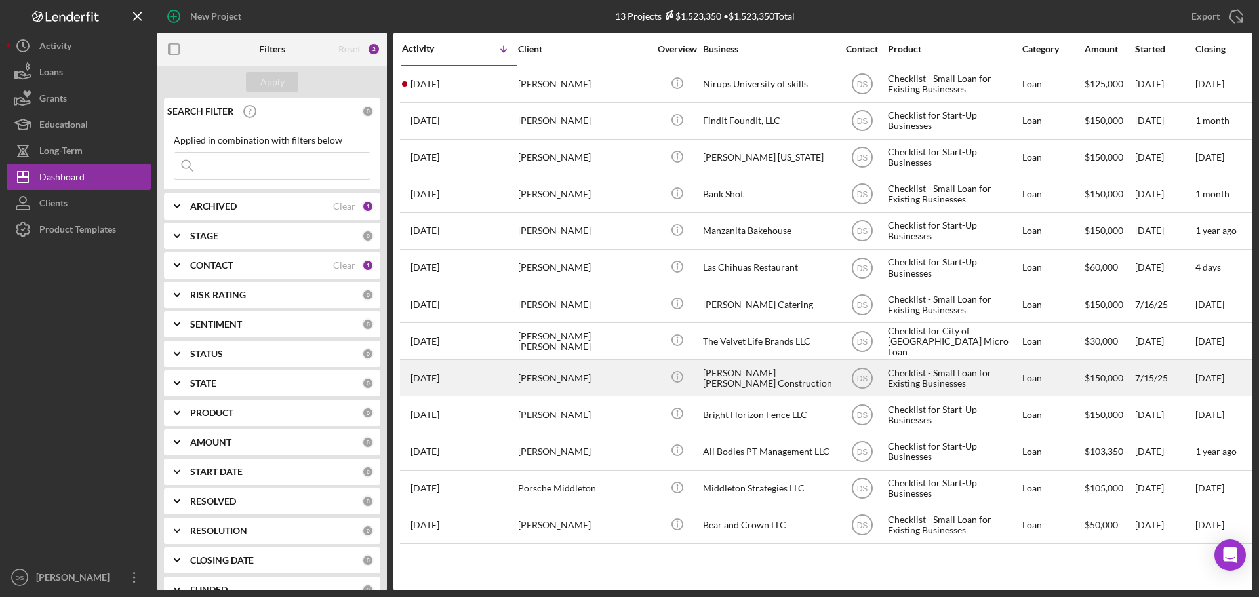
click at [590, 382] on div "[PERSON_NAME]" at bounding box center [583, 378] width 131 height 35
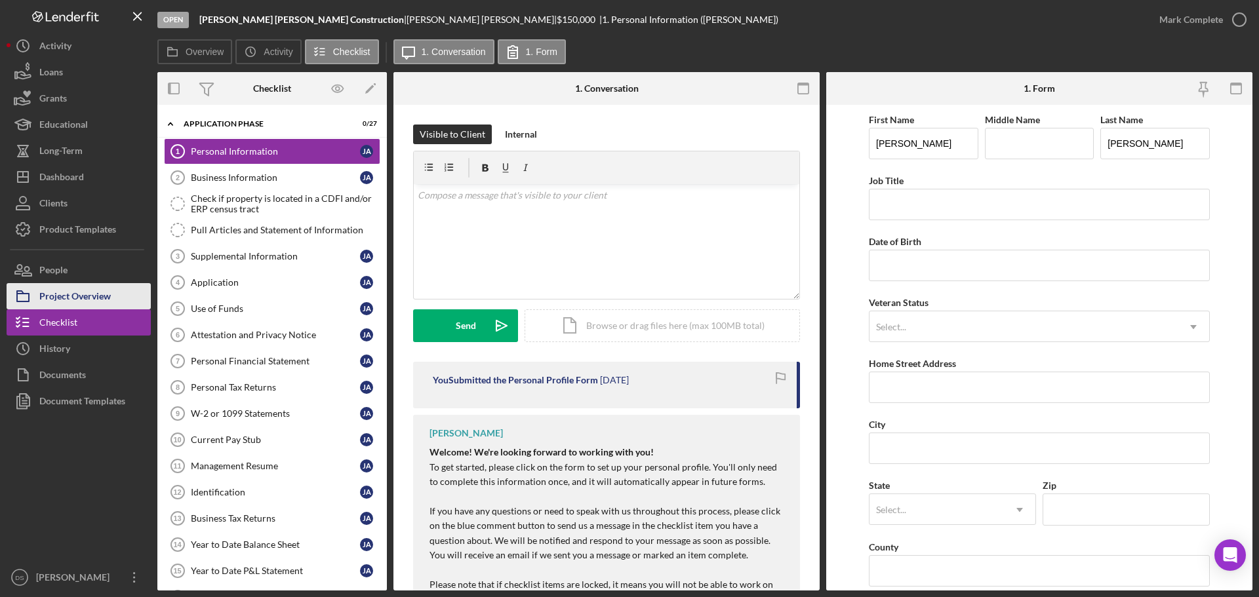
click at [73, 291] on div "Project Overview" at bounding box center [74, 298] width 71 height 30
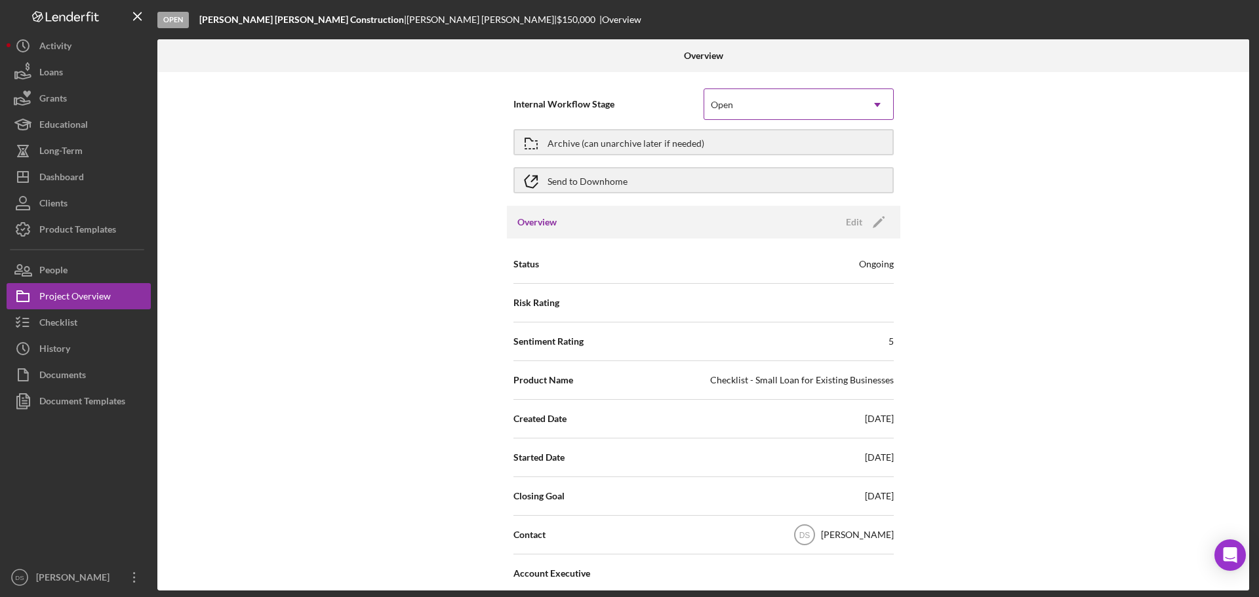
click at [826, 101] on div "Open" at bounding box center [782, 105] width 157 height 30
click at [566, 89] on div "Internal Workflow Stage Open Icon/Dropdown Arrow" at bounding box center [703, 104] width 380 height 33
click at [610, 142] on div "Archive (can unarchive later if needed)" at bounding box center [625, 142] width 157 height 24
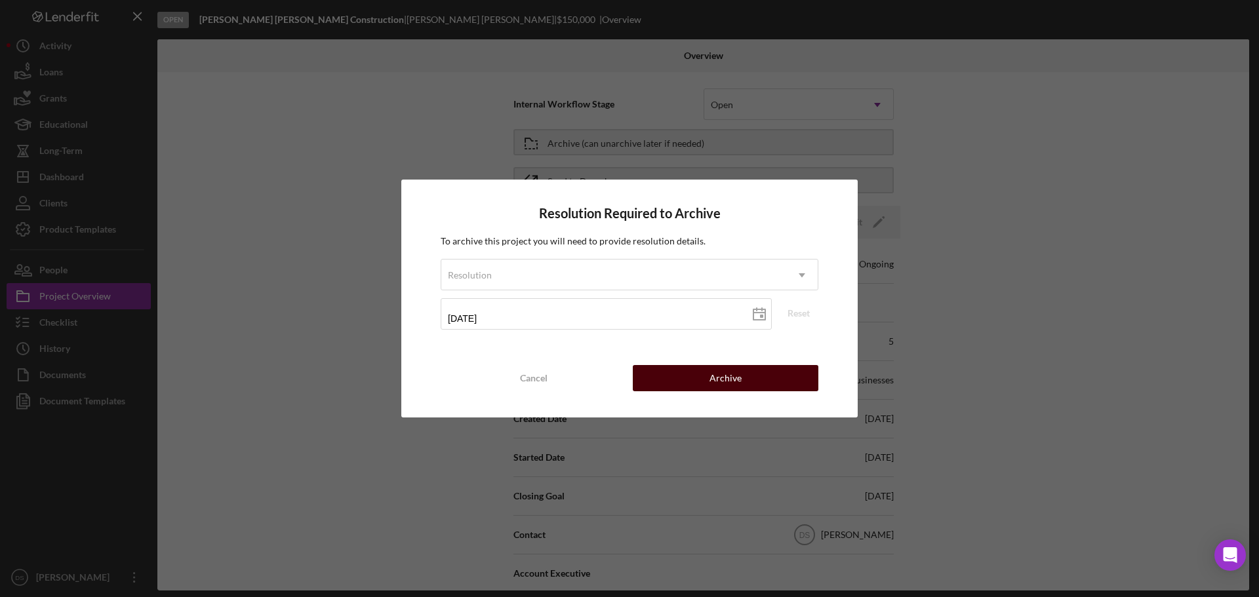
click at [692, 381] on button "Archive" at bounding box center [726, 378] width 186 height 26
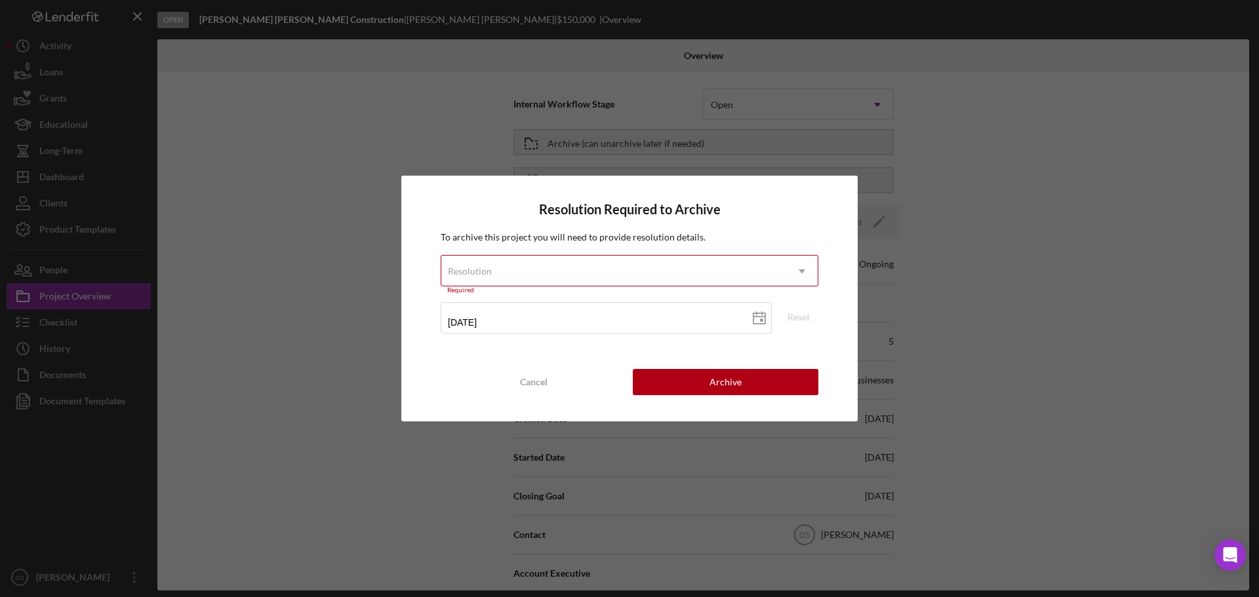
click at [647, 272] on div "Resolution" at bounding box center [613, 271] width 345 height 30
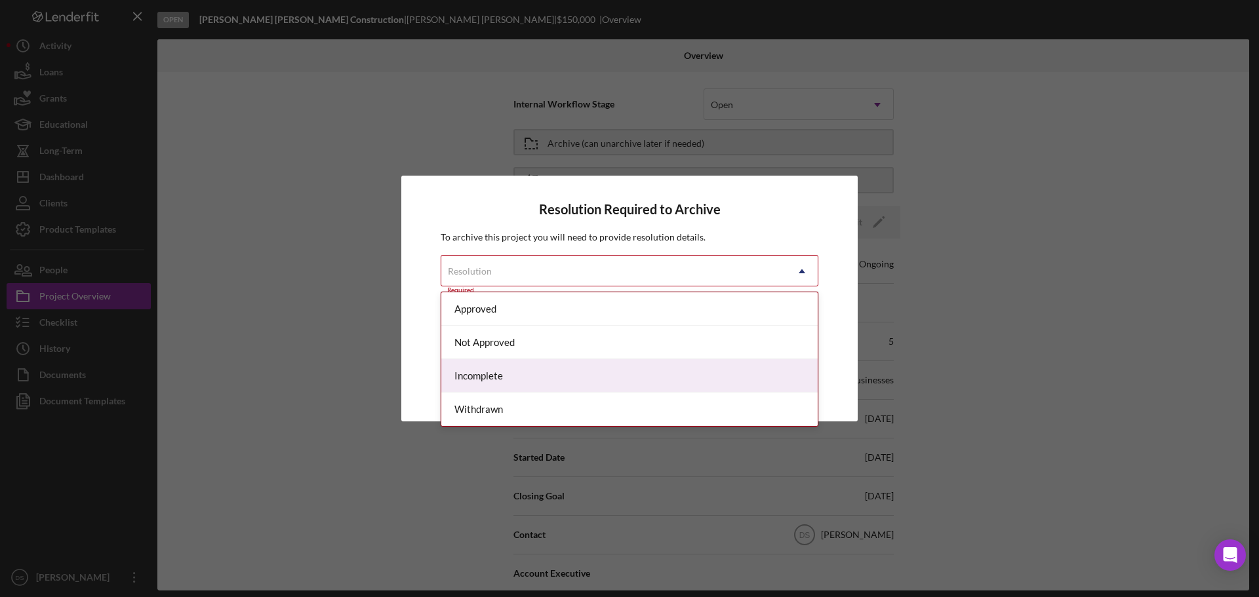
click at [590, 374] on div "Incomplete" at bounding box center [629, 375] width 376 height 33
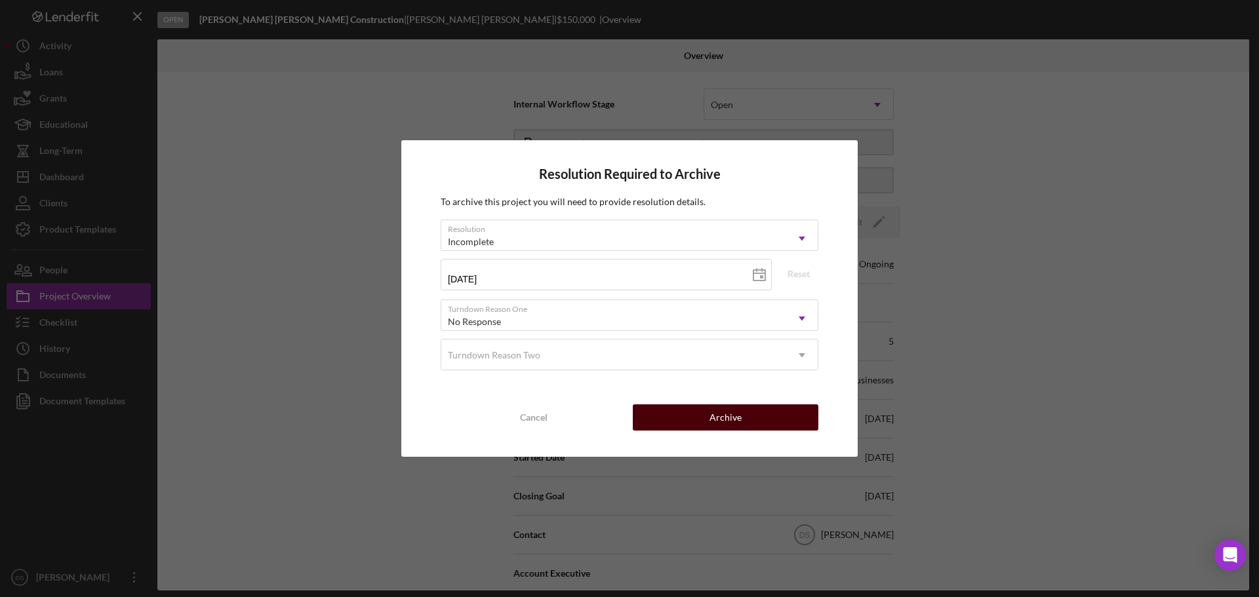
click at [661, 412] on button "Archive" at bounding box center [726, 418] width 186 height 26
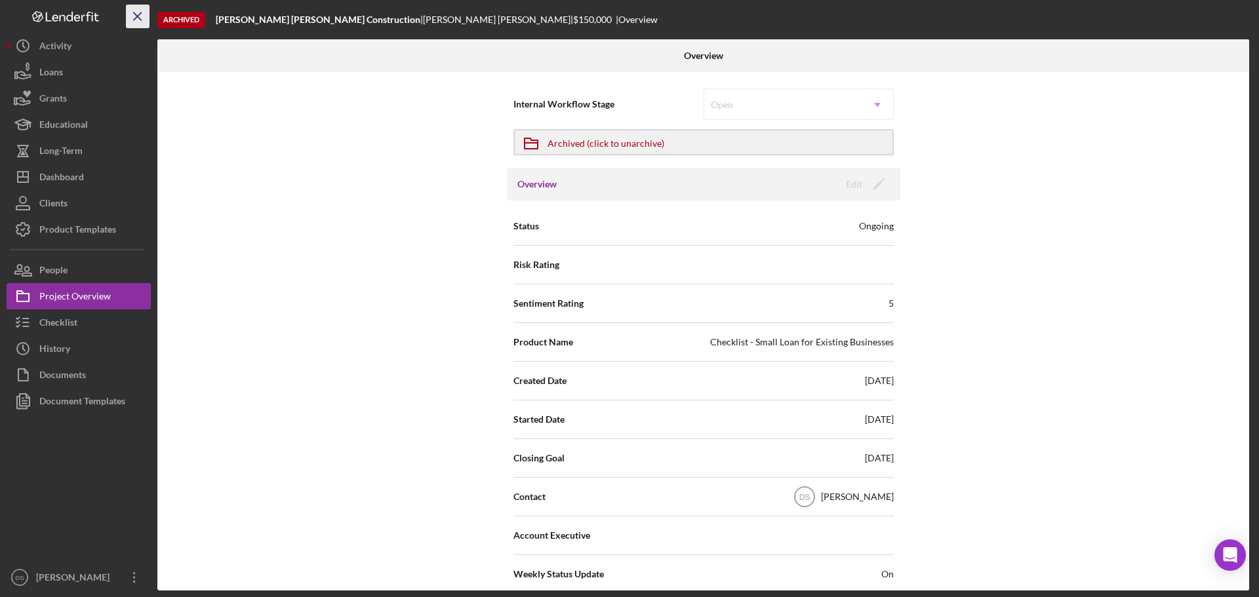
click at [142, 14] on icon "Icon/Menu Close" at bounding box center [138, 17] width 30 height 30
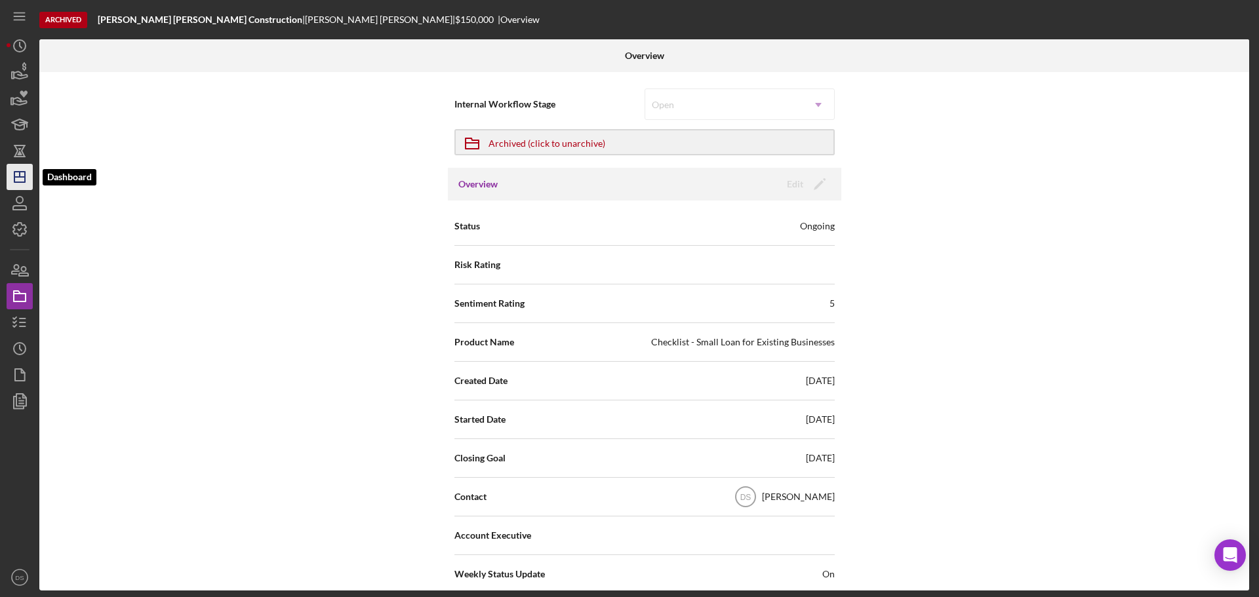
click at [25, 178] on polygon "button" at bounding box center [19, 177] width 10 height 10
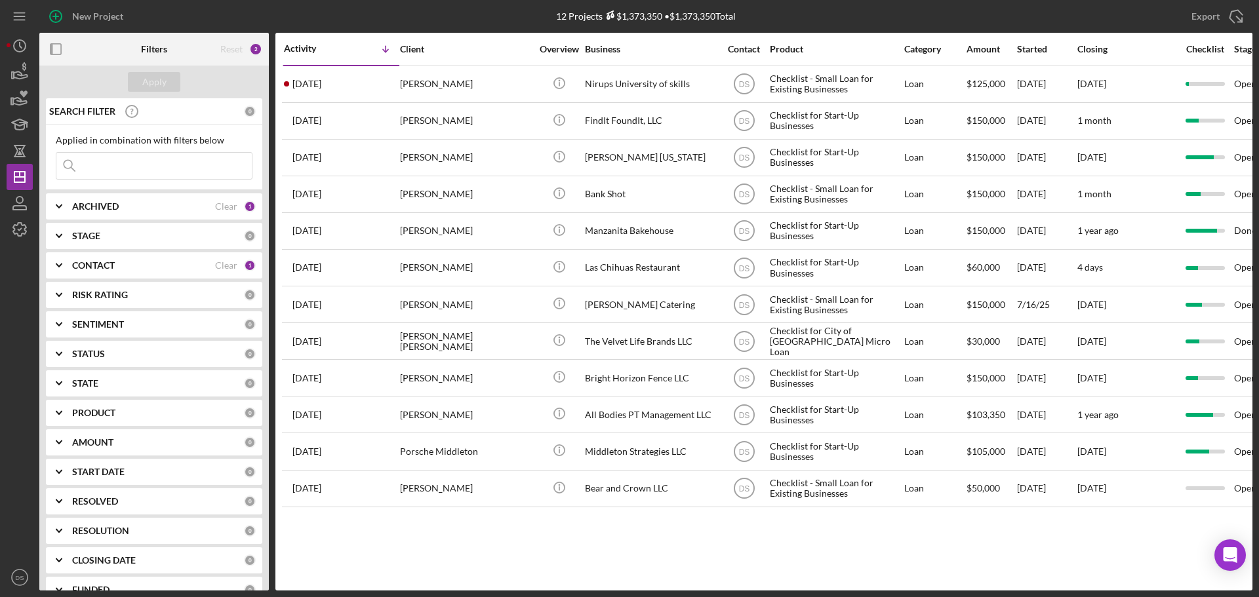
click at [198, 207] on div "ARCHIVED" at bounding box center [143, 206] width 143 height 10
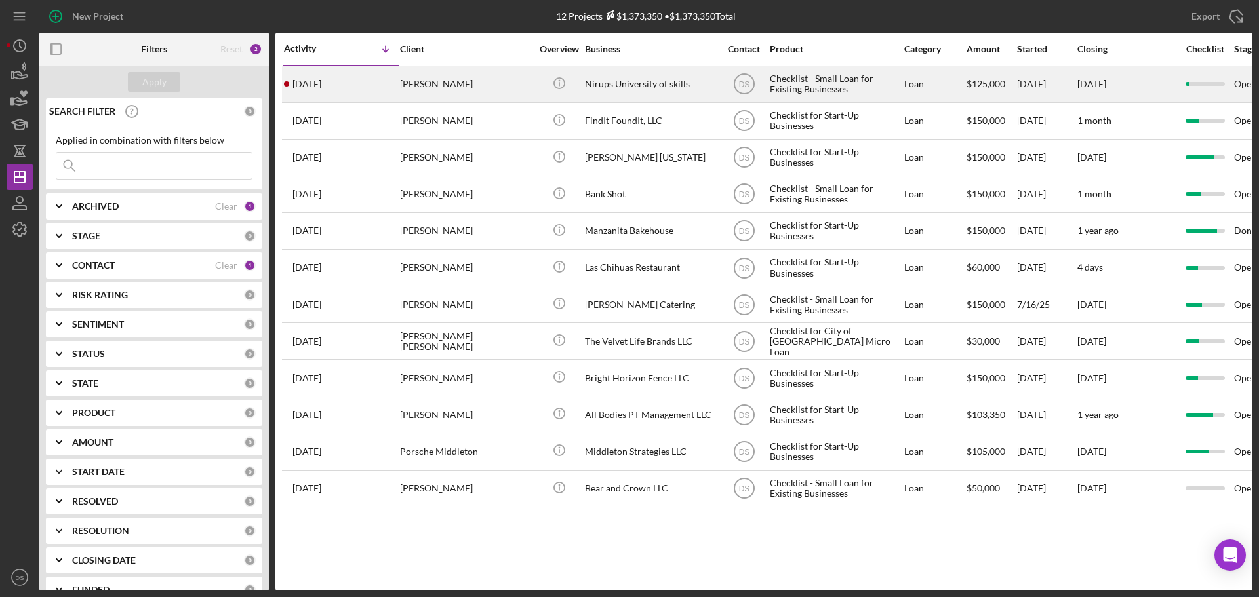
click at [592, 81] on div "Nirups University of skills" at bounding box center [650, 84] width 131 height 35
